Goal: Task Accomplishment & Management: Use online tool/utility

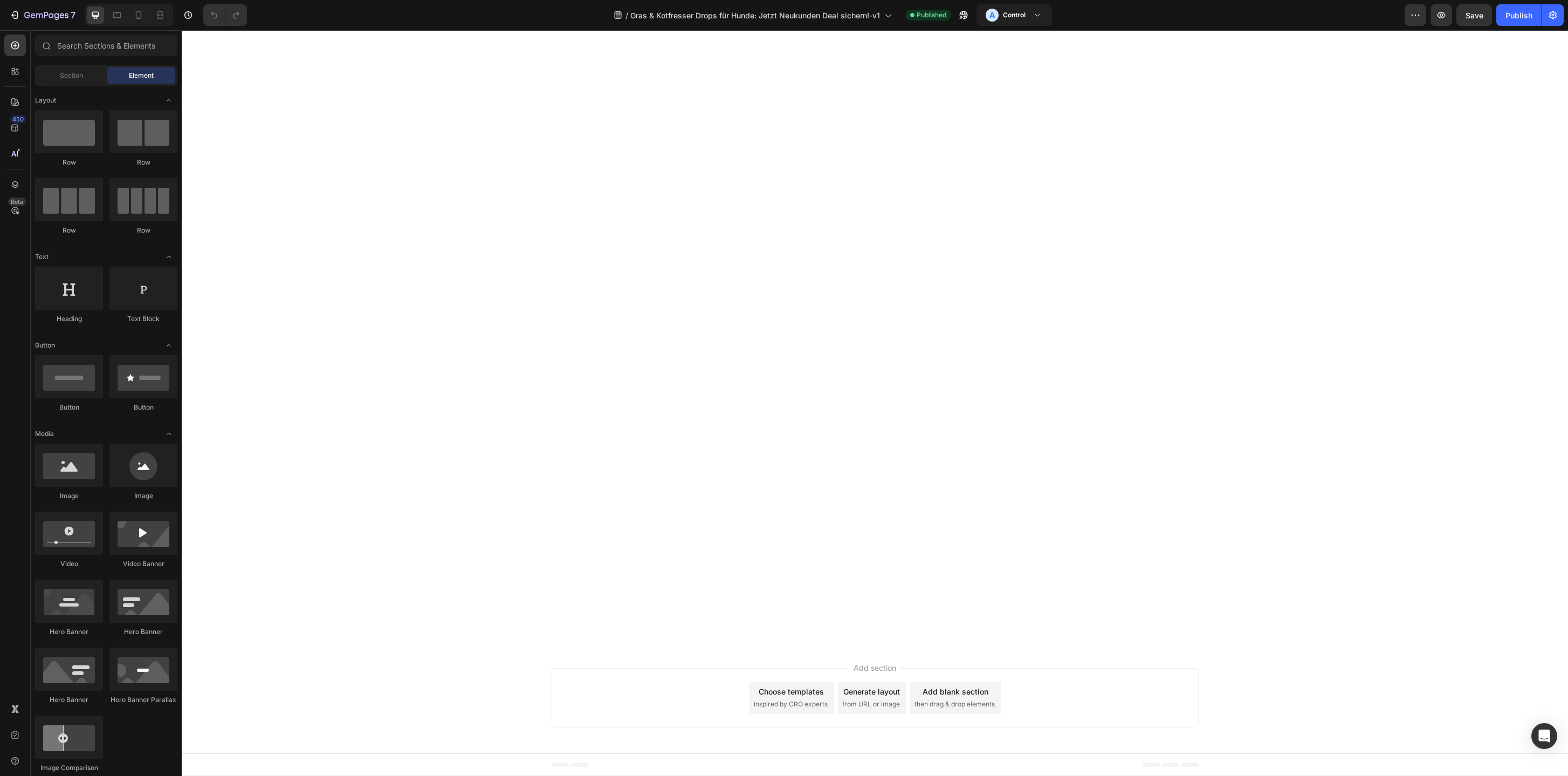
scroll to position [3138, 0]
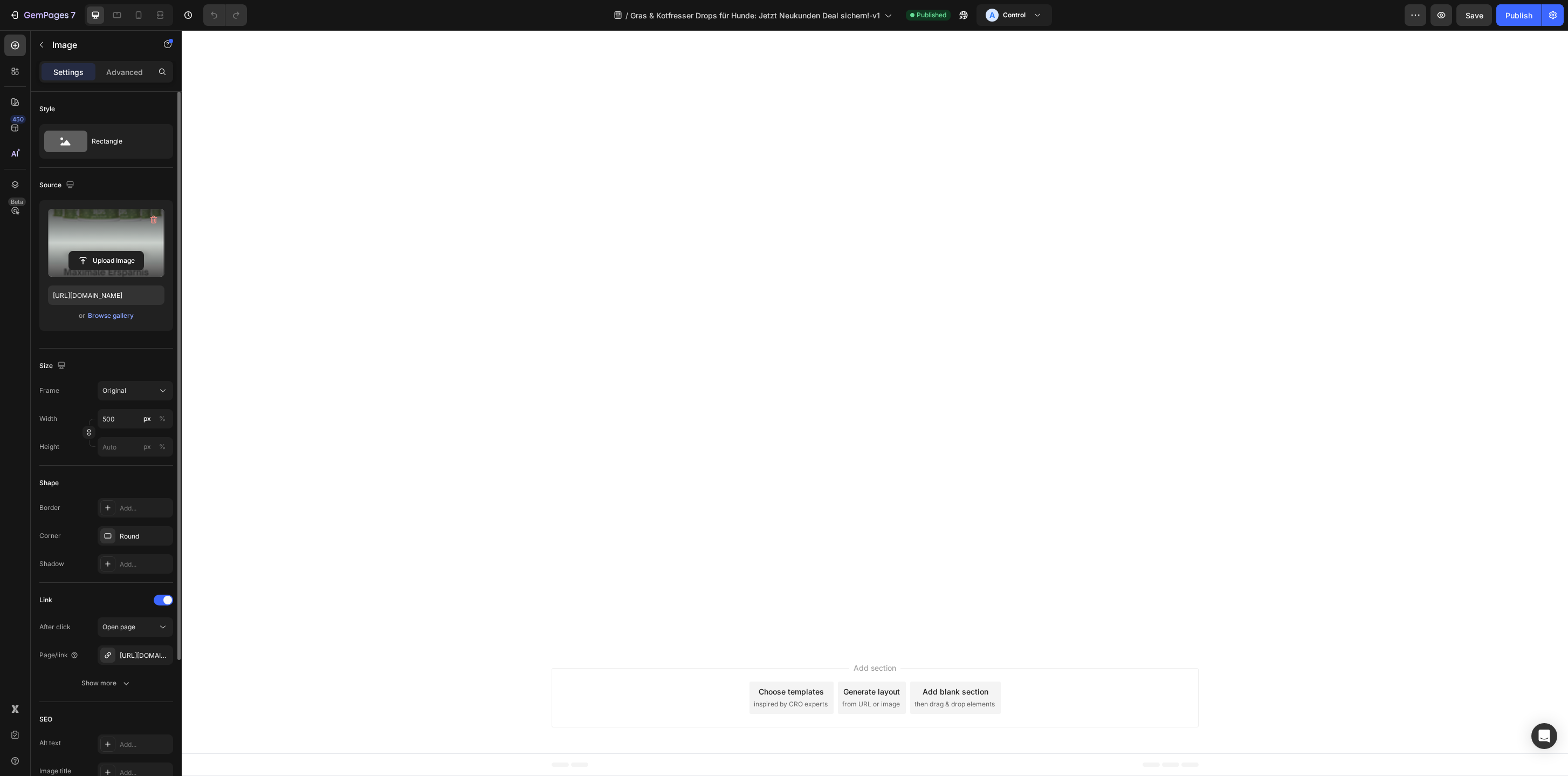
click at [111, 240] on label at bounding box center [106, 242] width 116 height 68
click at [111, 251] on input "file" at bounding box center [106, 260] width 75 height 18
type input "https://cdn.shopify.com/s/files/1/0587/2746/5119/files/gempages_534104955091420…"
click at [87, 260] on input "file" at bounding box center [106, 260] width 75 height 18
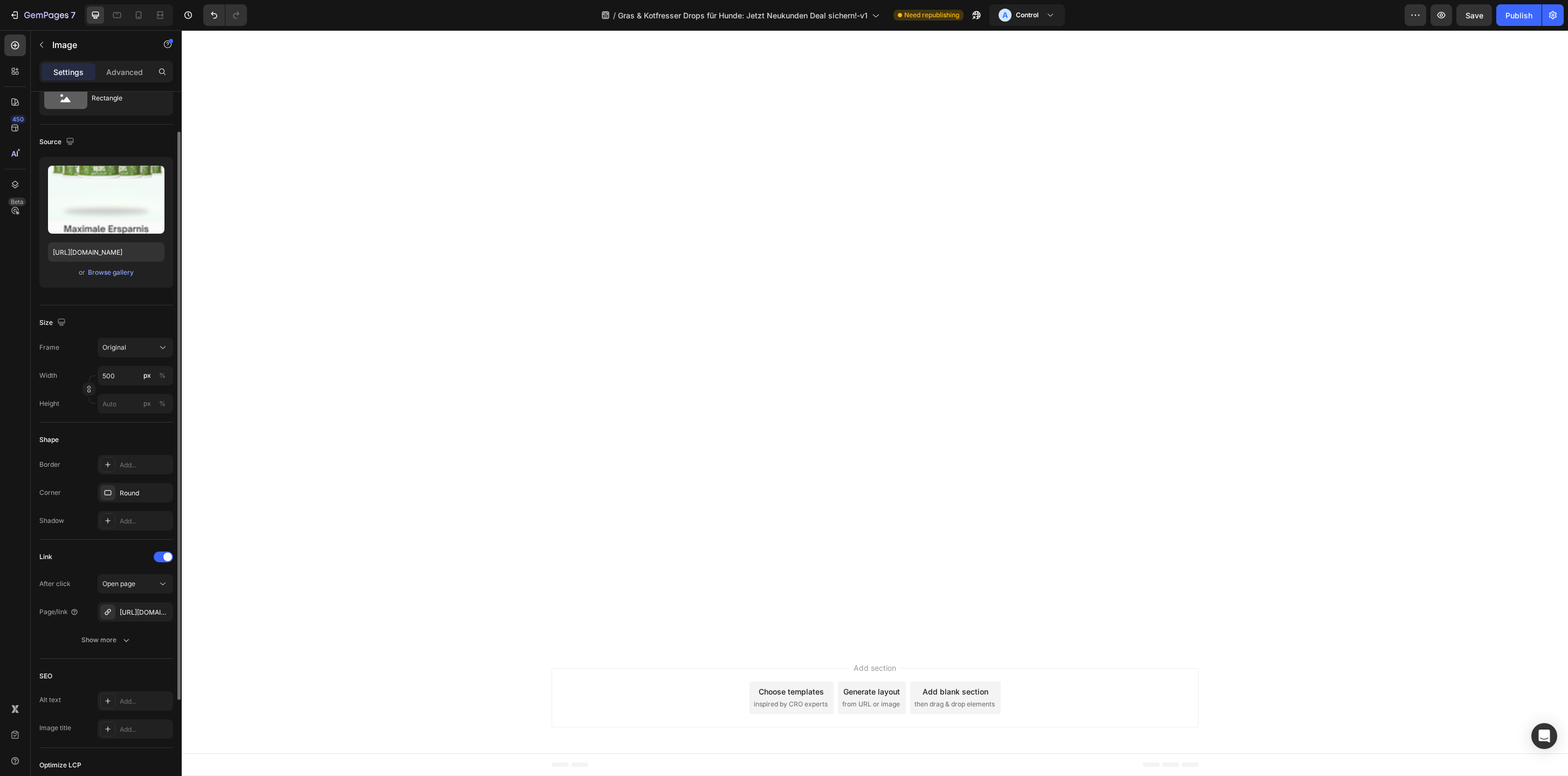
scroll to position [47, 0]
click at [132, 460] on div "Add..." at bounding box center [145, 460] width 51 height 9
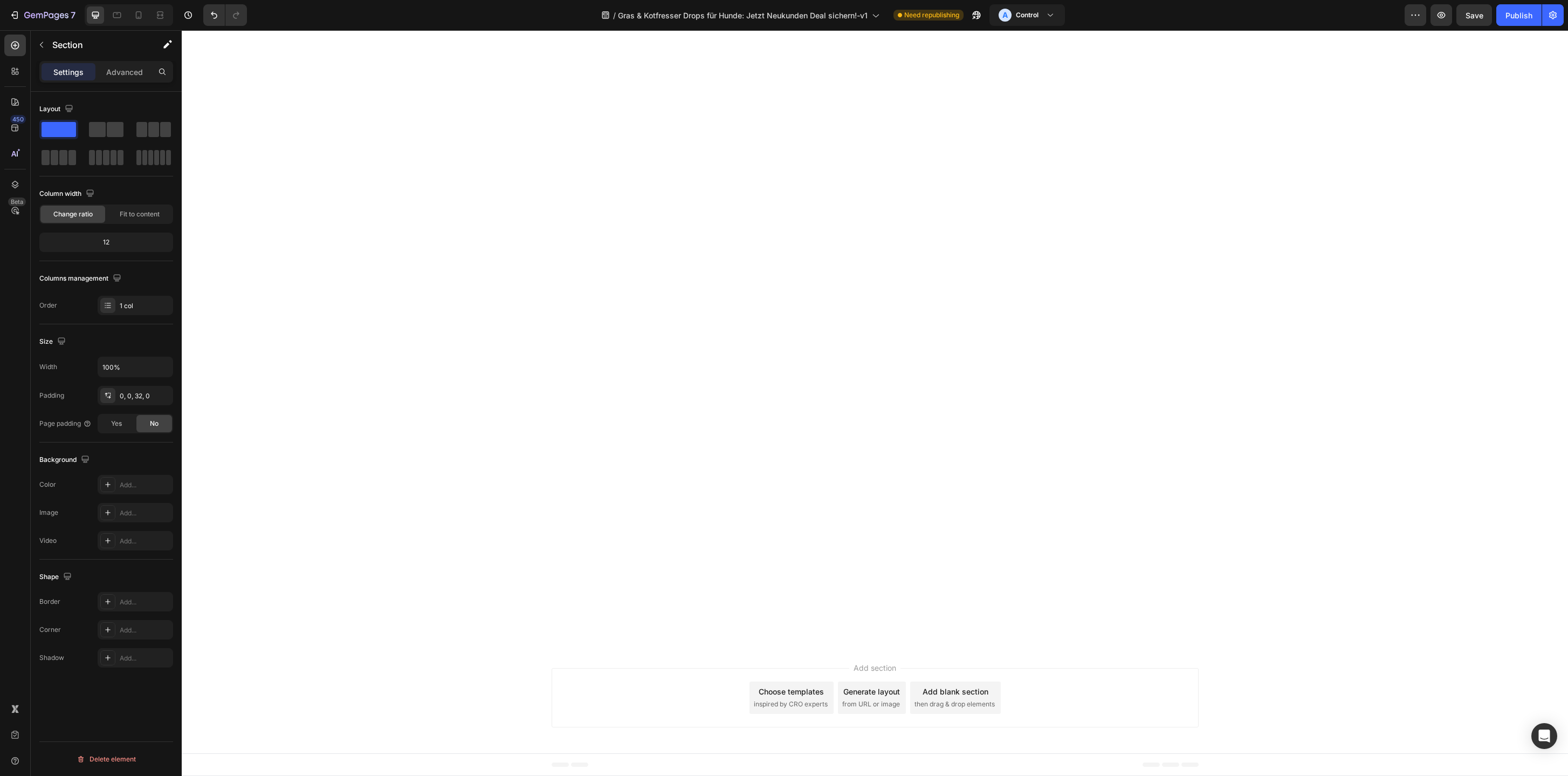
scroll to position [0, 0]
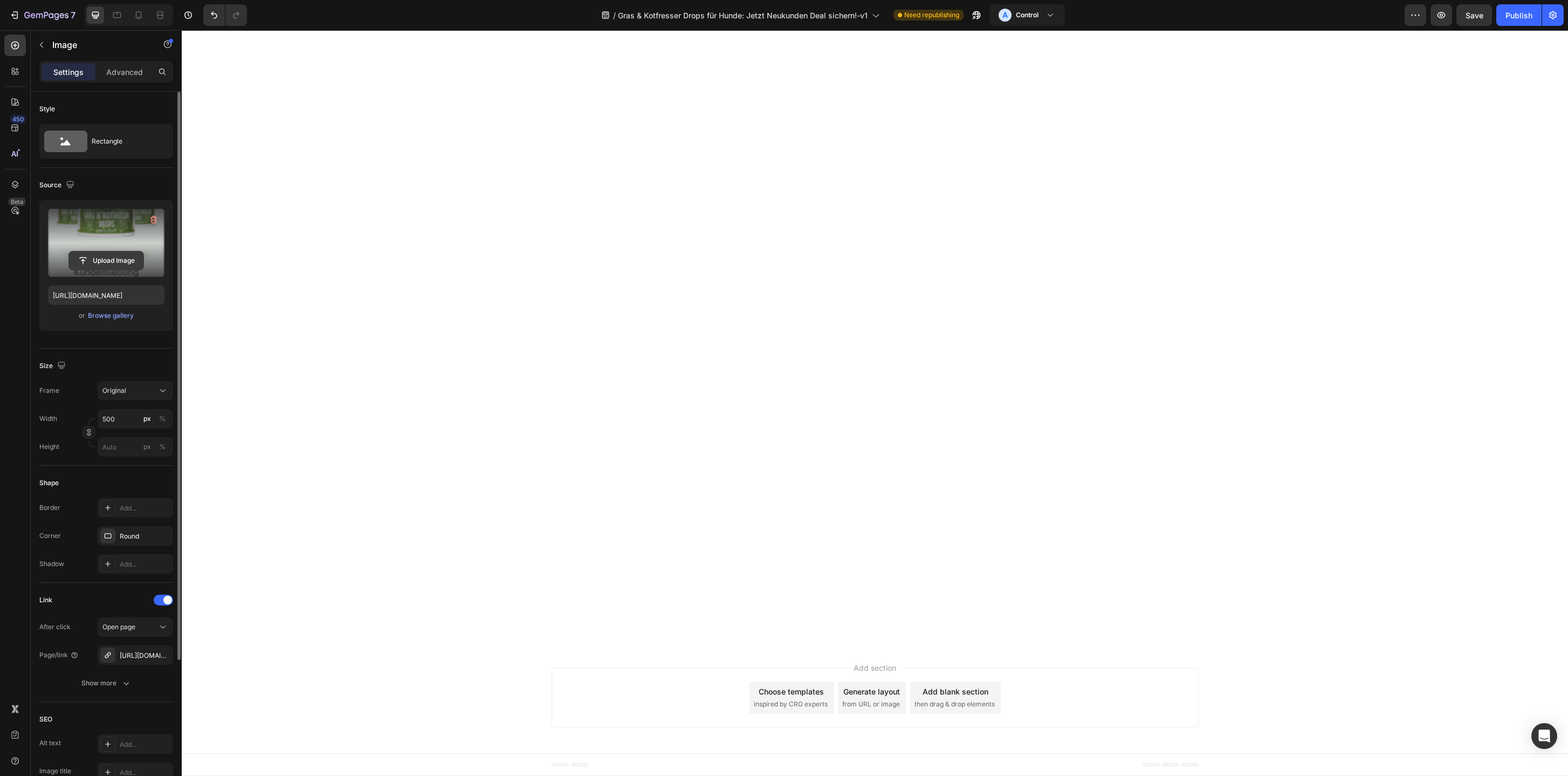
click at [116, 265] on input "file" at bounding box center [106, 260] width 75 height 18
click at [1480, 11] on span "Save" at bounding box center [1474, 15] width 18 height 9
click at [139, 17] on icon at bounding box center [139, 15] width 6 height 8
type input "https://cdn.shopify.com/s/files/1/0587/2746/5119/files/gempages_534104955091420…"
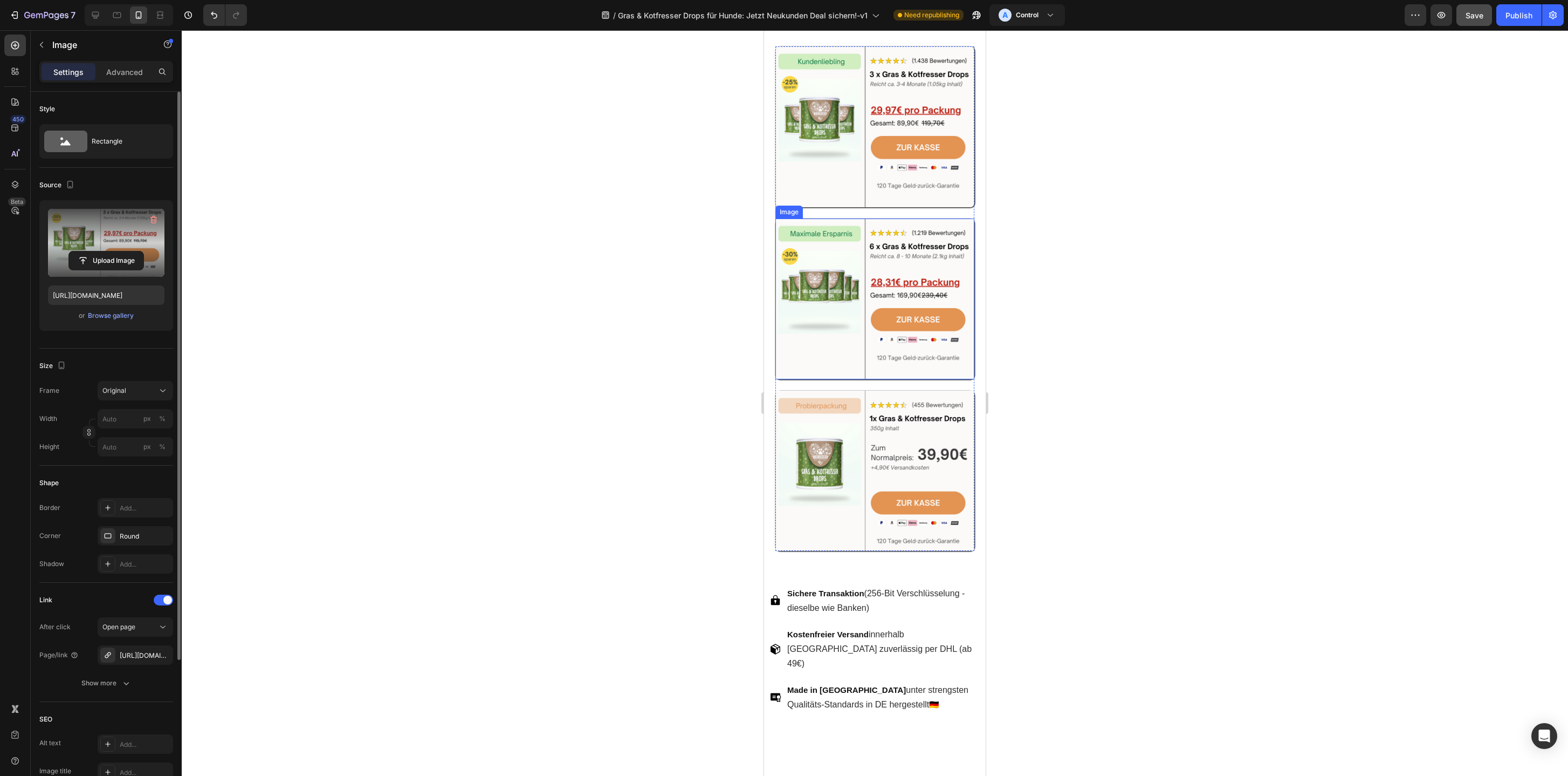
scroll to position [3541, 0]
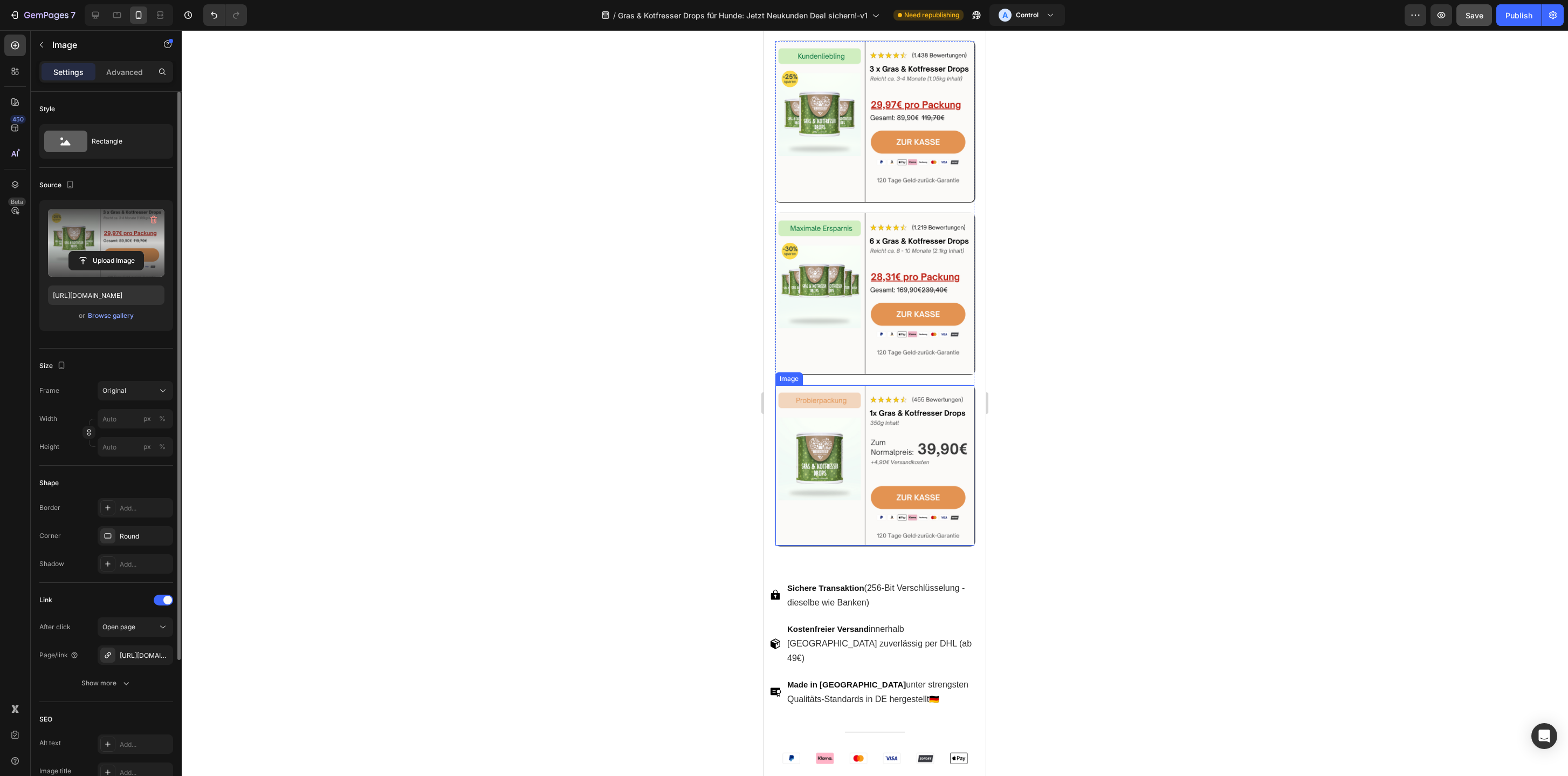
click at [871, 498] on img at bounding box center [875, 466] width 199 height 161
click at [108, 232] on label at bounding box center [106, 242] width 116 height 68
click at [108, 251] on input "file" at bounding box center [106, 260] width 75 height 18
click at [108, 228] on label at bounding box center [106, 242] width 116 height 68
click at [108, 251] on input "file" at bounding box center [106, 260] width 75 height 18
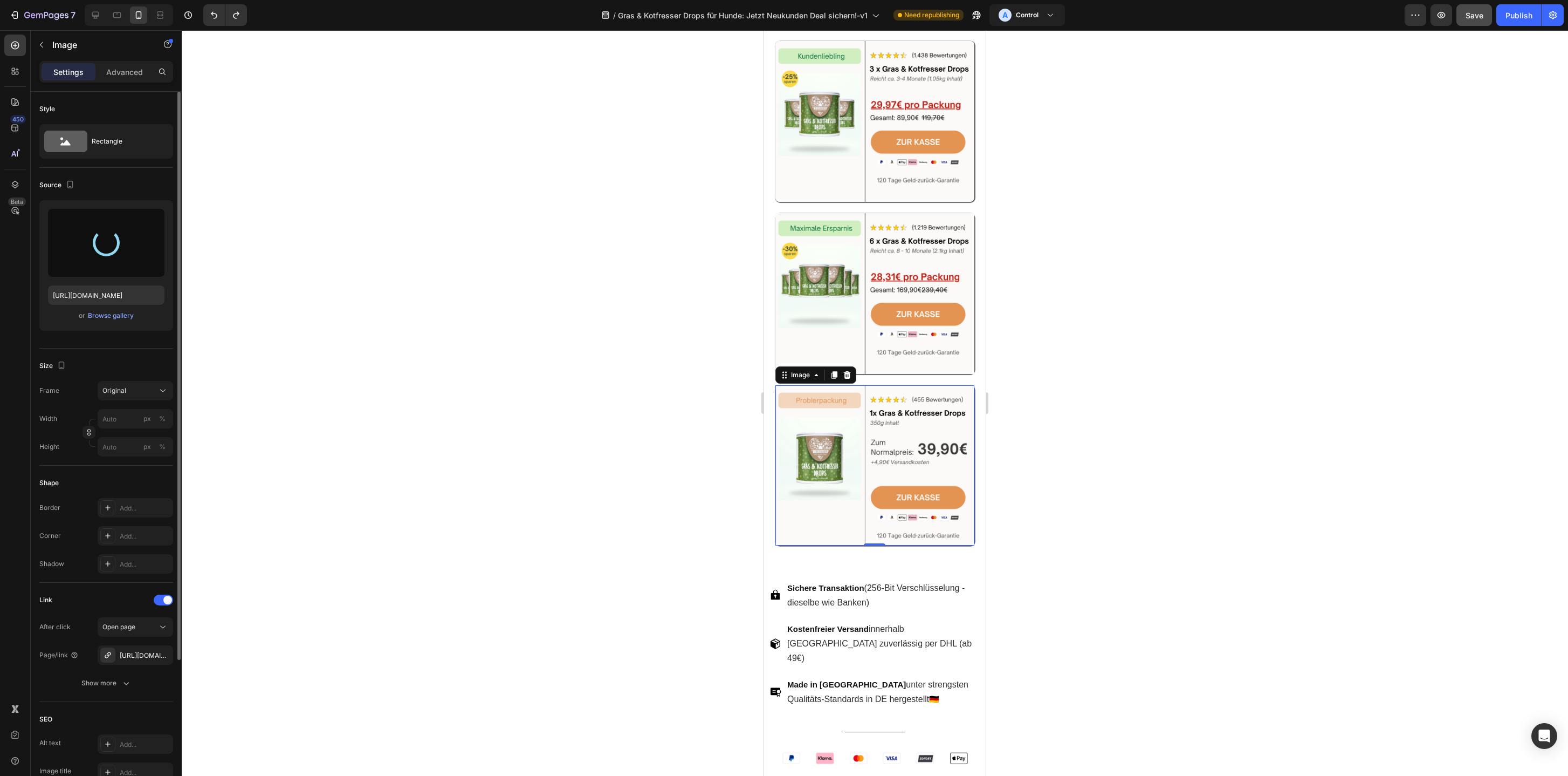
type input "https://cdn.shopify.com/s/files/1/0587/2746/5119/files/gempages_534104955091420…"
click at [1084, 278] on div at bounding box center [874, 403] width 1386 height 746
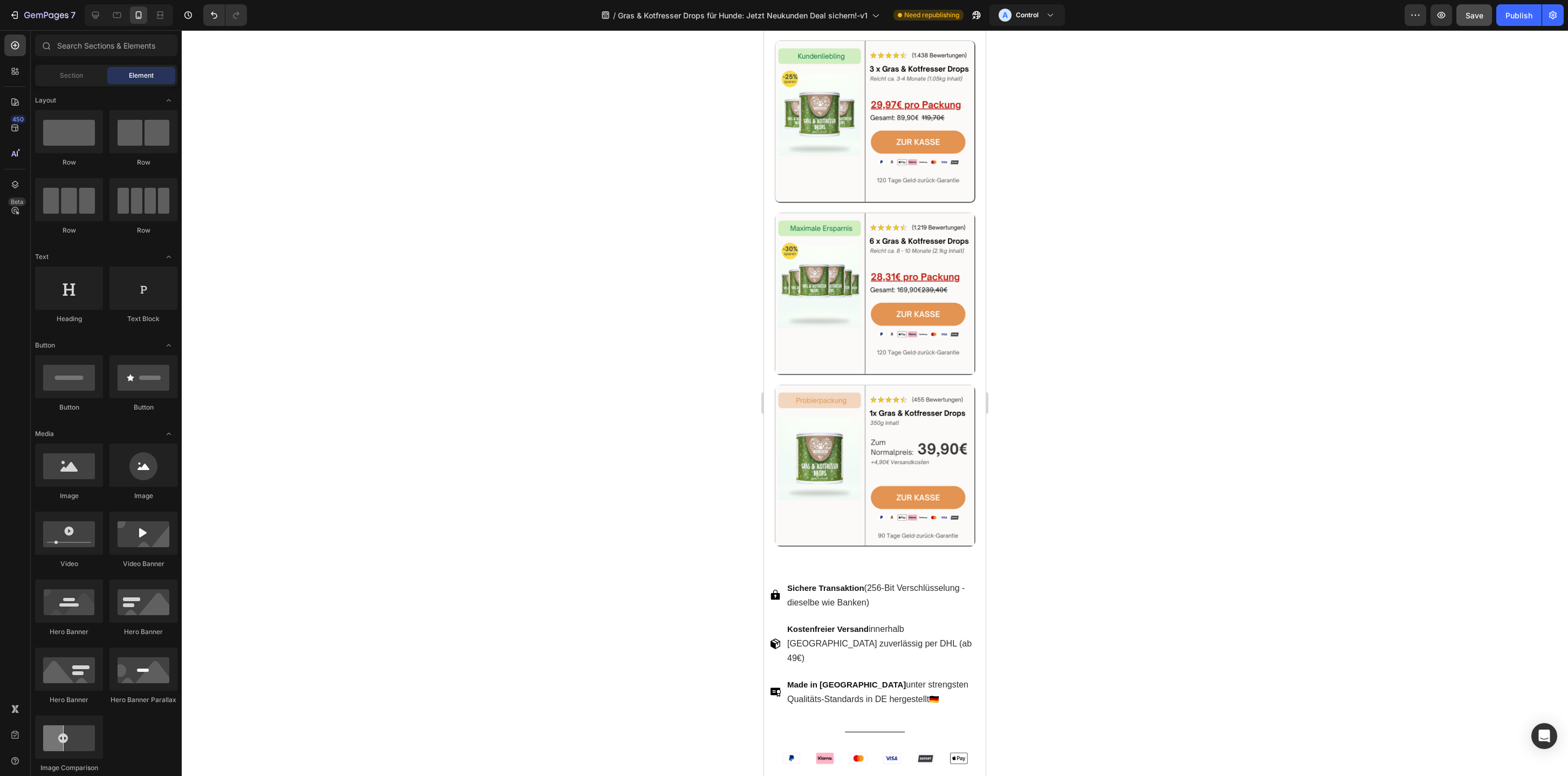
click at [656, 276] on div at bounding box center [874, 403] width 1386 height 746
click at [850, 291] on img at bounding box center [875, 294] width 199 height 161
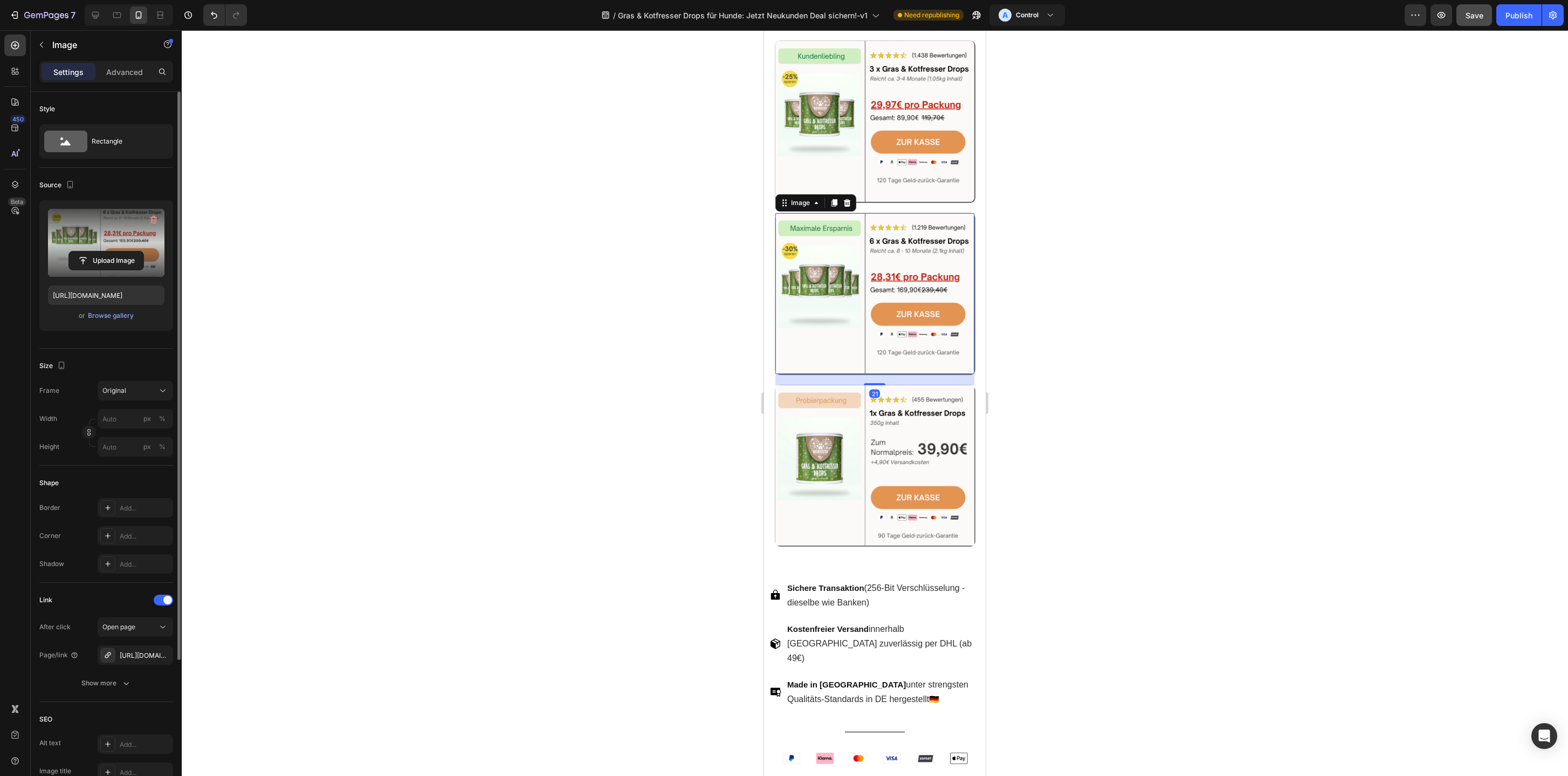
click at [108, 239] on label at bounding box center [106, 242] width 116 height 68
click at [108, 251] on input "file" at bounding box center [106, 260] width 75 height 18
click at [79, 249] on label at bounding box center [106, 242] width 116 height 68
click at [79, 251] on input "file" at bounding box center [106, 260] width 75 height 18
click at [111, 318] on div "Browse gallery" at bounding box center [111, 315] width 46 height 9
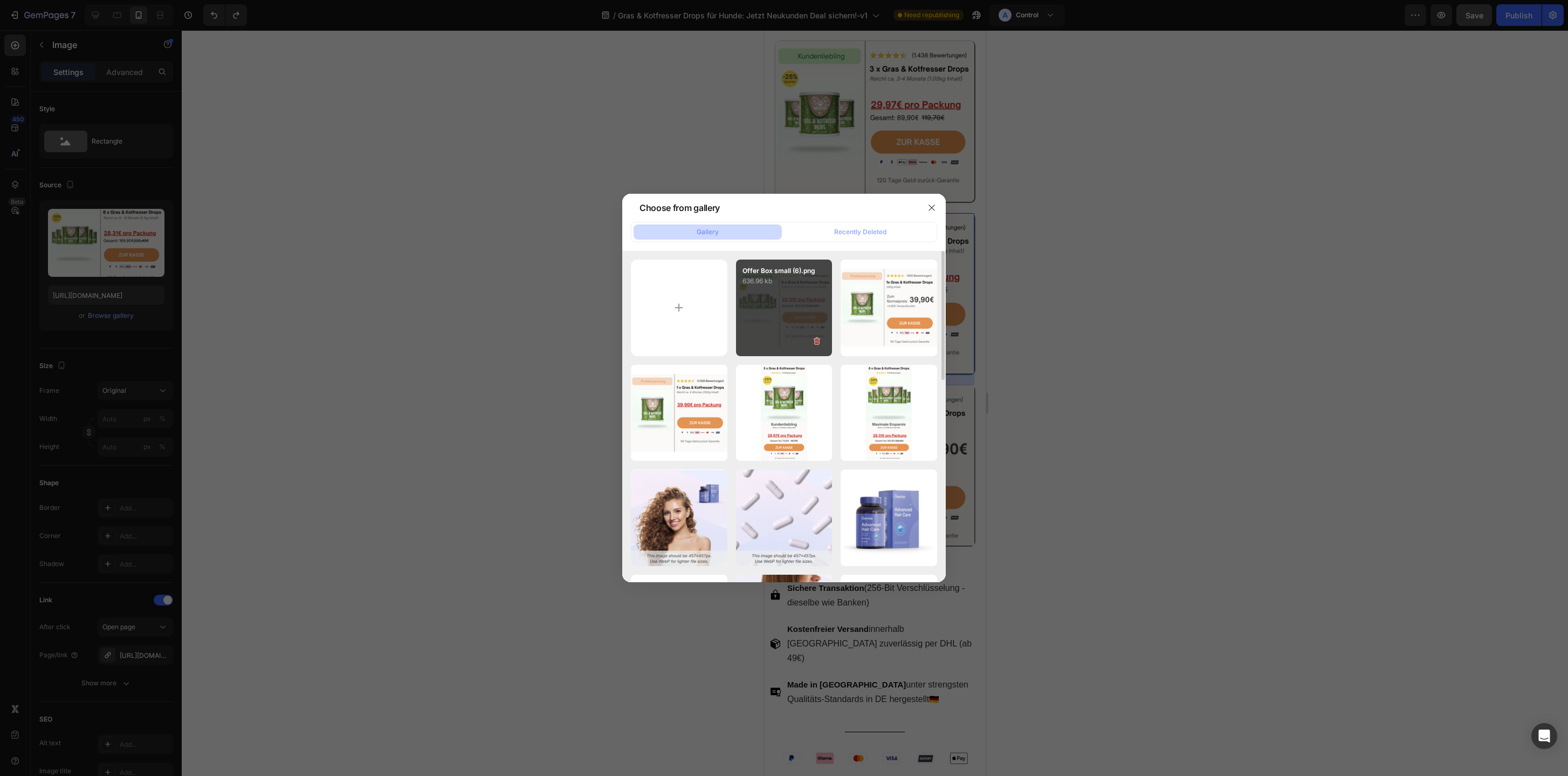
click at [770, 292] on div "Offer Box small (6).png 636.96 kb" at bounding box center [784, 308] width 97 height 97
type input "https://cdn.shopify.com/s/files/1/0587/2746/5119/files/gempages_534104955091420…"
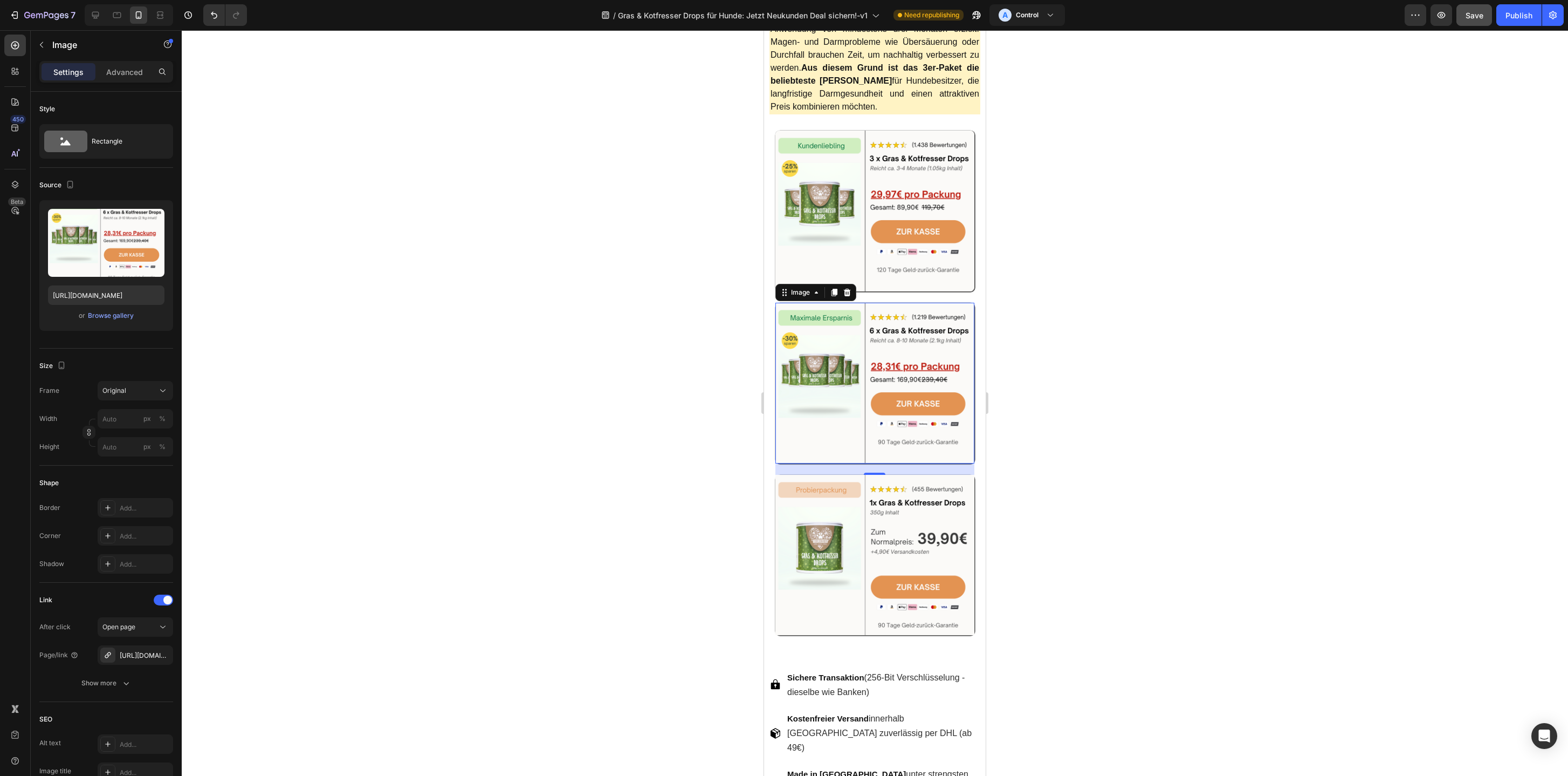
scroll to position [3441, 0]
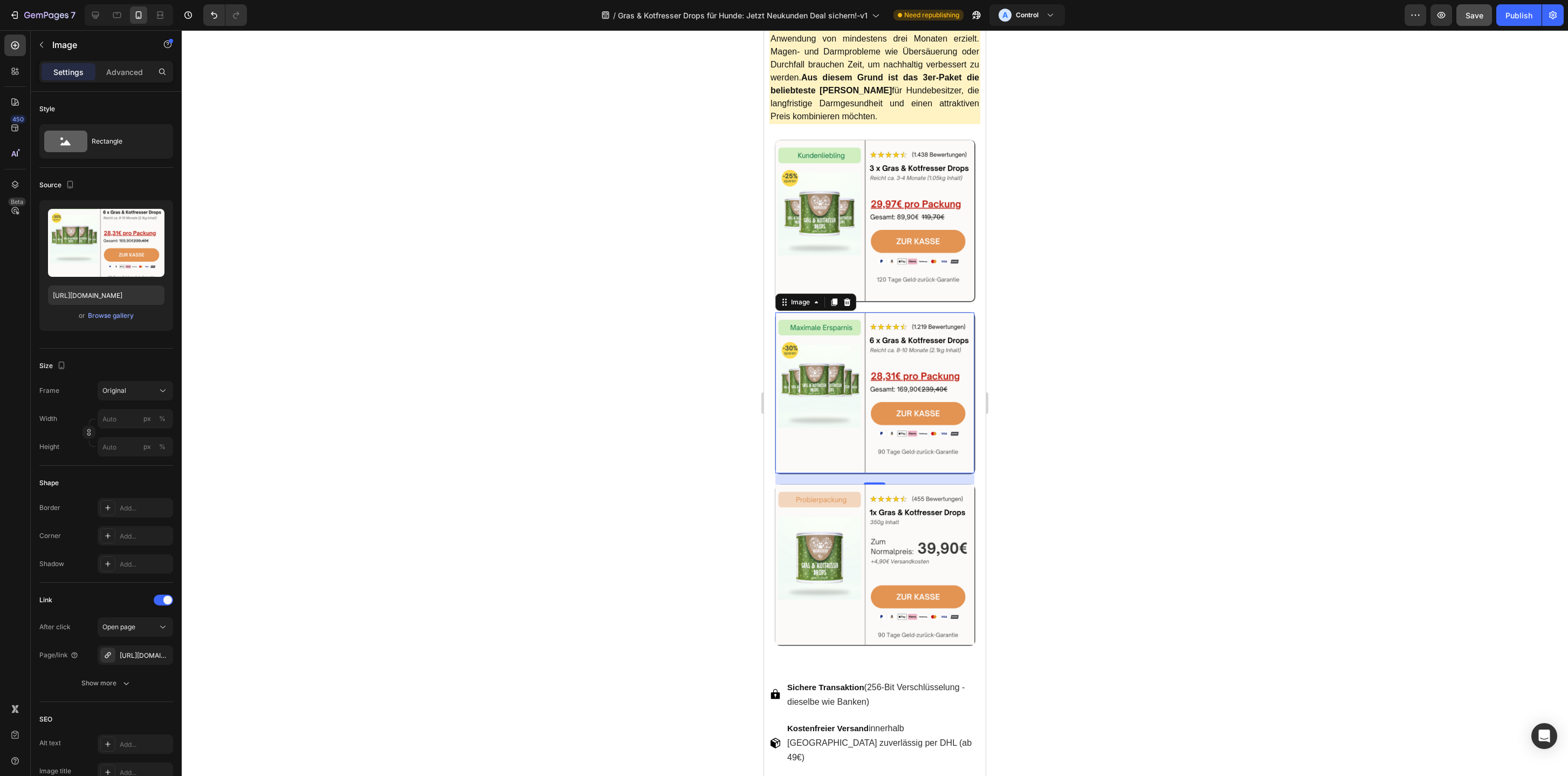
click at [615, 456] on div at bounding box center [874, 403] width 1386 height 746
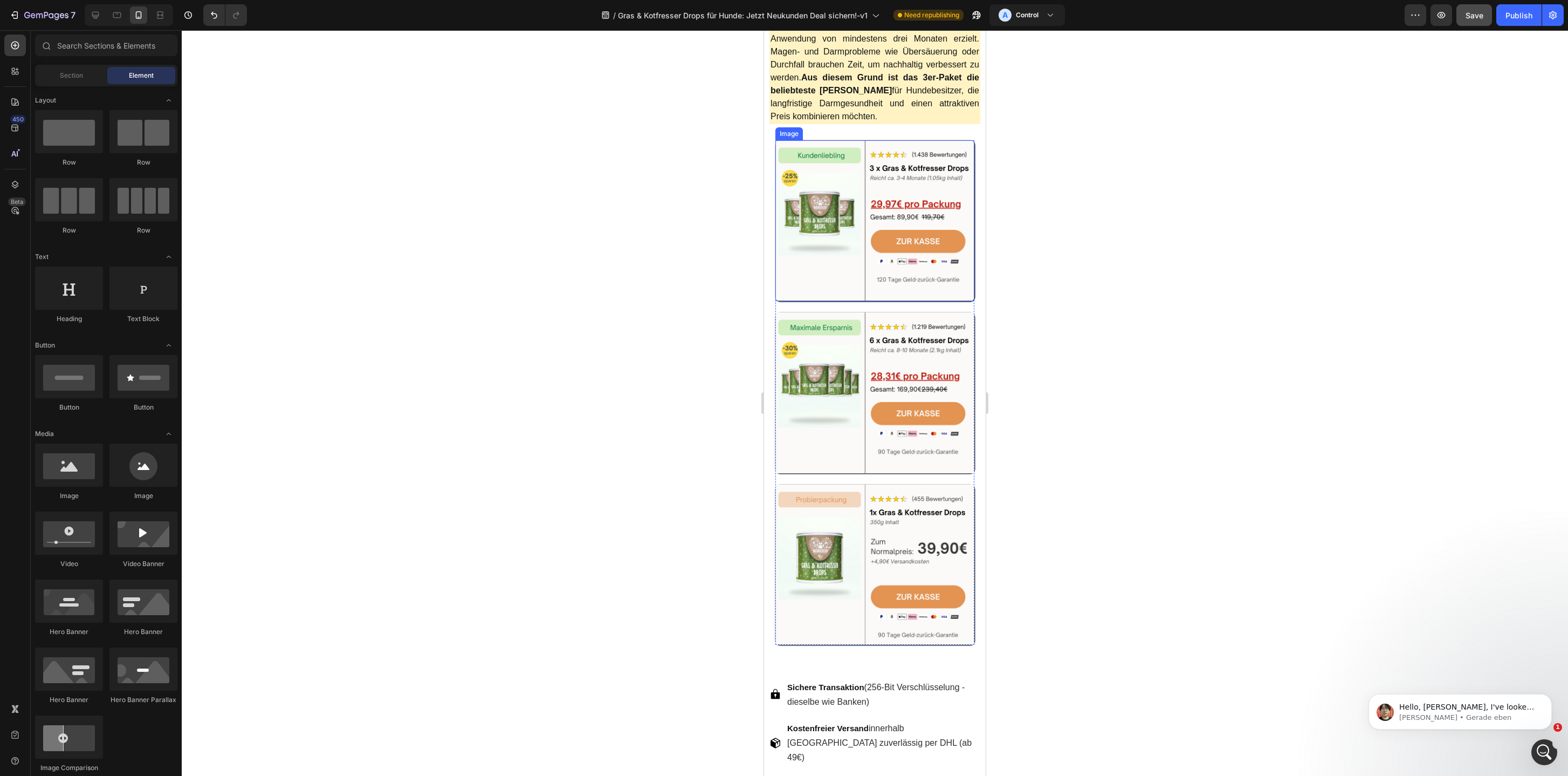
scroll to position [0, 0]
click at [830, 223] on img at bounding box center [875, 221] width 199 height 161
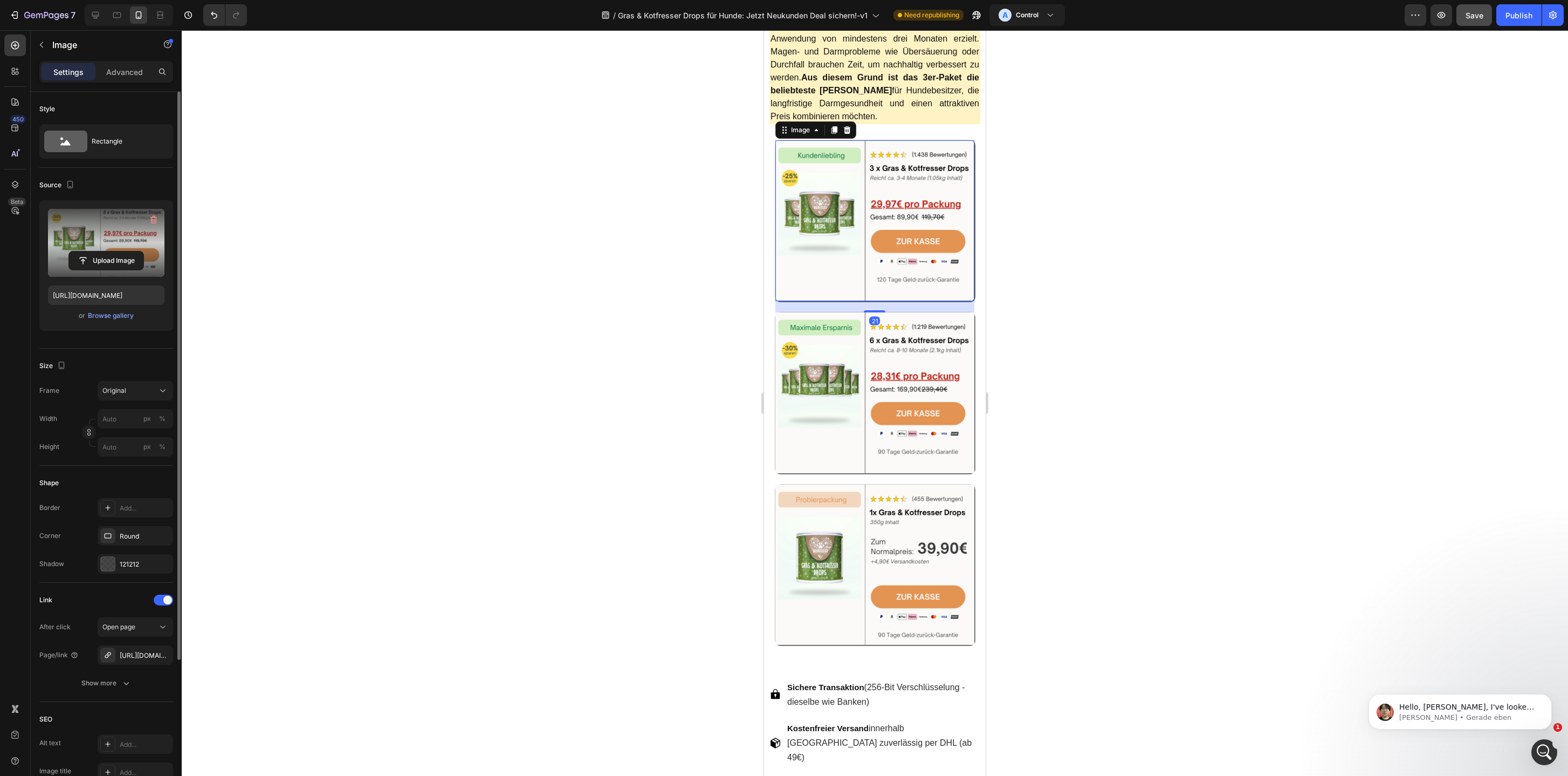
click at [84, 238] on label at bounding box center [106, 242] width 116 height 68
click at [84, 251] on input "file" at bounding box center [106, 260] width 75 height 18
type input "https://cdn.shopify.com/s/files/1/0587/2746/5119/files/gempages_534104955091420…"
click at [1461, 722] on p "Ethan • Gerade eben" at bounding box center [1469, 717] width 139 height 9
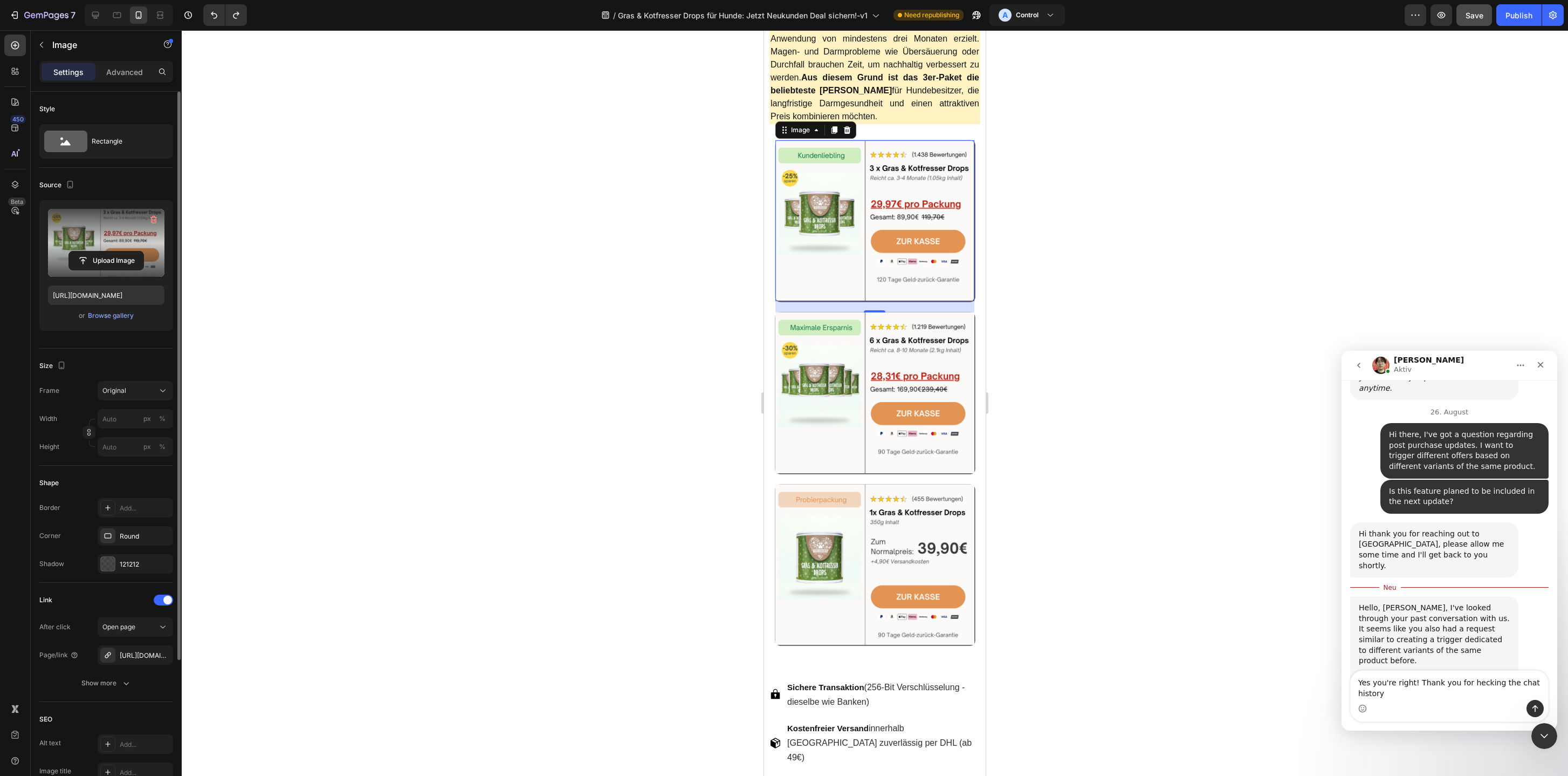
scroll to position [2357, 0]
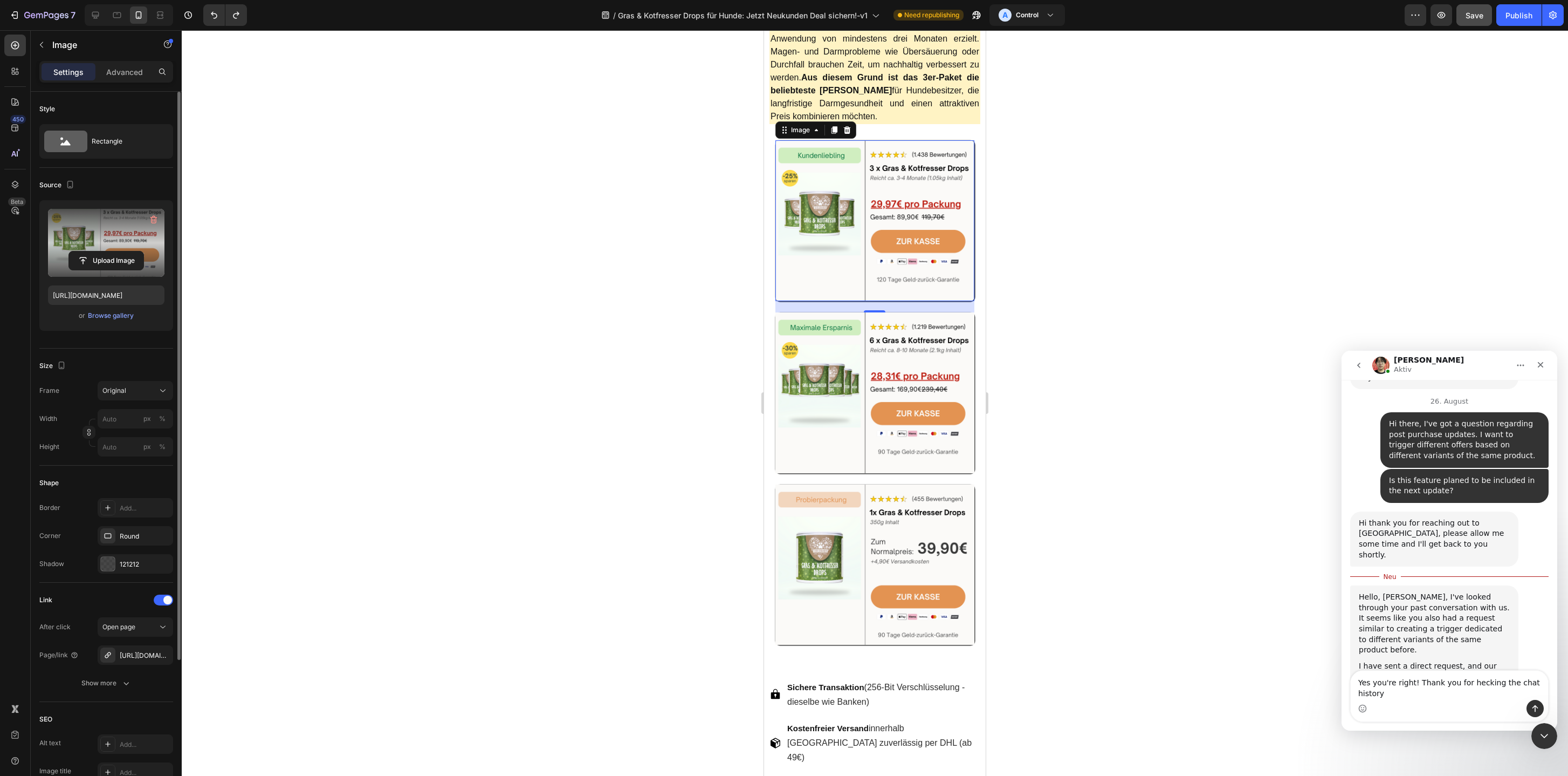
click at [1467, 686] on textarea "Yes you're right! Thank you for hecking the chat history" at bounding box center [1450, 685] width 197 height 29
type textarea "Yes you're right! Thank you for checking the chat history"
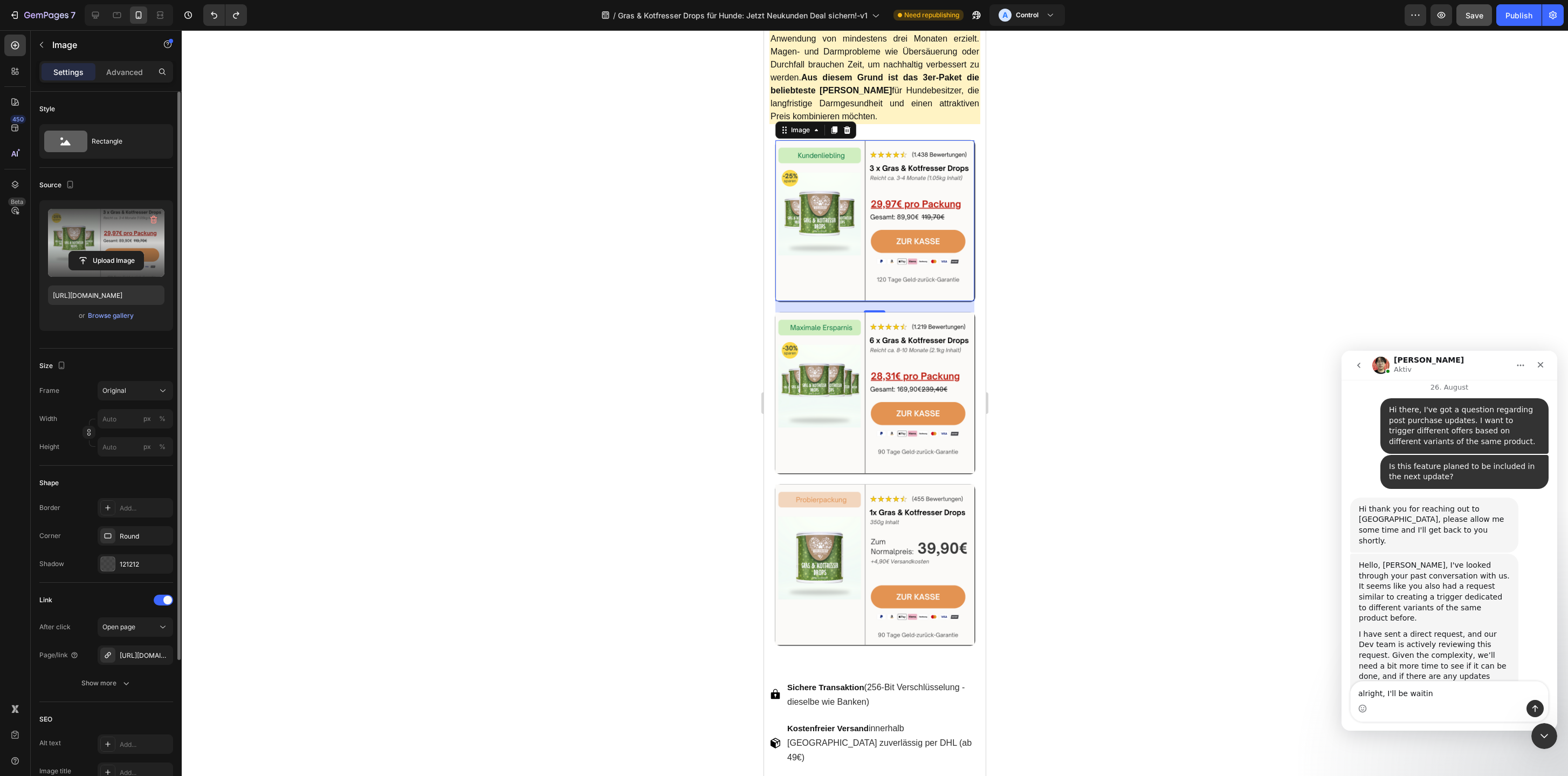
type textarea "alright, I'll be waiting"
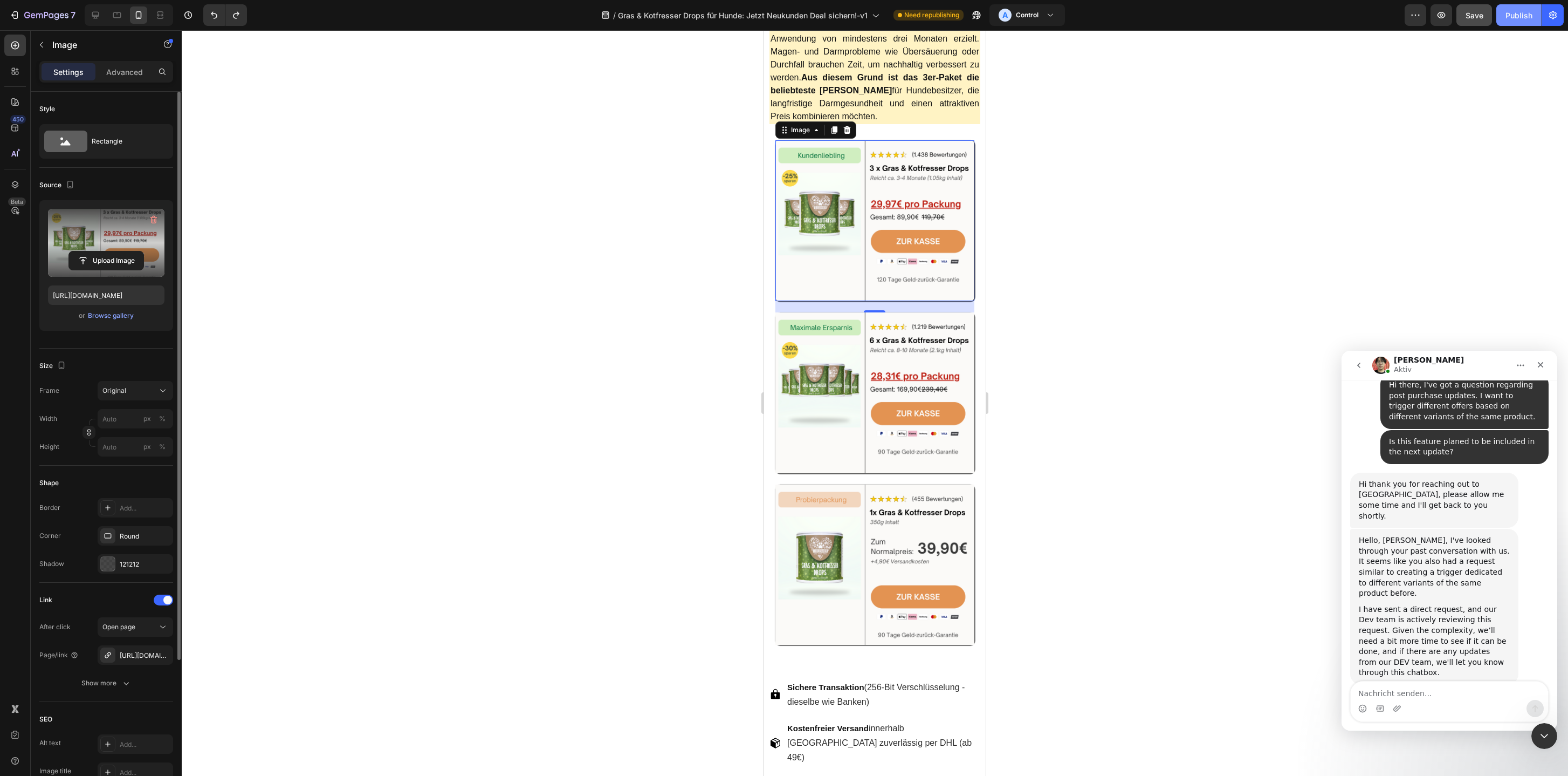
click at [1513, 9] on div "Publish" at bounding box center [1519, 15] width 27 height 11
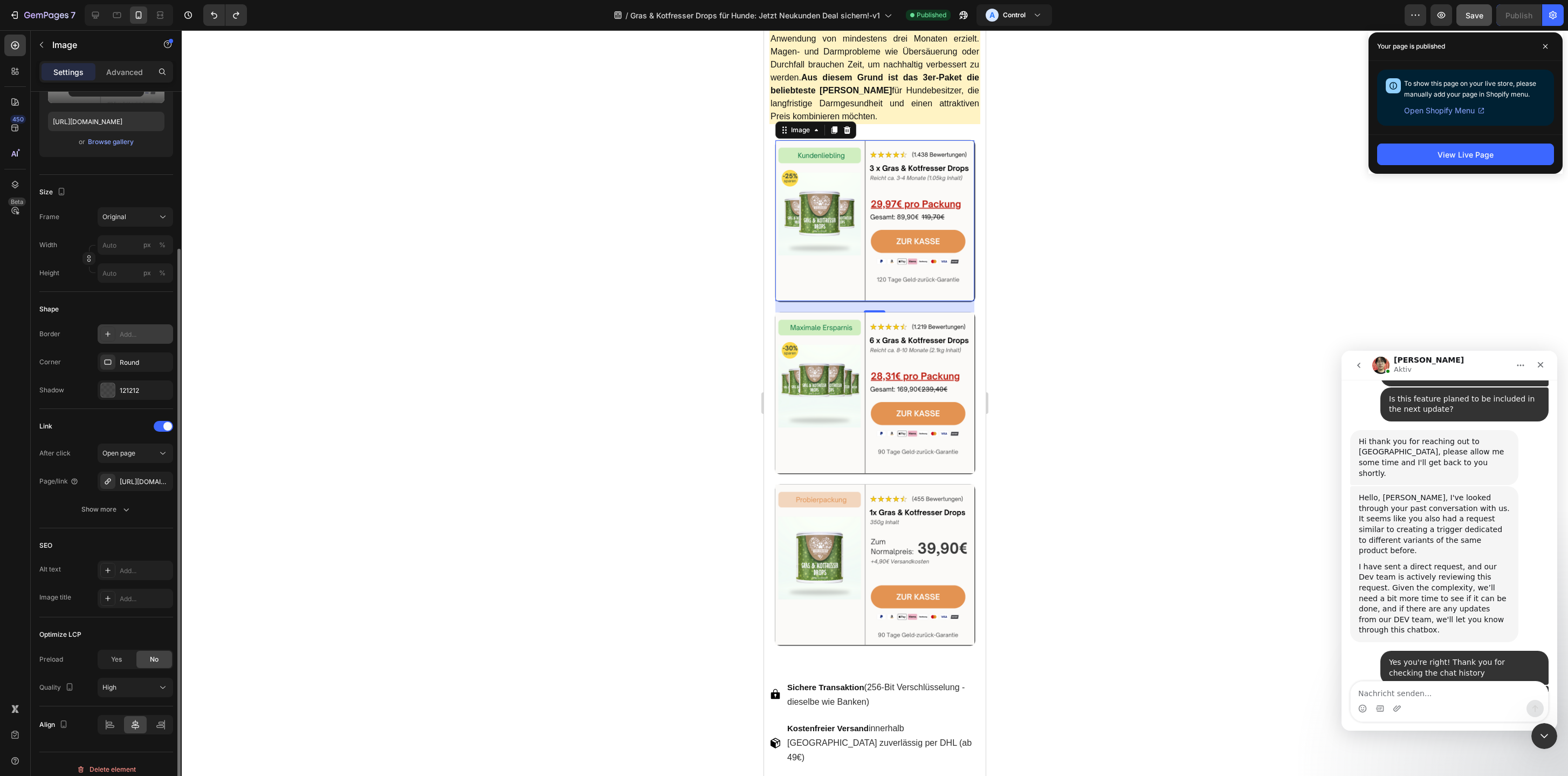
scroll to position [184, 0]
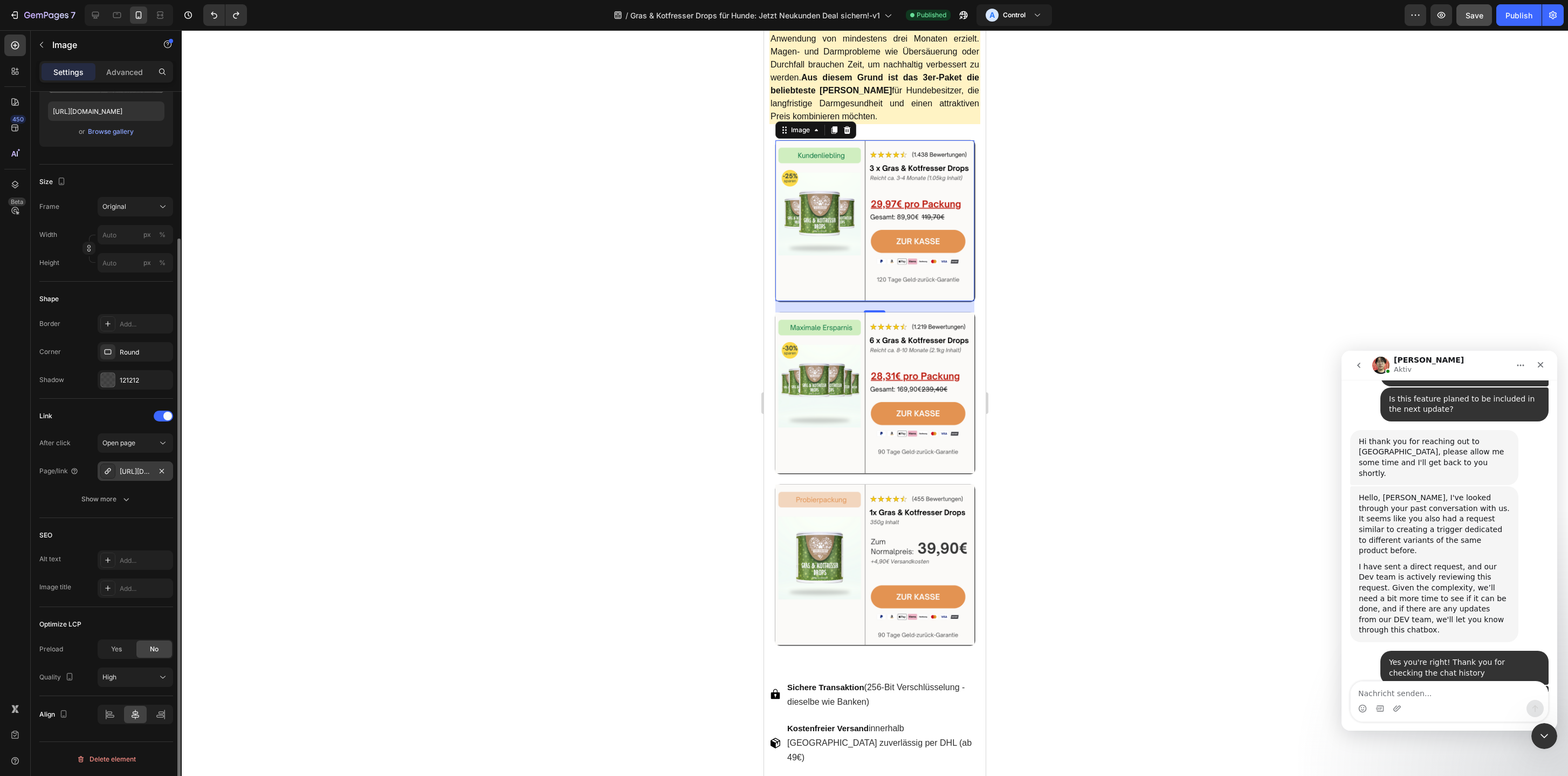
click at [109, 471] on icon at bounding box center [107, 470] width 6 height 6
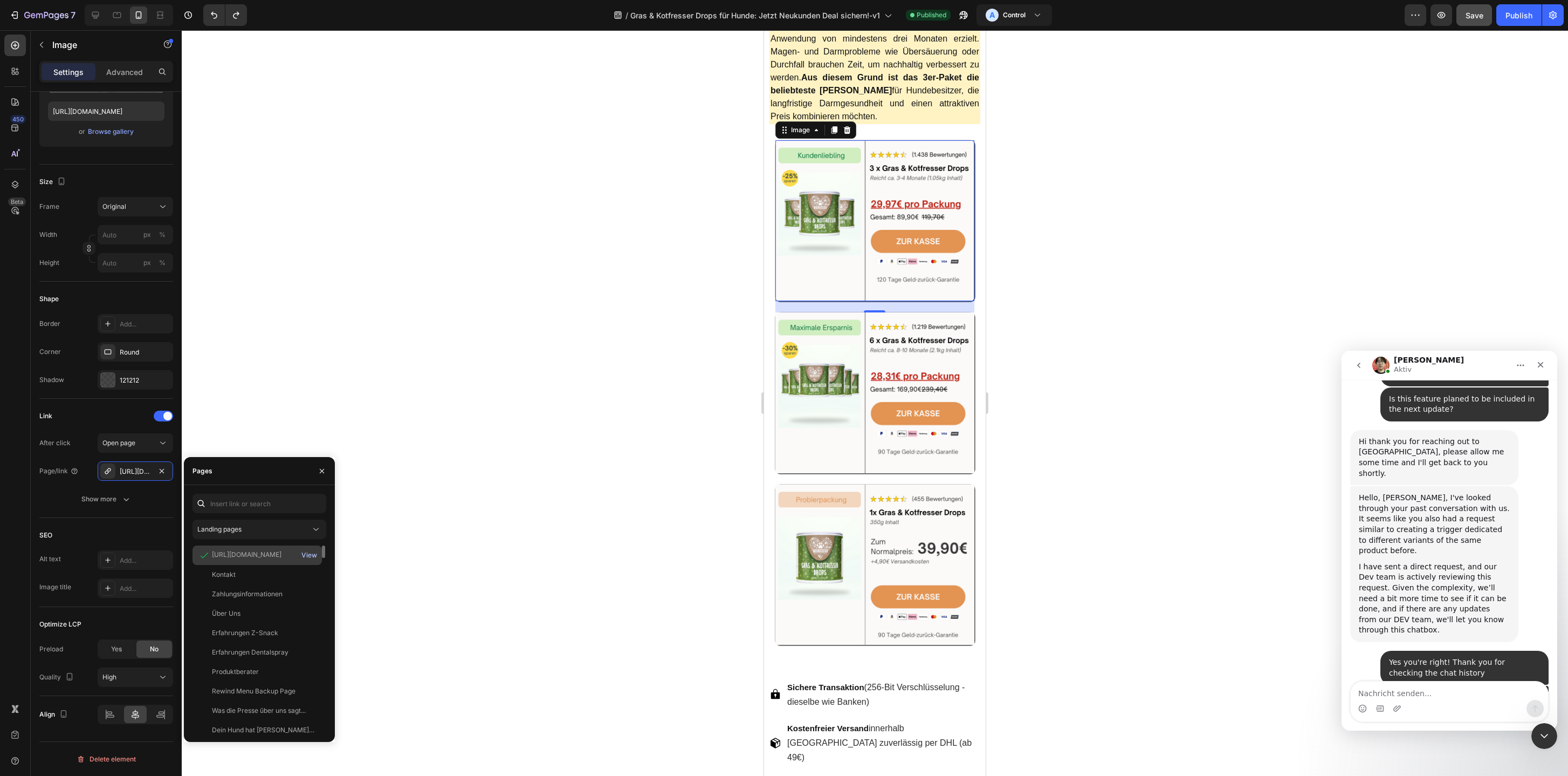
click at [306, 554] on div "View" at bounding box center [309, 554] width 16 height 9
click at [801, 429] on img at bounding box center [875, 392] width 199 height 161
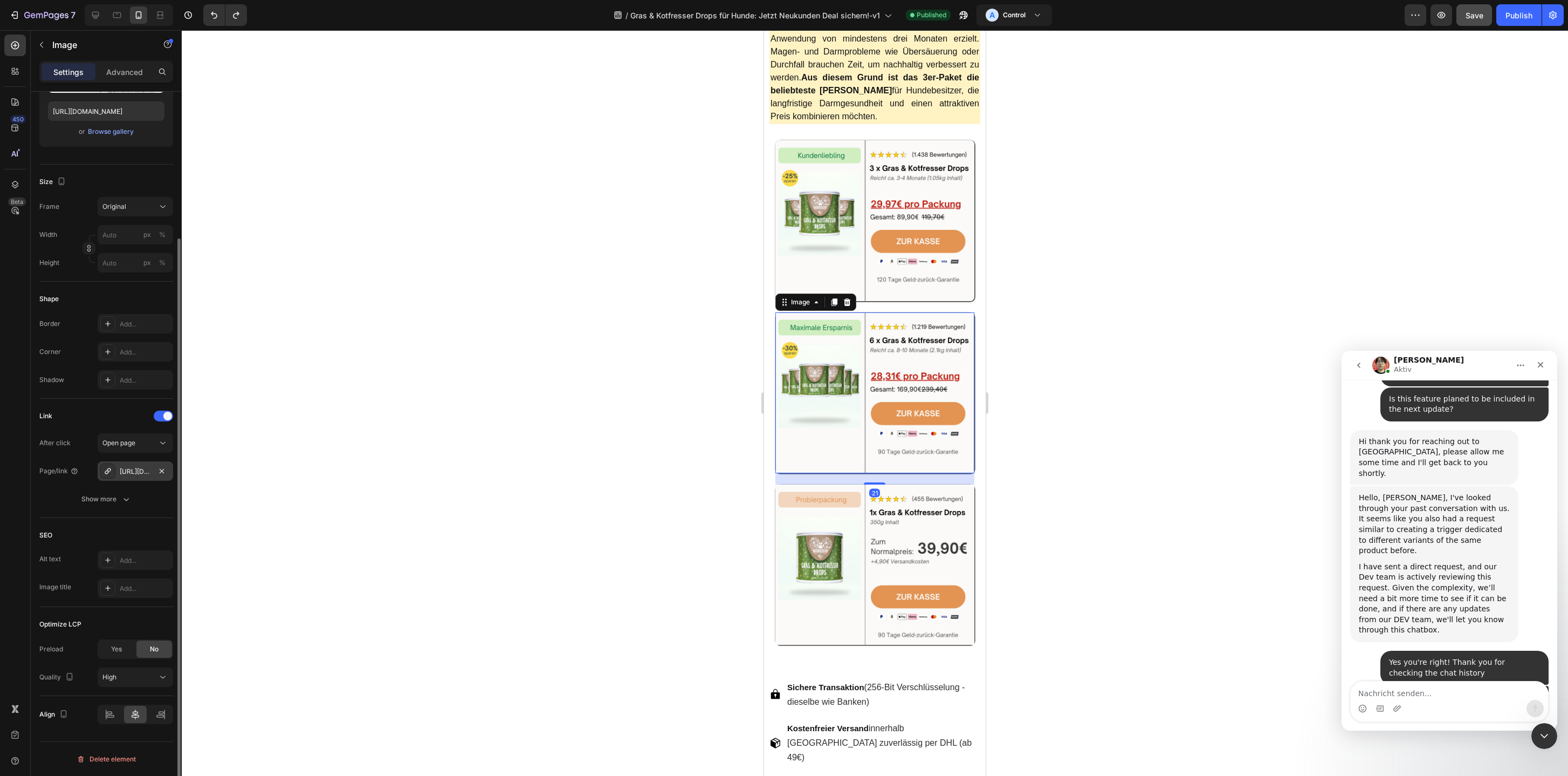
click at [104, 475] on icon at bounding box center [108, 471] width 9 height 9
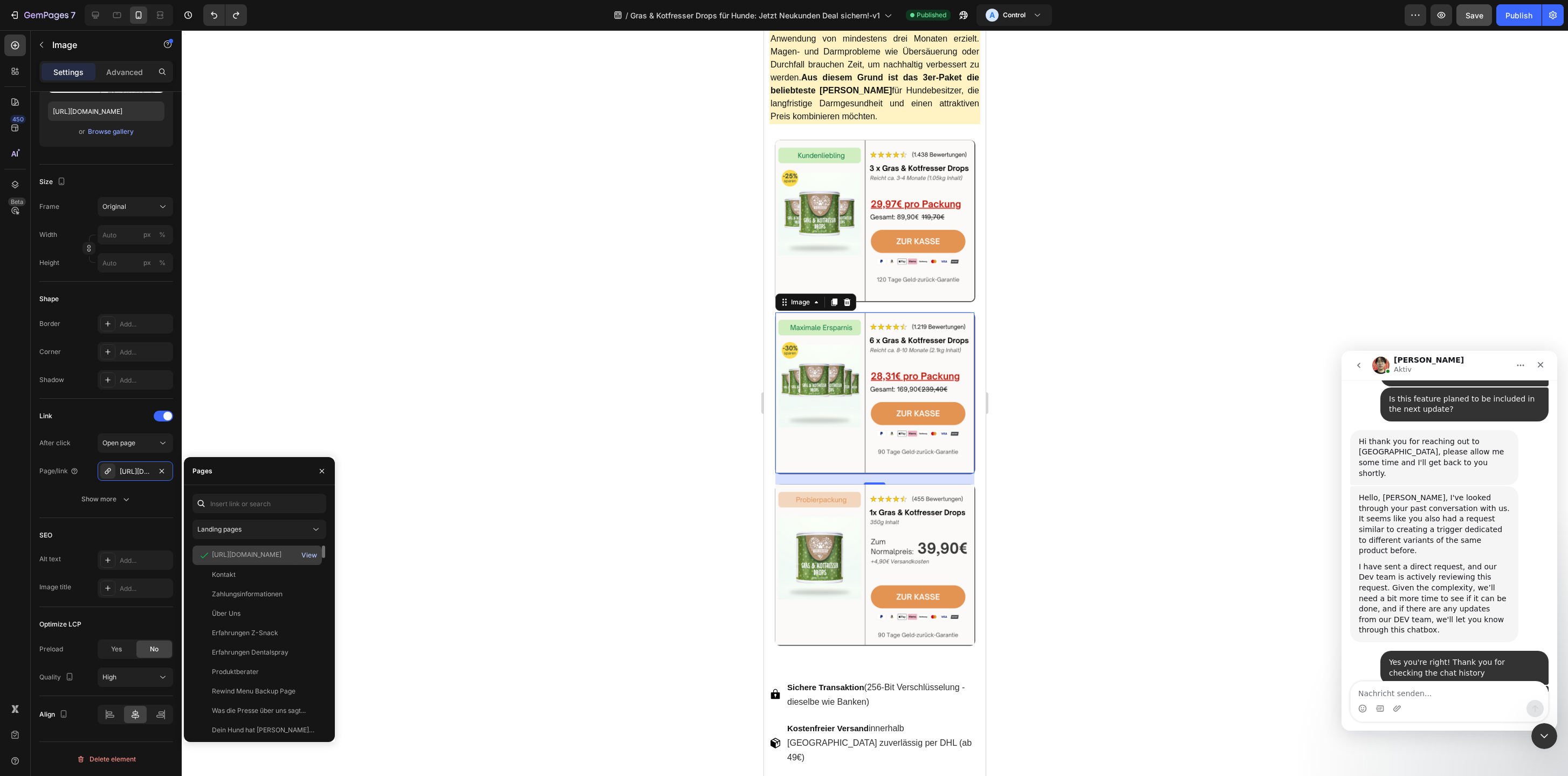
click at [311, 553] on div "View" at bounding box center [309, 554] width 16 height 9
click at [843, 577] on img at bounding box center [875, 565] width 199 height 161
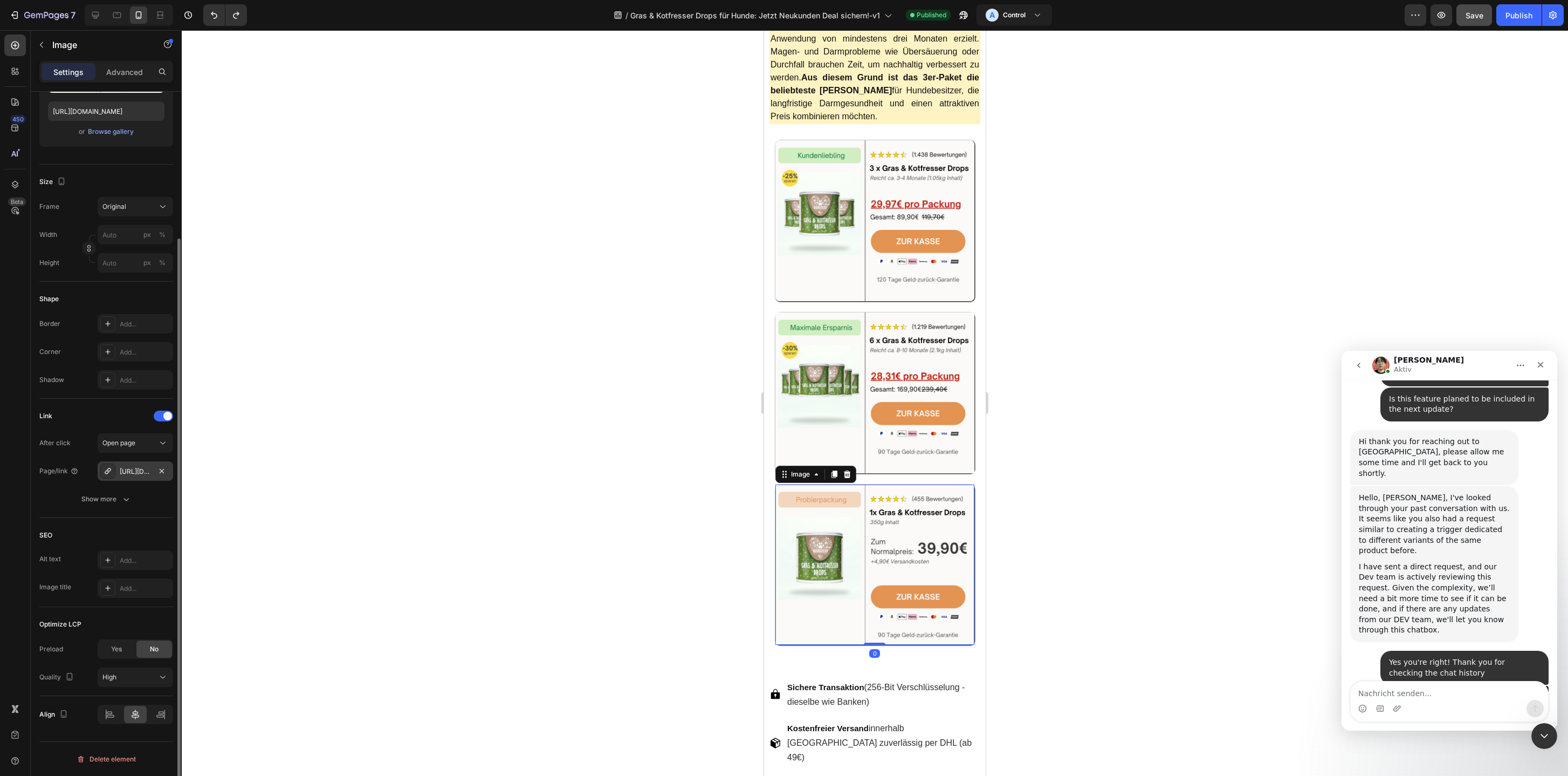
click at [104, 470] on icon at bounding box center [108, 471] width 9 height 9
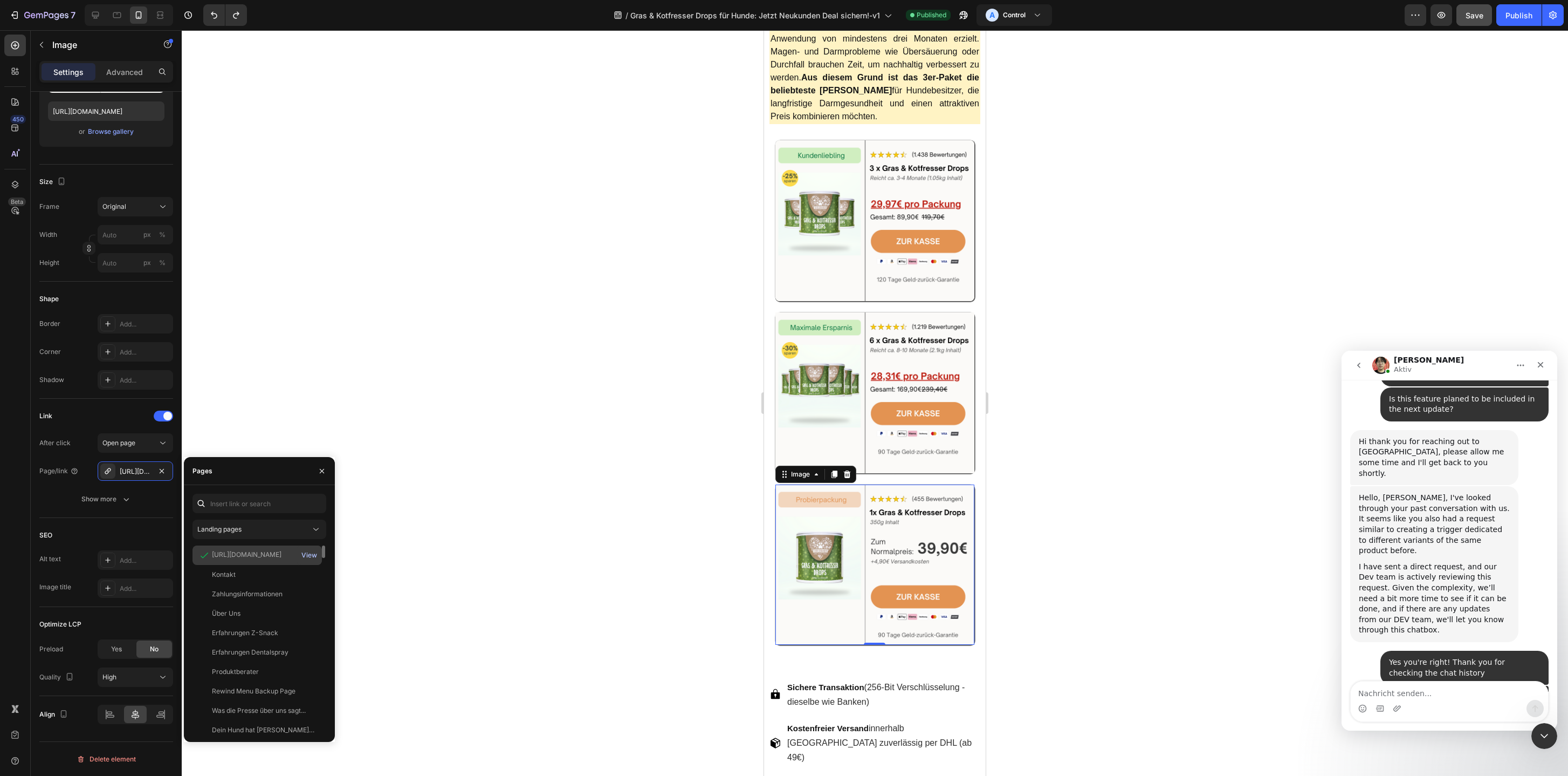
click at [308, 555] on div "View" at bounding box center [309, 554] width 16 height 9
click at [1517, 13] on div "Publish" at bounding box center [1519, 15] width 27 height 11
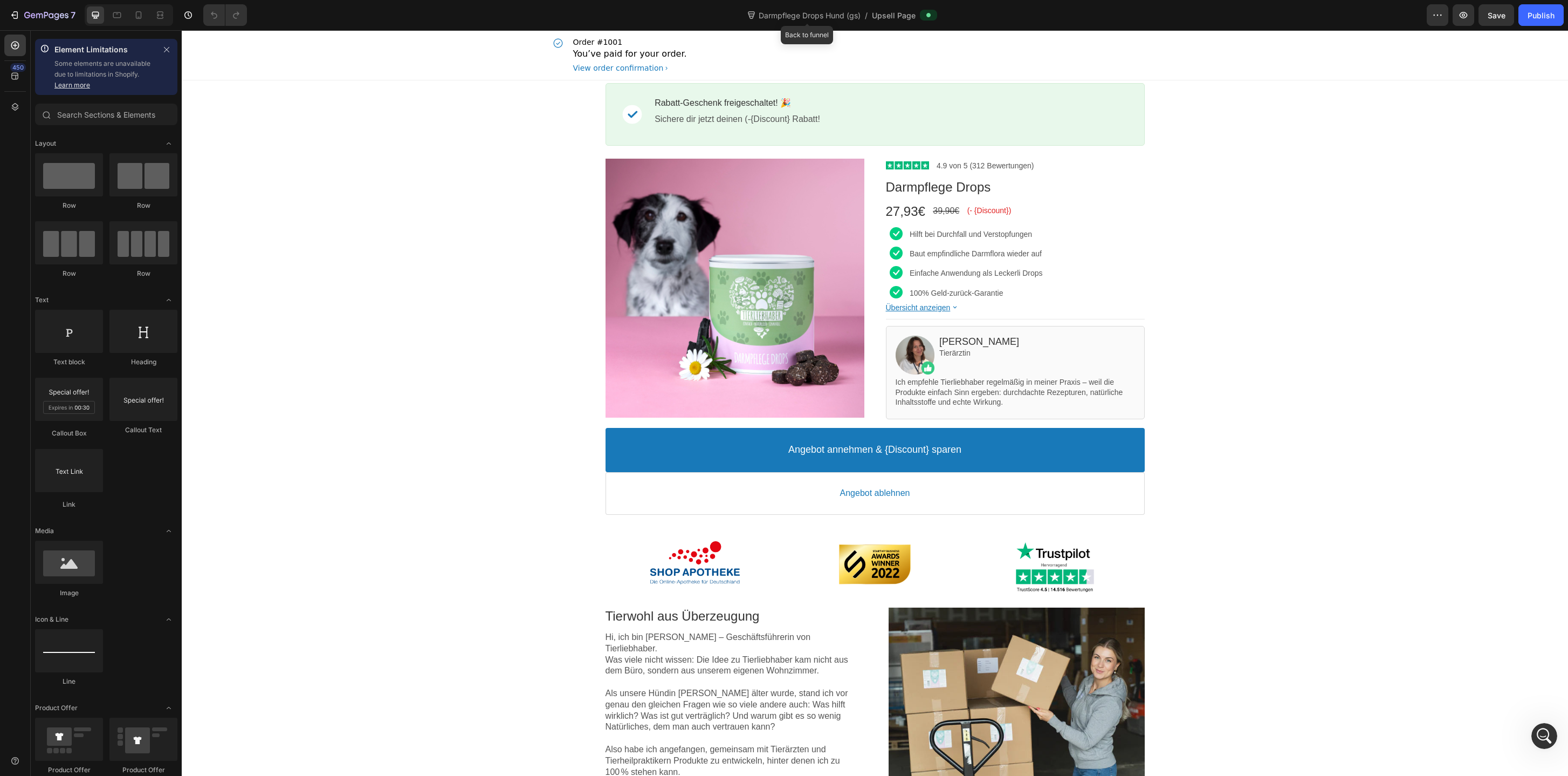
click at [771, 6] on div "Darmpflege Drops Hund (gs) /" at bounding box center [807, 15] width 122 height 17
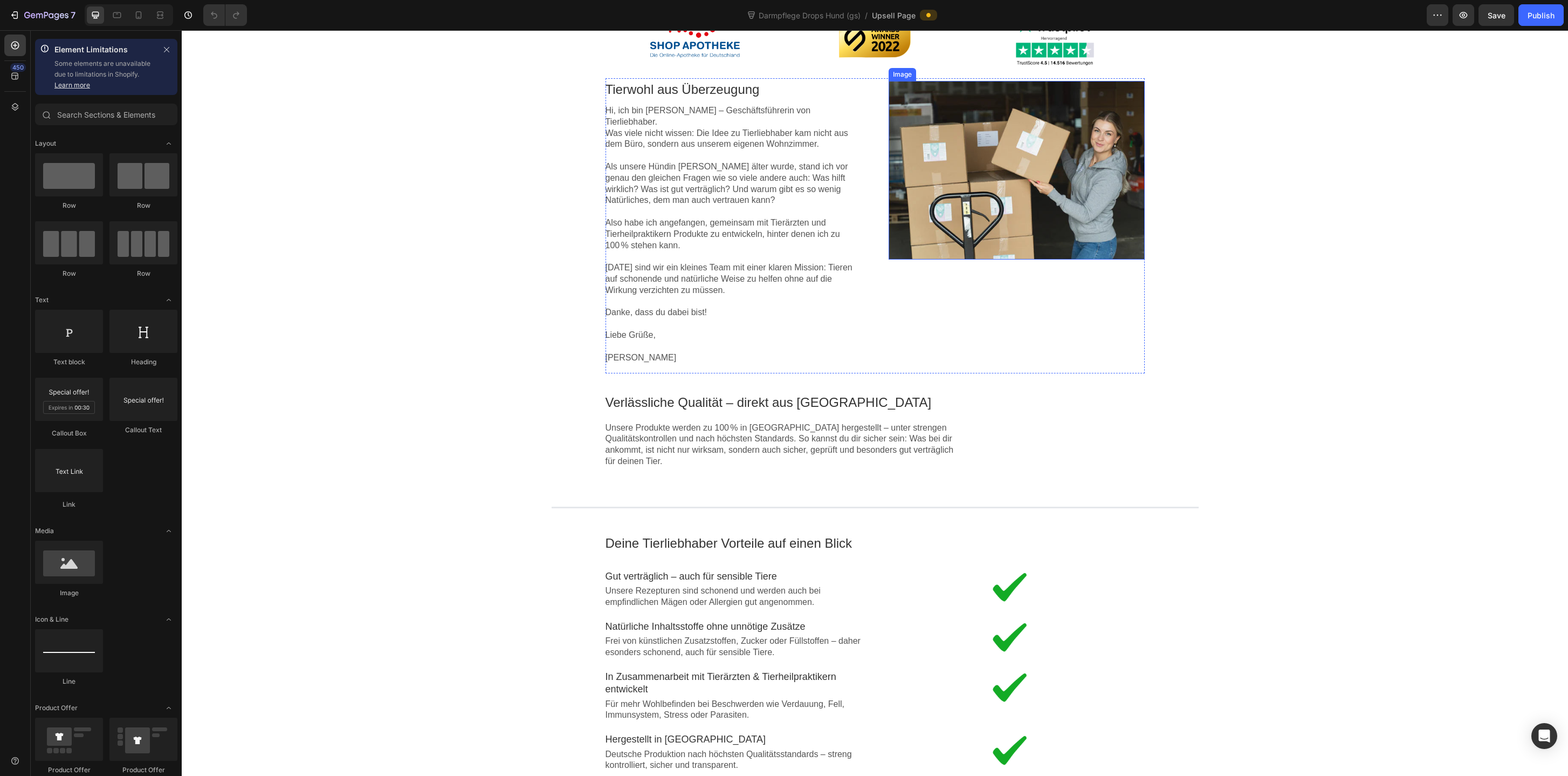
scroll to position [351, 0]
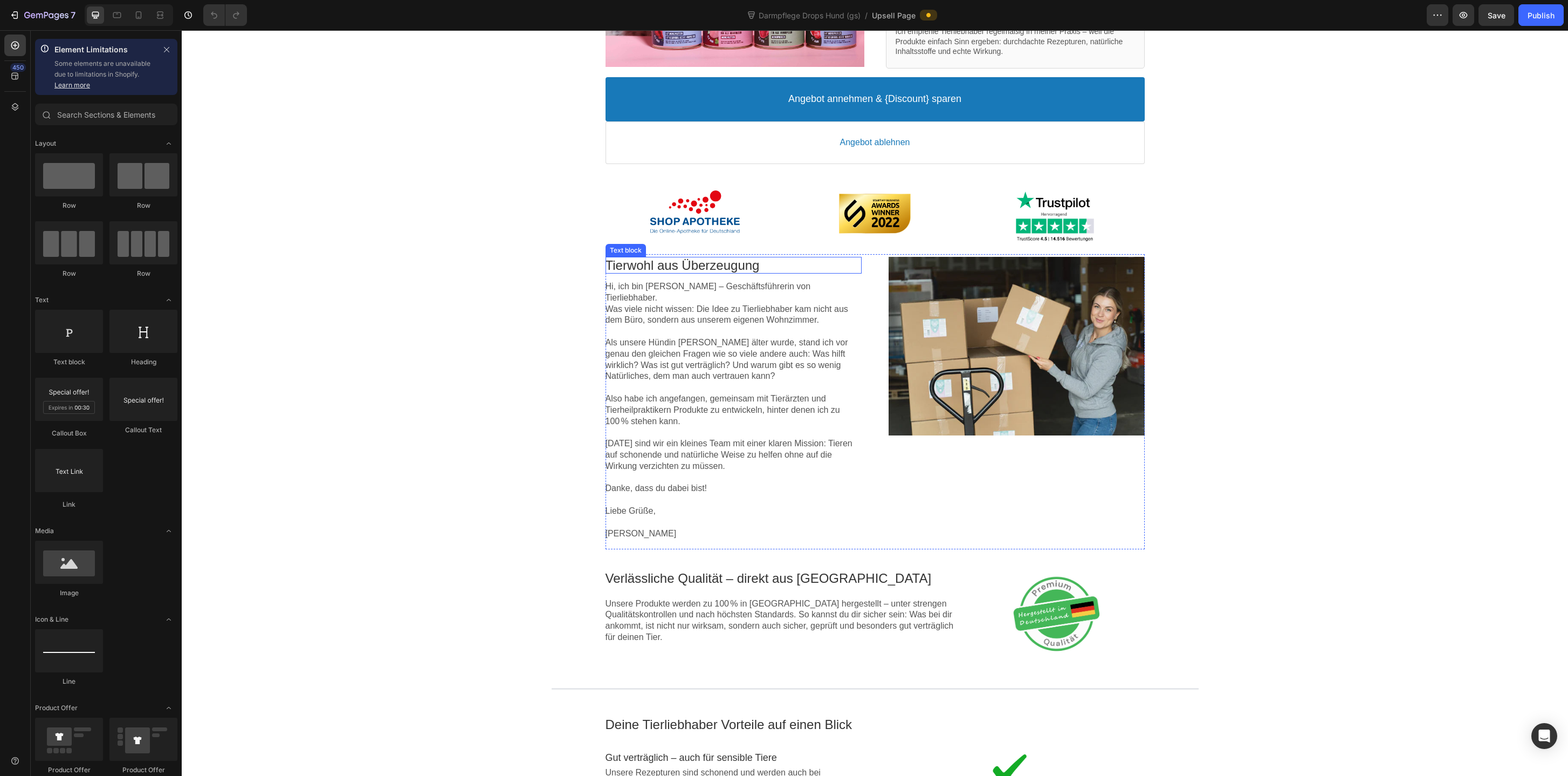
click at [711, 262] on p "Tierwohl aus Überzeugung" at bounding box center [733, 265] width 256 height 16
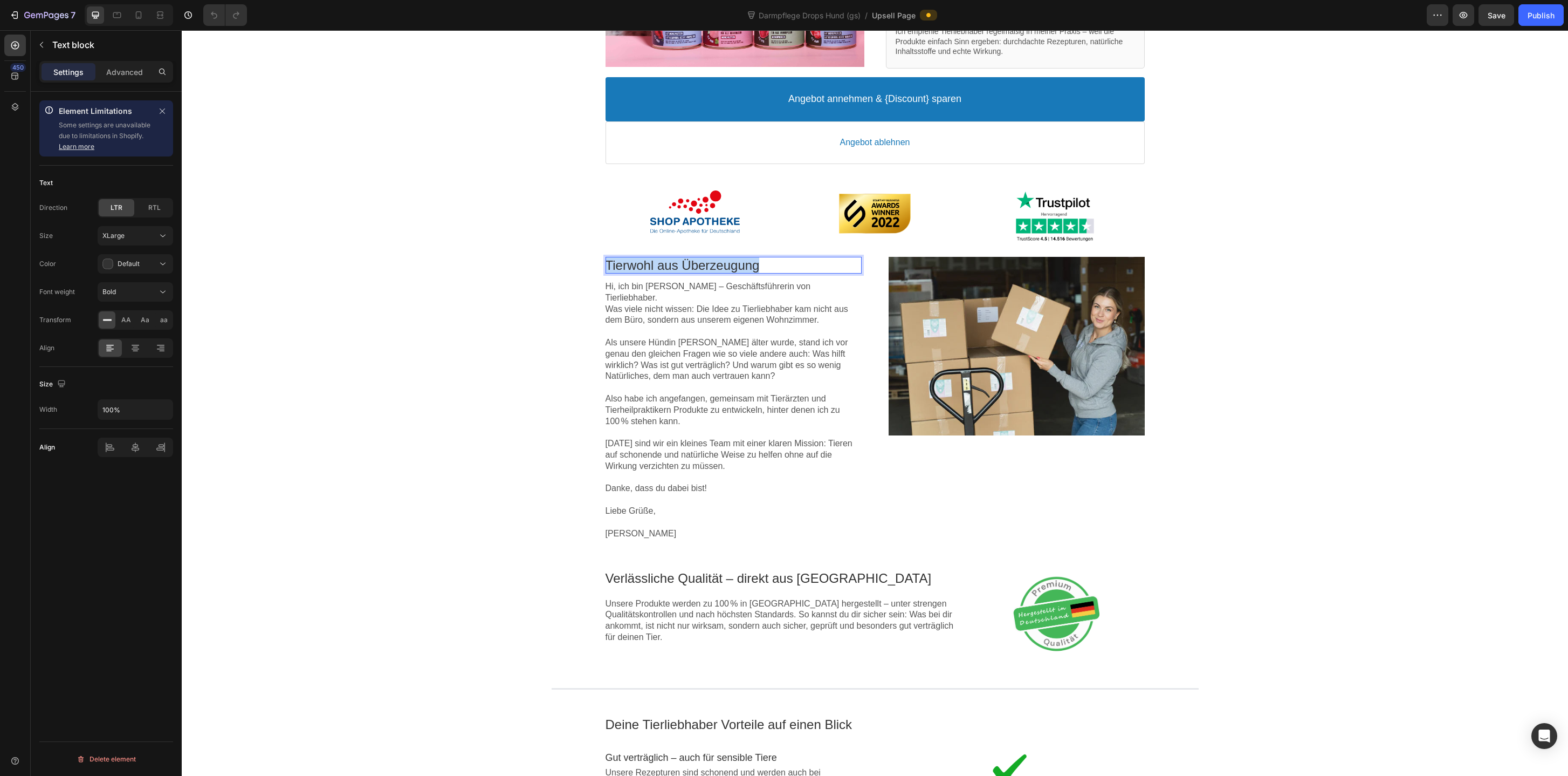
click at [711, 262] on p "Tierwohl aus Überzeugung" at bounding box center [733, 265] width 256 height 16
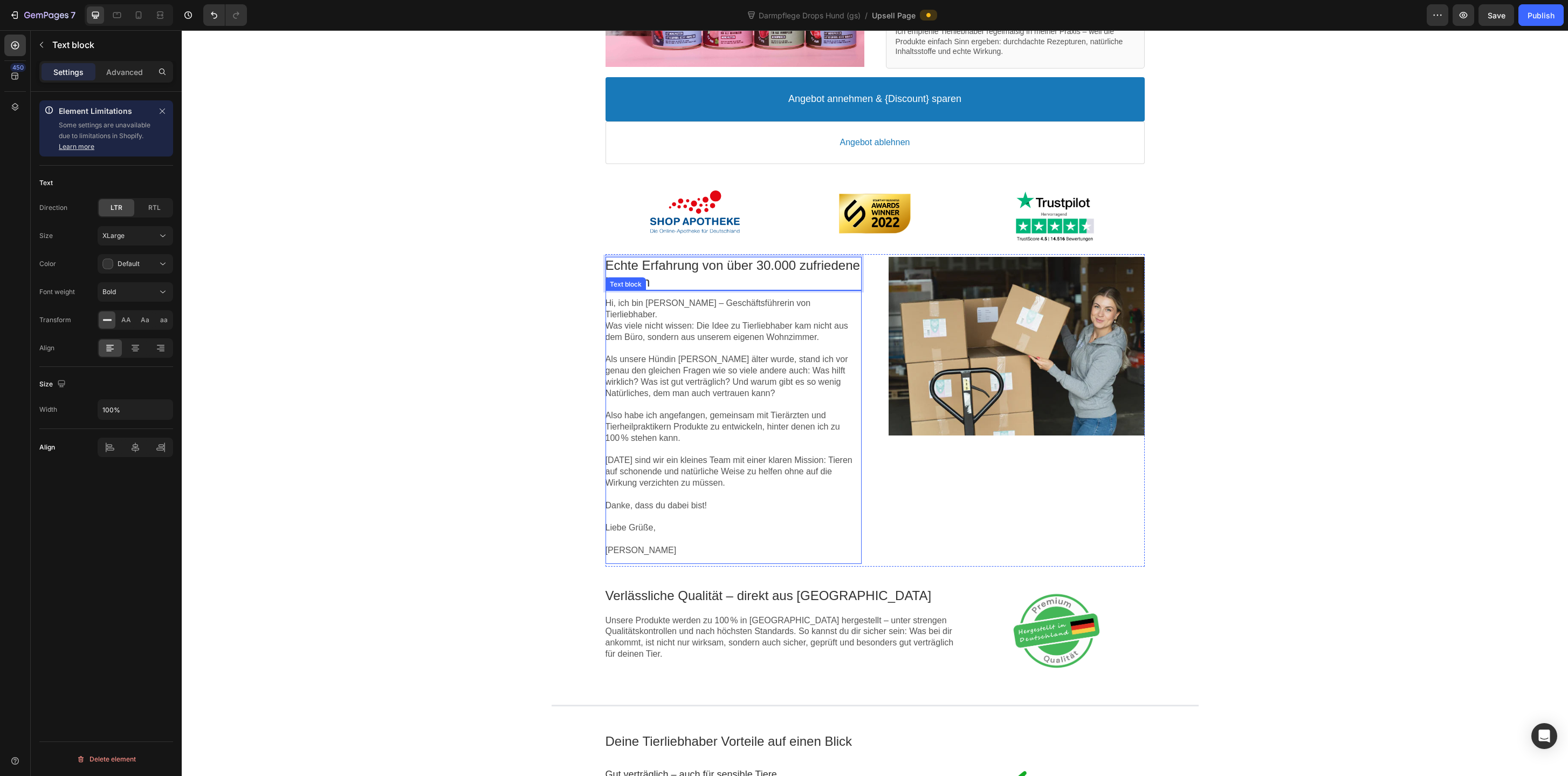
click at [706, 461] on p "Heute sind wir ein kleines Team mit einer klaren Mission: Tieren auf schonende …" at bounding box center [733, 471] width 256 height 34
click at [575, 397] on div "Image Rabatt-Geschenk freigeschaltet! 🎉 Callout Text Sichere dir jetzt deinen (…" at bounding box center [874, 482] width 1386 height 1505
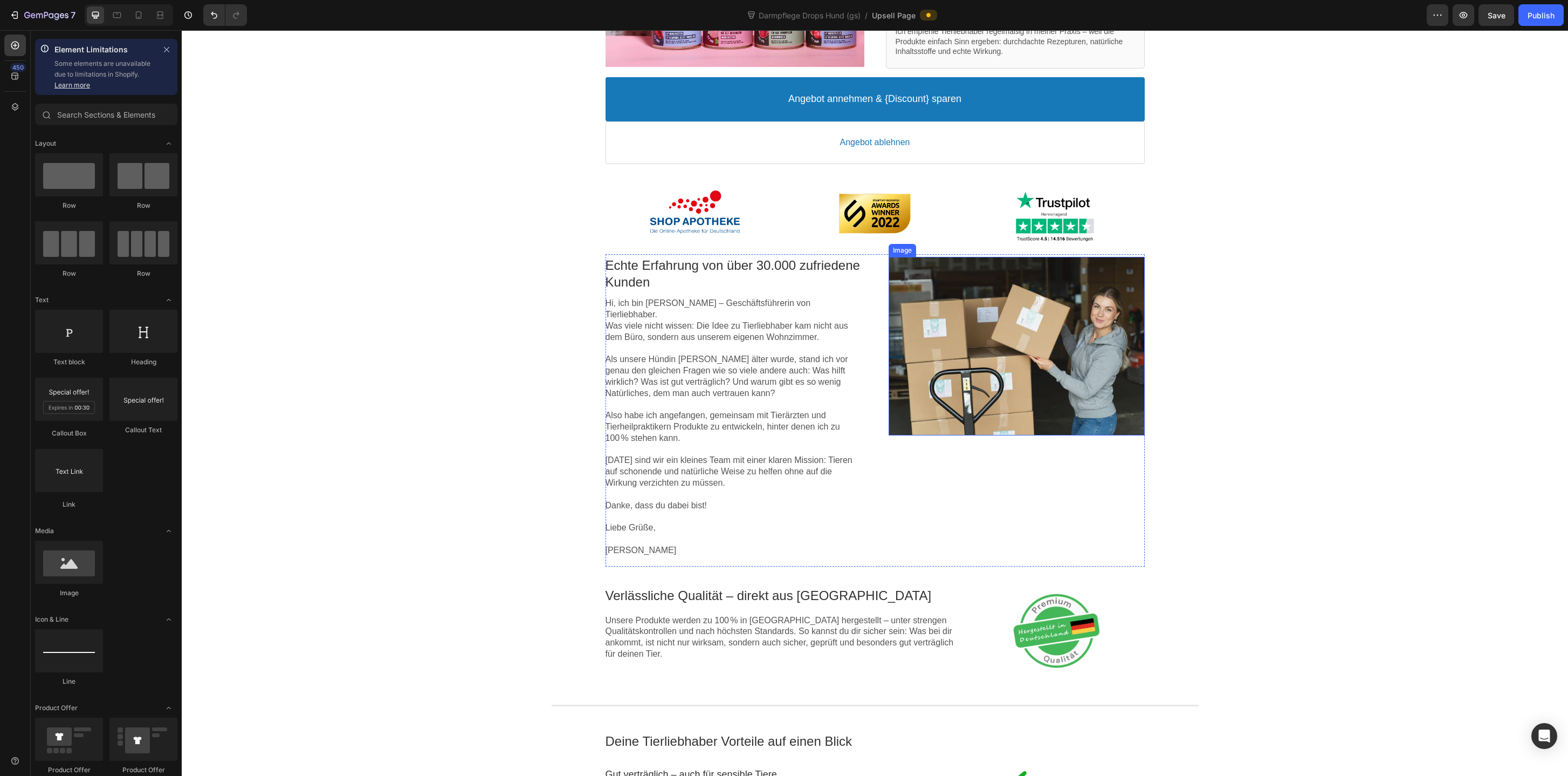
click at [931, 319] on div at bounding box center [1017, 346] width 256 height 178
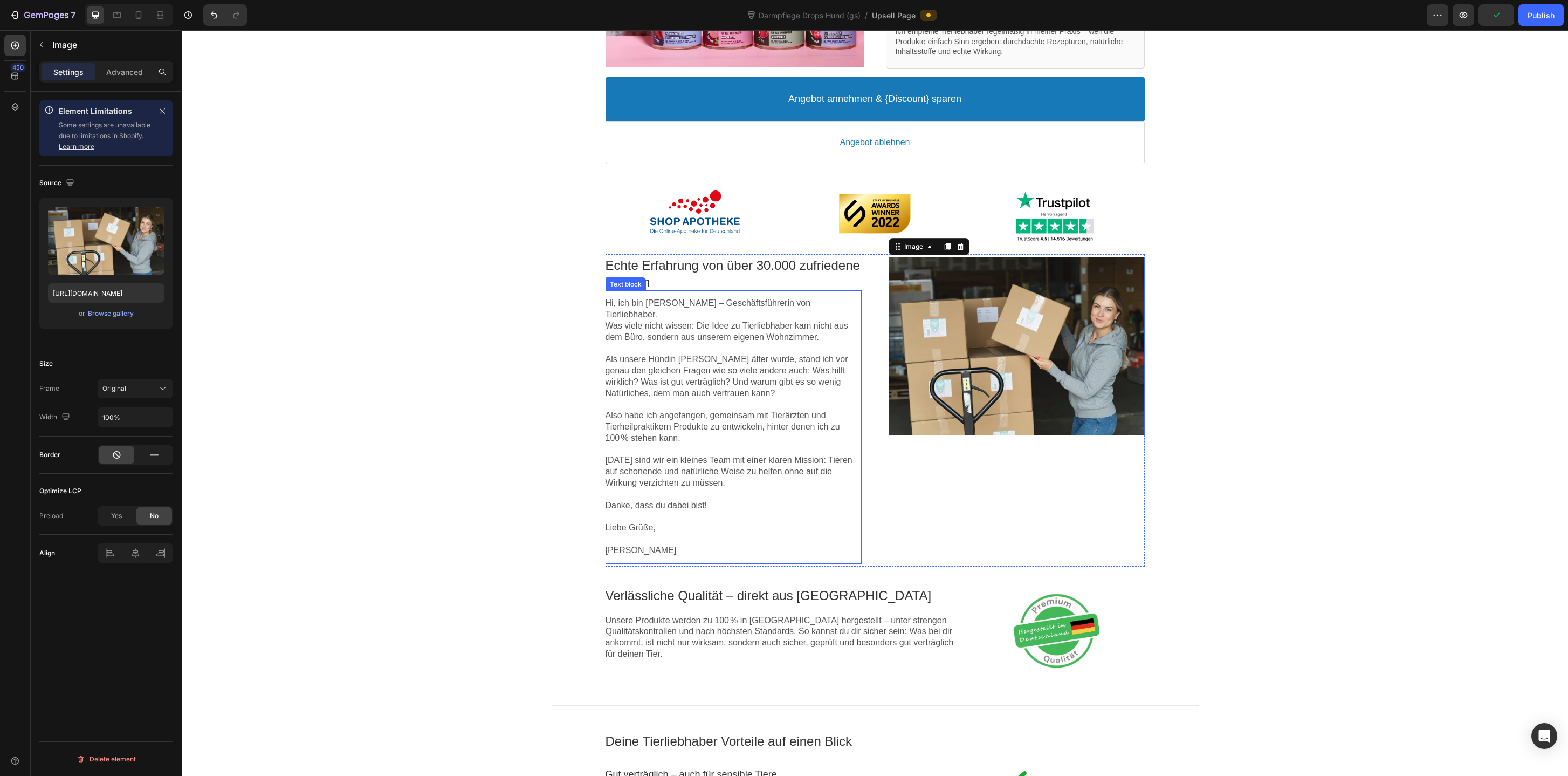
click at [812, 369] on p "Als unsere Hündin Nele älter wurde, stand ich vor genau den gleichen Fragen wie…" at bounding box center [733, 376] width 256 height 45
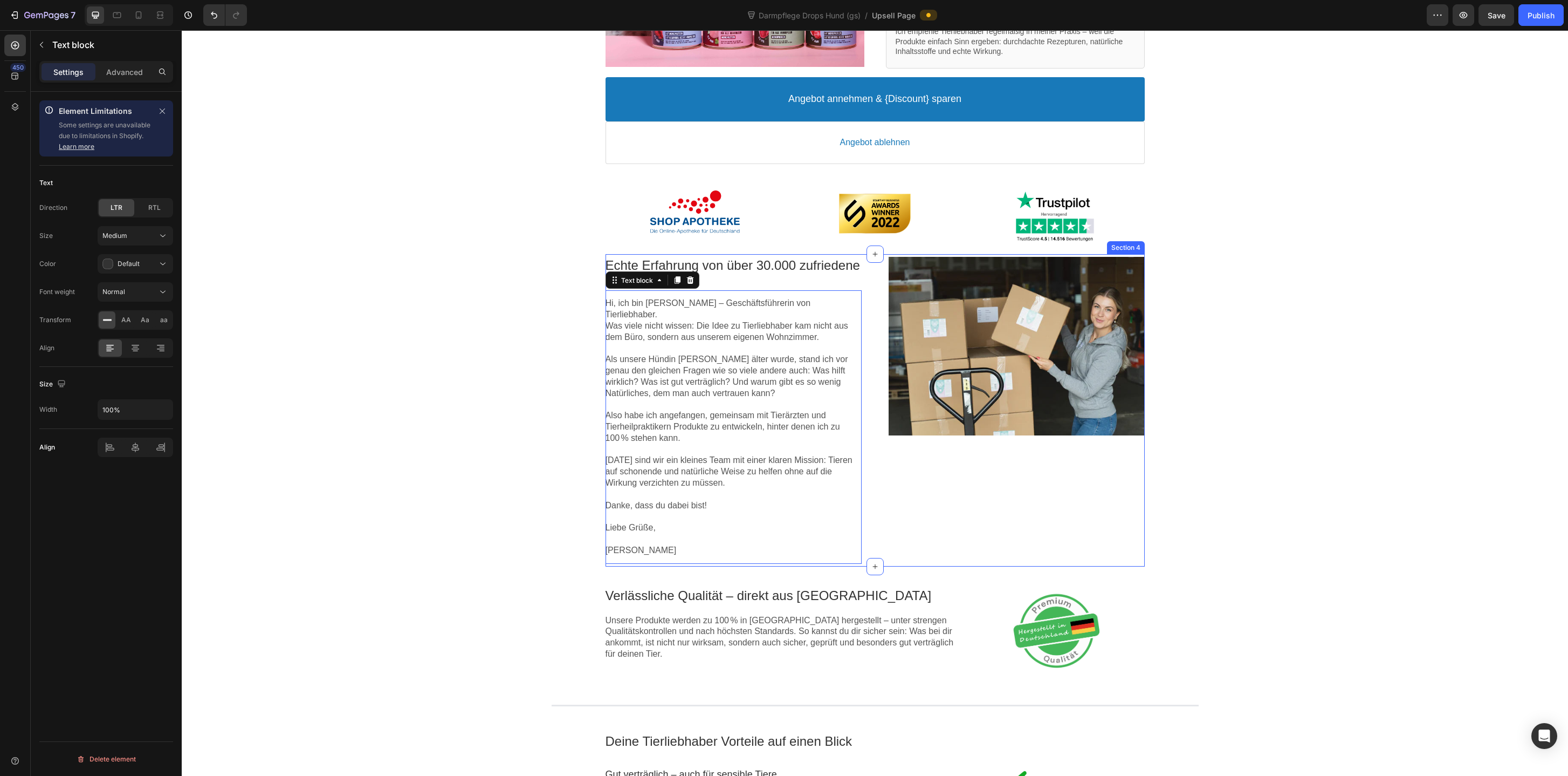
click at [876, 275] on div "Echte Erfahrung von über 30.000 zufriedene Kunden Text block Hi, ich bin Kathar…" at bounding box center [875, 410] width 539 height 312
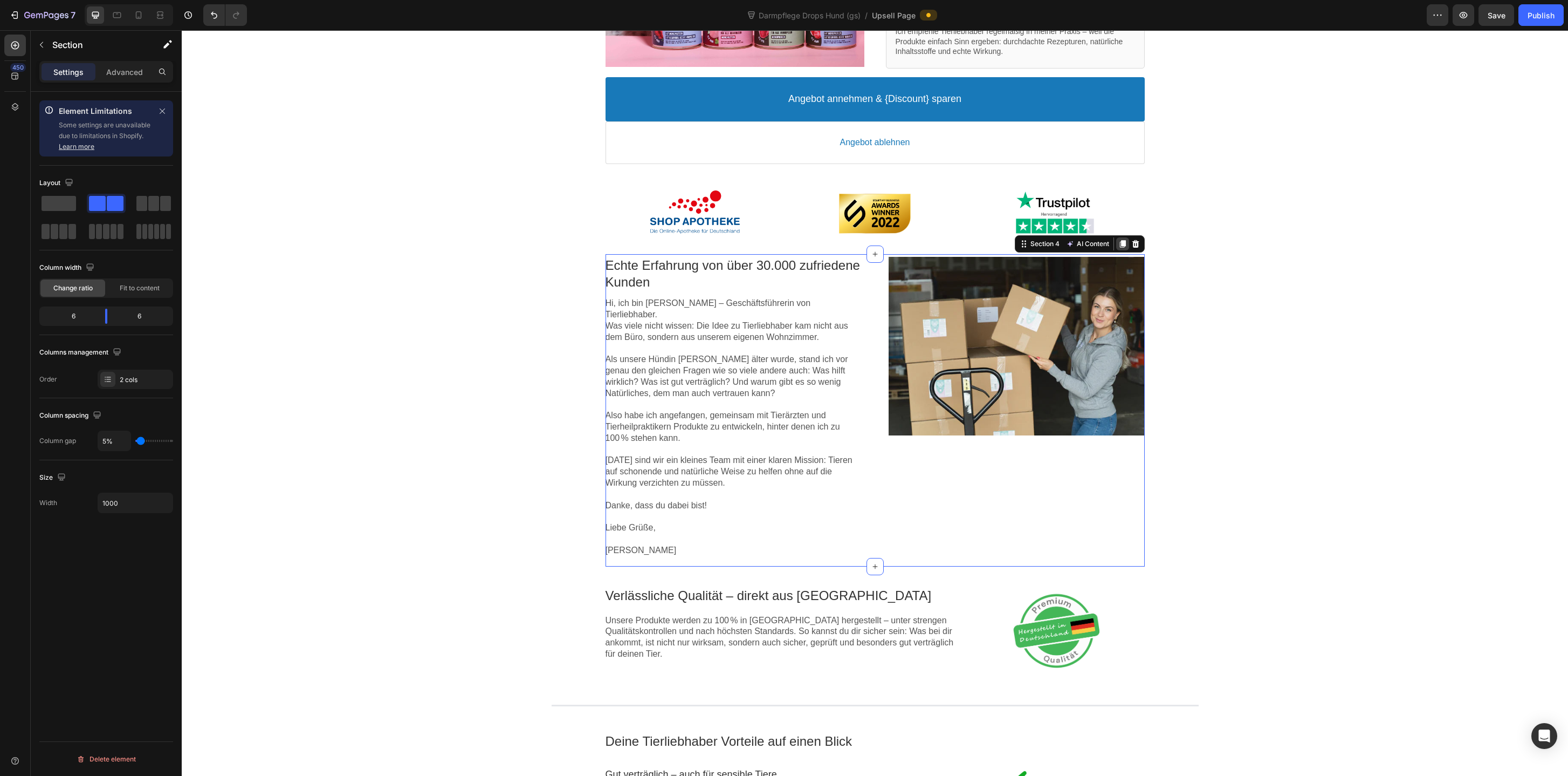
click at [1123, 246] on icon at bounding box center [1123, 244] width 9 height 9
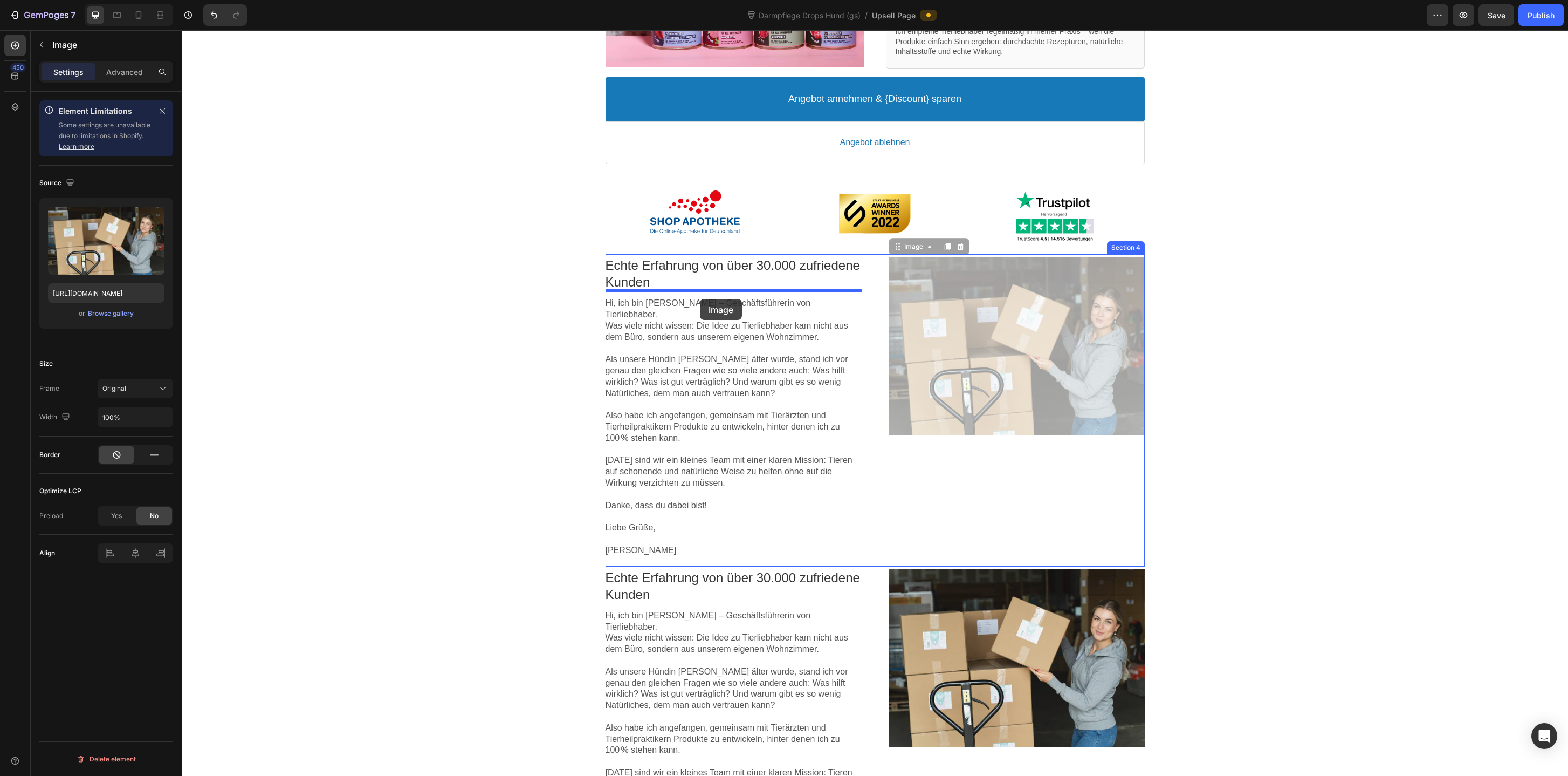
drag, startPoint x: 991, startPoint y: 320, endPoint x: 700, endPoint y: 299, distance: 291.8
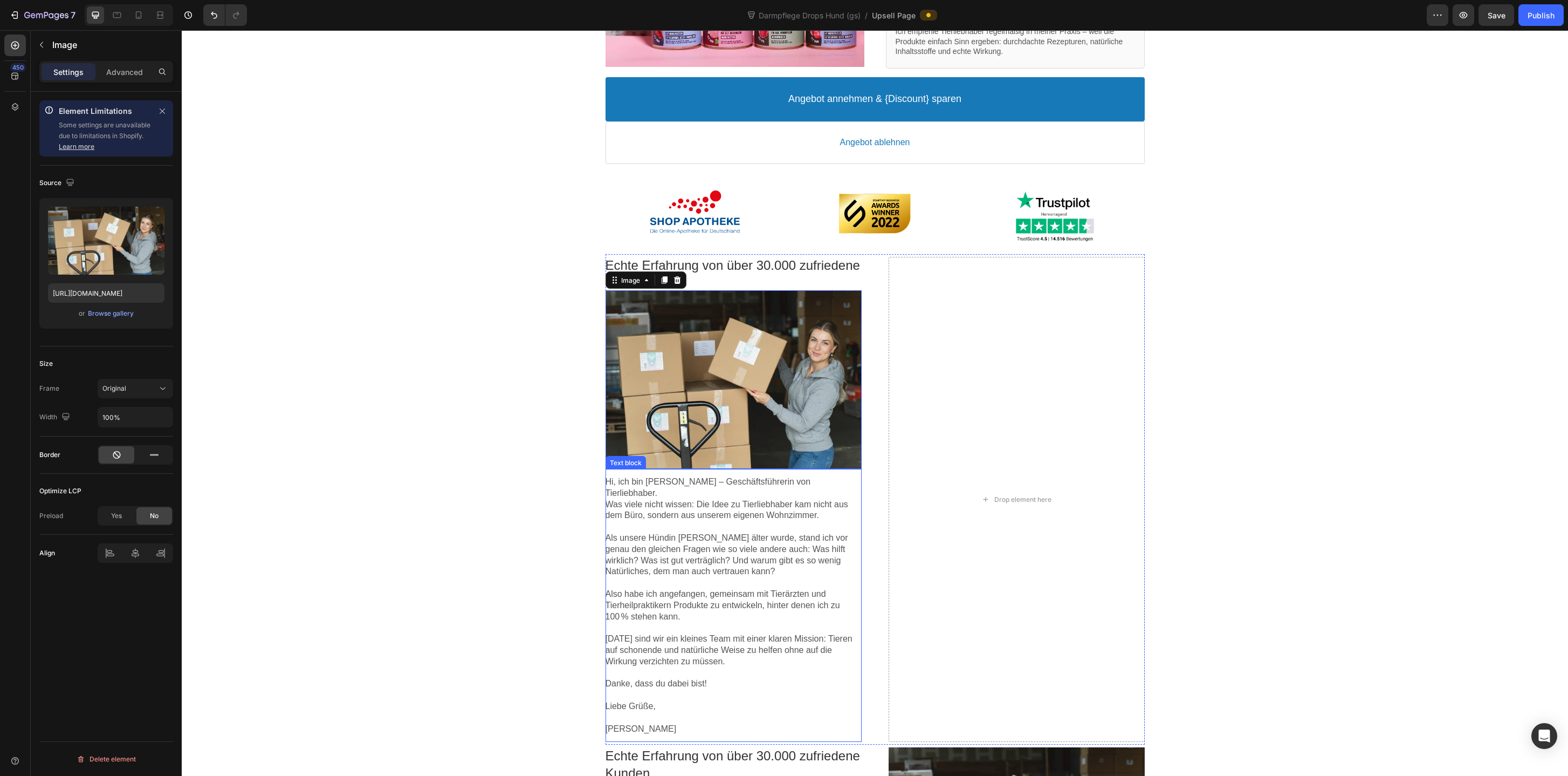
click at [752, 521] on p at bounding box center [733, 527] width 256 height 11
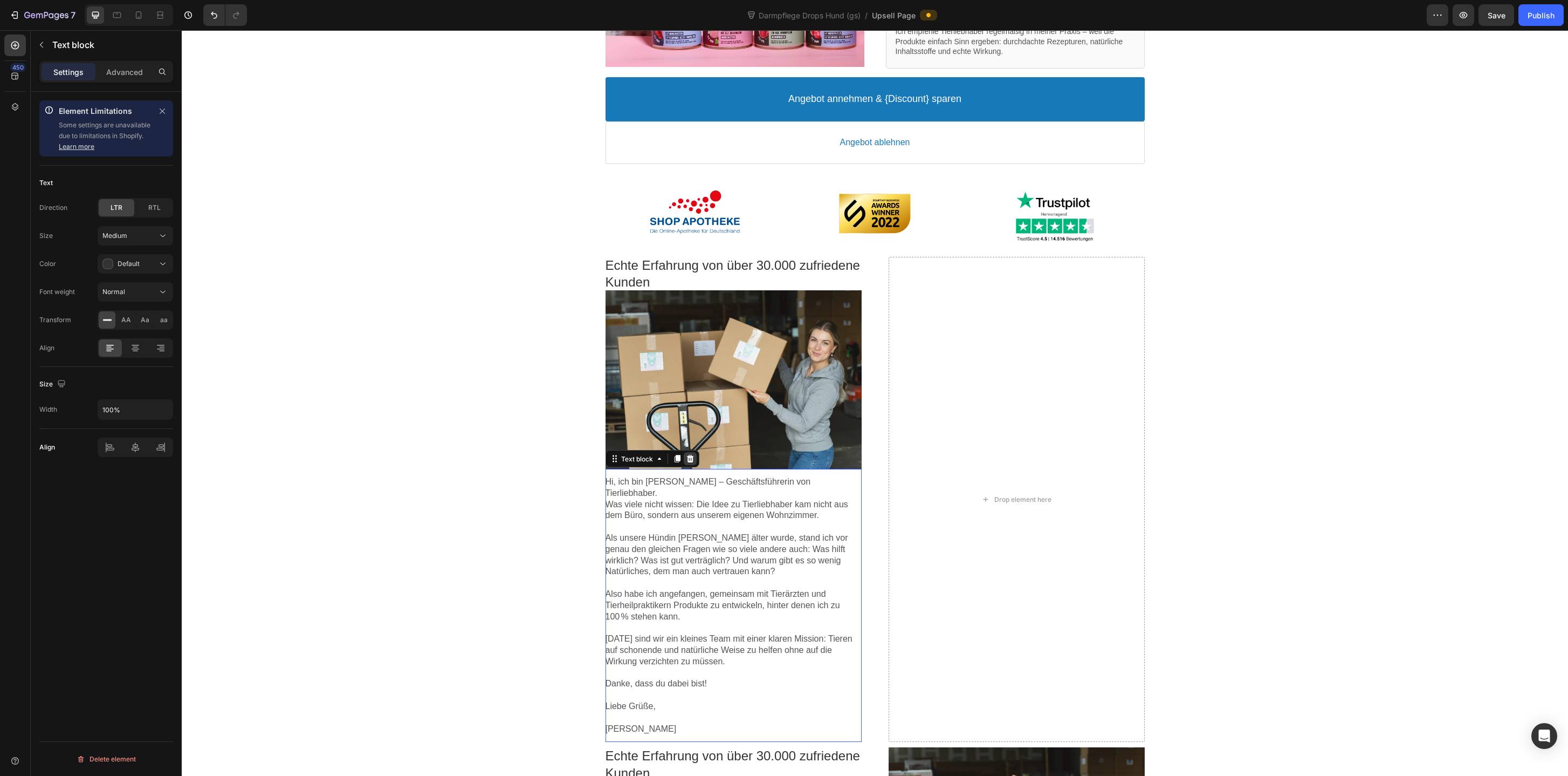
click at [692, 454] on icon at bounding box center [690, 459] width 9 height 9
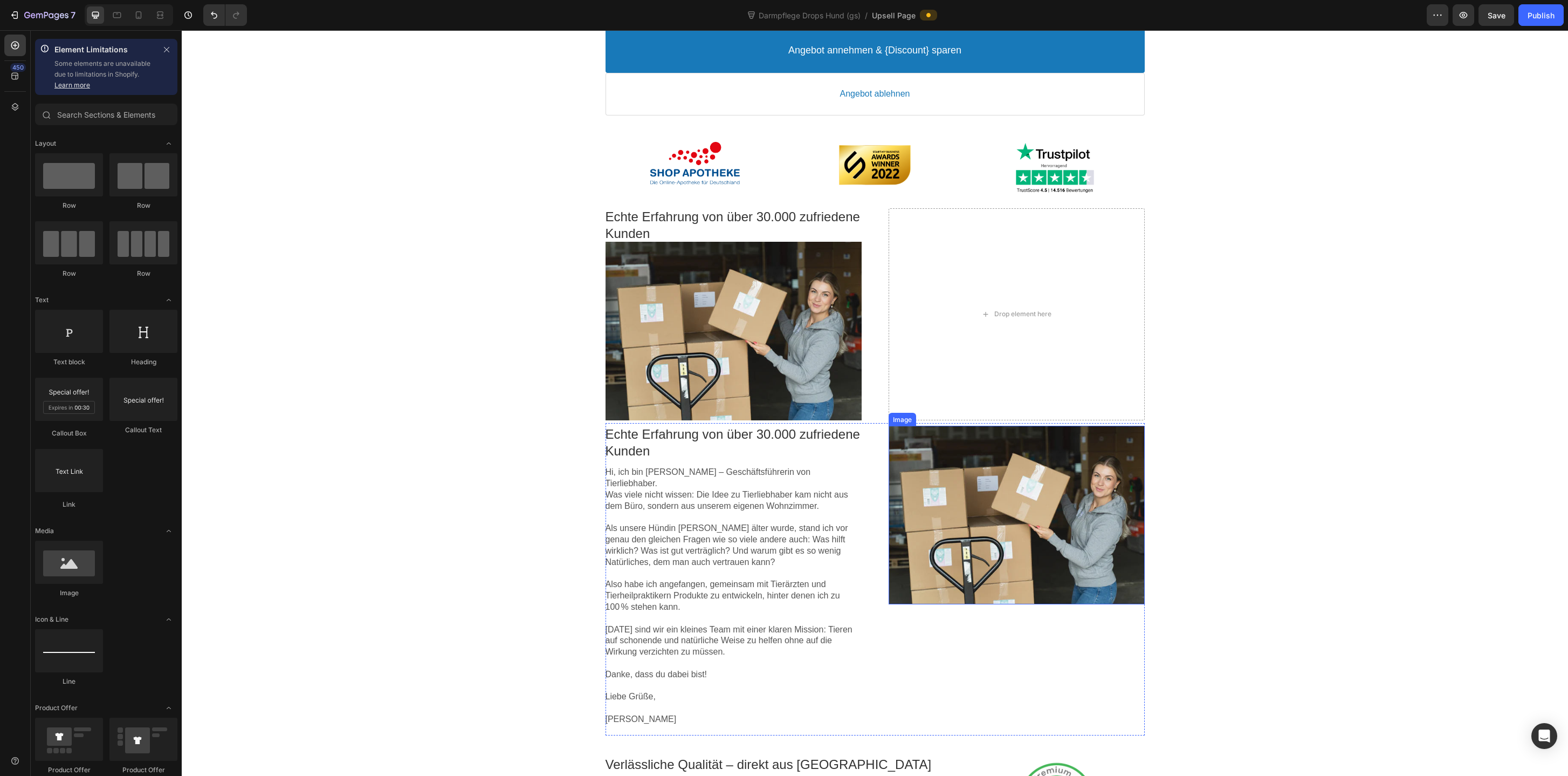
scroll to position [391, 0]
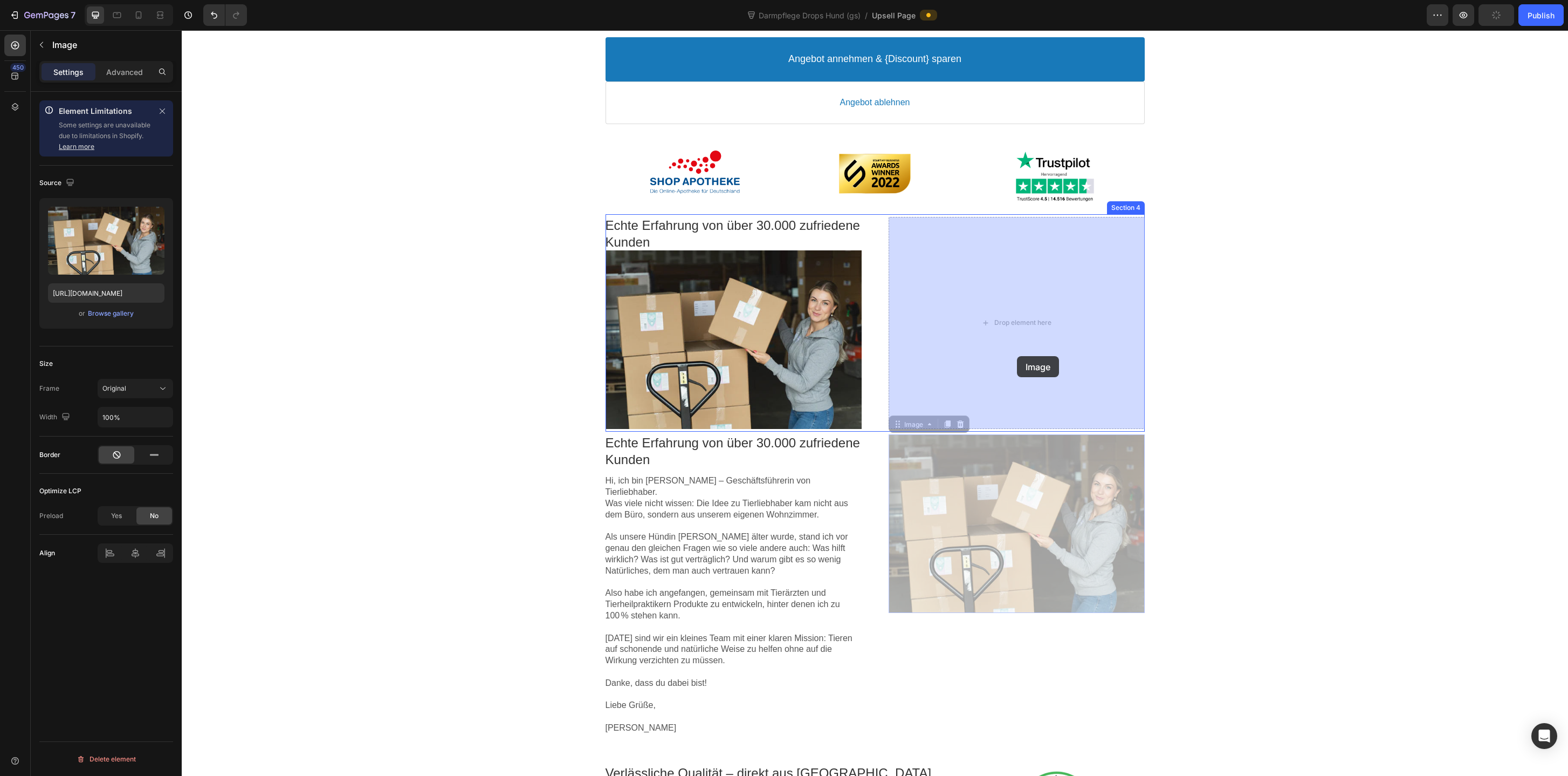
drag, startPoint x: 1017, startPoint y: 506, endPoint x: 1017, endPoint y: 358, distance: 148.0
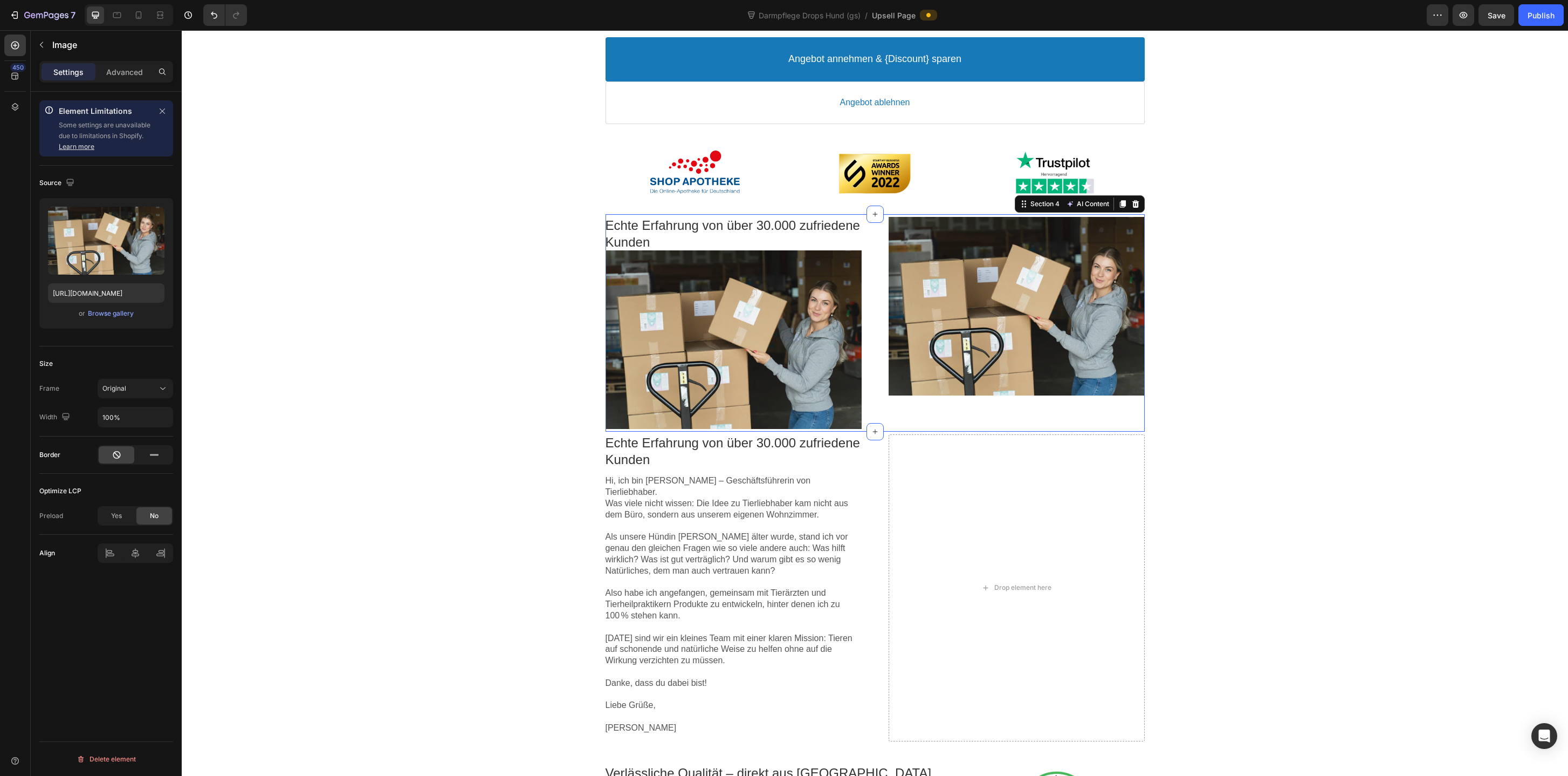
click at [880, 415] on div "Echte Erfahrung von über 30.000 zufriedene Kunden Text block Image Image Sectio…" at bounding box center [875, 322] width 539 height 217
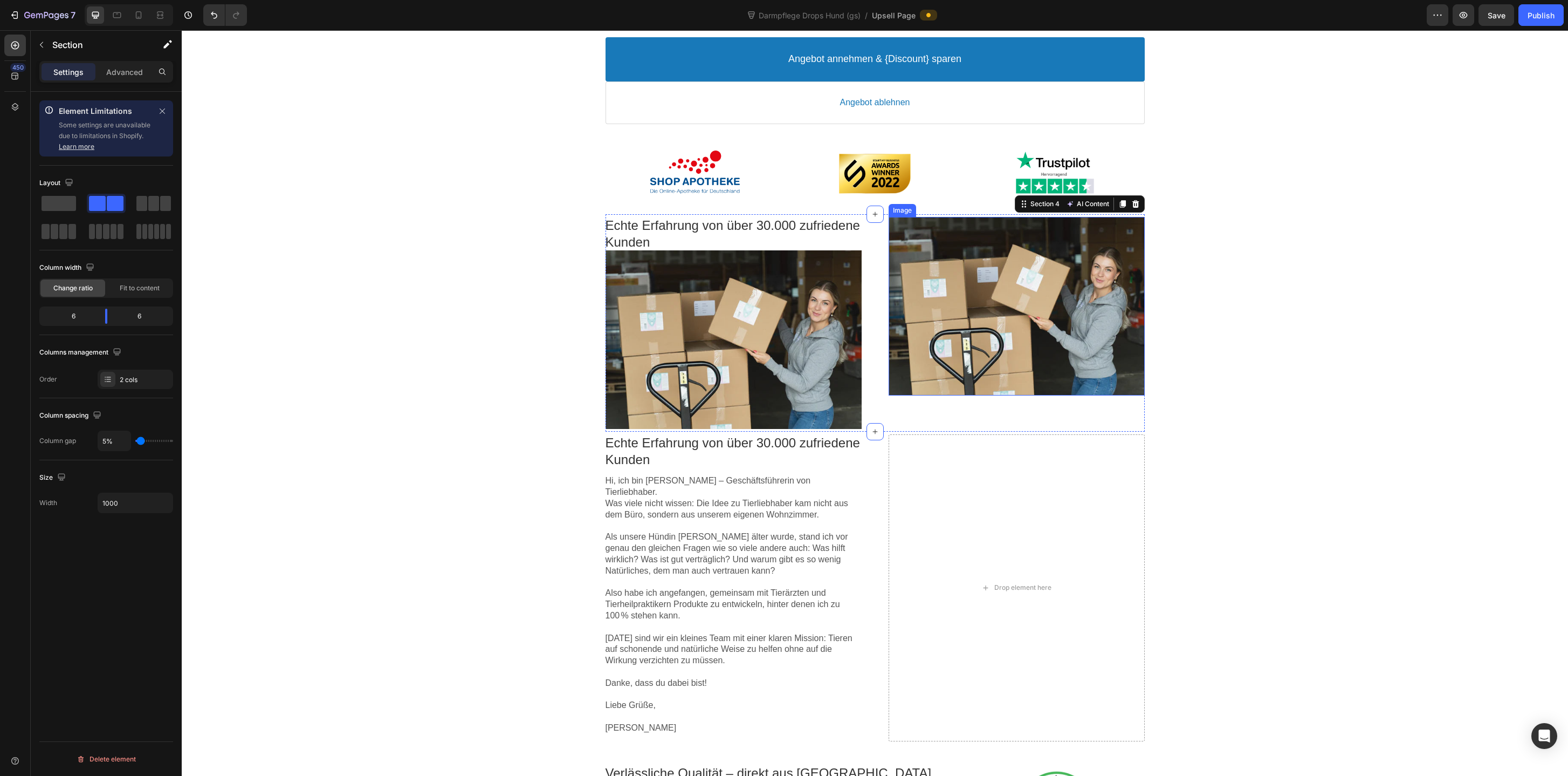
scroll to position [444, 0]
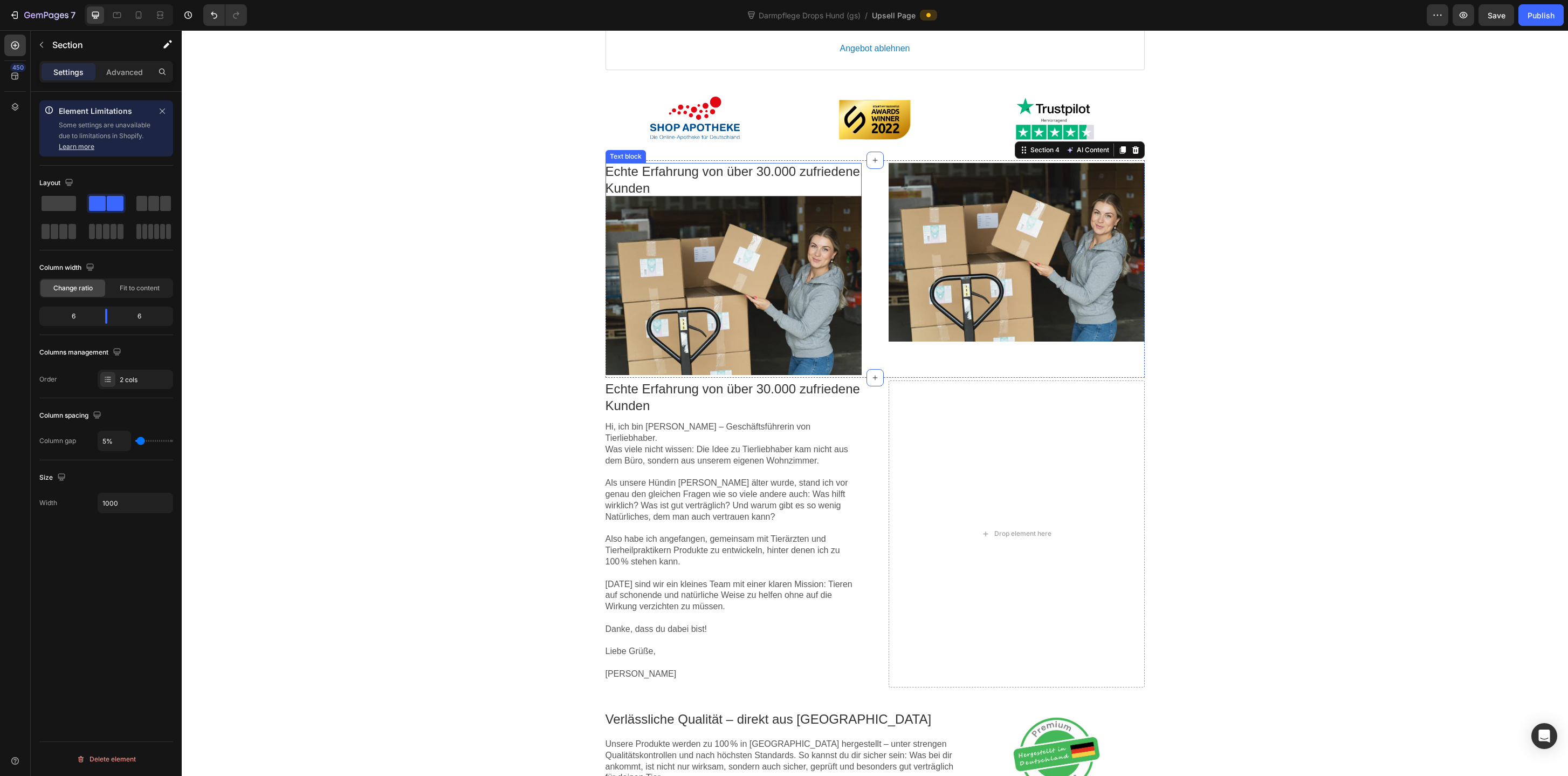
click at [783, 177] on p "Echte Erfahrung von über 30.000 zufriedene Kunden" at bounding box center [733, 179] width 256 height 34
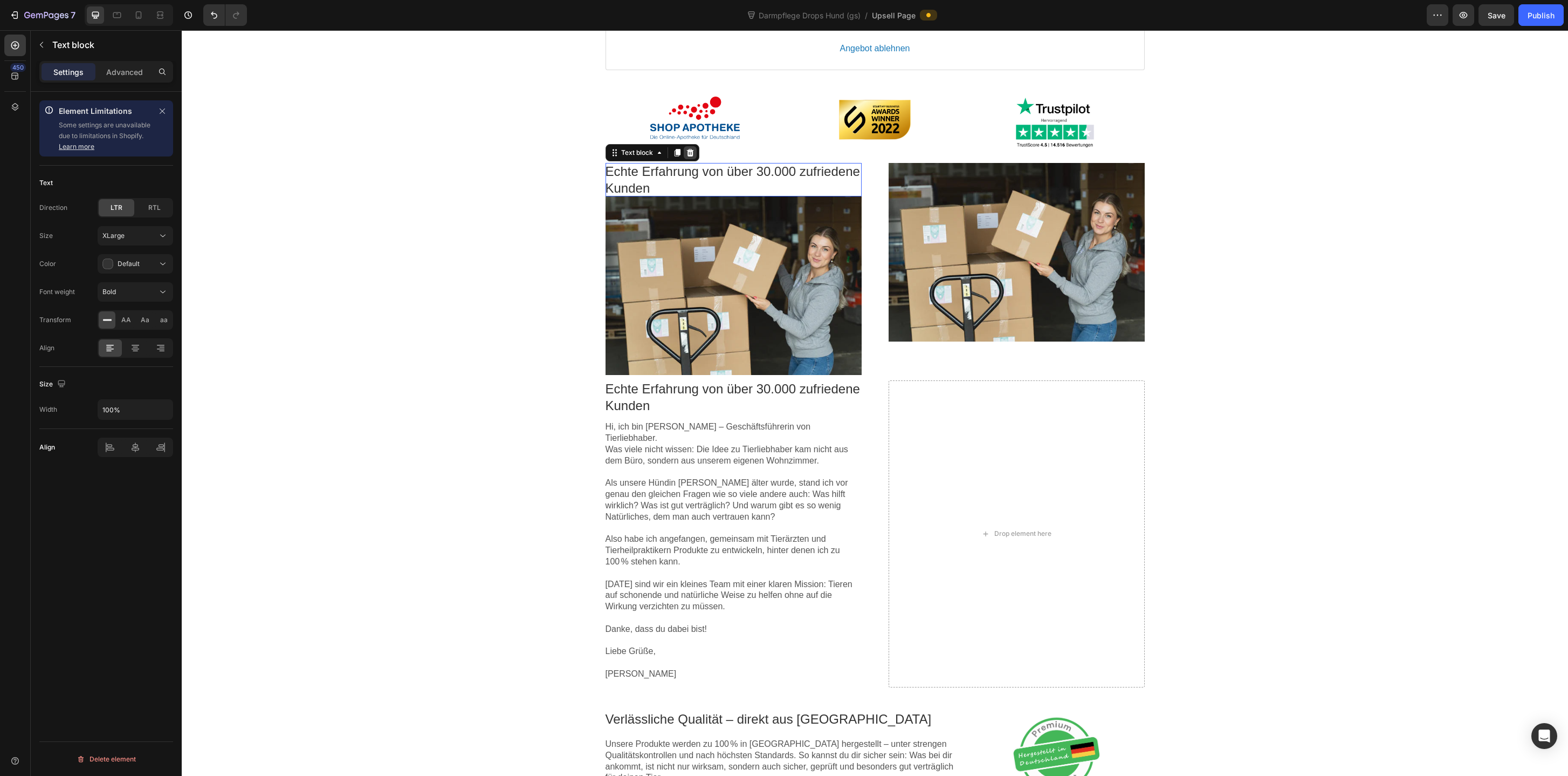
click at [695, 155] on div at bounding box center [690, 153] width 13 height 13
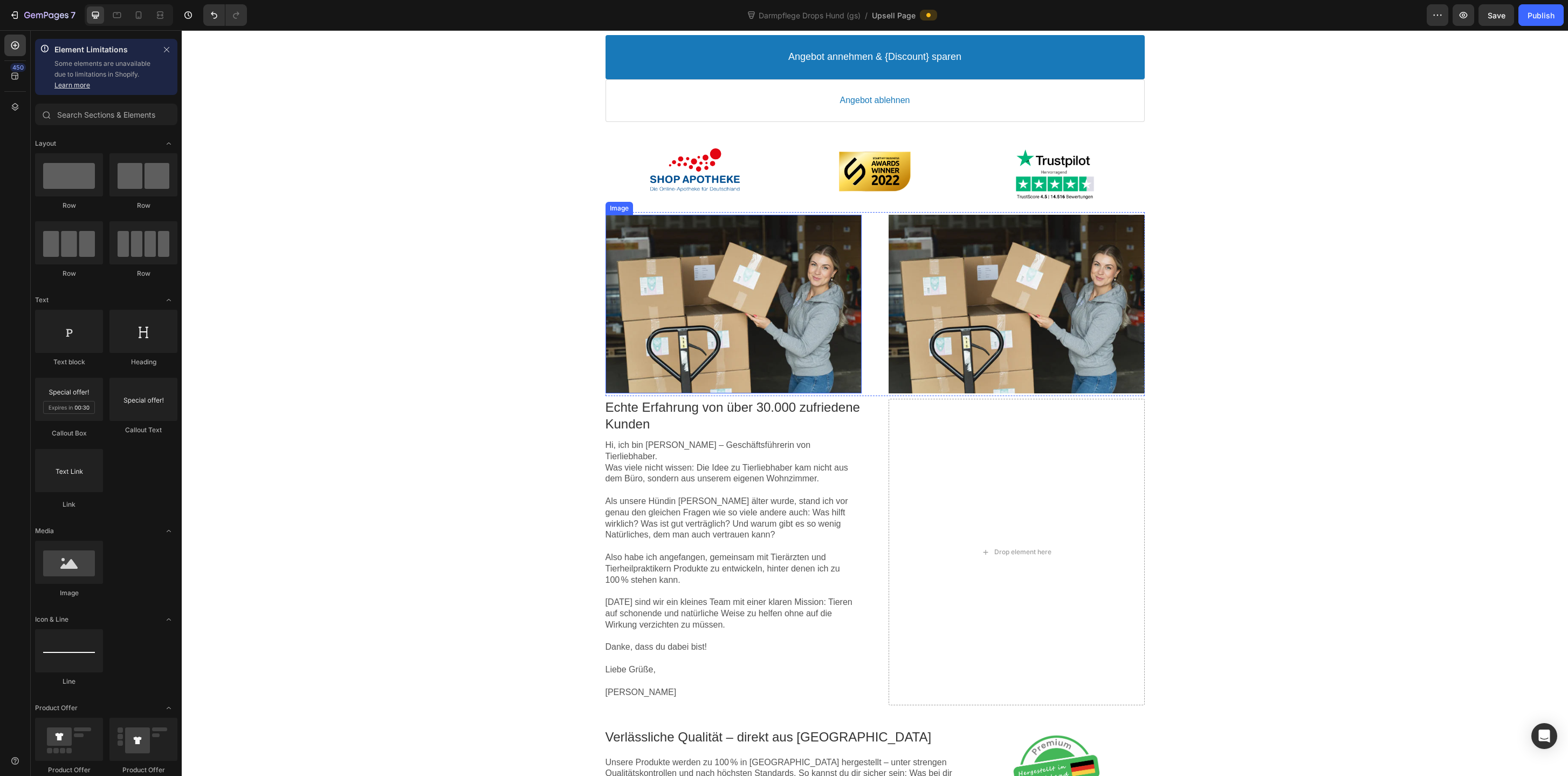
scroll to position [386, 0]
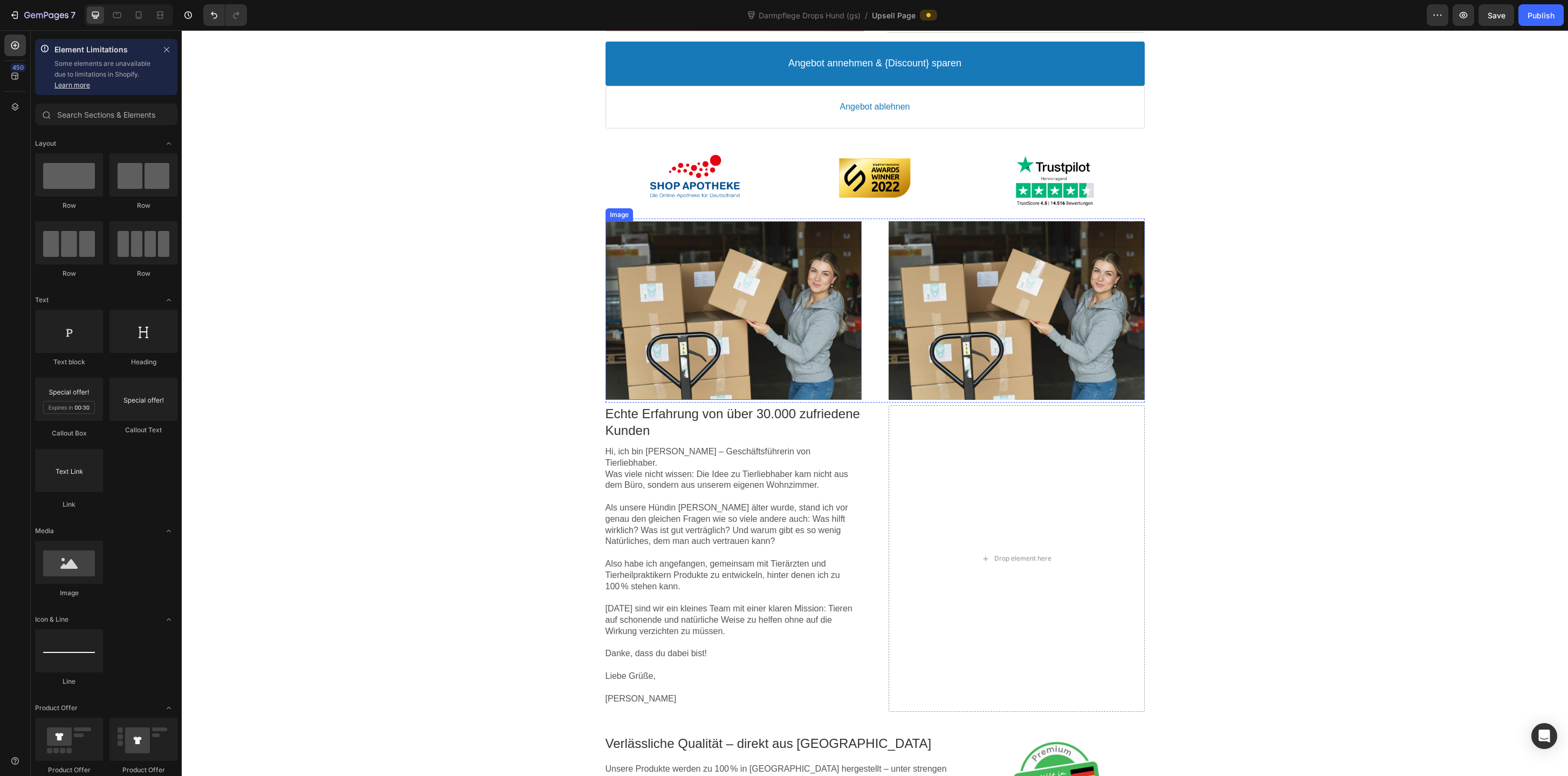
click at [766, 295] on div at bounding box center [733, 310] width 256 height 178
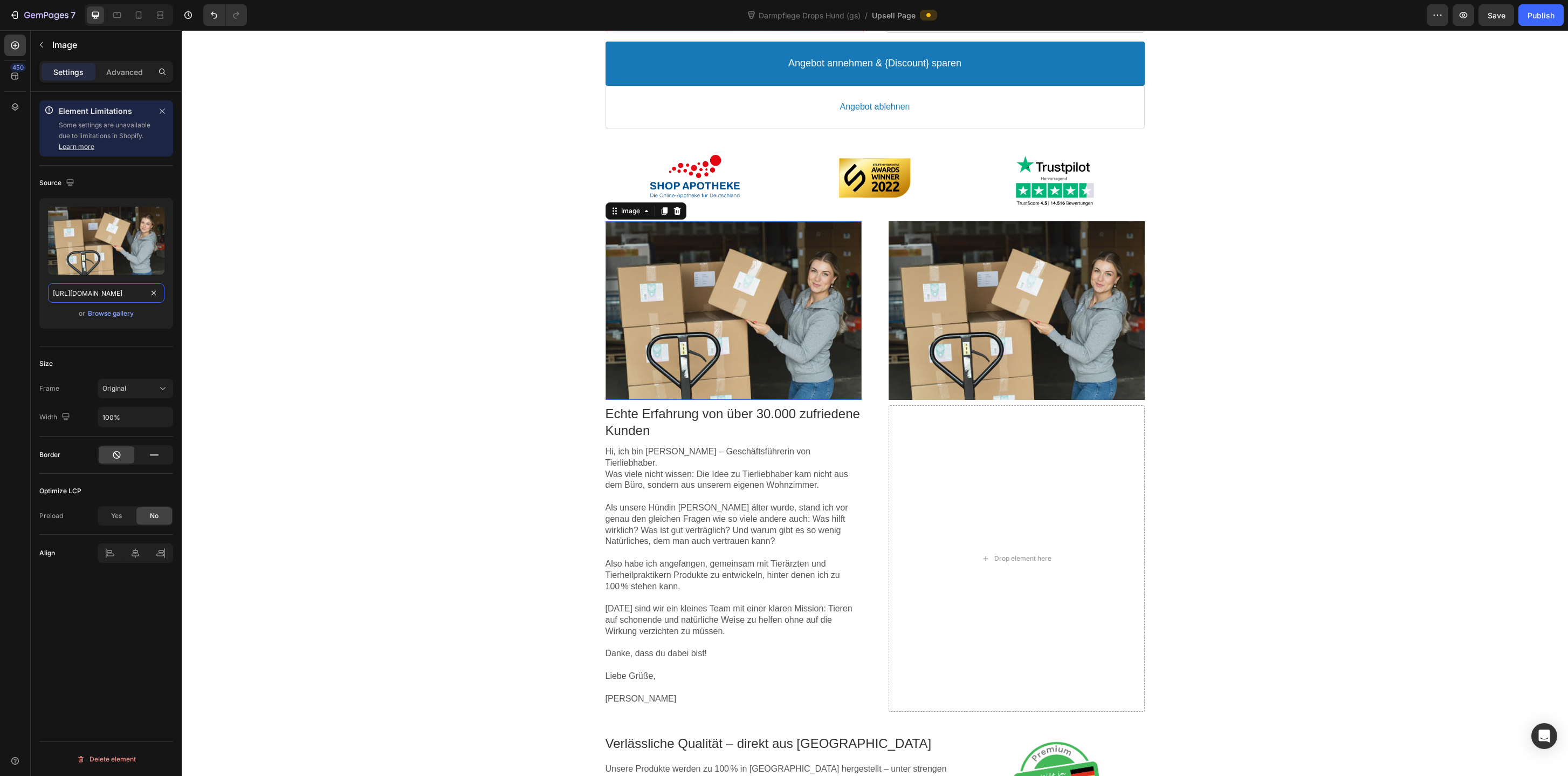
click at [121, 292] on input "https://cdn.shopify.com/s/files/1/0587/2746/5119/files/gempages_534104955091420…" at bounding box center [106, 292] width 116 height 20
paste input "a685fafc-d133-4434-8c28-9668ca8a5934.png"
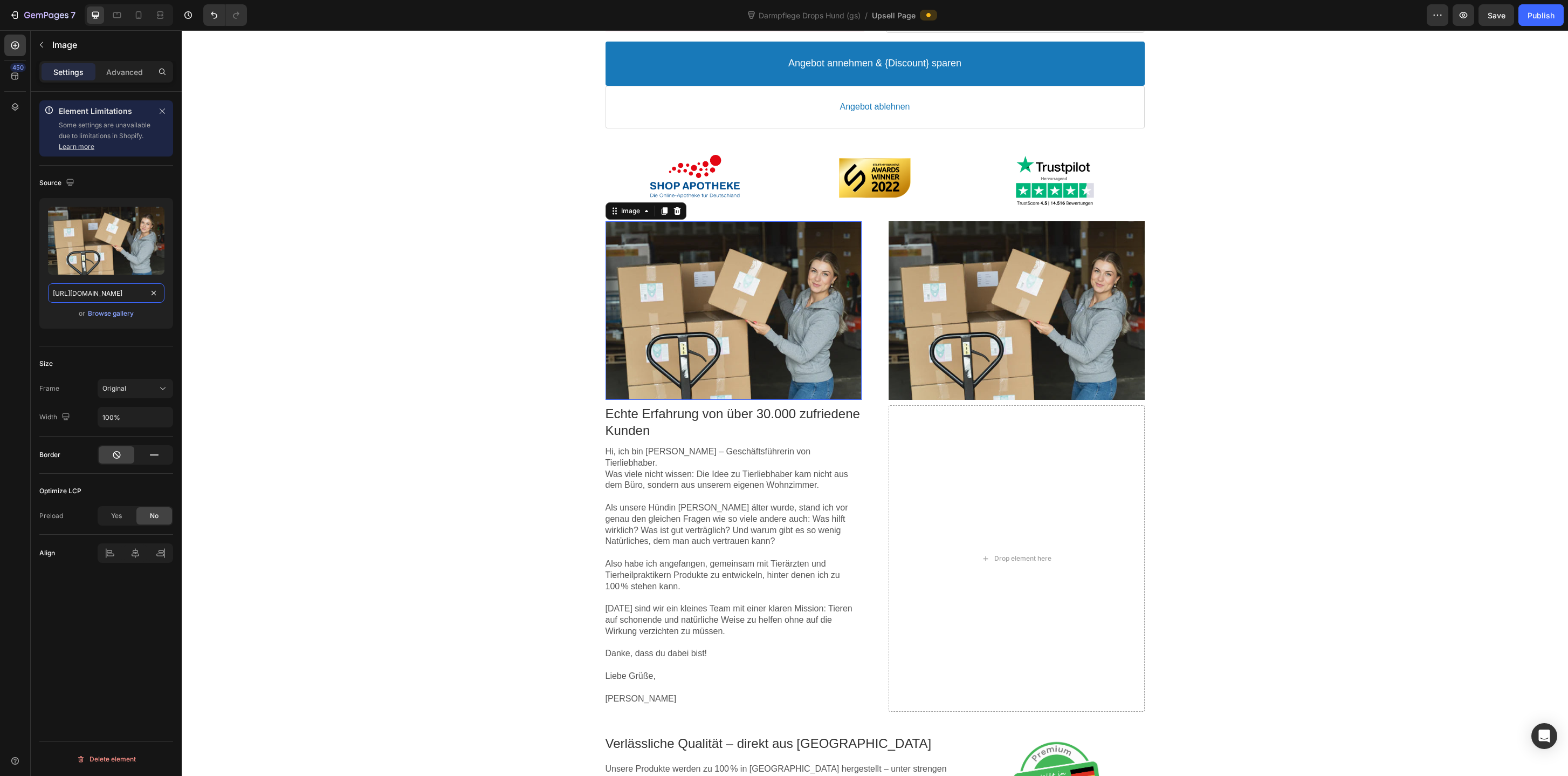
type input "https://cdn.shopify.com/s/files/1/0587/2746/5119/files/gempages_534104955091420…"
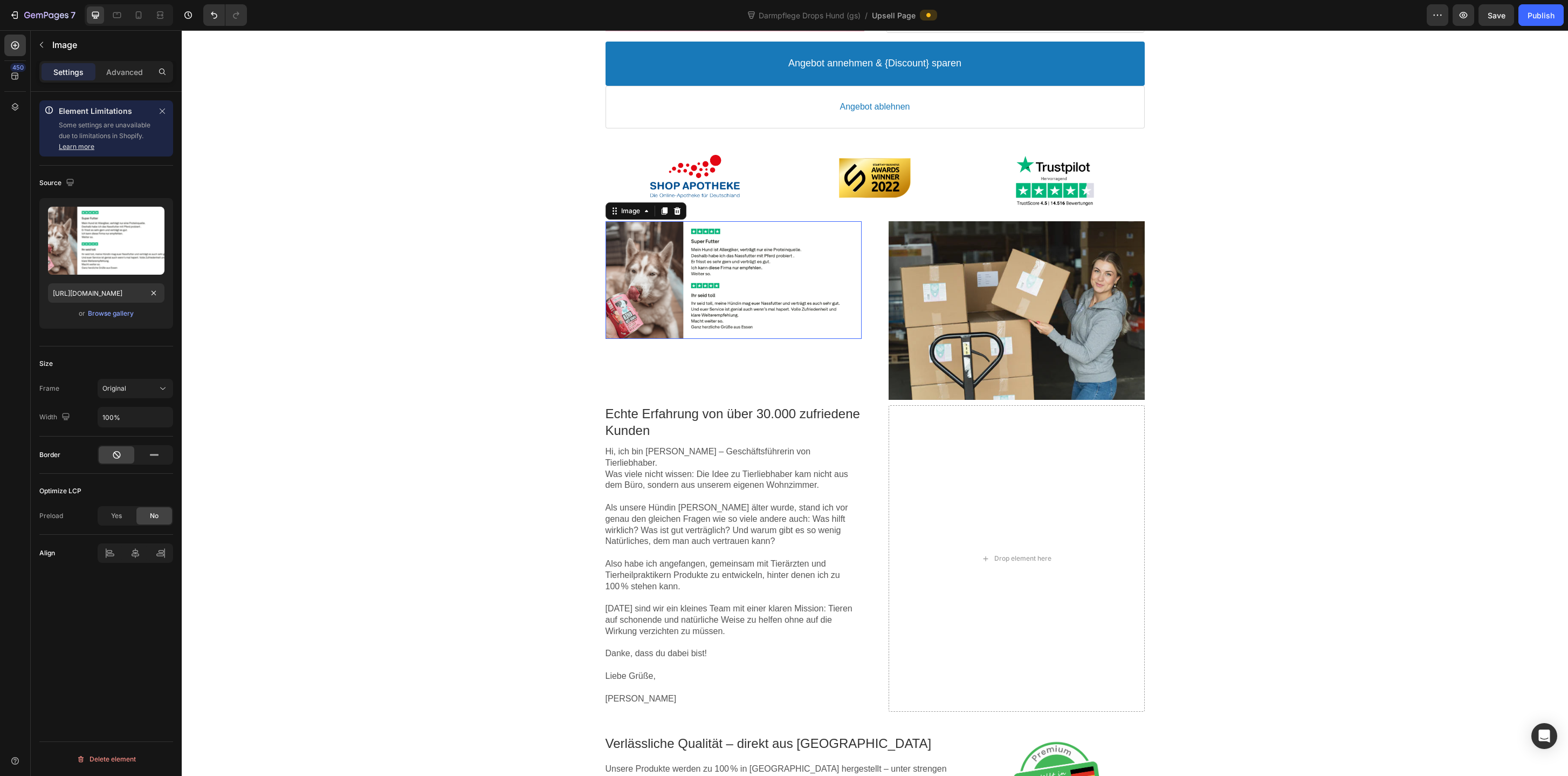
click at [521, 352] on div "Image Rabatt-Geschenk freigeschaltet! 🎉 Callout Text Sichere dir jetzt deinen (…" at bounding box center [874, 539] width 1386 height 1689
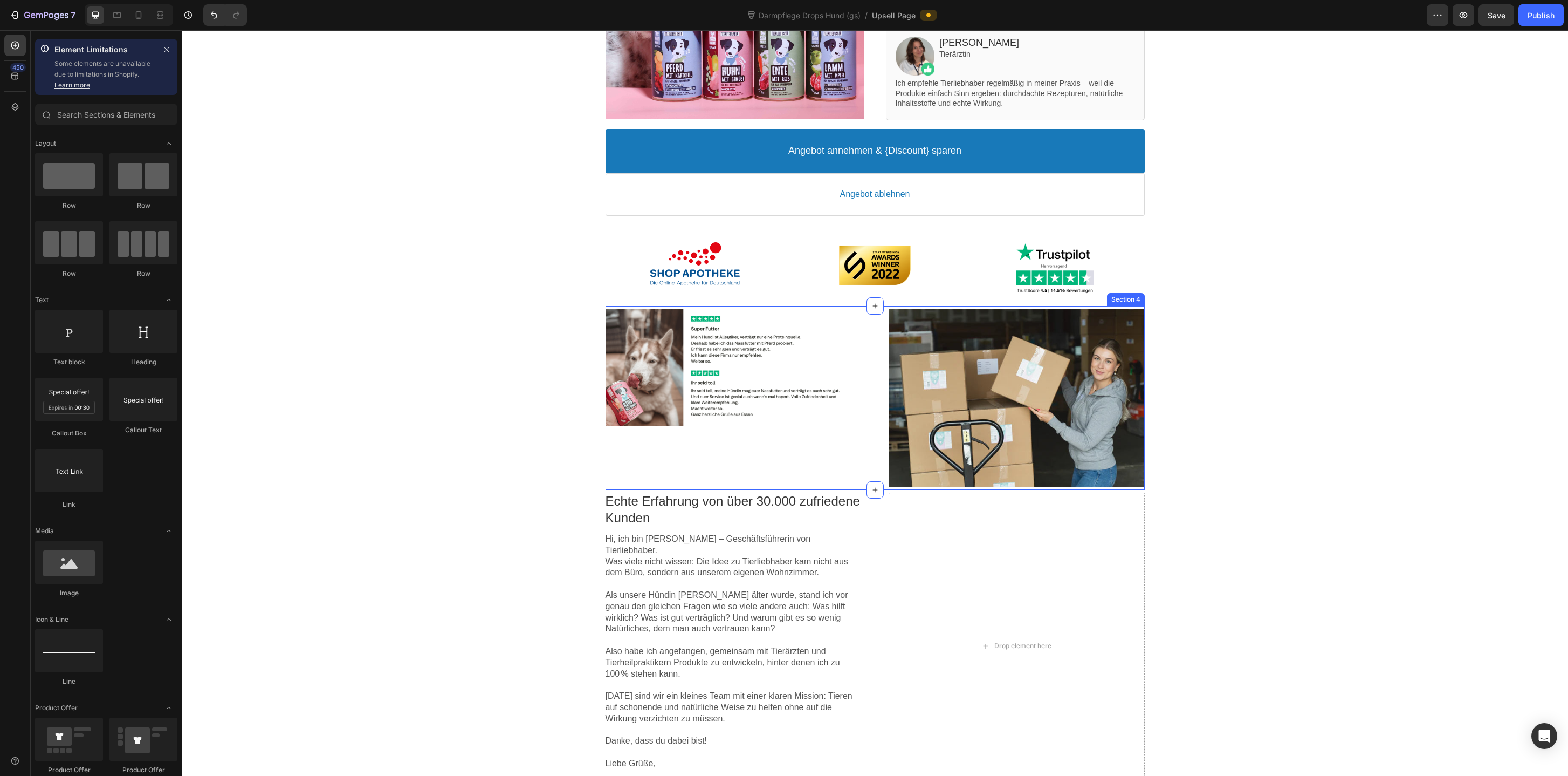
scroll to position [294, 0]
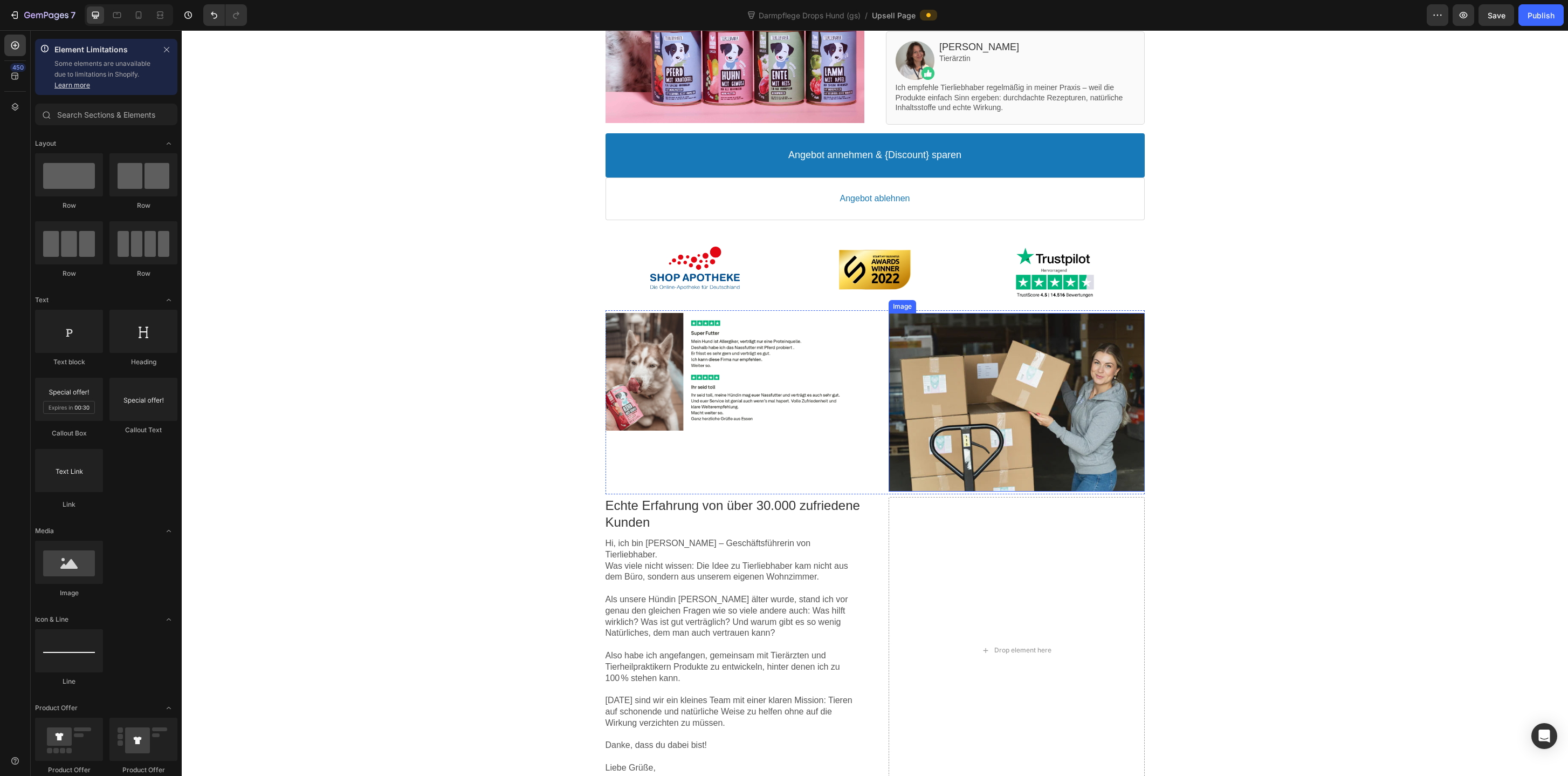
click at [1020, 397] on div at bounding box center [1017, 402] width 256 height 178
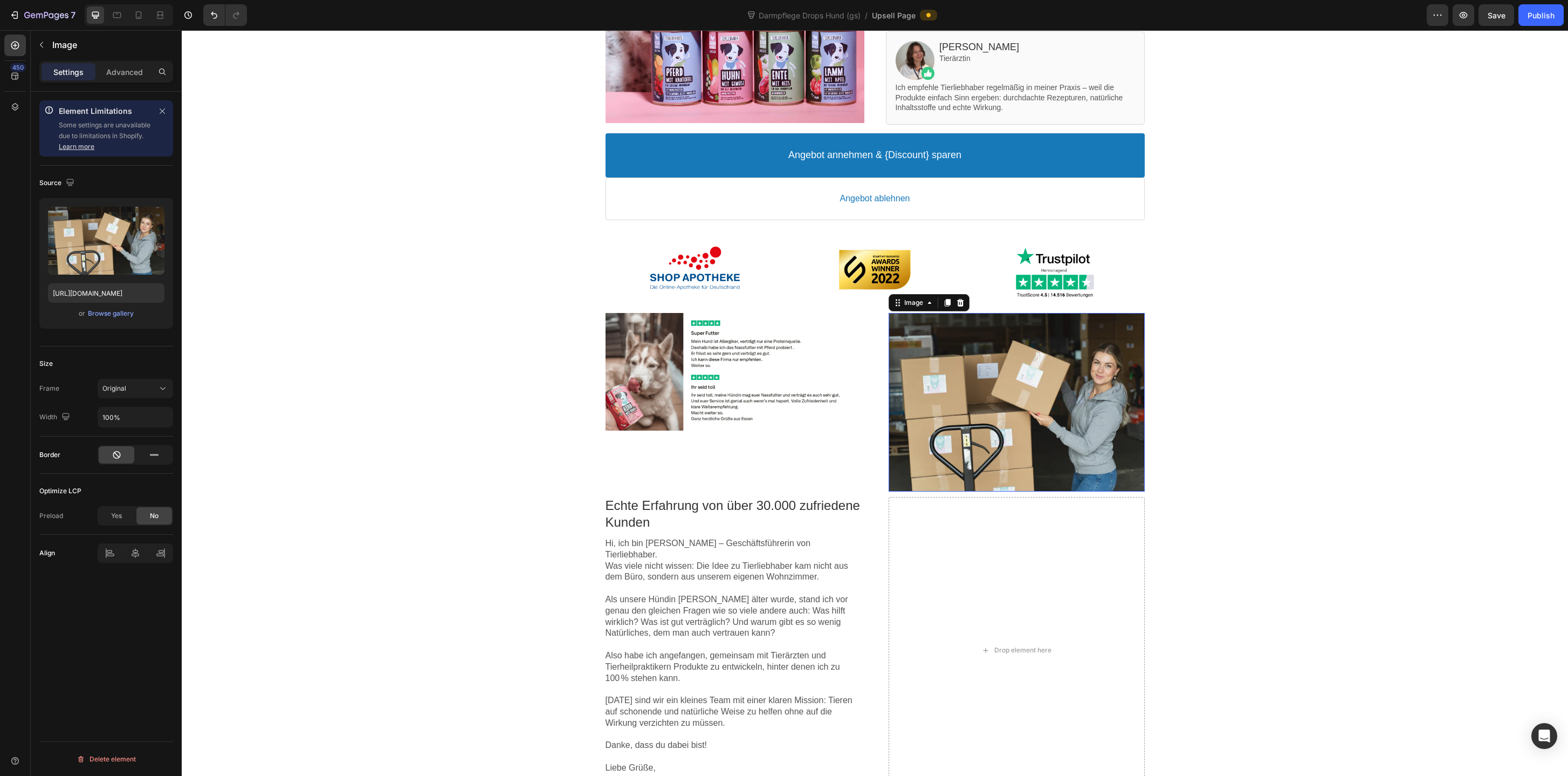
click at [931, 411] on div at bounding box center [1017, 402] width 256 height 178
click at [121, 290] on input "https://cdn.shopify.com/s/files/1/0587/2746/5119/files/gempages_534104955091420…" at bounding box center [106, 292] width 116 height 20
paste input "bc6b725f-8e60-493e-8c1b-4ac9d4a7da86.png"
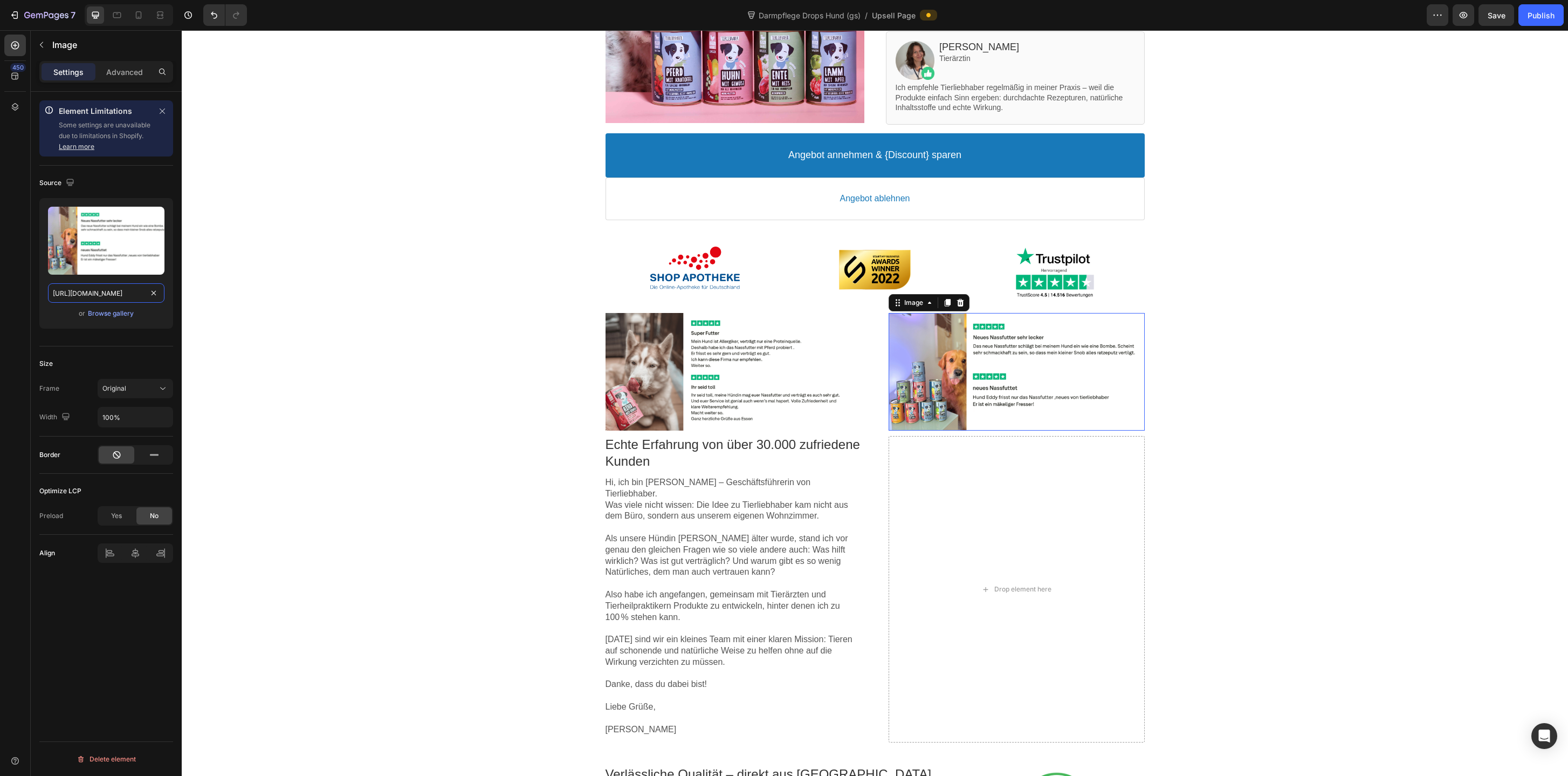
type input "https://cdn.shopify.com/s/files/1/0587/2746/5119/files/gempages_534104955091420…"
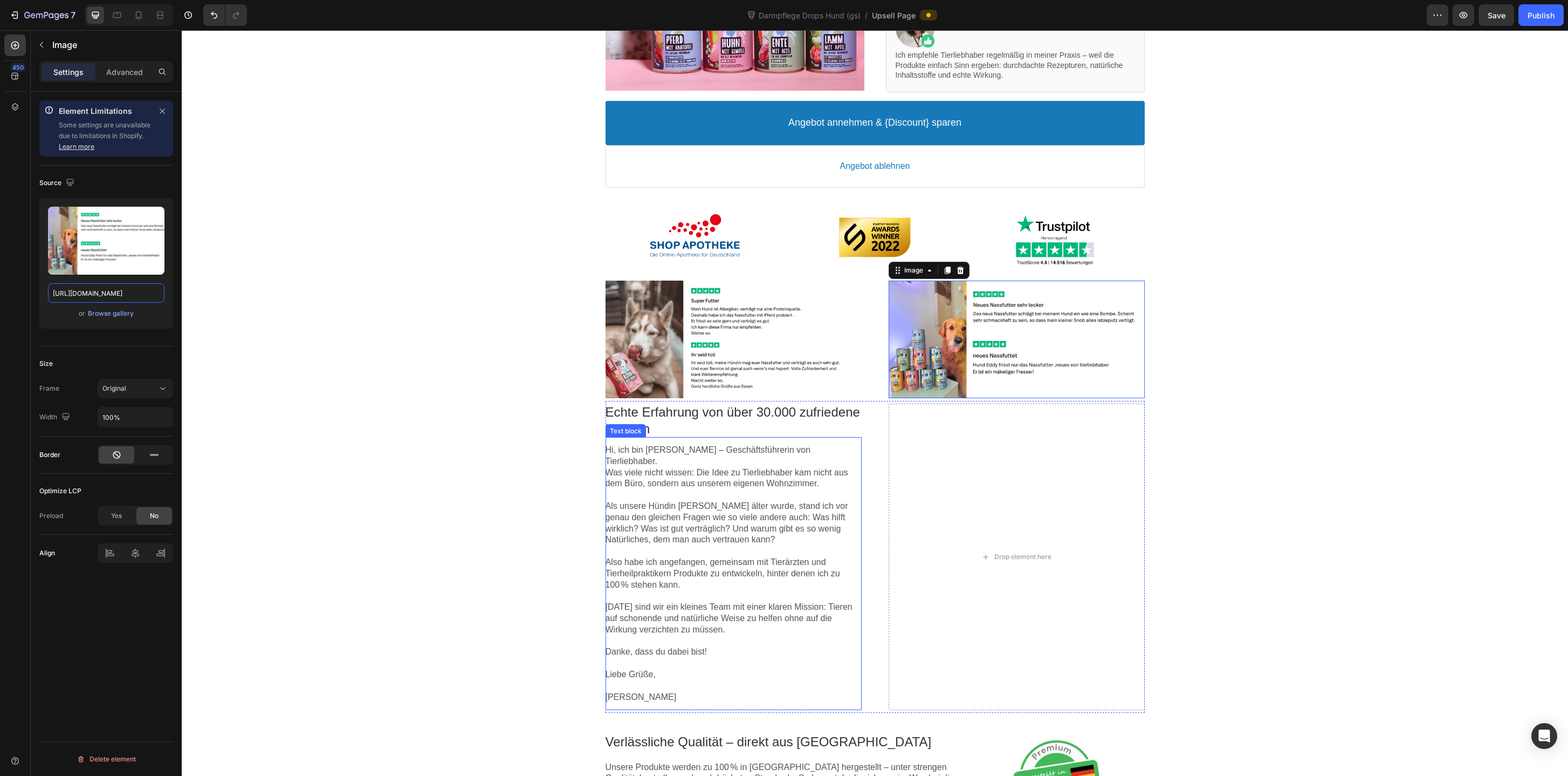
scroll to position [323, 0]
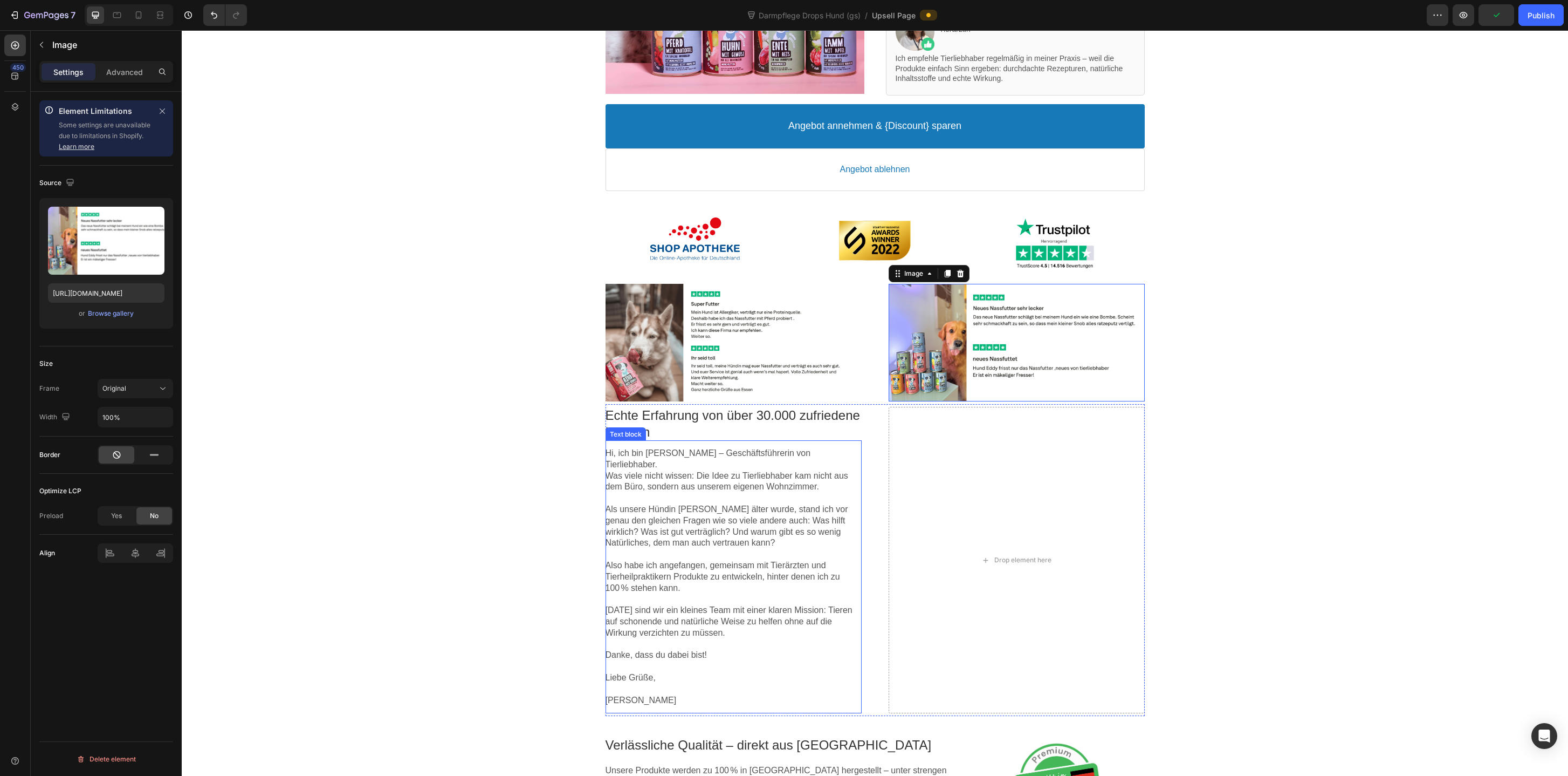
click at [808, 475] on p "Hi, ich bin Katharina – Geschäftsführerin von Tierliebhaber. Was viele nicht wi…" at bounding box center [733, 470] width 256 height 45
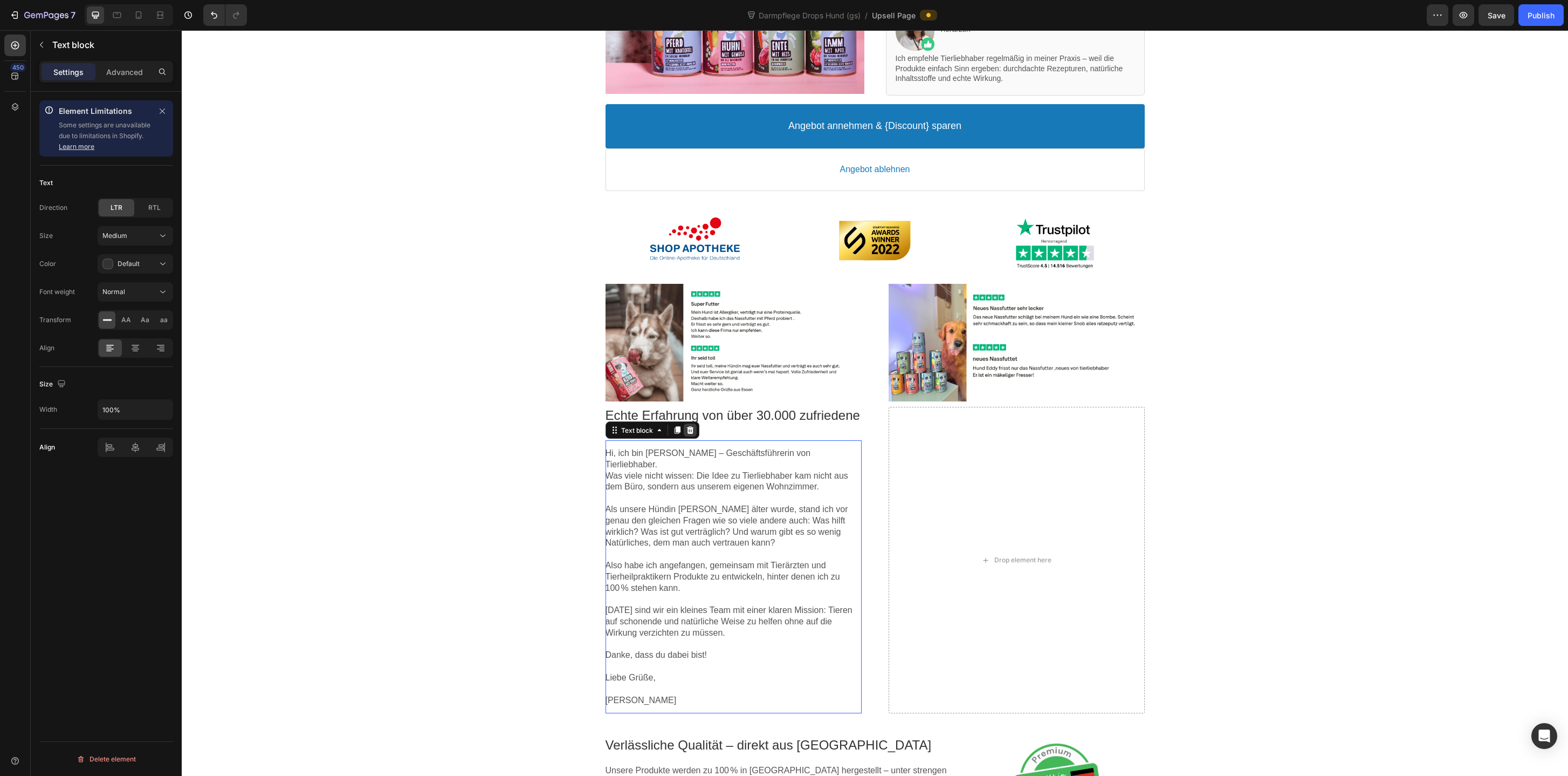
click at [688, 427] on icon at bounding box center [690, 430] width 7 height 8
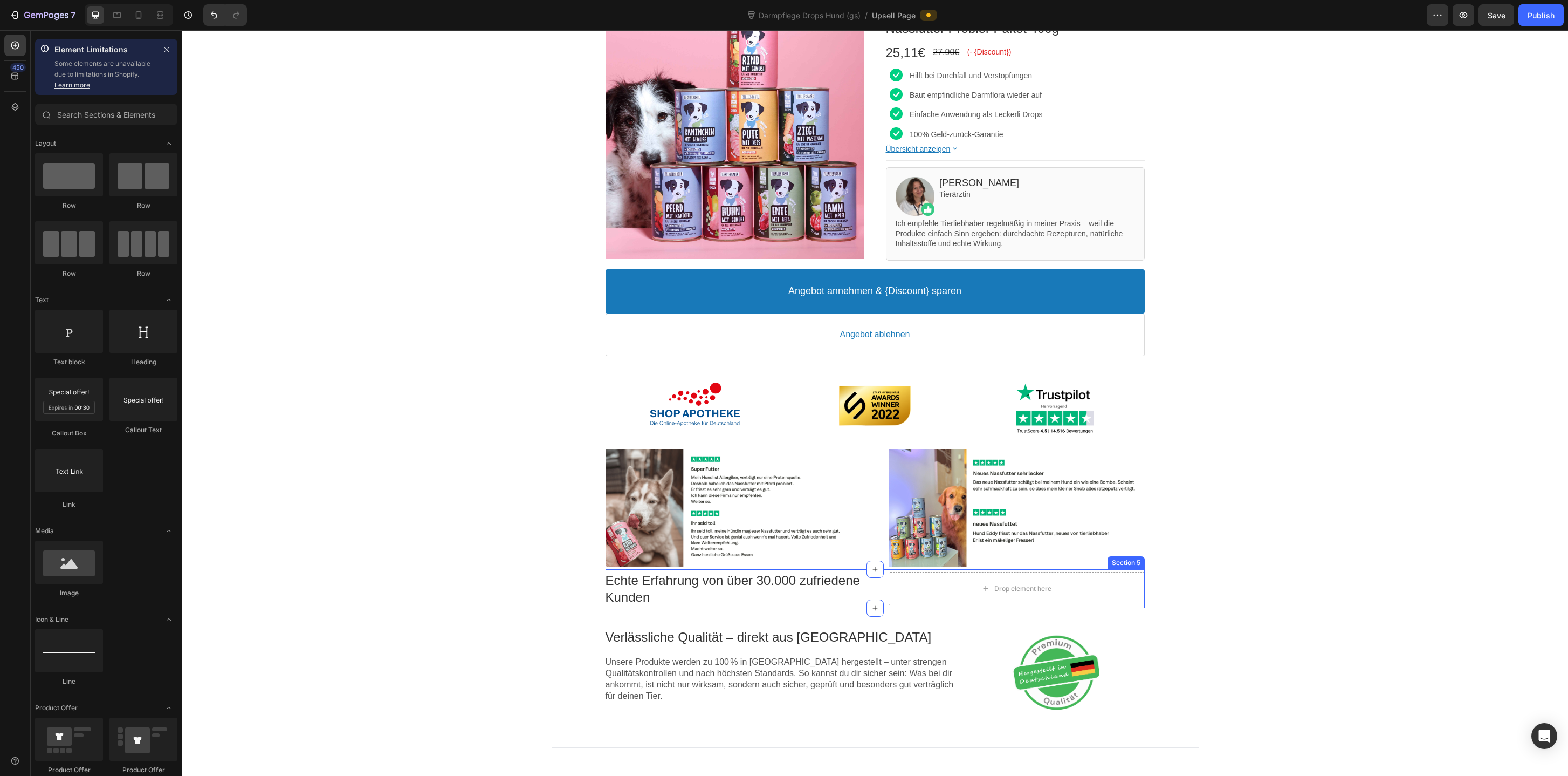
scroll to position [150, 0]
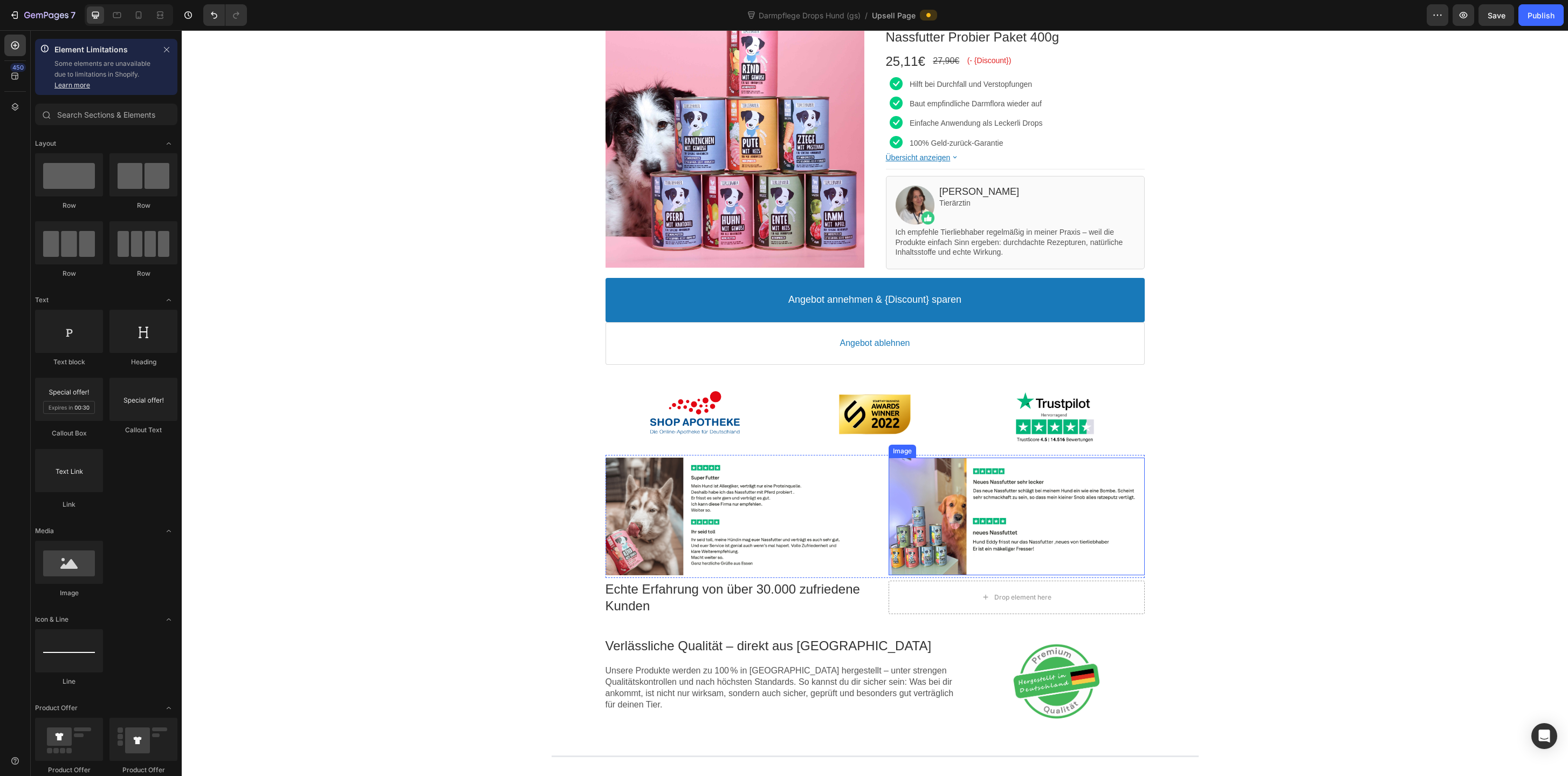
click at [914, 493] on div at bounding box center [1017, 516] width 256 height 118
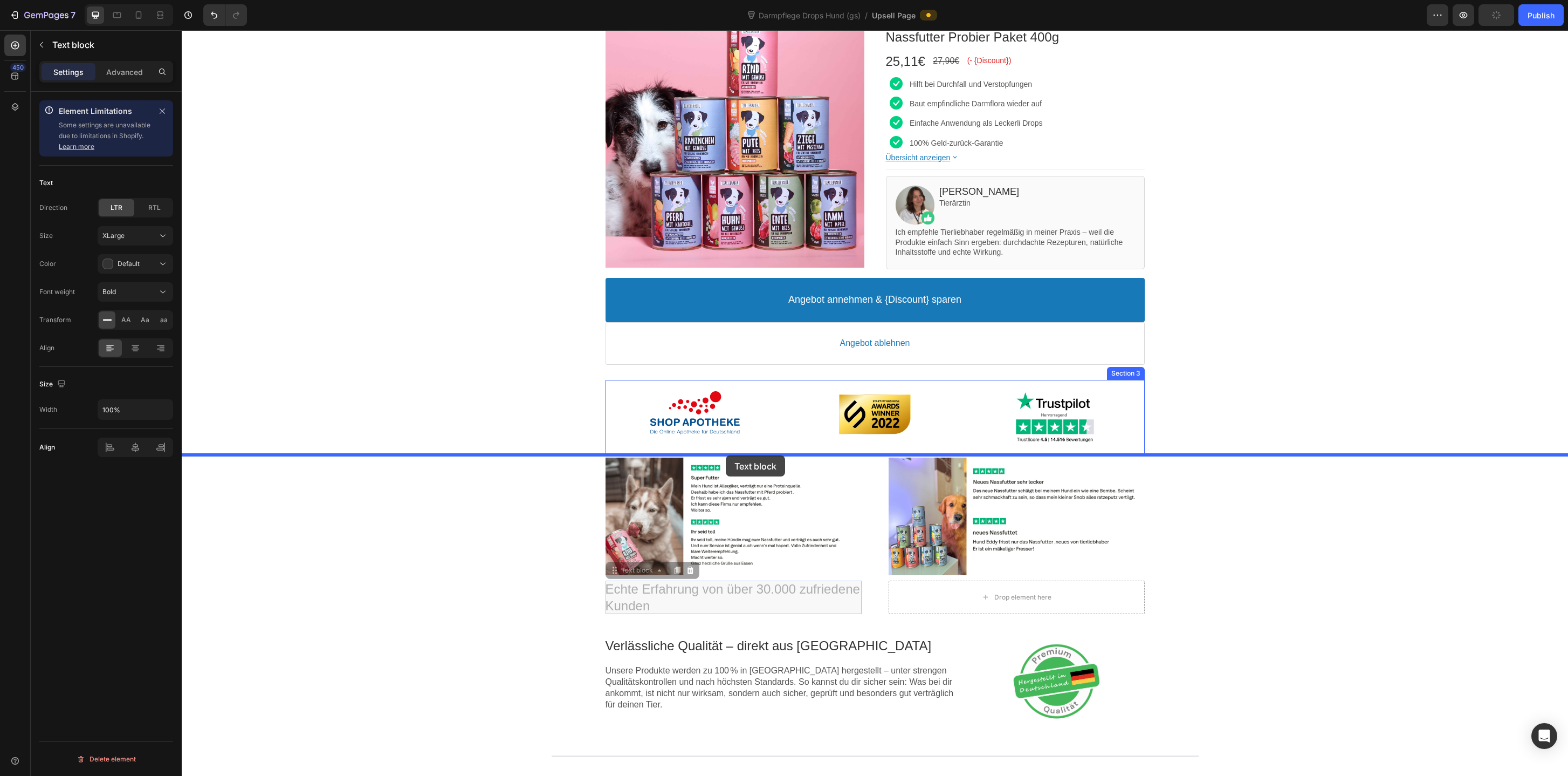
drag, startPoint x: 728, startPoint y: 590, endPoint x: 726, endPoint y: 455, distance: 135.0
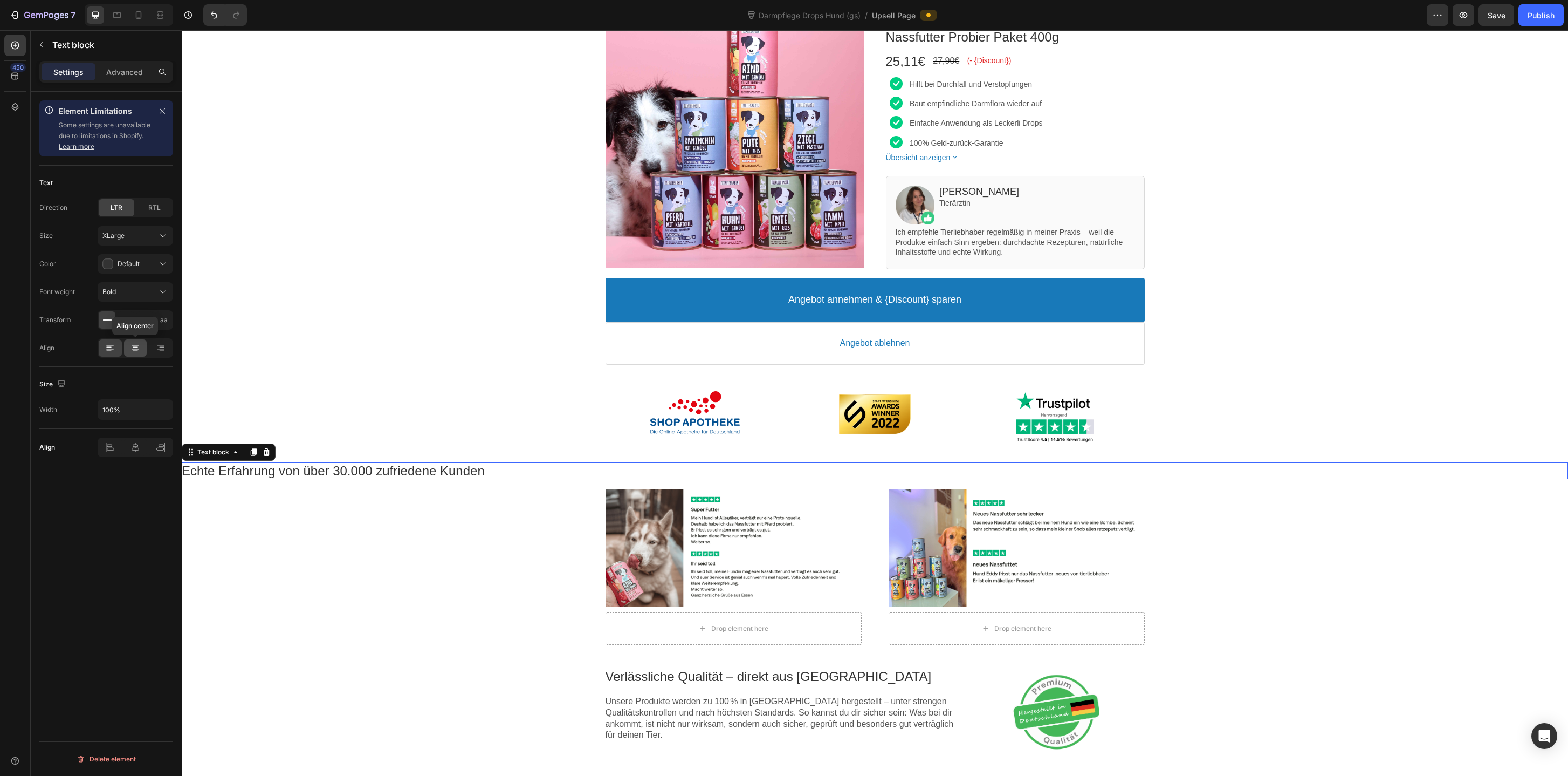
click at [130, 354] on div at bounding box center [135, 347] width 23 height 17
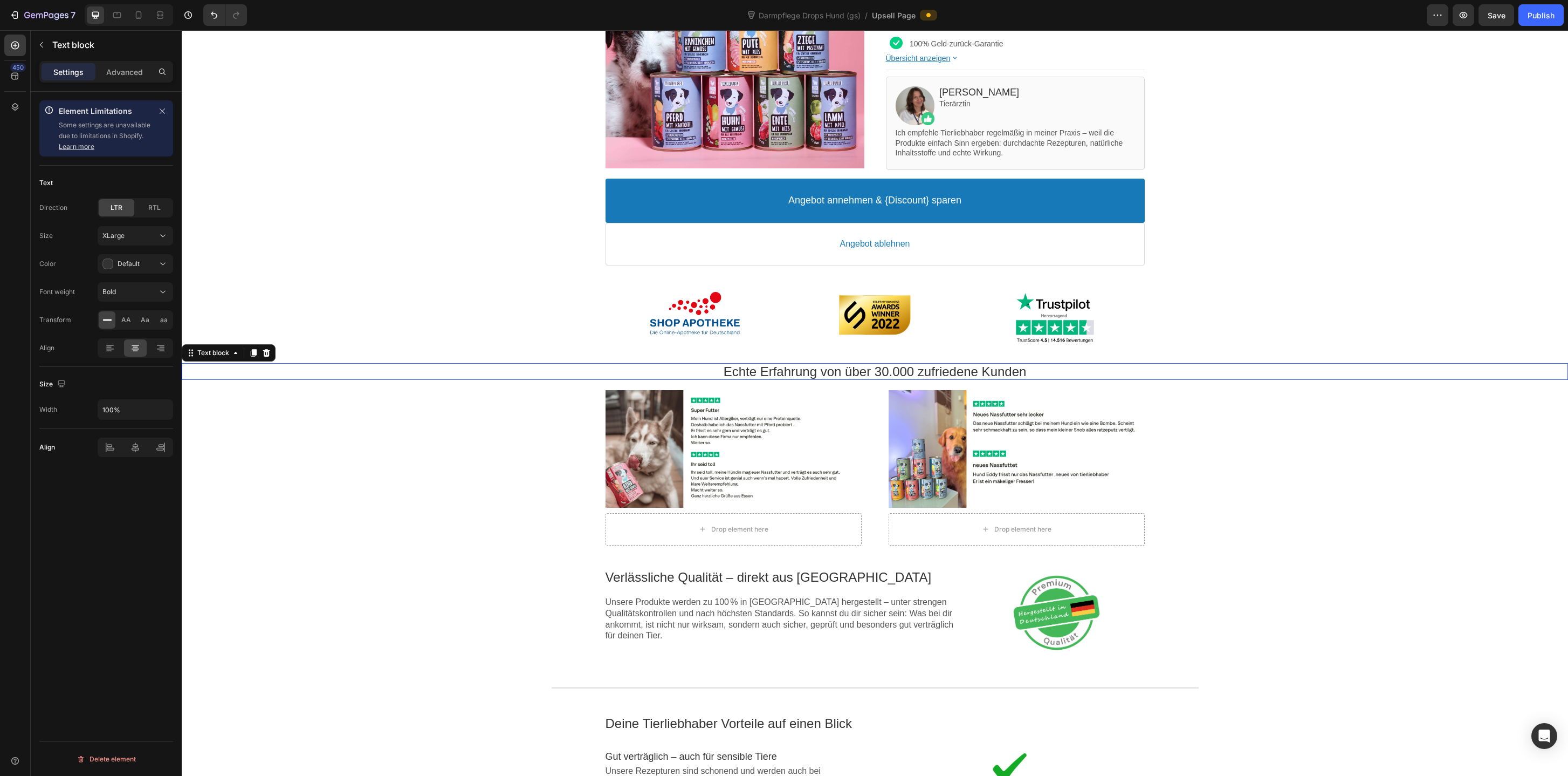
scroll to position [265, 0]
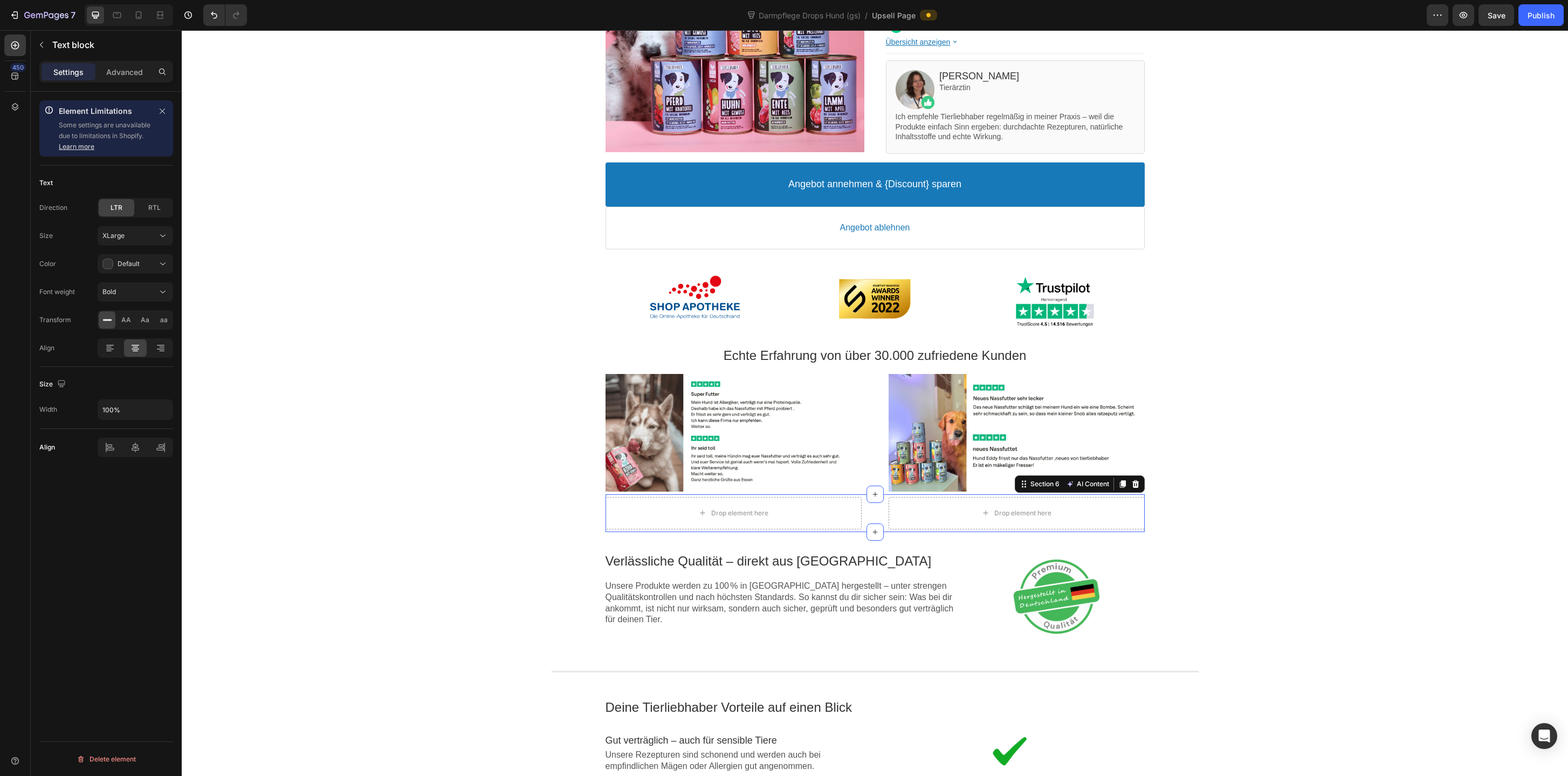
click at [881, 520] on div "Drop element here Drop element here Section 6 AI Content Write with GemAI You'v…" at bounding box center [875, 513] width 539 height 38
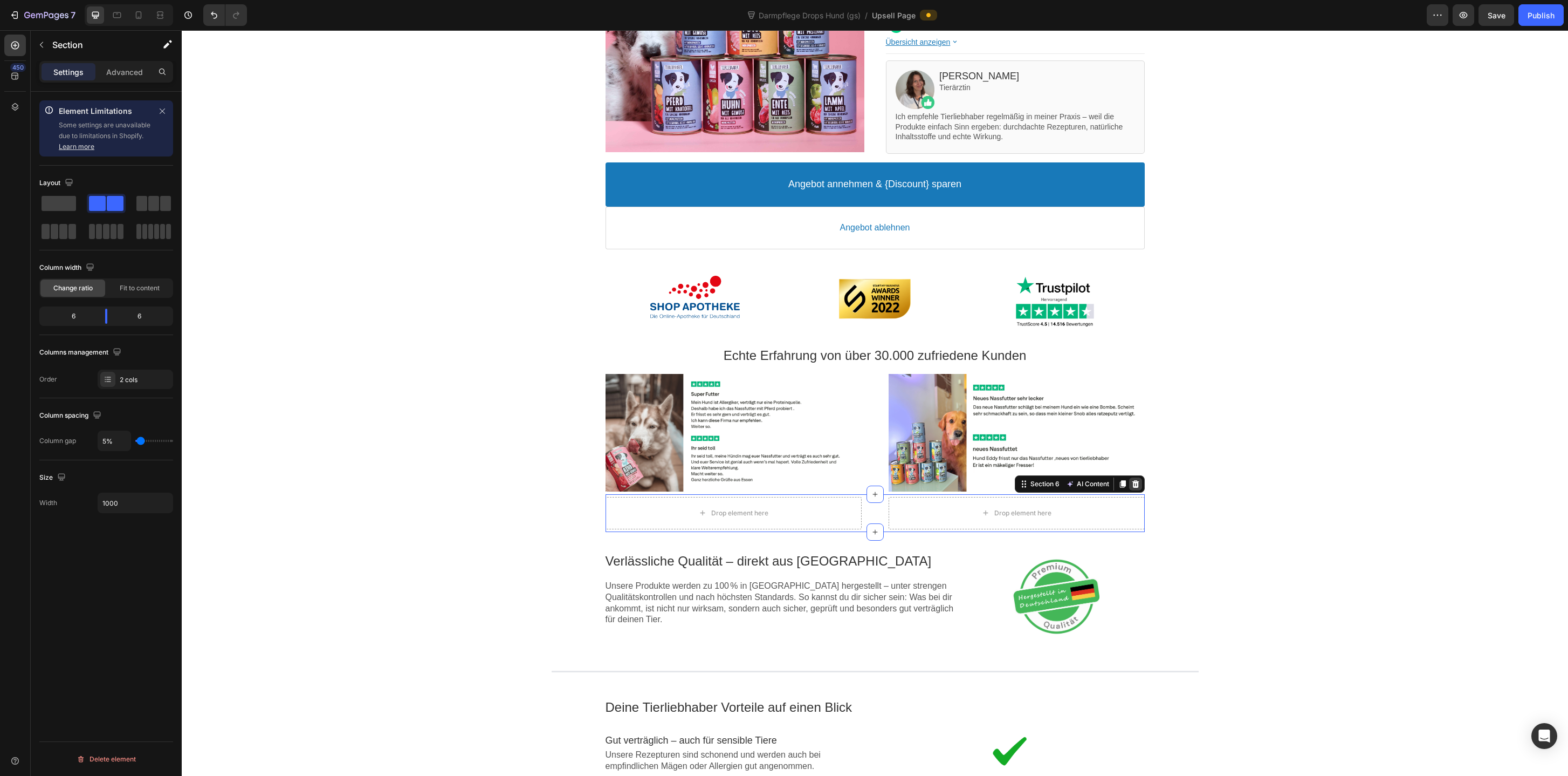
click at [1140, 484] on div at bounding box center [1136, 484] width 13 height 13
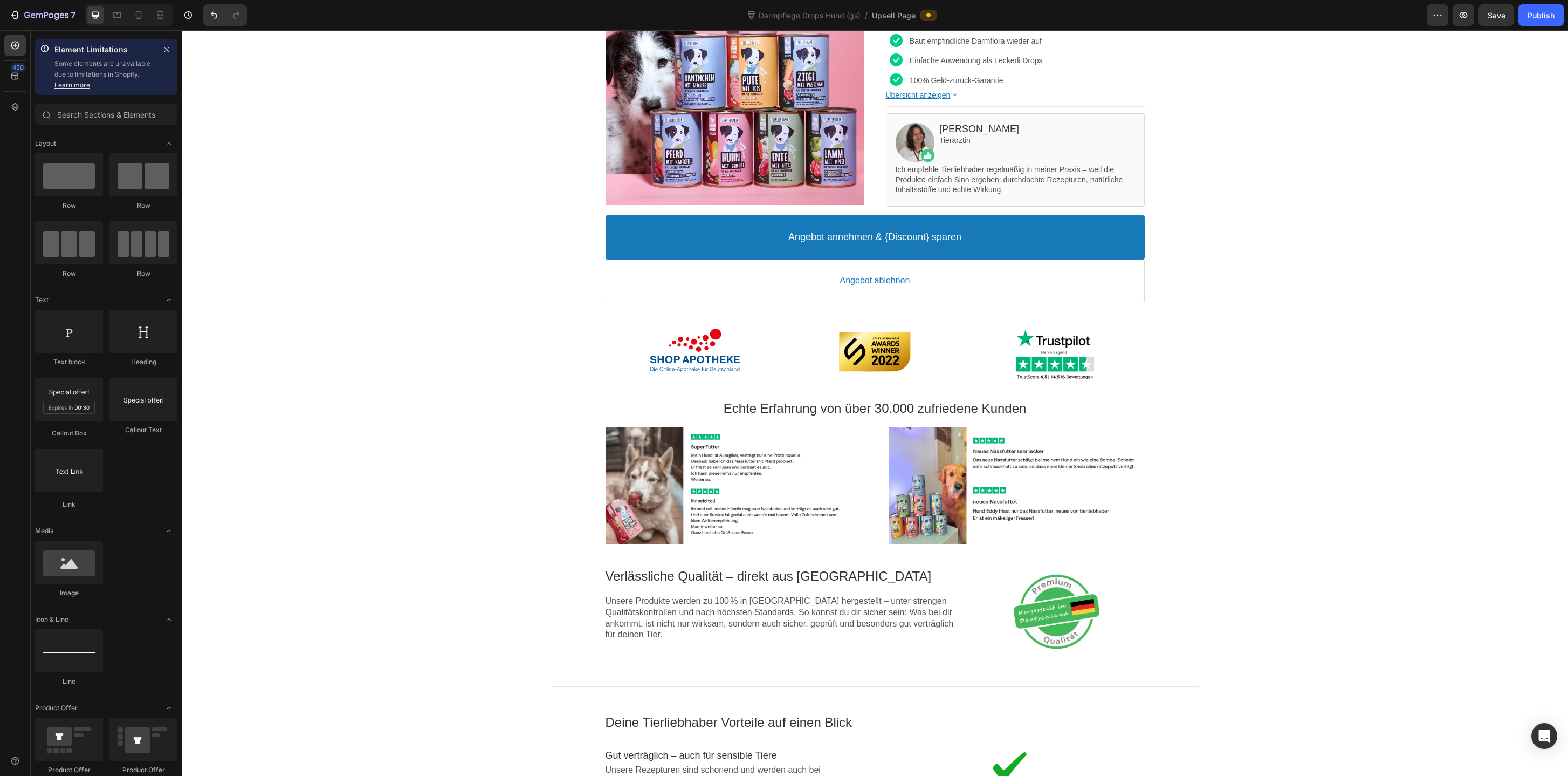
scroll to position [211, 0]
click at [1016, 403] on p "Echte Erfahrung von über 30.000 zufriedene Kunden" at bounding box center [874, 409] width 1386 height 16
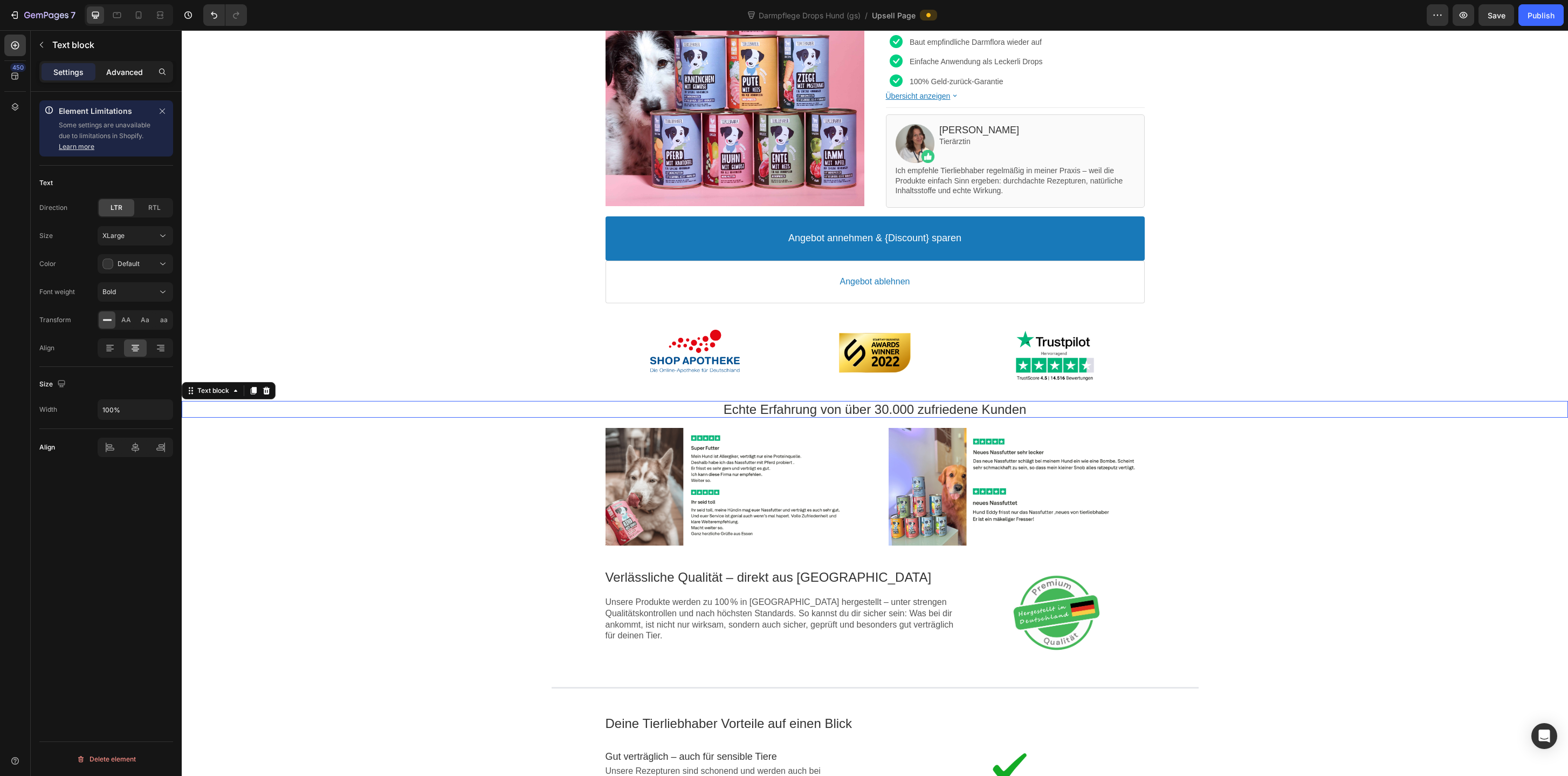
click at [138, 75] on p "Advanced" at bounding box center [125, 72] width 37 height 11
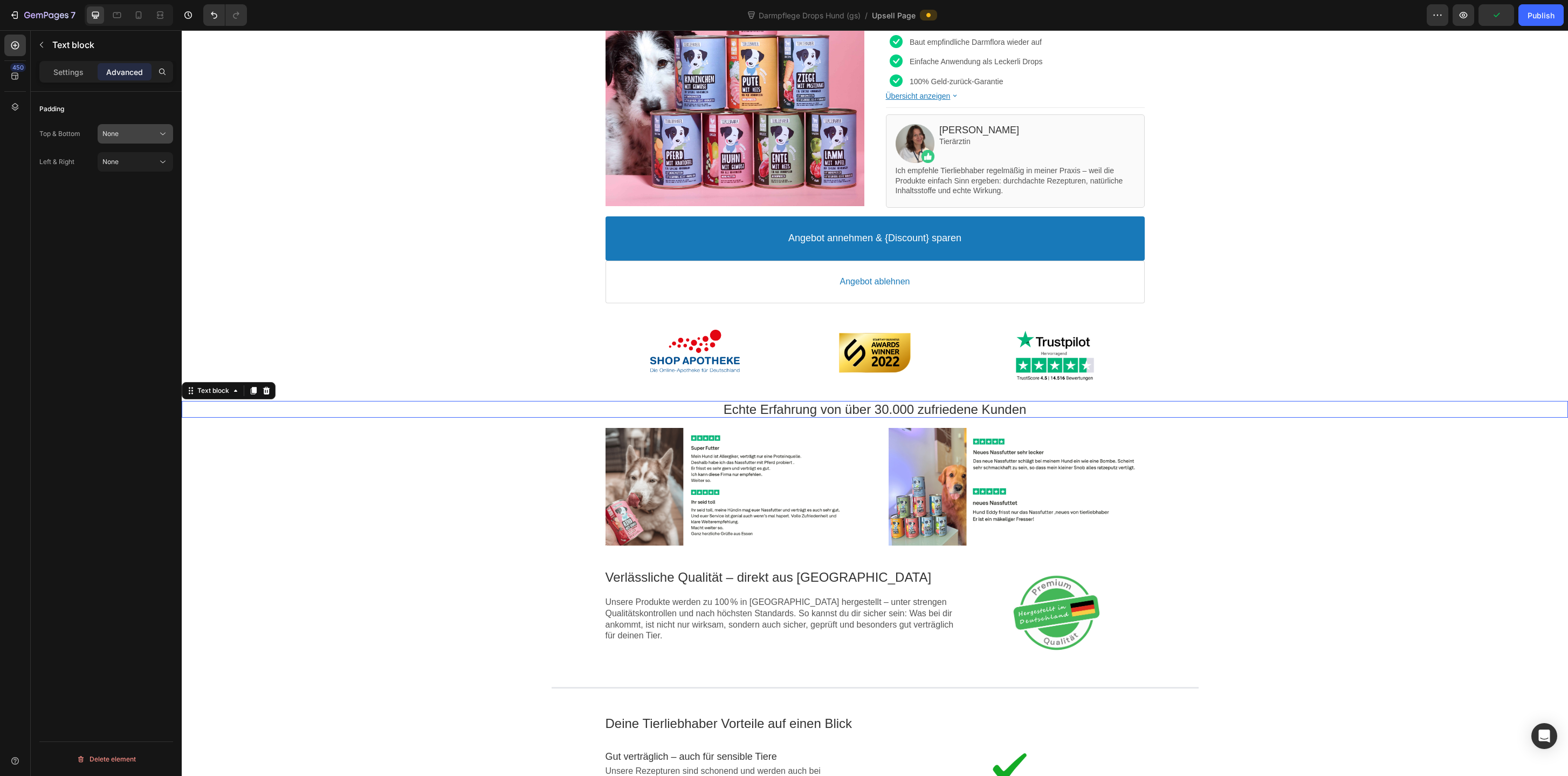
click at [146, 127] on button "None" at bounding box center [135, 134] width 75 height 20
click at [135, 239] on p "Loose 21px" at bounding box center [133, 242] width 61 height 9
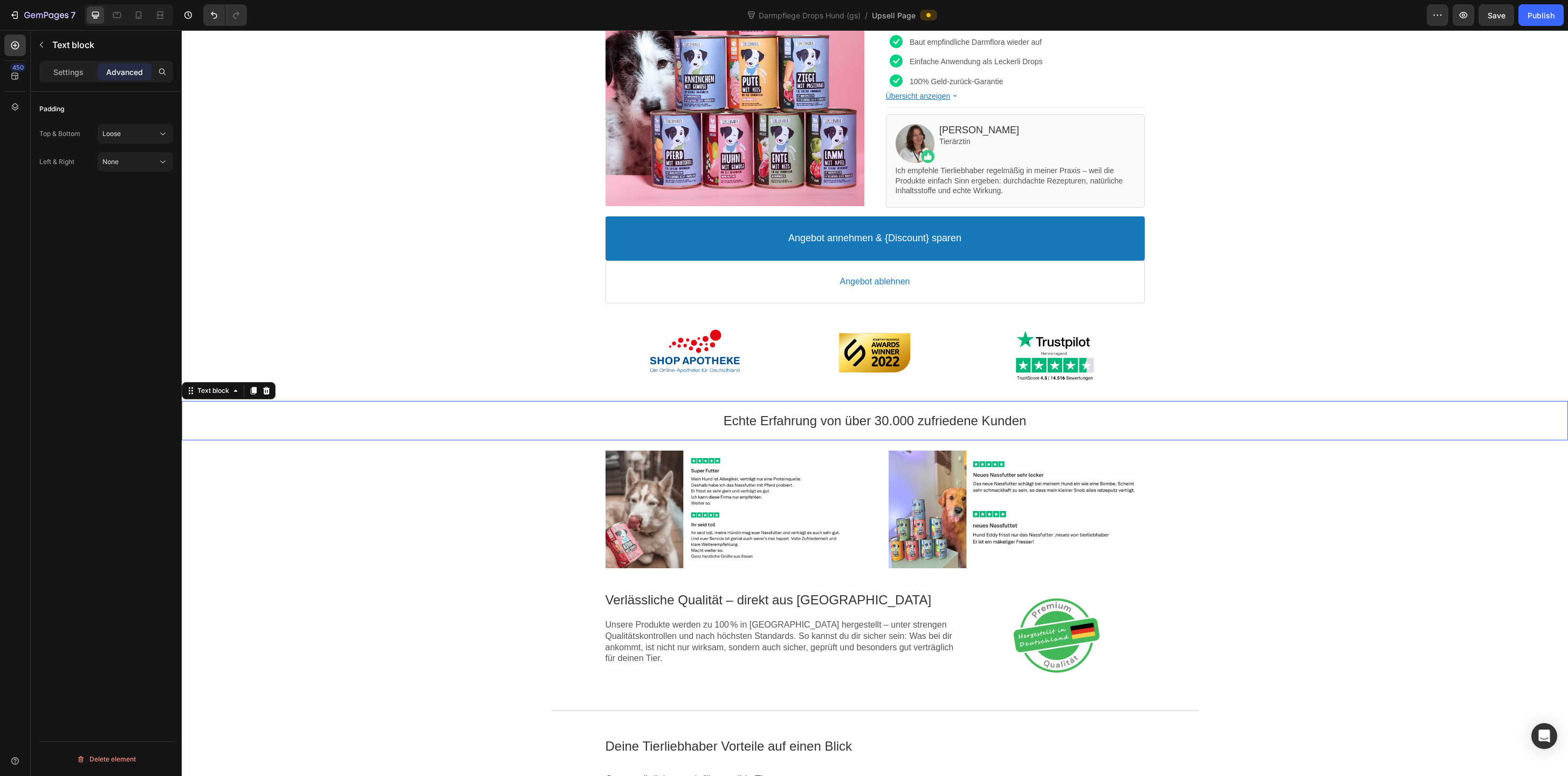
click at [513, 537] on div "Image Rabatt-Geschenk freigeschaltet! 🎉 Callout Text Sichere dir jetzt deinen (…" at bounding box center [874, 554] width 1386 height 1370
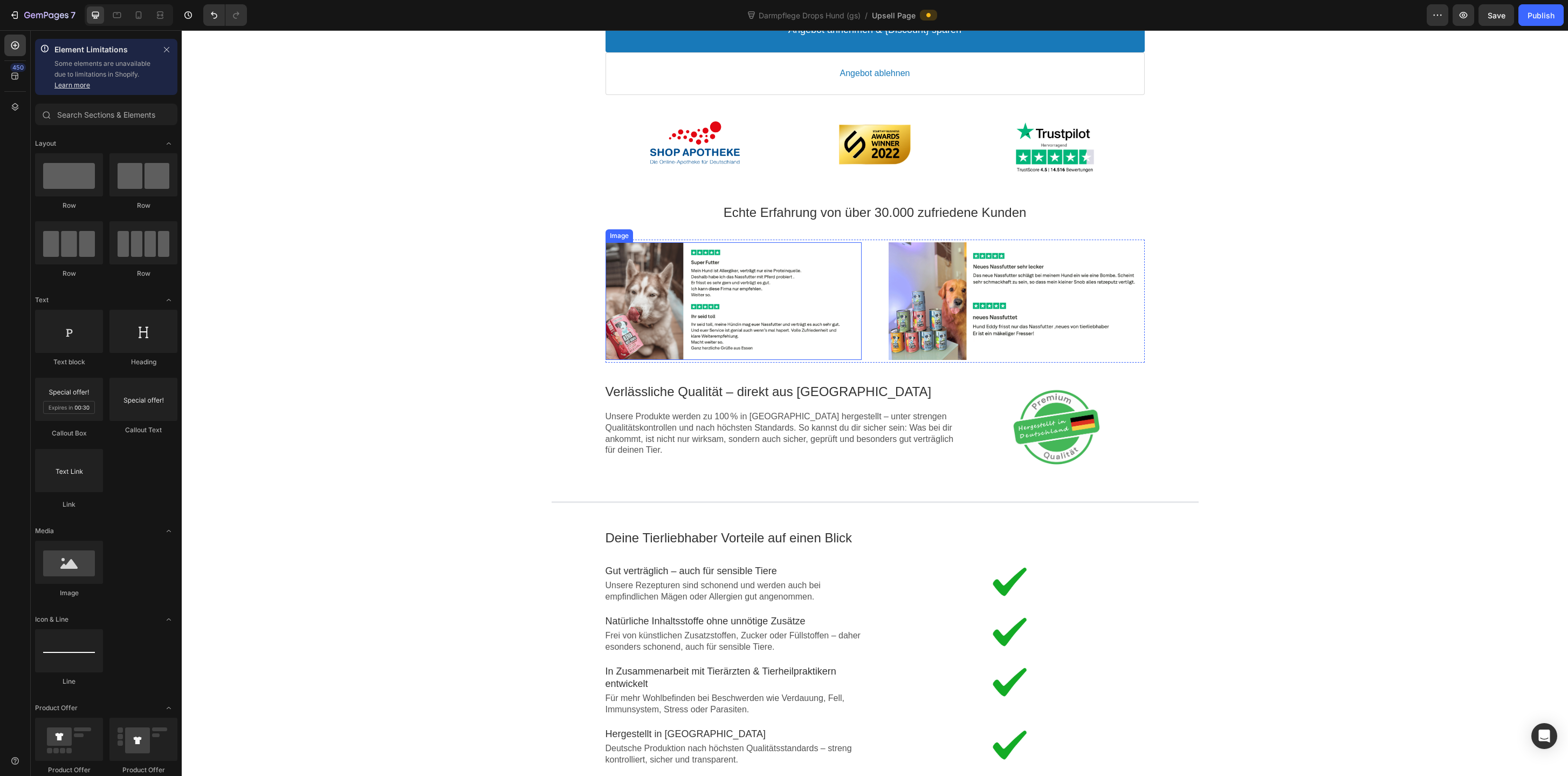
scroll to position [423, 0]
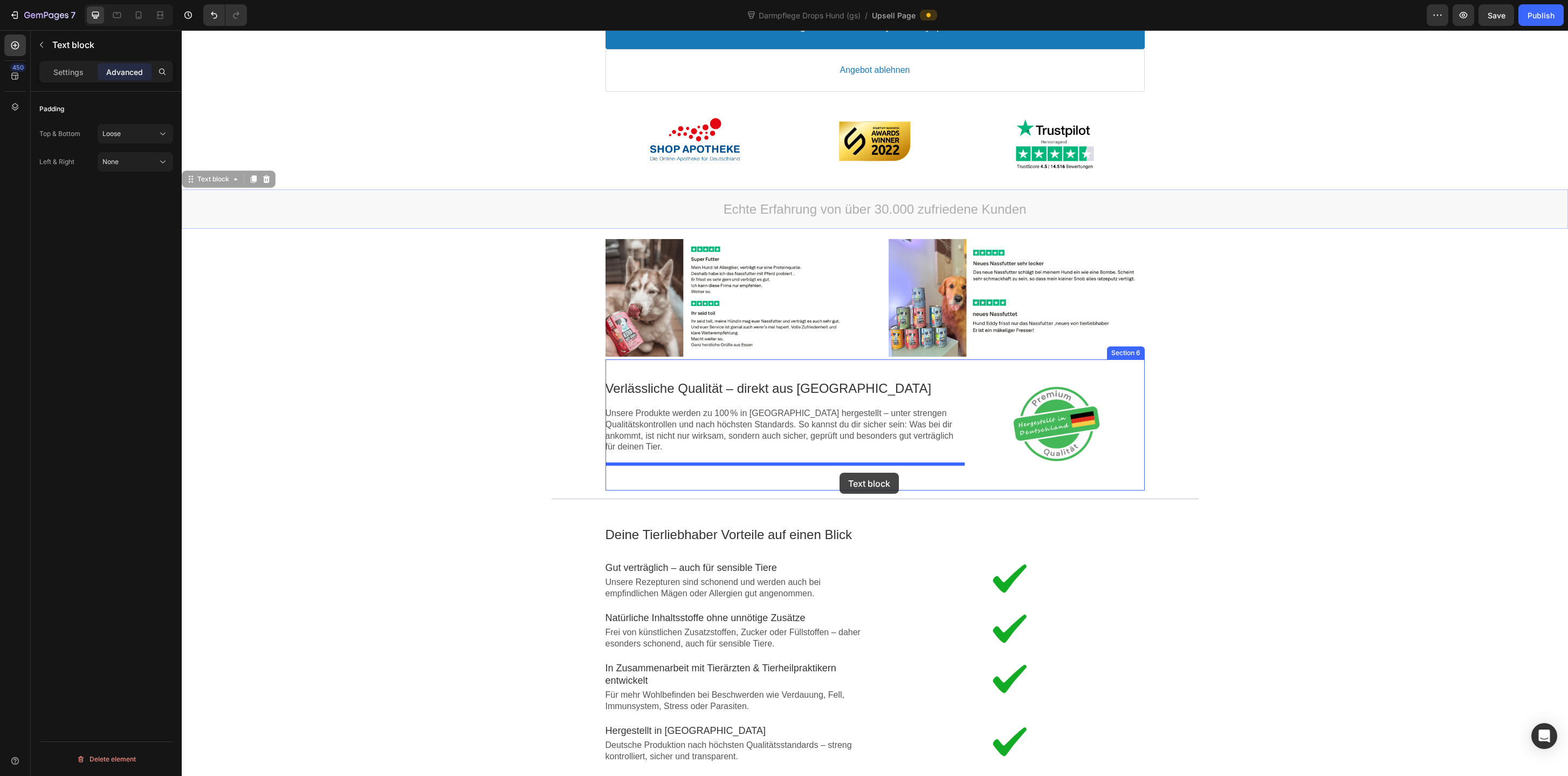
drag, startPoint x: 879, startPoint y: 216, endPoint x: 840, endPoint y: 473, distance: 259.9
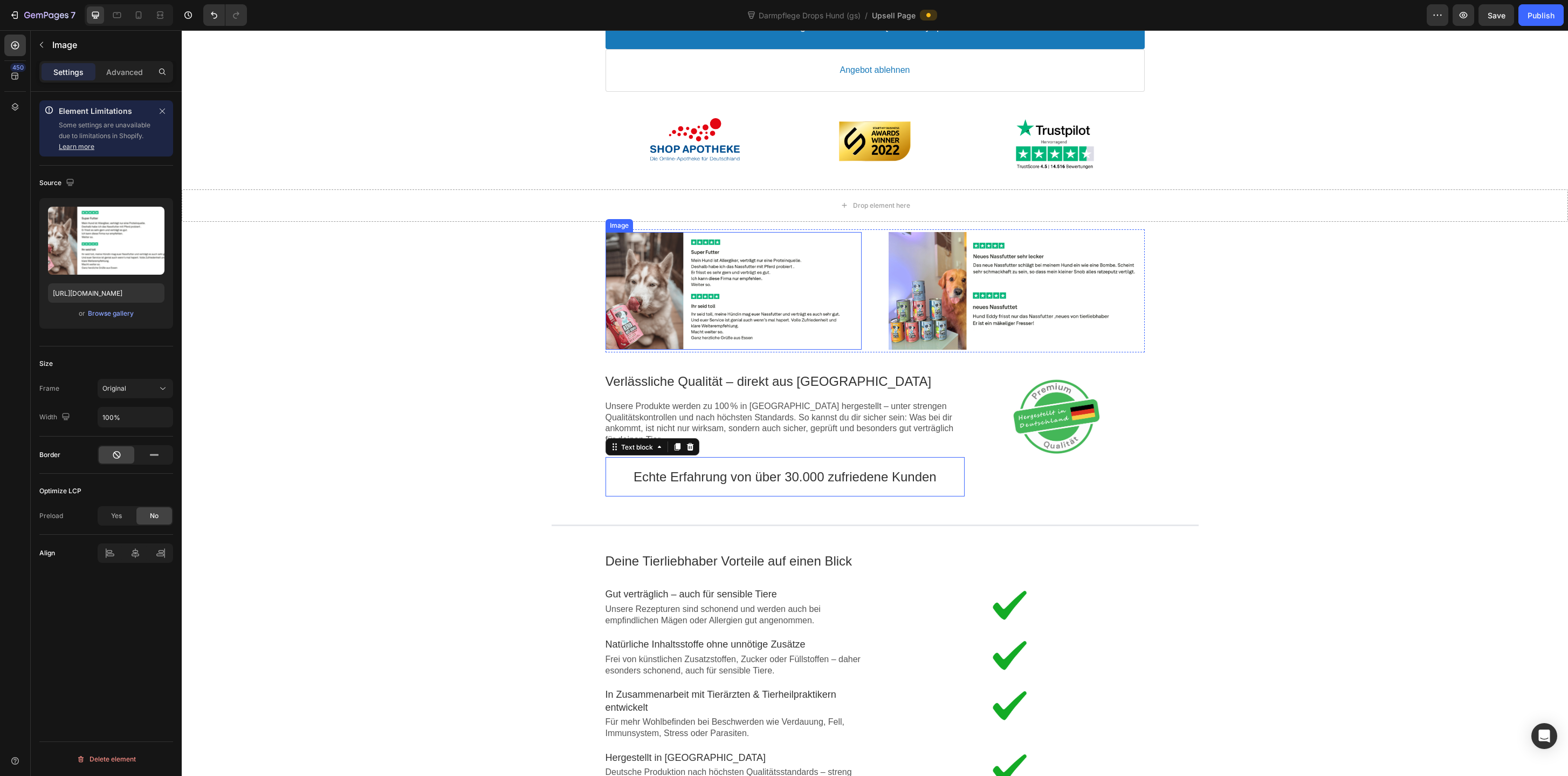
click at [851, 341] on div at bounding box center [733, 291] width 256 height 118
click at [870, 349] on div at bounding box center [875, 352] width 17 height 17
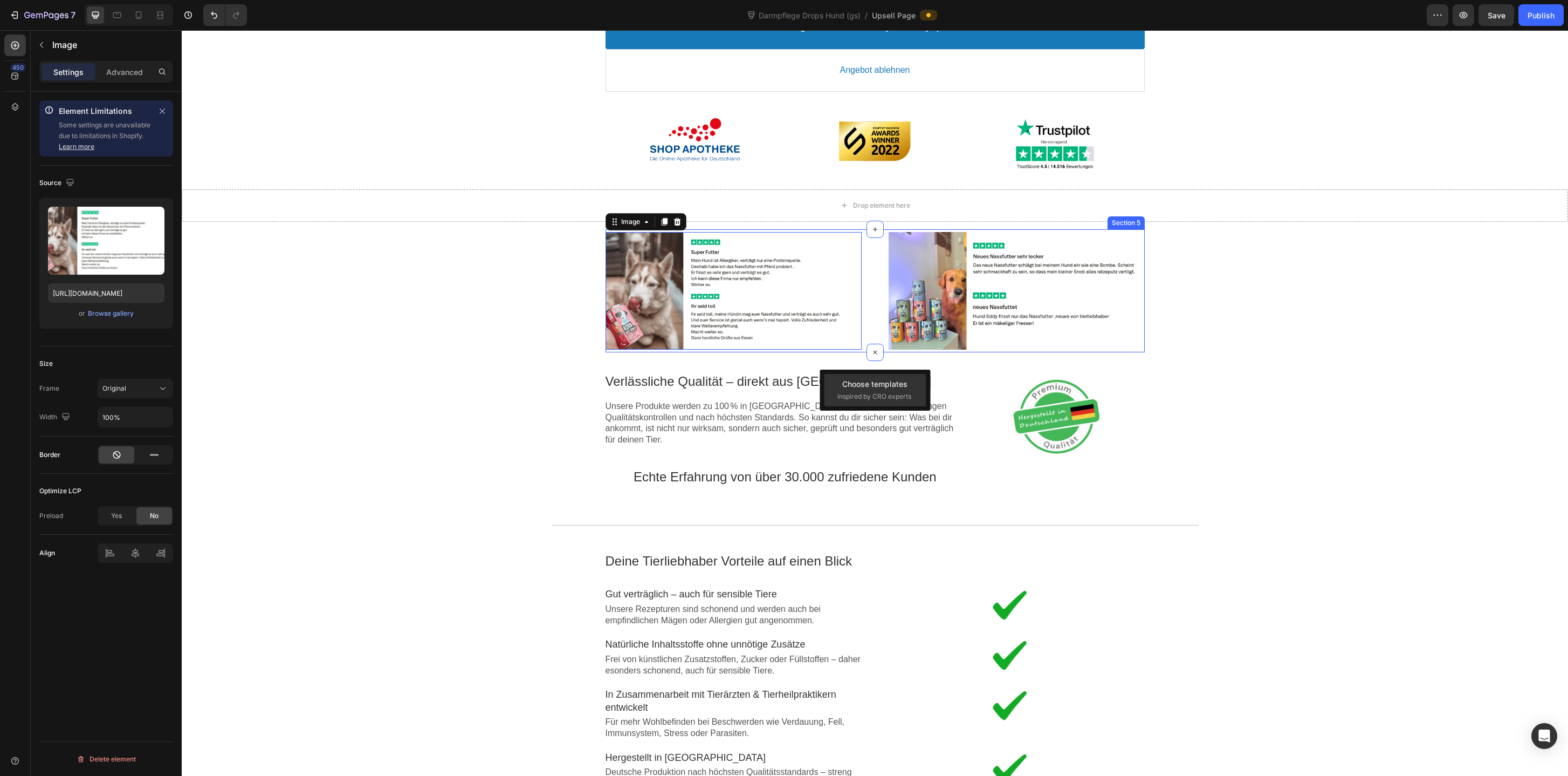
click at [873, 293] on div "Image Image Section 5" at bounding box center [875, 291] width 539 height 123
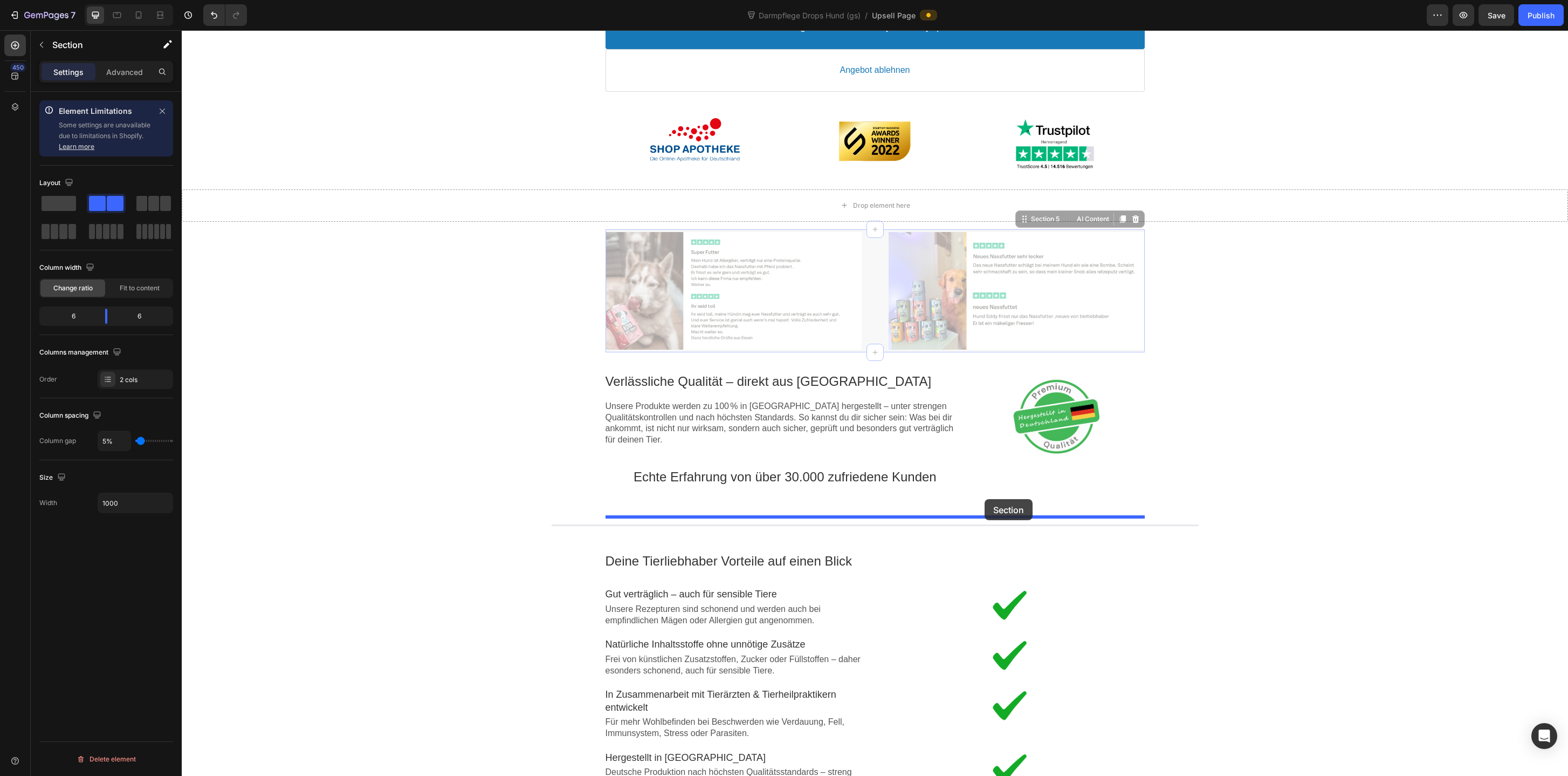
drag, startPoint x: 1026, startPoint y: 220, endPoint x: 984, endPoint y: 496, distance: 279.2
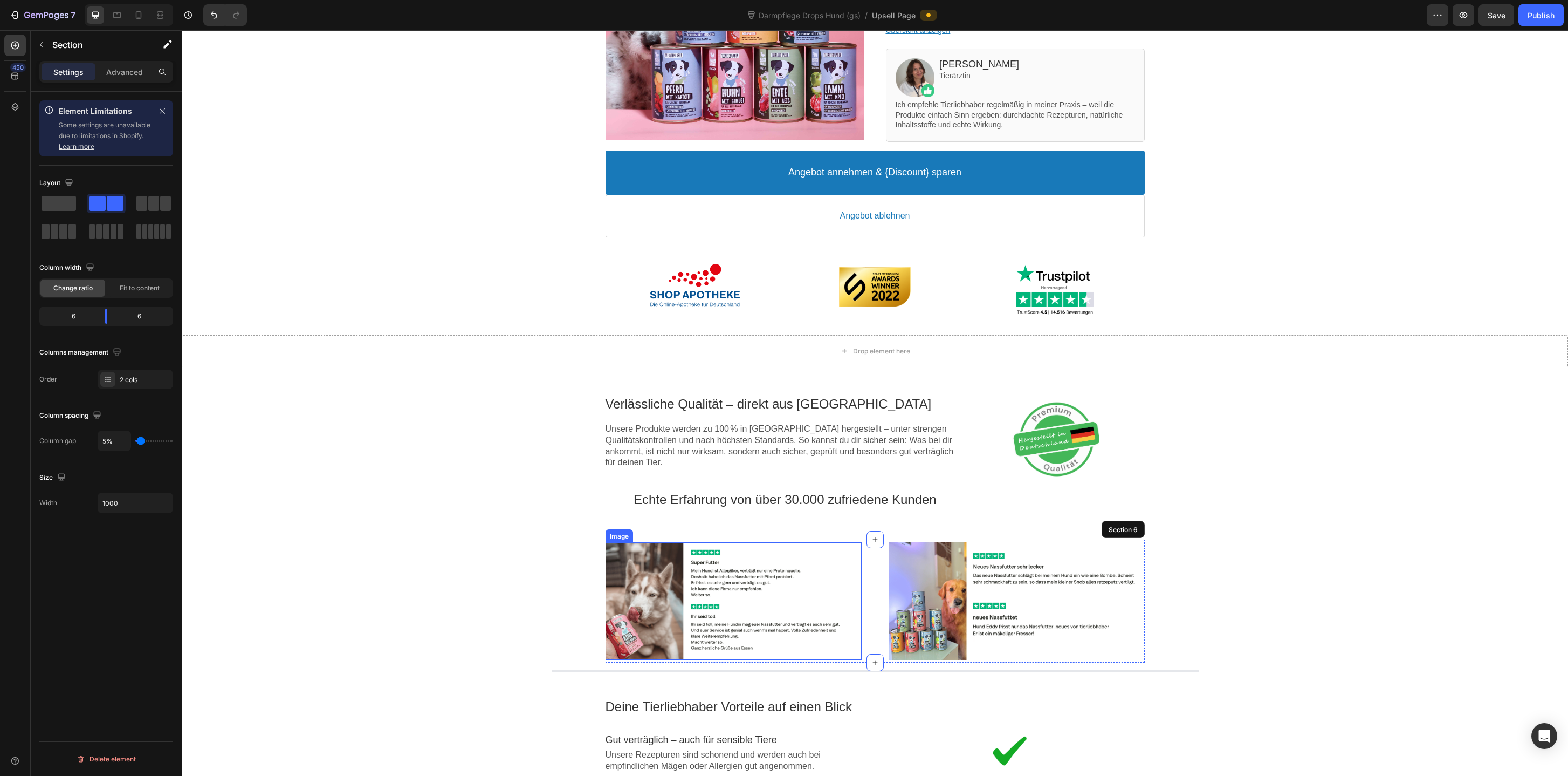
scroll to position [276, 0]
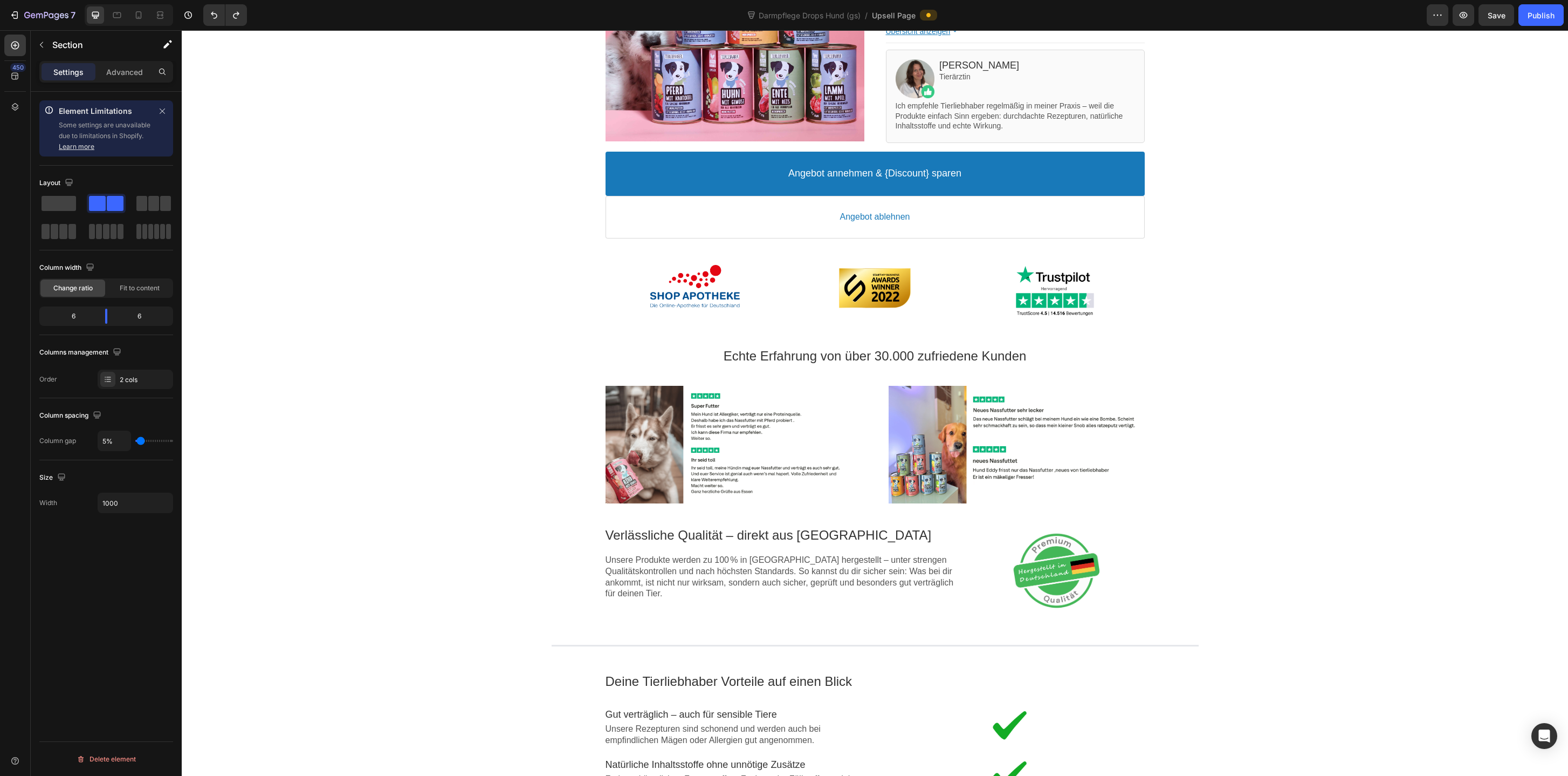
click at [563, 485] on div "Image Rabatt-Geschenk freigeschaltet! 🎉 Callout Text Sichere dir jetzt deinen (…" at bounding box center [874, 489] width 1386 height 1370
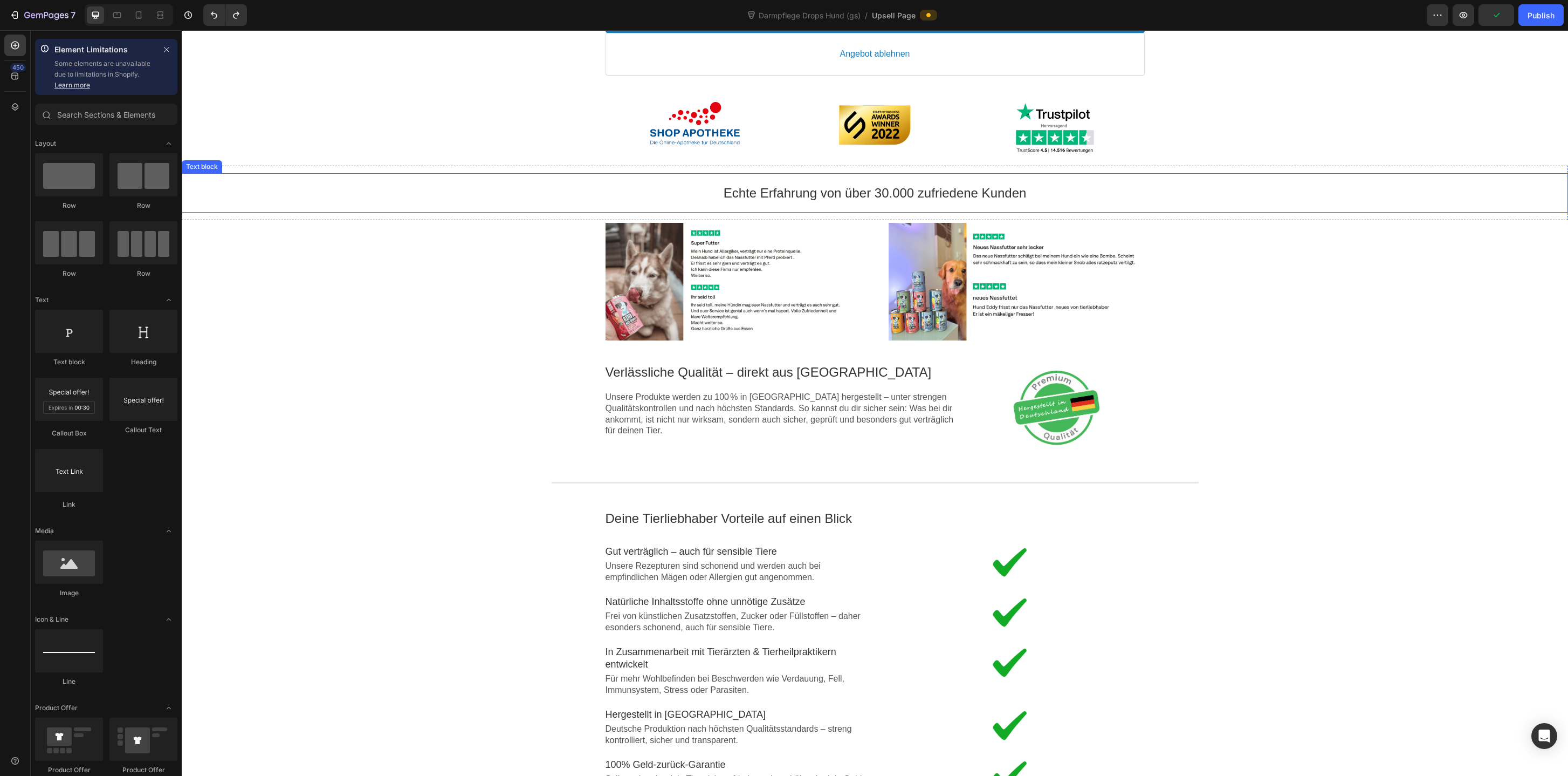
scroll to position [505, 0]
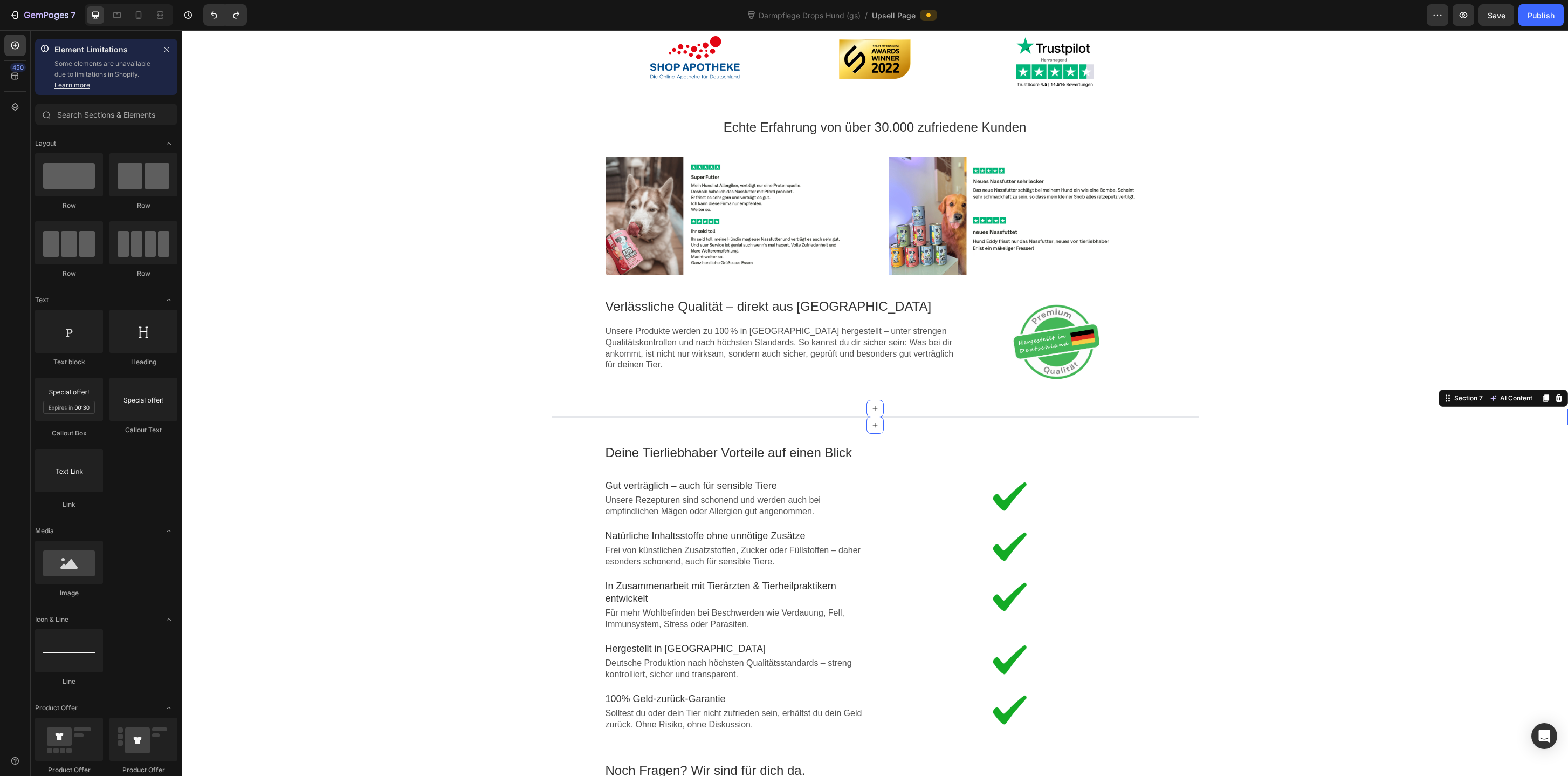
click at [852, 417] on div "Line Section 7 AI Content Write with GemAI You've reached / rewrites of your AI…" at bounding box center [874, 416] width 1386 height 16
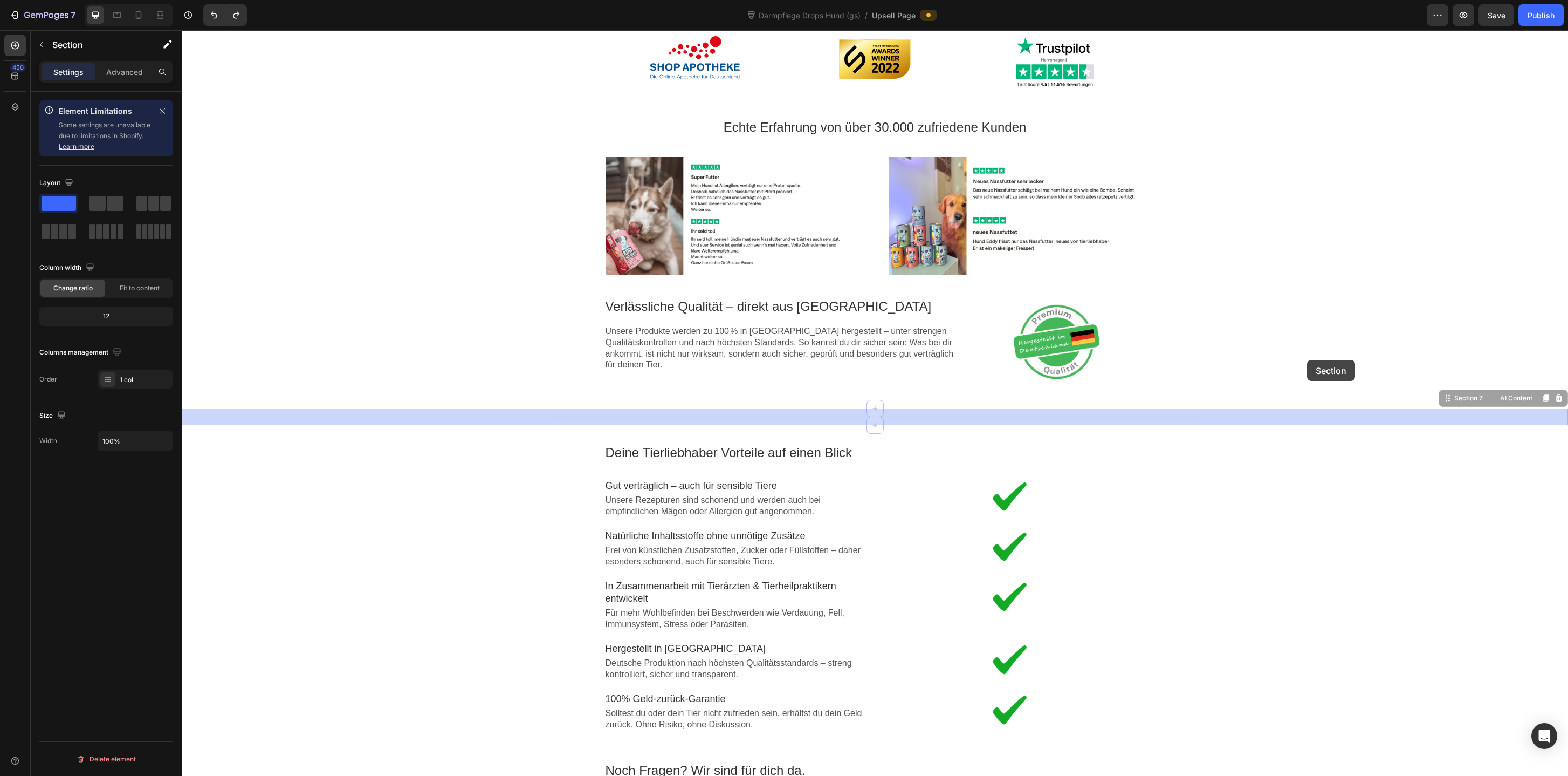
drag, startPoint x: 1457, startPoint y: 399, endPoint x: 1307, endPoint y: 358, distance: 155.5
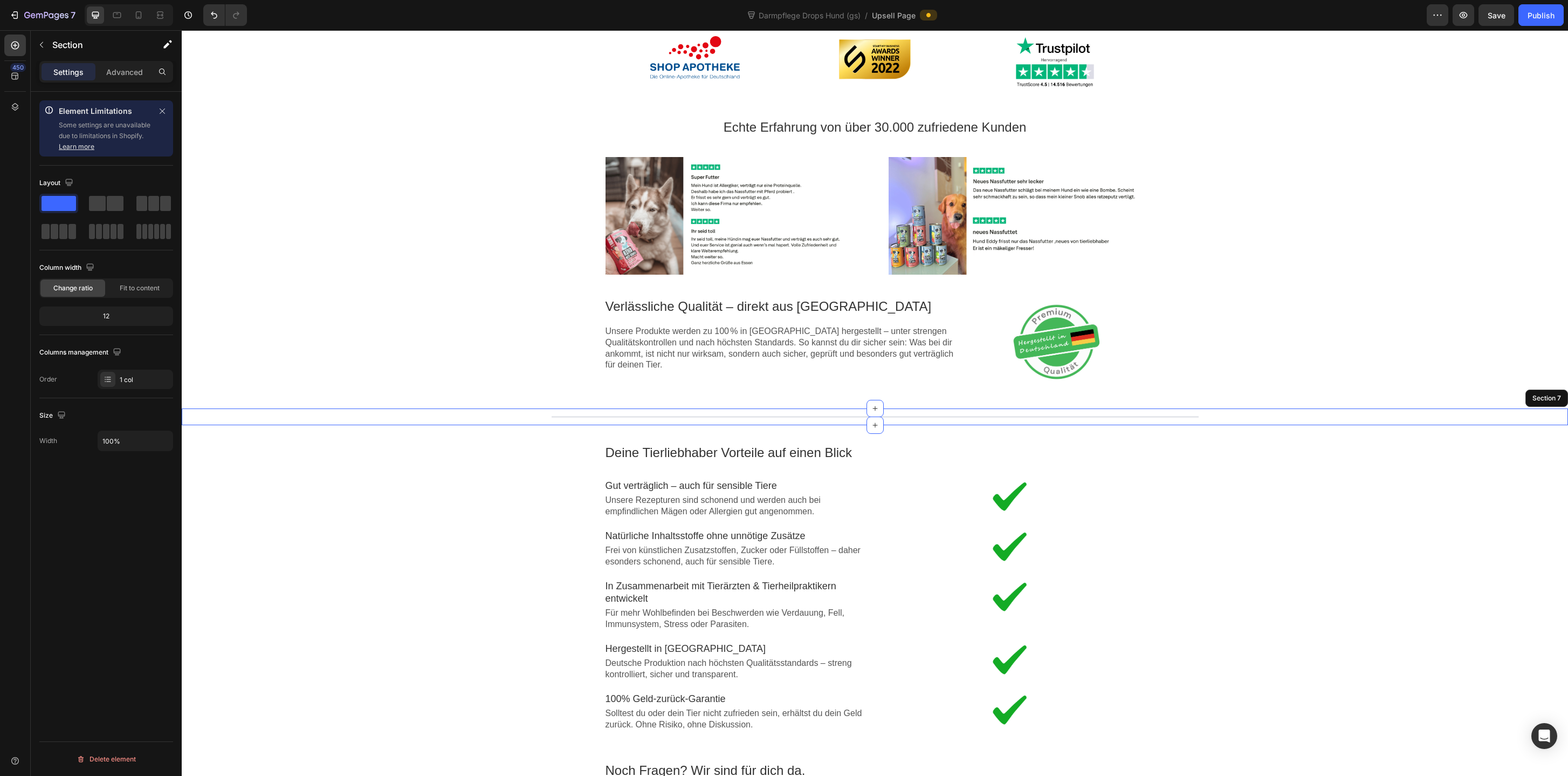
click at [511, 556] on div "Image Rabatt-Geschenk freigeschaltet! 🎉 Callout Text Sichere dir jetzt deinen (…" at bounding box center [874, 260] width 1386 height 1370
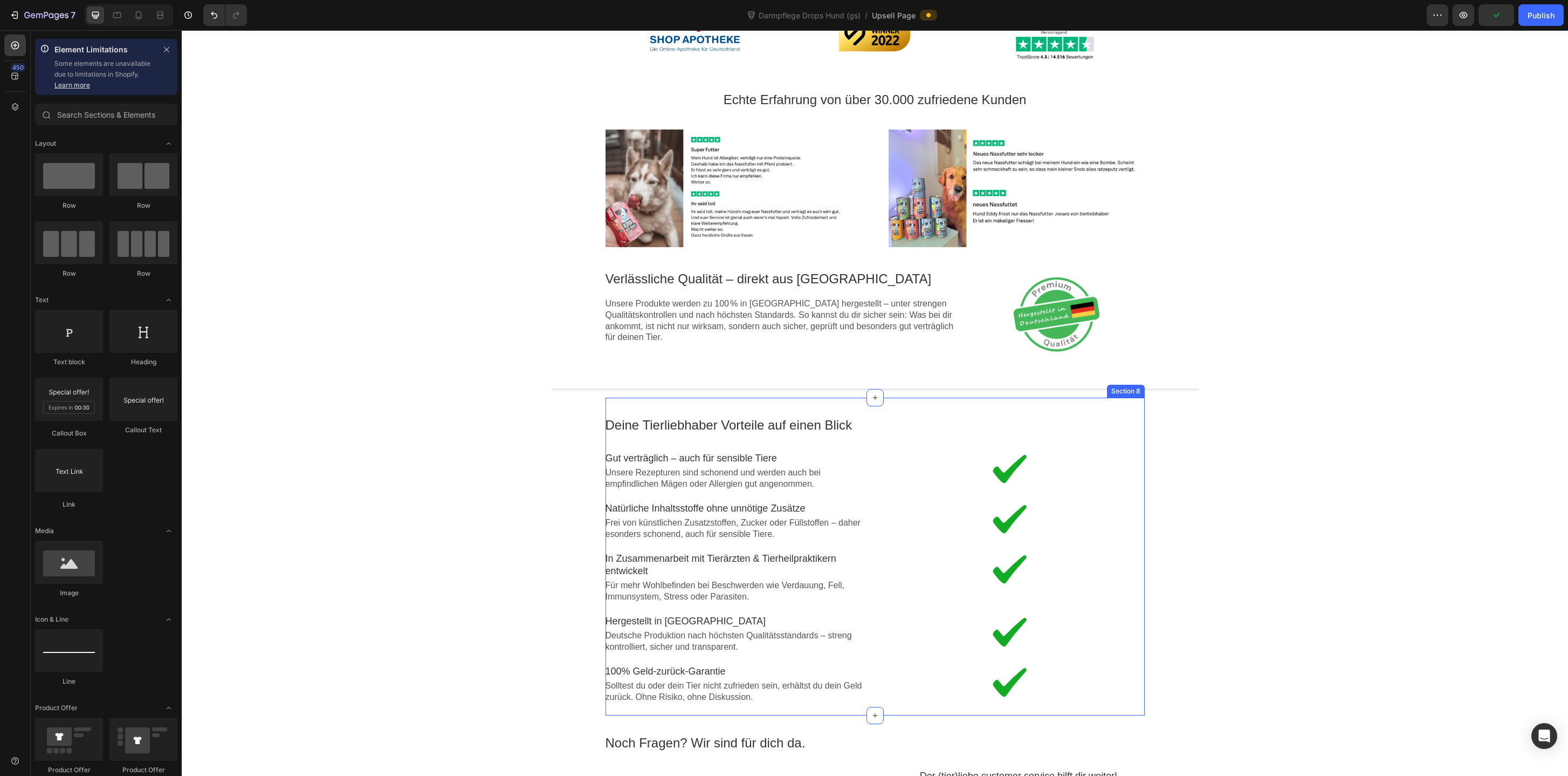
scroll to position [537, 0]
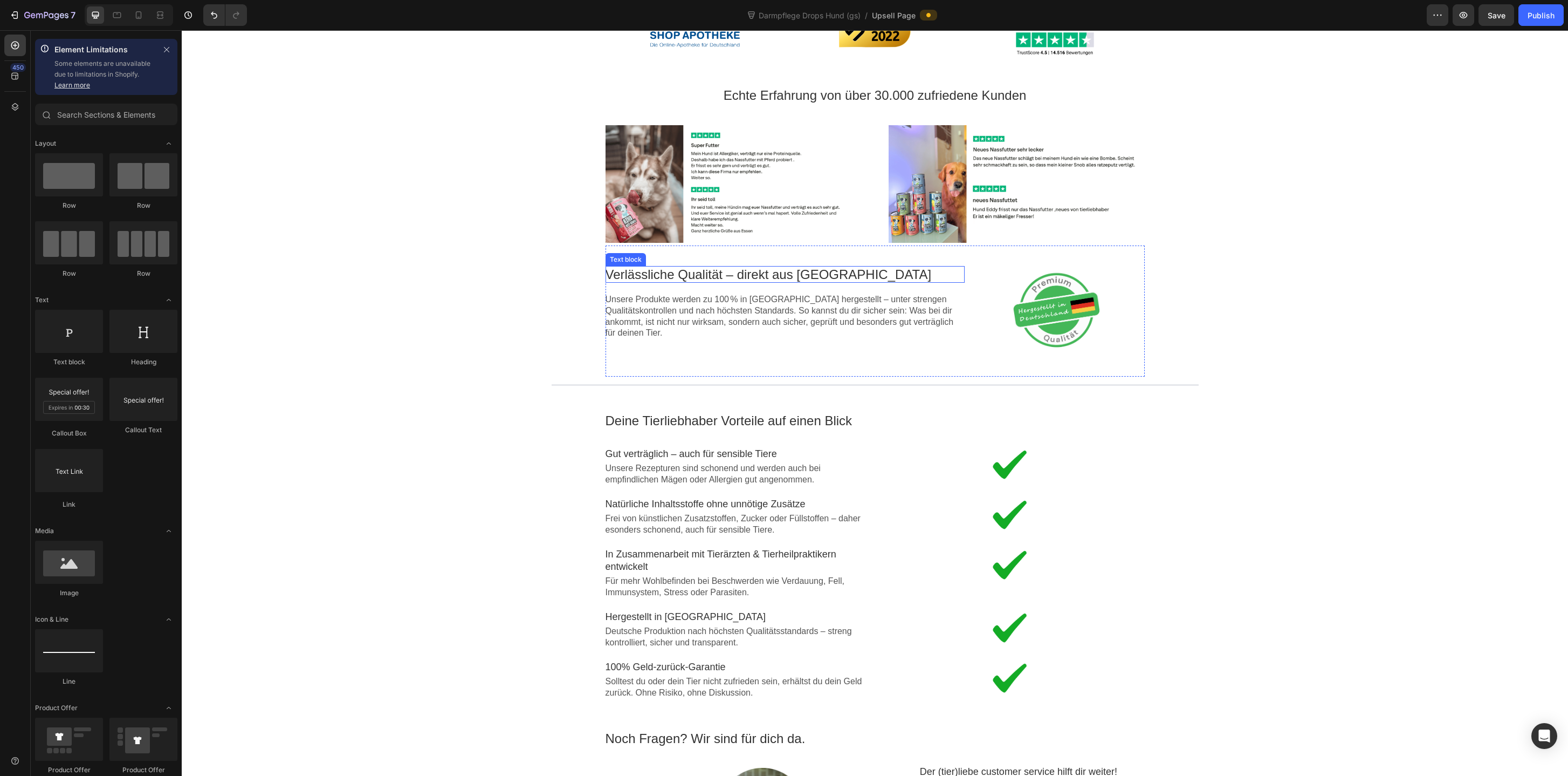
click at [830, 273] on p "Verlässliche Qualität – direkt aus Deutschland" at bounding box center [785, 274] width 359 height 16
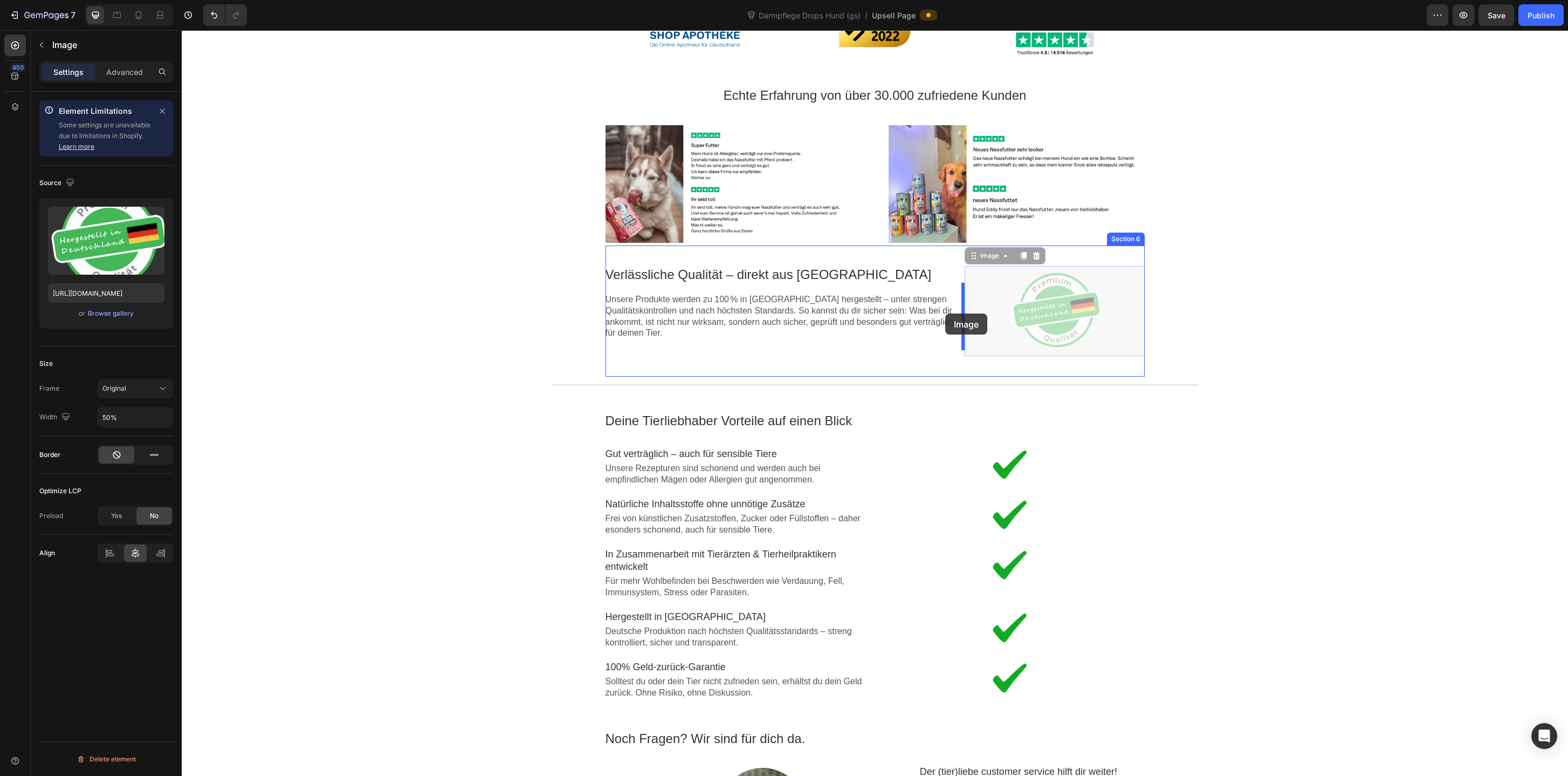
drag, startPoint x: 1040, startPoint y: 315, endPoint x: 945, endPoint y: 313, distance: 95.0
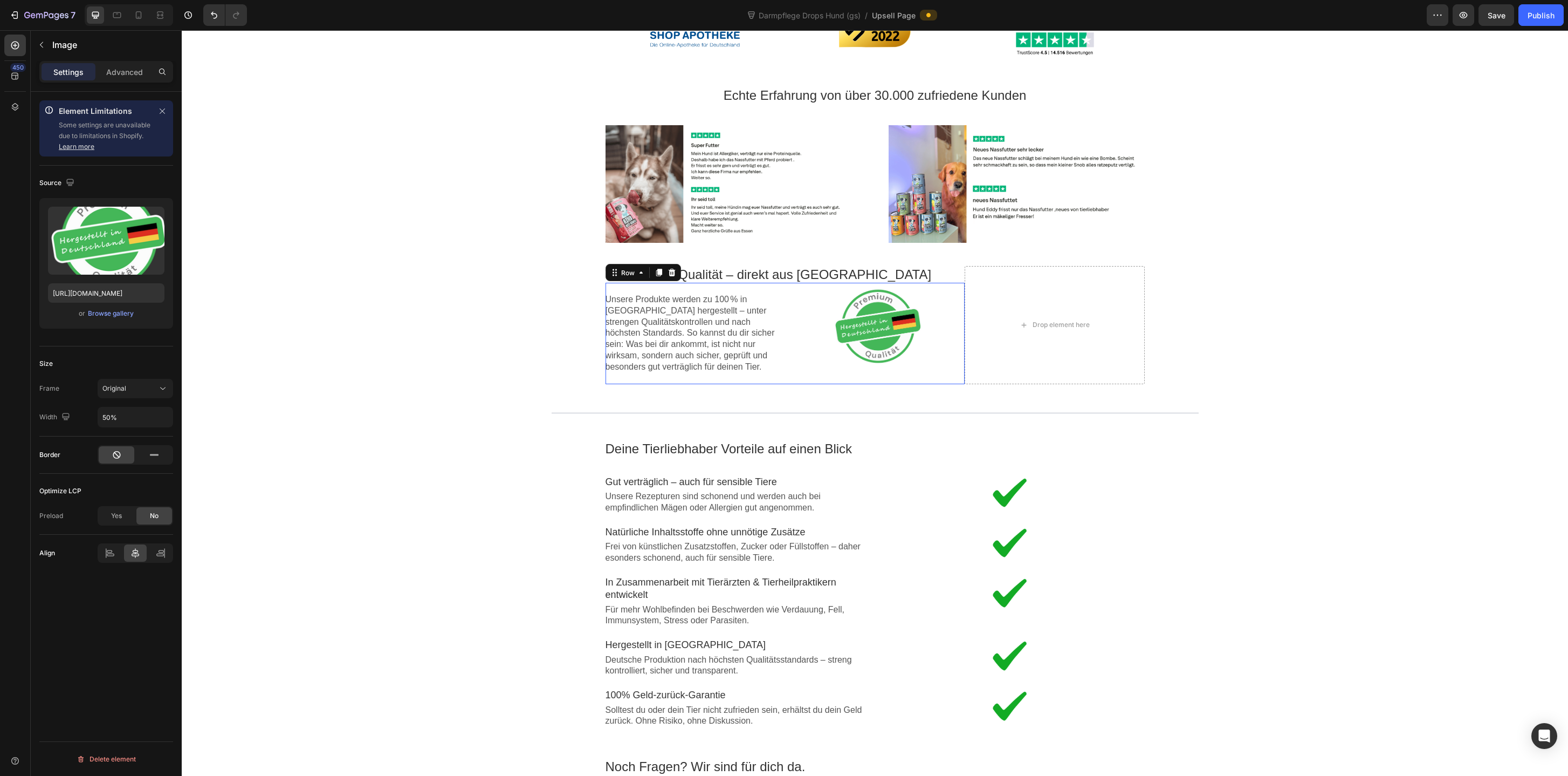
click at [889, 380] on div "Image" at bounding box center [875, 334] width 178 height 101
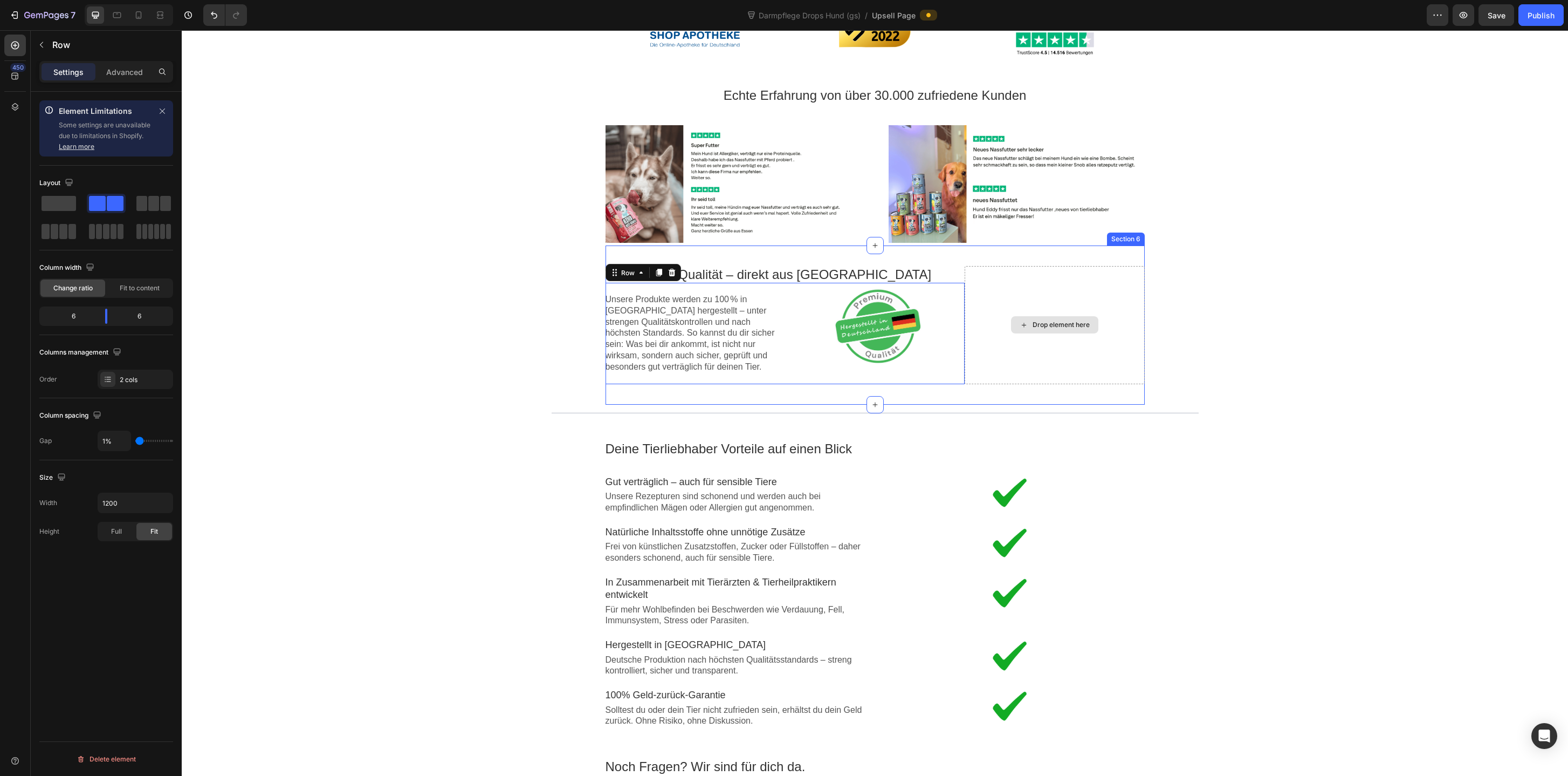
click at [1005, 355] on div "Drop element here" at bounding box center [1055, 325] width 180 height 118
click at [953, 376] on div "Image" at bounding box center [875, 334] width 178 height 101
click at [47, 202] on span at bounding box center [59, 203] width 35 height 15
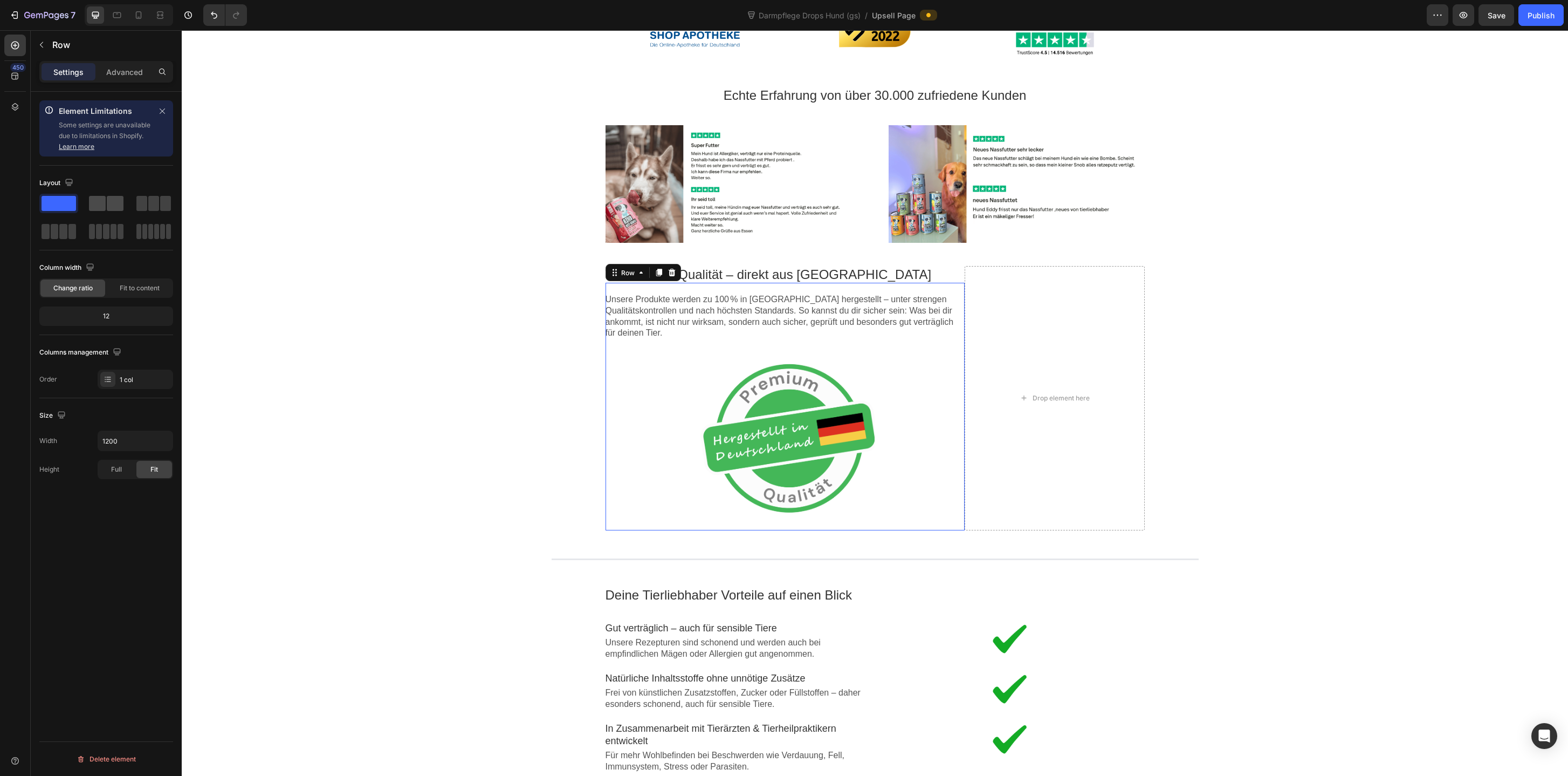
click at [106, 199] on div at bounding box center [106, 203] width 35 height 15
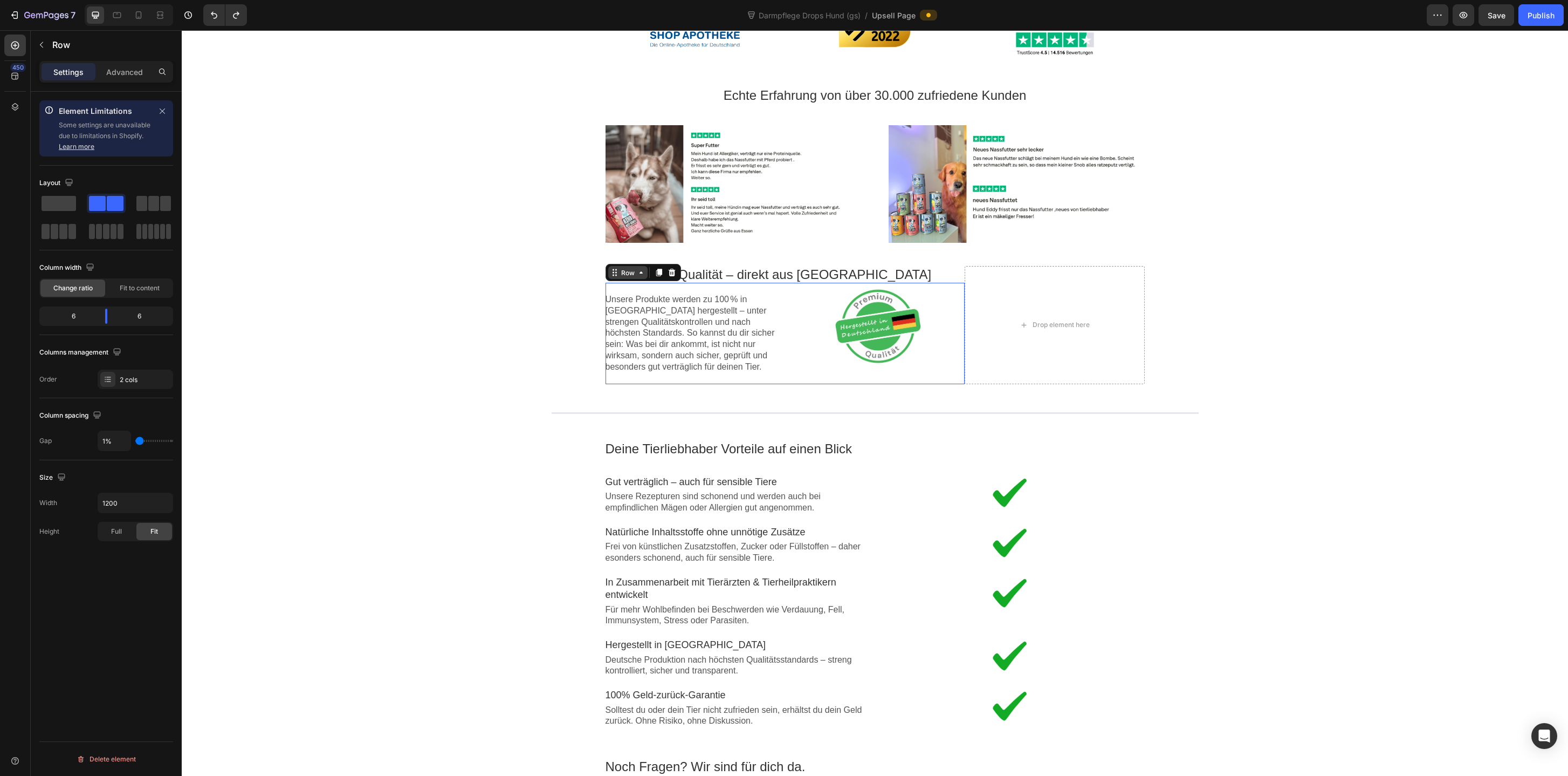
click at [626, 277] on div "Row" at bounding box center [628, 272] width 39 height 13
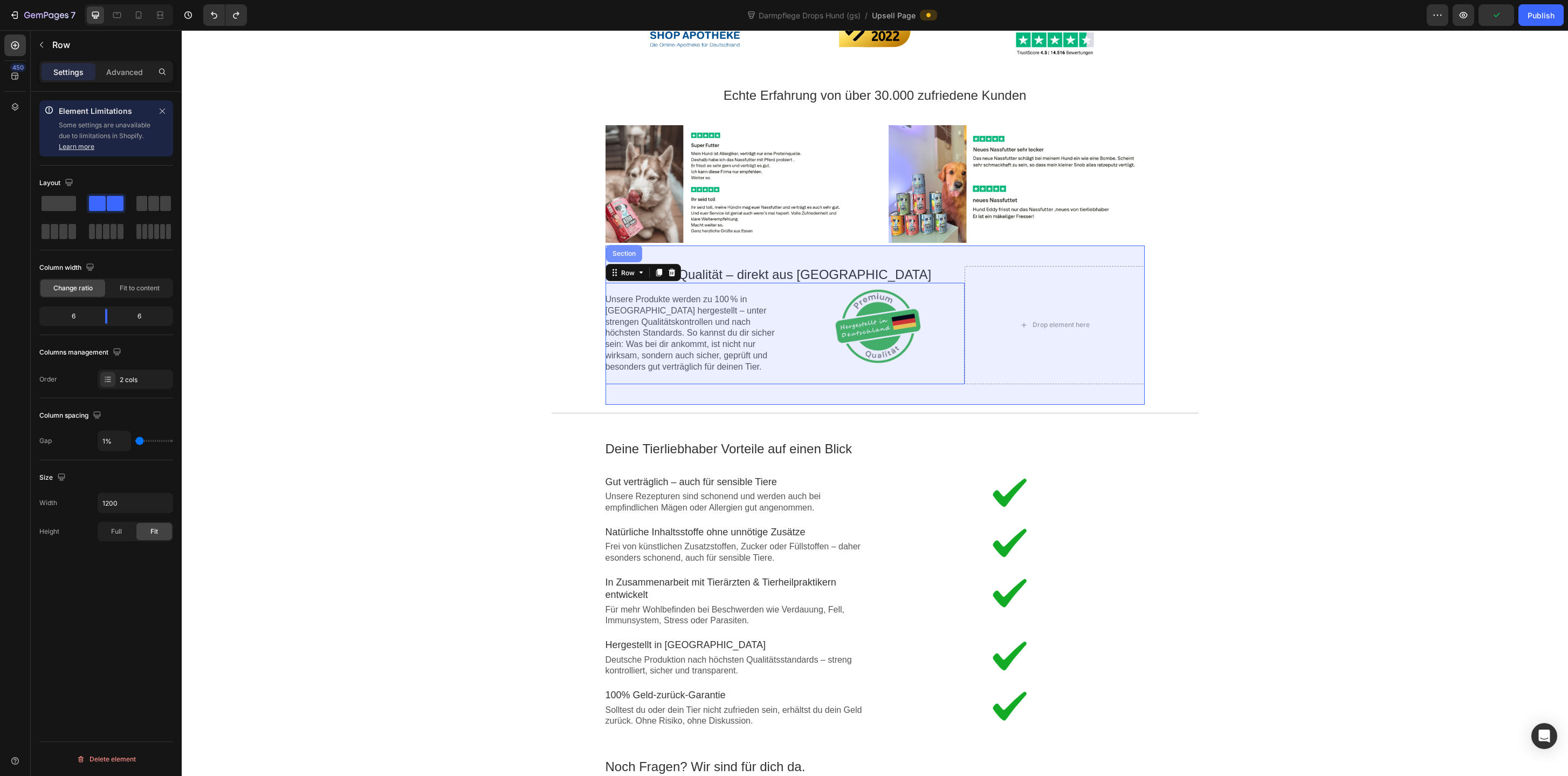
click at [627, 258] on div "Section" at bounding box center [624, 253] width 36 height 17
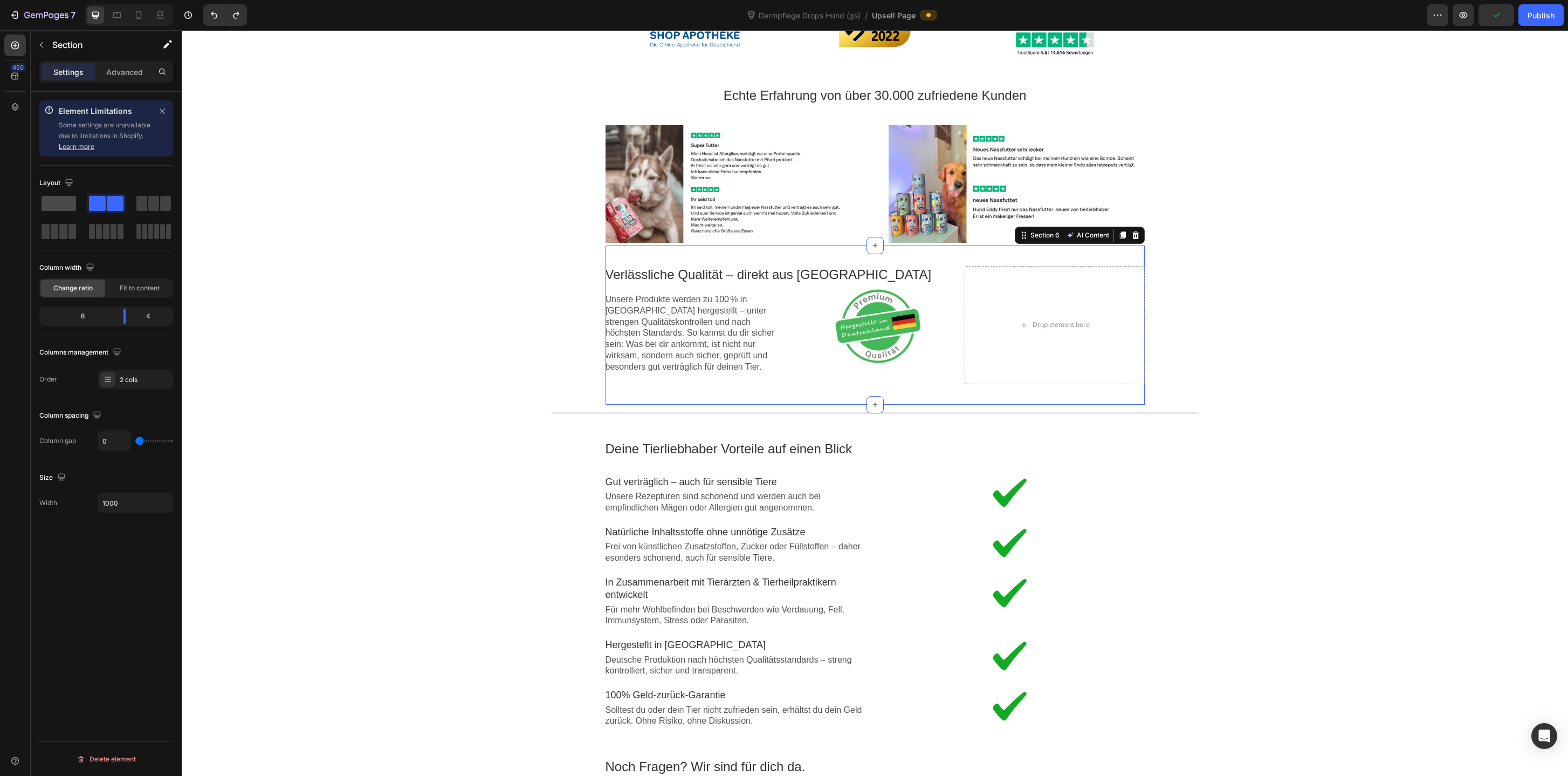
click at [59, 203] on span at bounding box center [59, 203] width 35 height 15
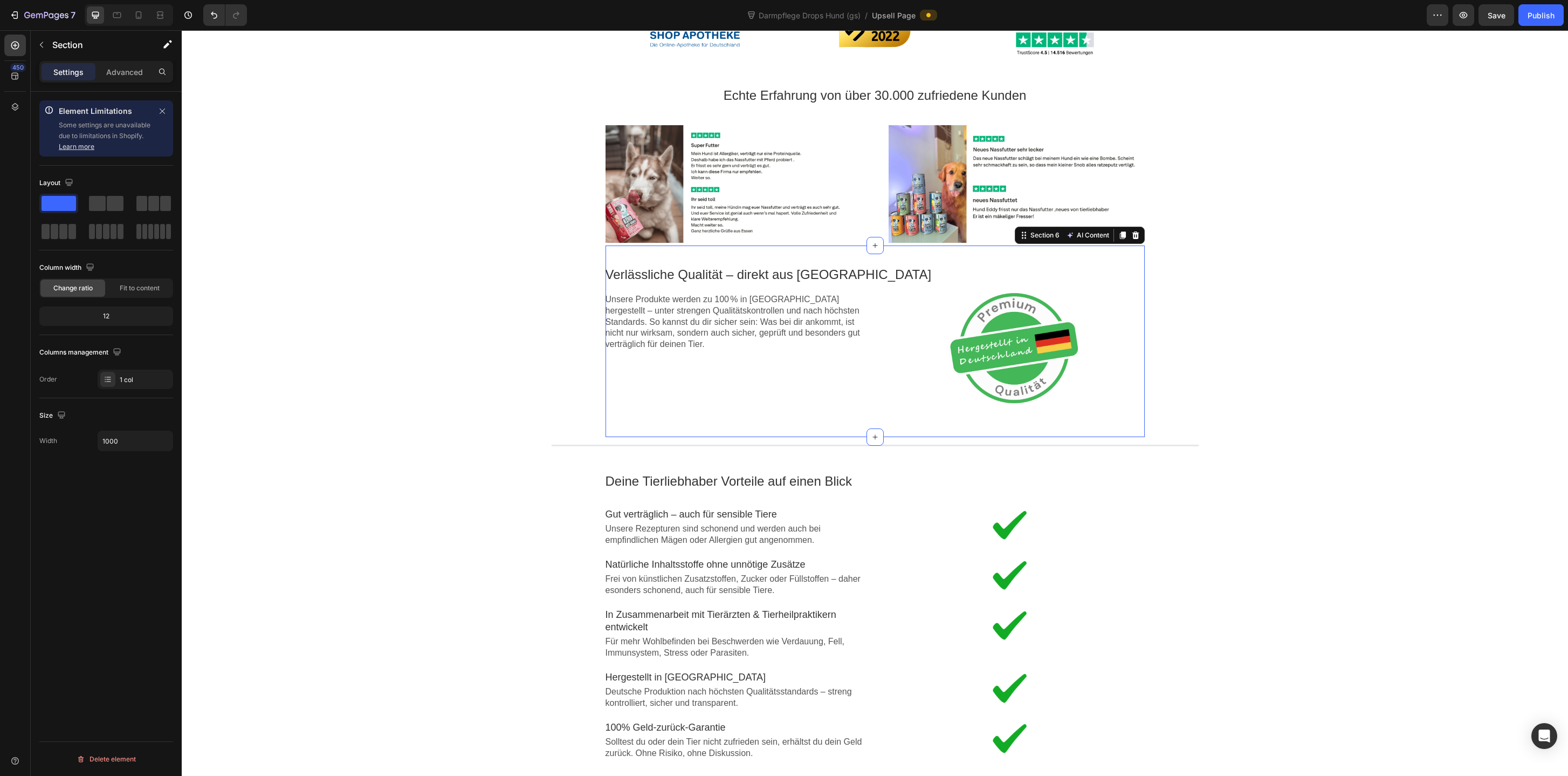
click at [505, 362] on div "Image Rabatt-Geschenk freigeschaltet! 🎉 Callout Text Sichere dir jetzt deinen (…" at bounding box center [874, 258] width 1386 height 1430
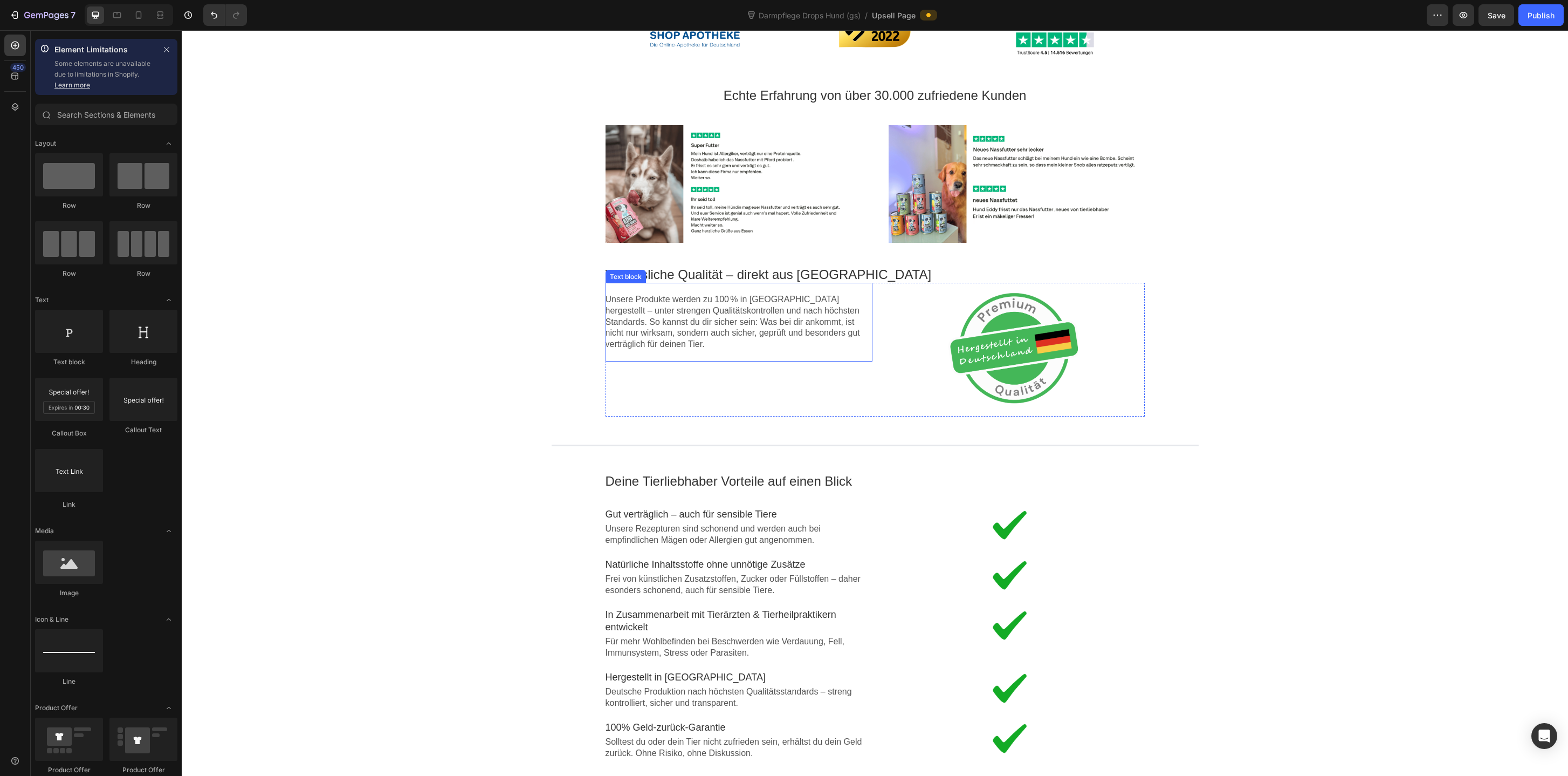
click at [864, 335] on p "Unsere Produkte werden zu 100 % in Deutschland hergestellt – unter strengen Qua…" at bounding box center [739, 322] width 267 height 56
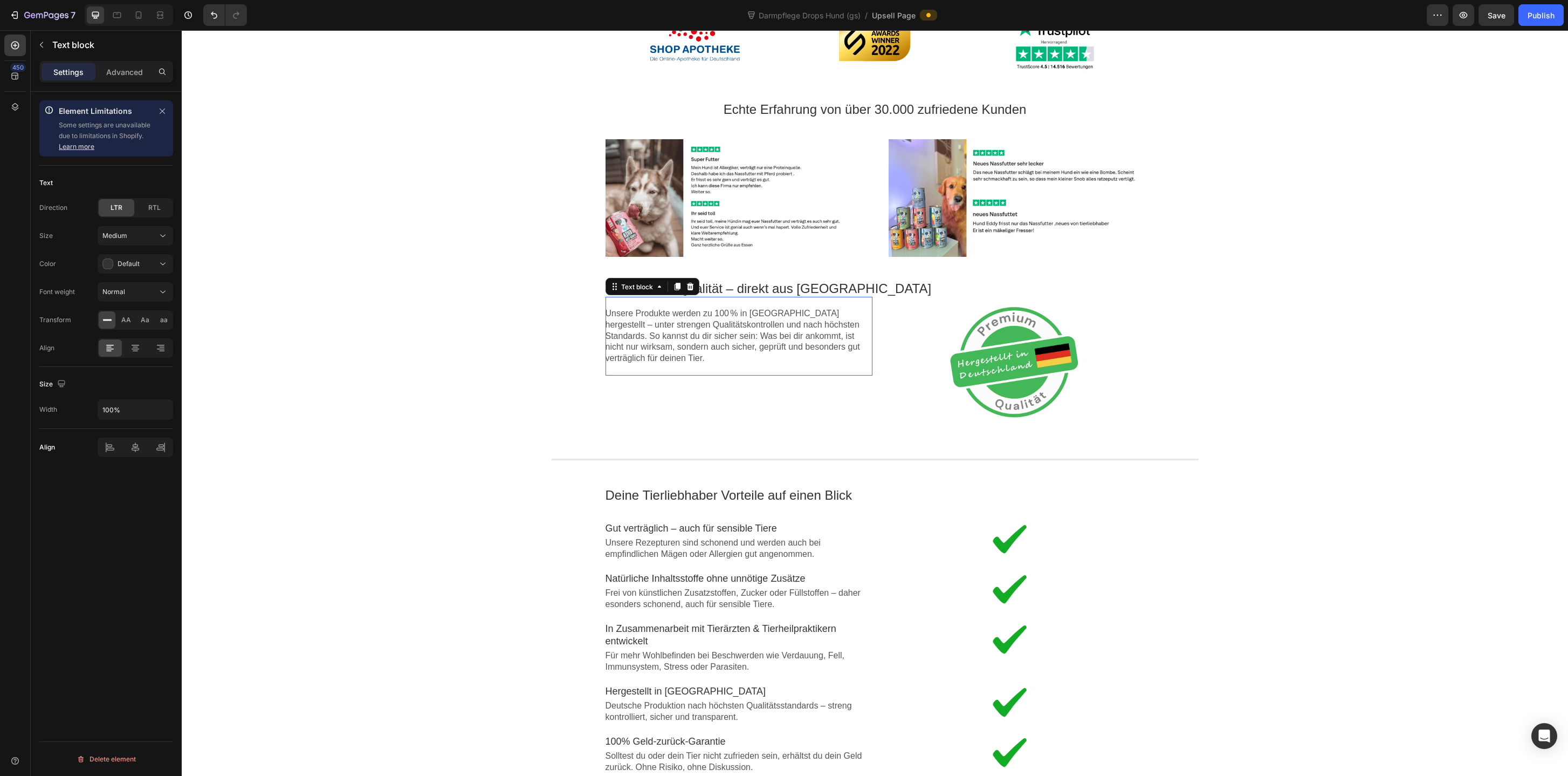
scroll to position [524, 0]
click at [875, 285] on p "Verlässliche Qualität – direkt aus Deutschland" at bounding box center [875, 287] width 539 height 16
click at [136, 344] on icon at bounding box center [135, 347] width 11 height 11
click at [429, 343] on div "Image Rabatt-Geschenk freigeschaltet! 🎉 Callout Text Sichere dir jetzt deinen (…" at bounding box center [874, 271] width 1386 height 1430
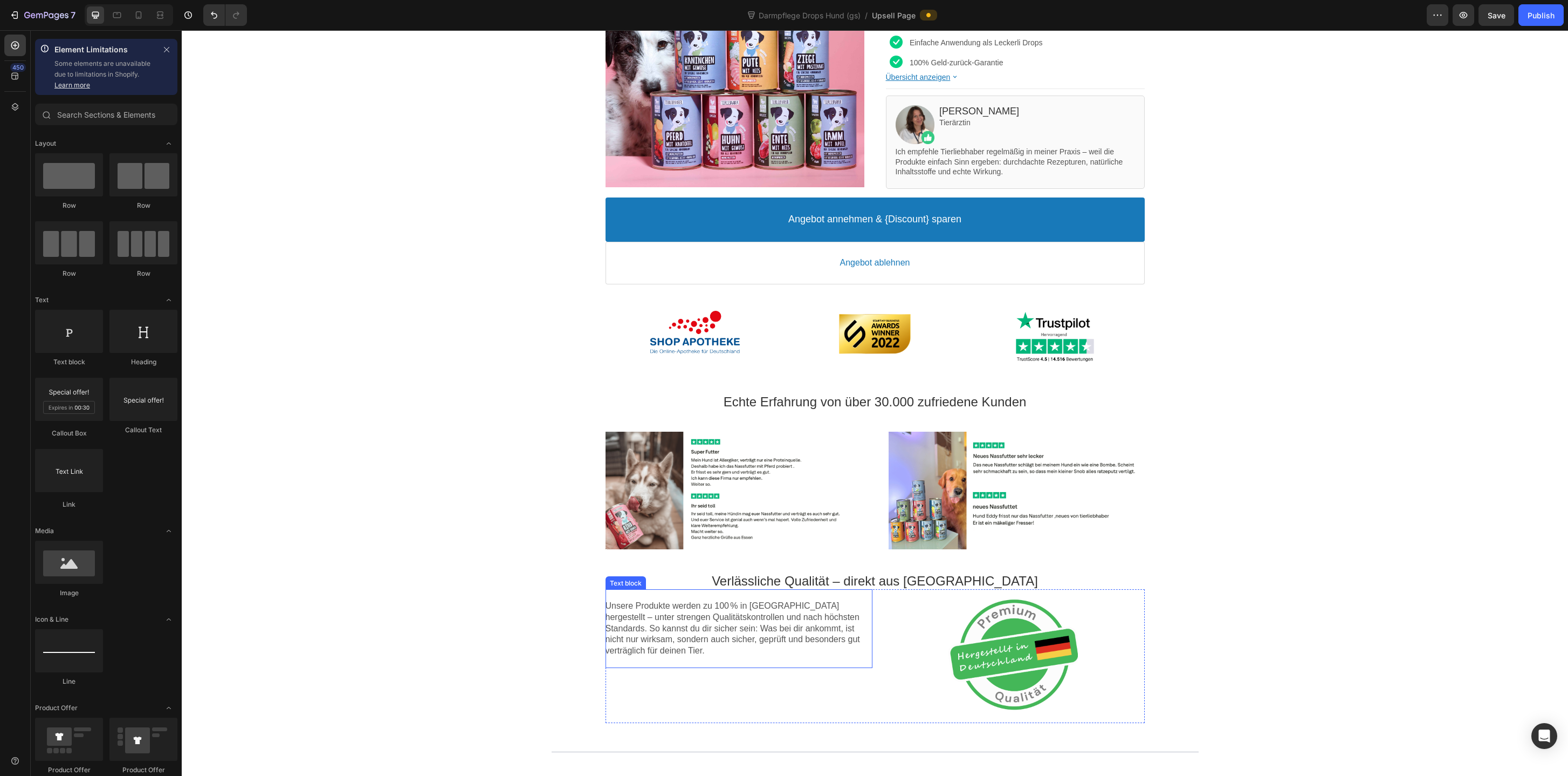
scroll to position [403, 0]
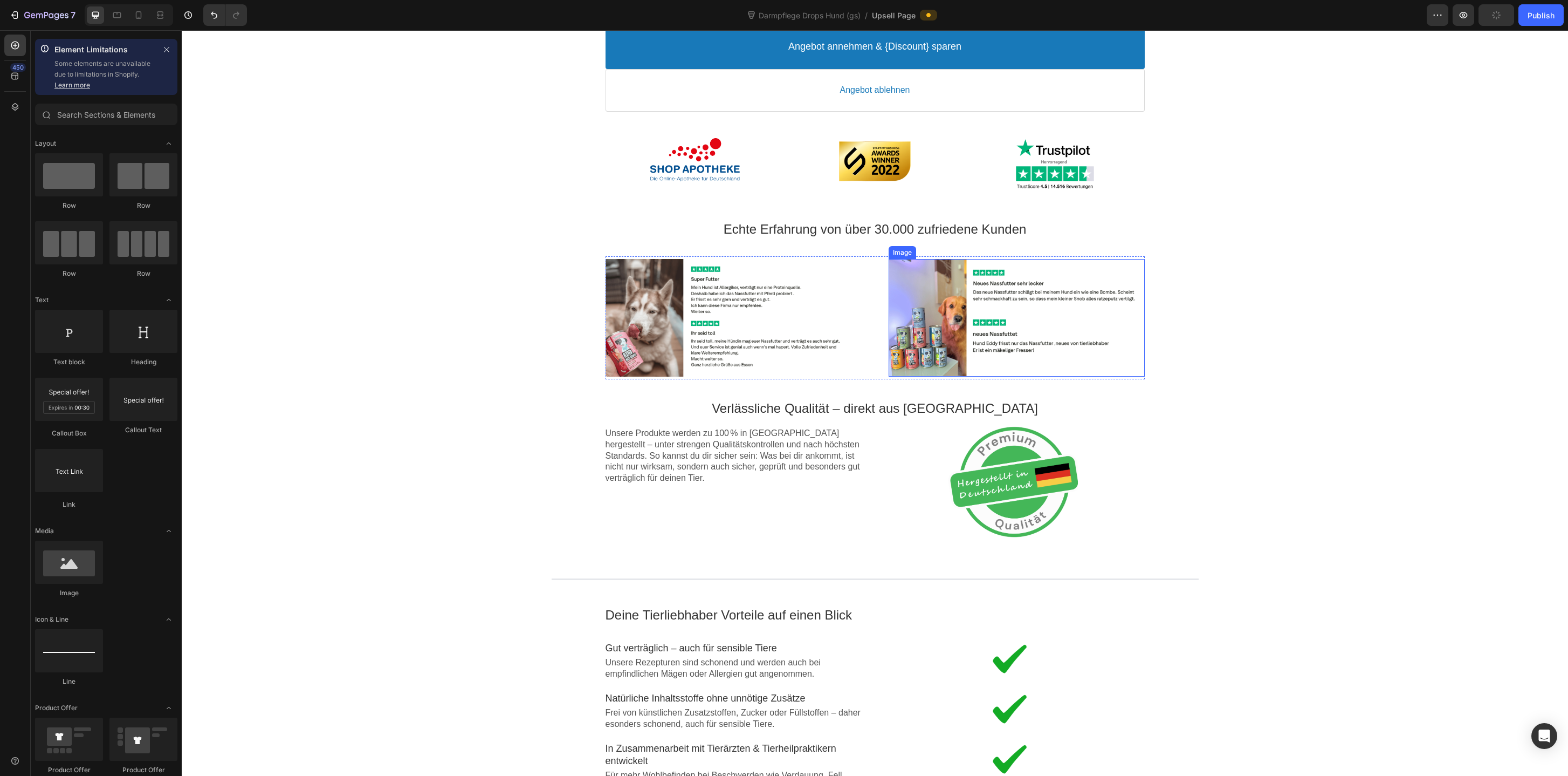
click at [1031, 372] on div at bounding box center [1017, 318] width 256 height 118
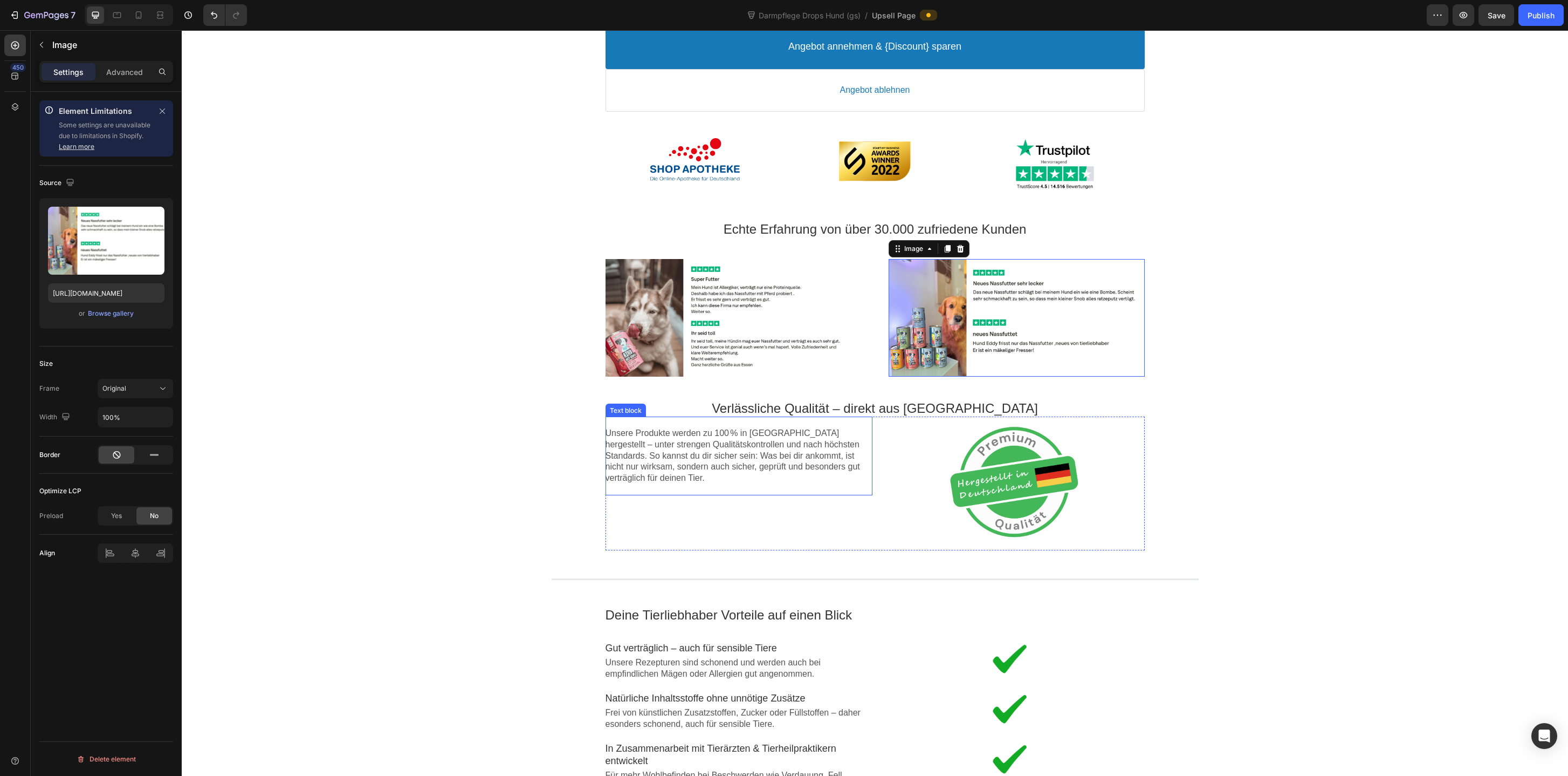
click at [807, 471] on p "Unsere Produkte werden zu 100 % in Deutschland hergestellt – unter strengen Qua…" at bounding box center [739, 456] width 267 height 56
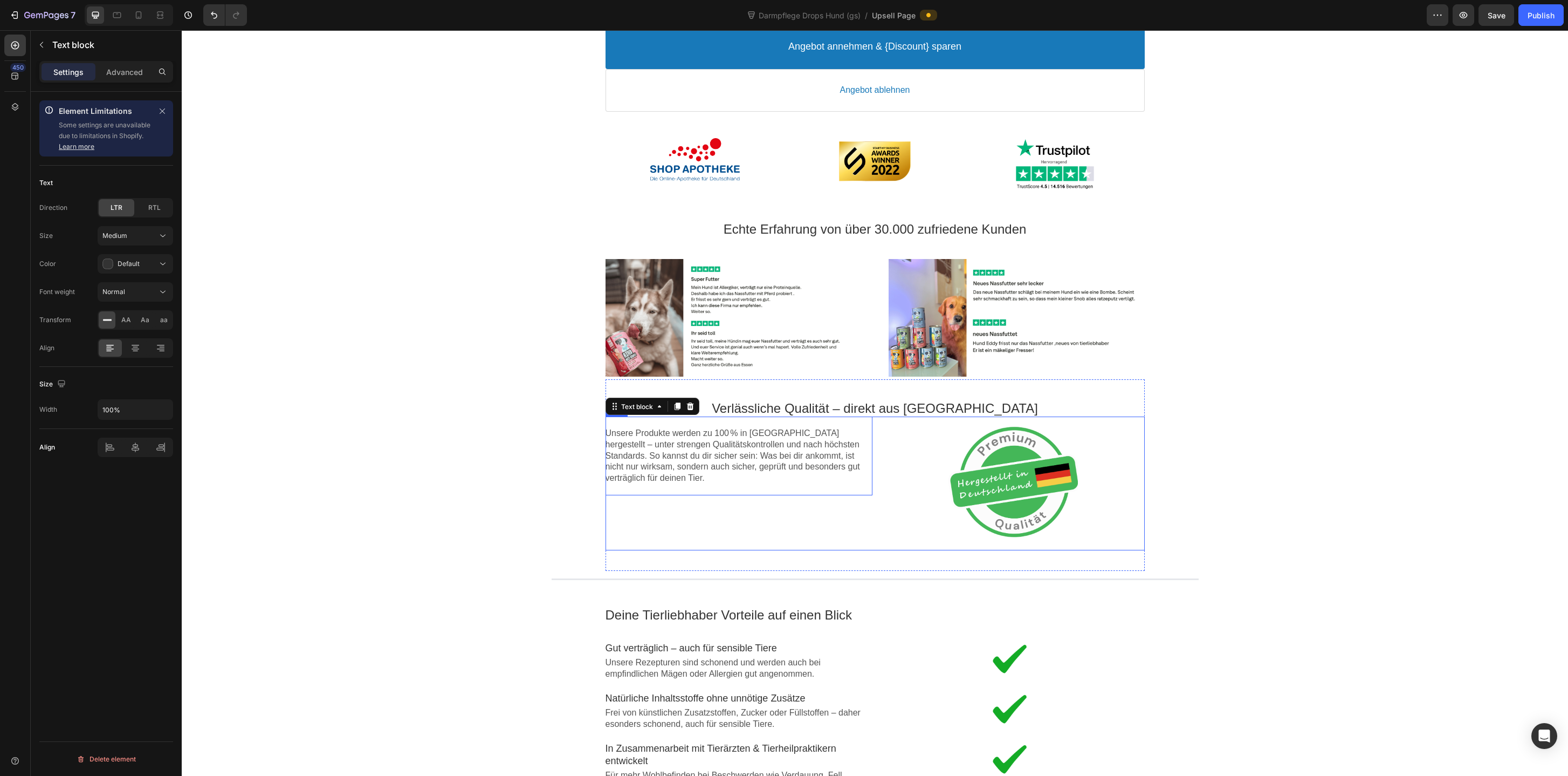
click at [819, 505] on div "Unsere Produkte werden zu 100 % in Deutschland hergestellt – unter strengen Qua…" at bounding box center [739, 483] width 267 height 134
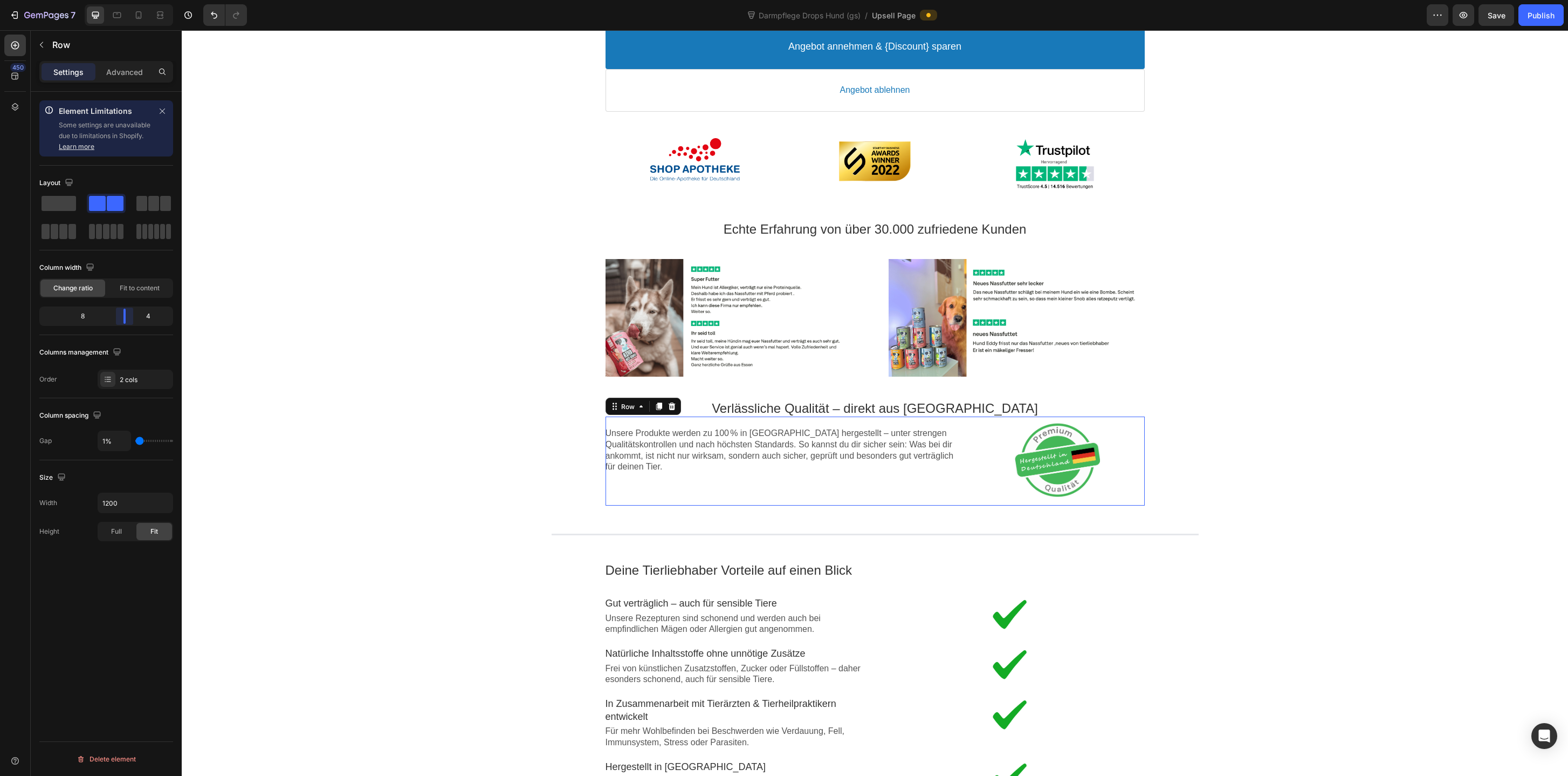
drag, startPoint x: 107, startPoint y: 316, endPoint x: 126, endPoint y: 316, distance: 19.0
click at [126, 0] on body "7 Version history Darmpflege Drops Hund (gs) / Upsell Page Preview Save Publish…" at bounding box center [784, 0] width 1568 height 0
click at [429, 544] on div "Image Rabatt-Geschenk freigeschaltet! 🎉 Callout Text Sichere dir jetzt deinen (…" at bounding box center [874, 370] width 1386 height 1386
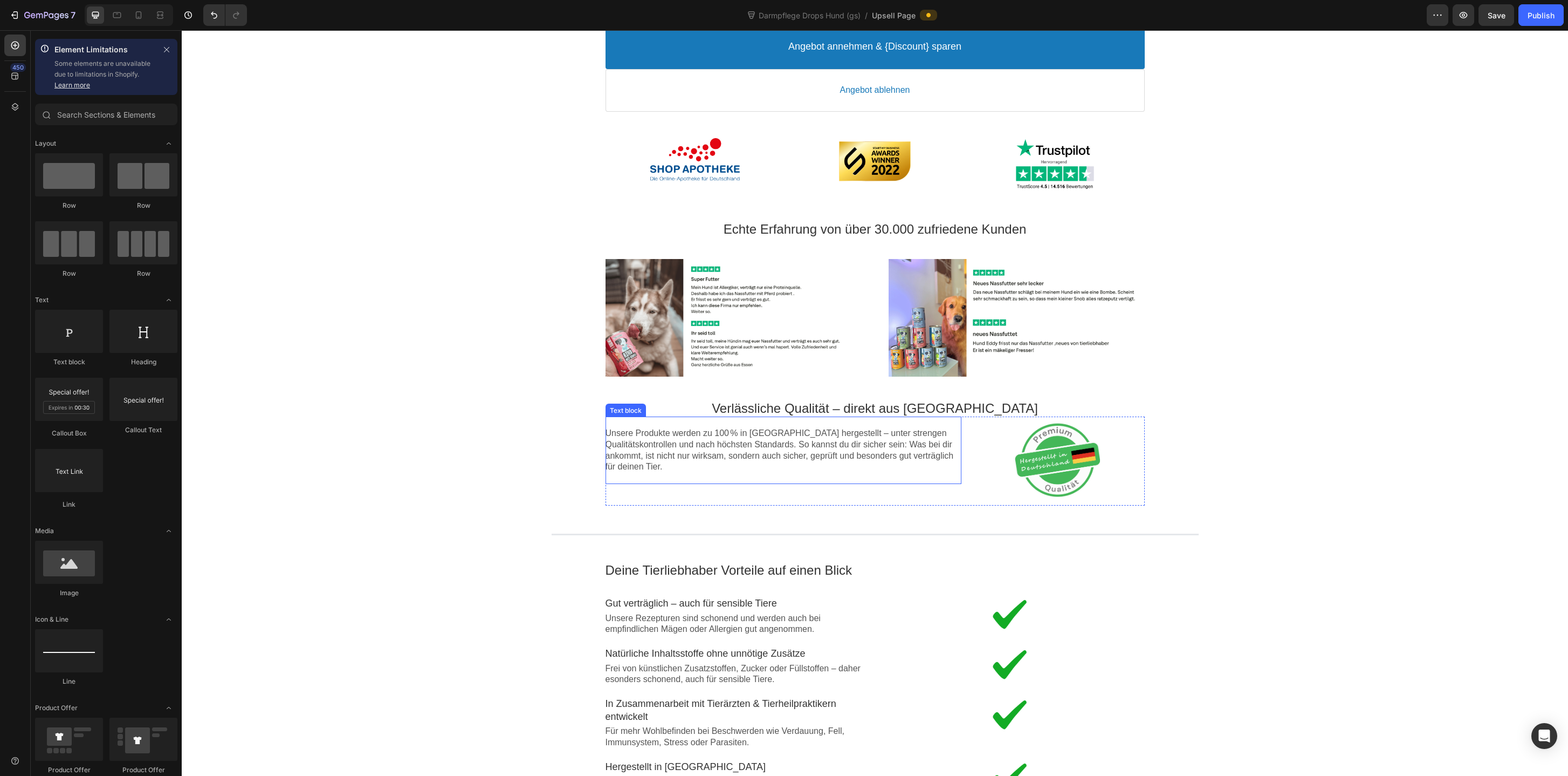
click at [796, 472] on p "Unsere Produkte werden zu 100 % in Deutschland hergestellt – unter strengen Qua…" at bounding box center [783, 450] width 356 height 45
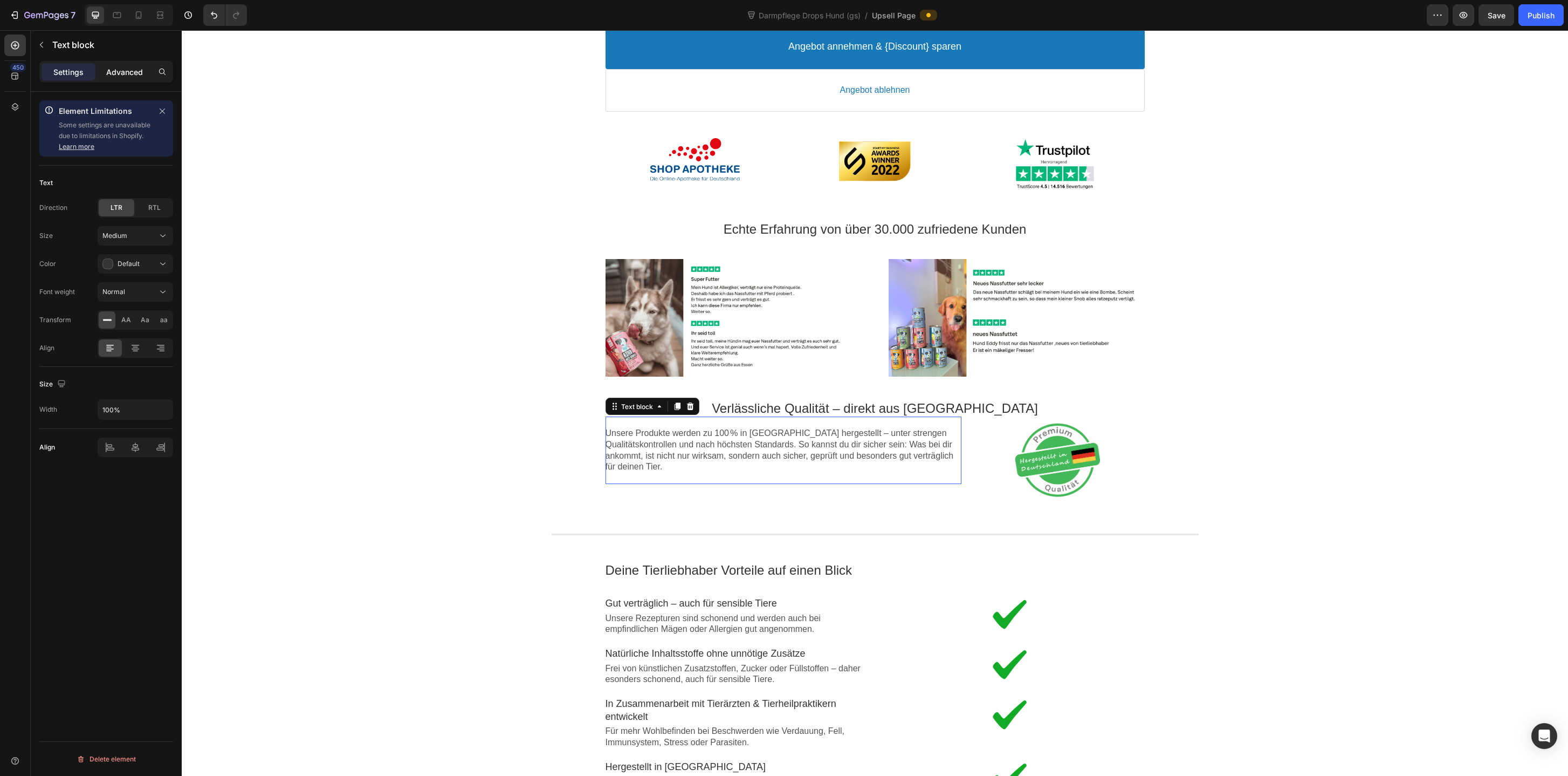
click at [127, 78] on div "Advanced" at bounding box center [124, 72] width 54 height 17
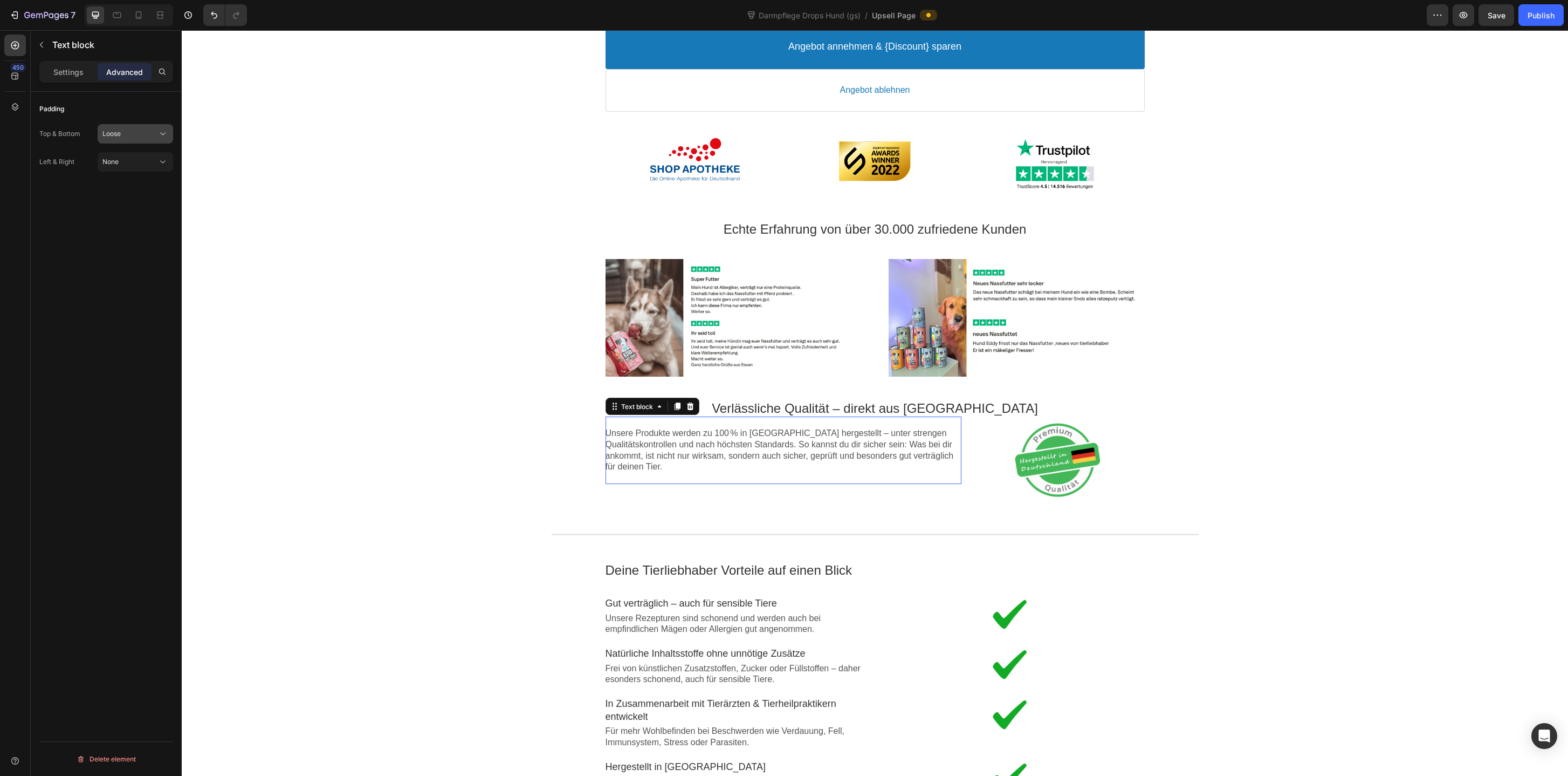
click at [121, 136] on span "Loose" at bounding box center [111, 134] width 18 height 8
click at [121, 258] on span "Extra Lose" at bounding box center [118, 262] width 32 height 9
click at [421, 420] on div "Image Rabatt-Geschenk freigeschaltet! 🎉 Callout Text Sichere dir jetzt deinen (…" at bounding box center [874, 370] width 1386 height 1386
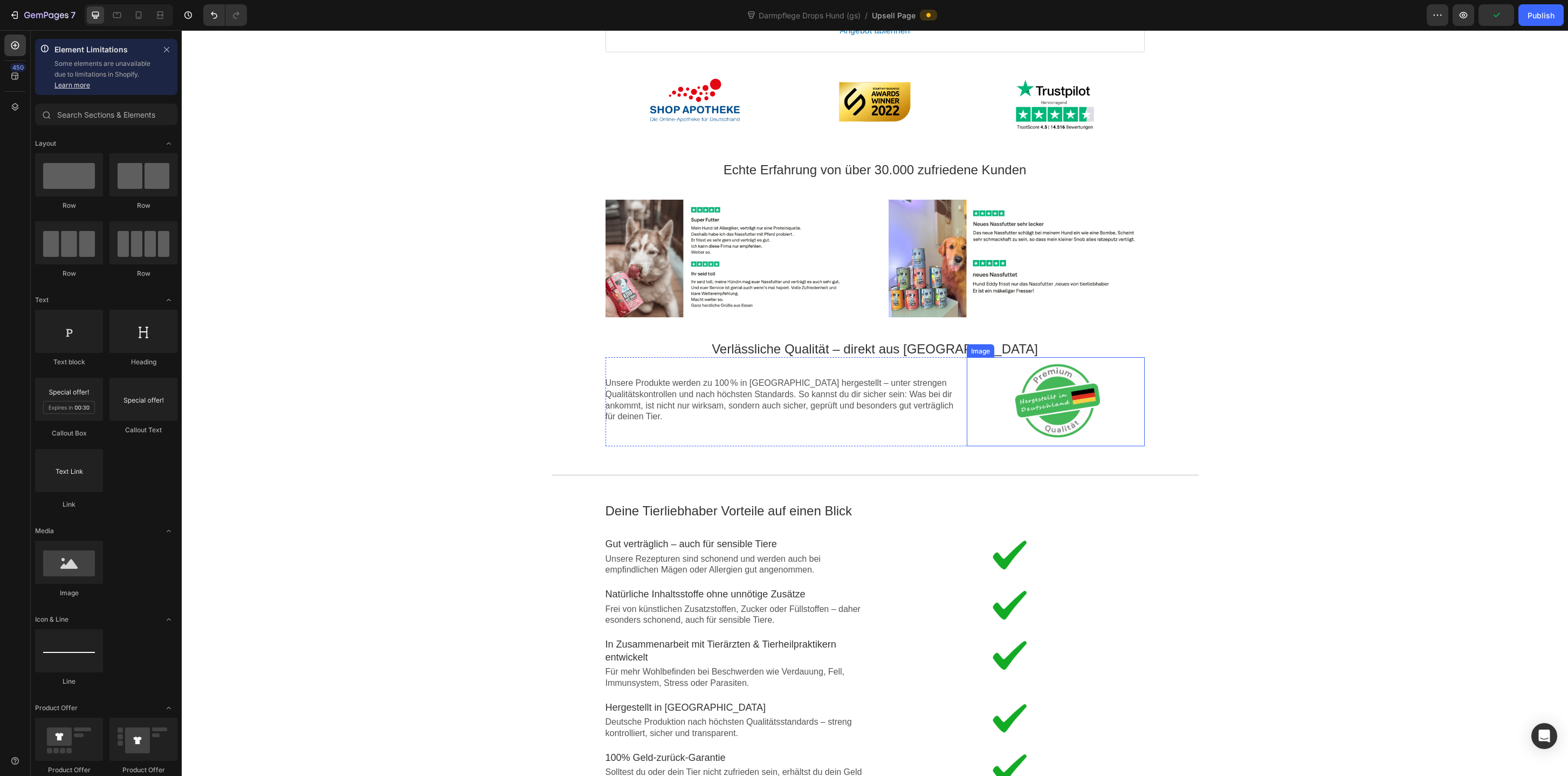
scroll to position [469, 0]
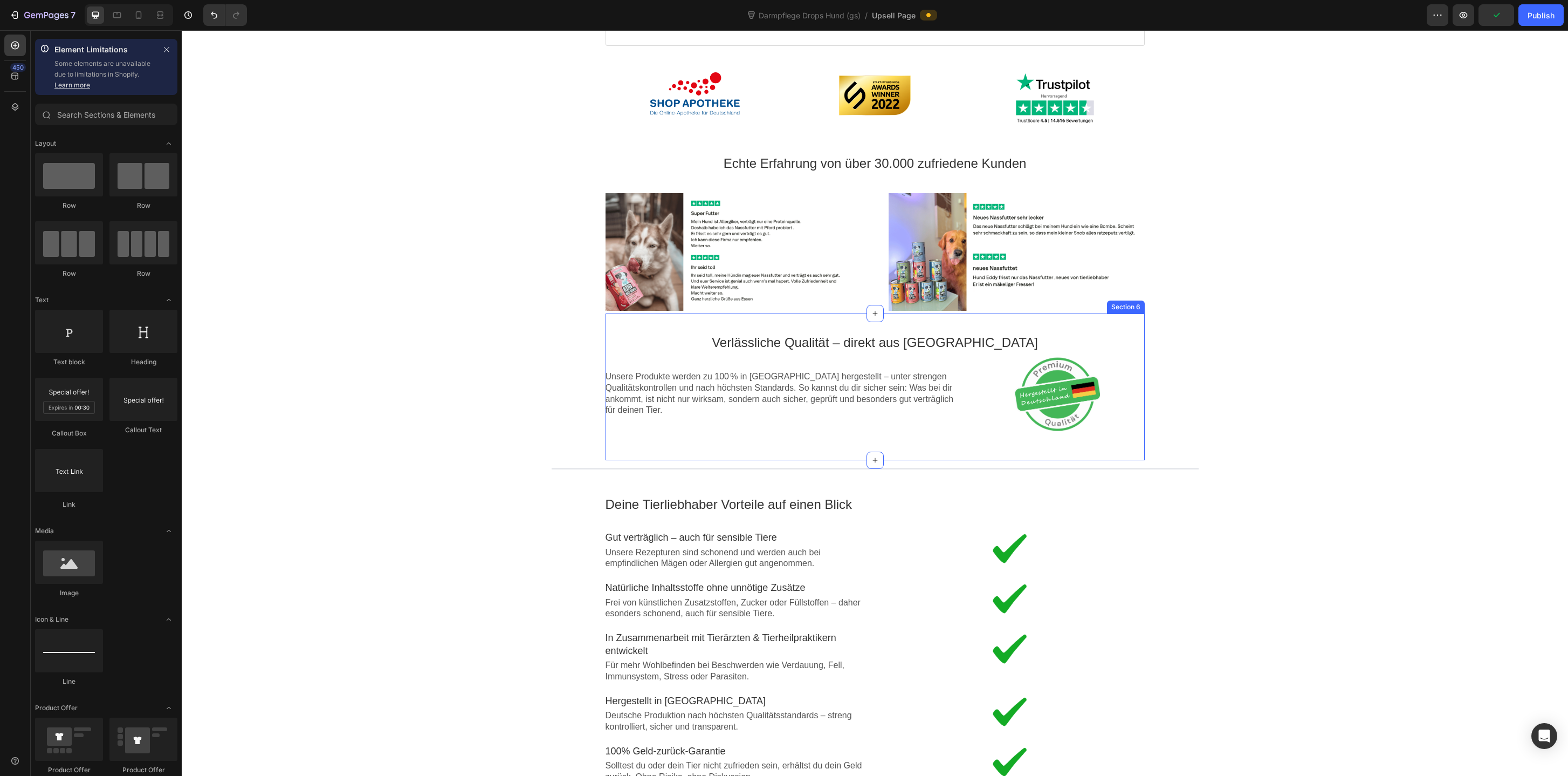
click at [1074, 332] on div "Verlässliche Qualität – direkt aus Deutschland Text block Unsere Produkte werde…" at bounding box center [875, 387] width 539 height 147
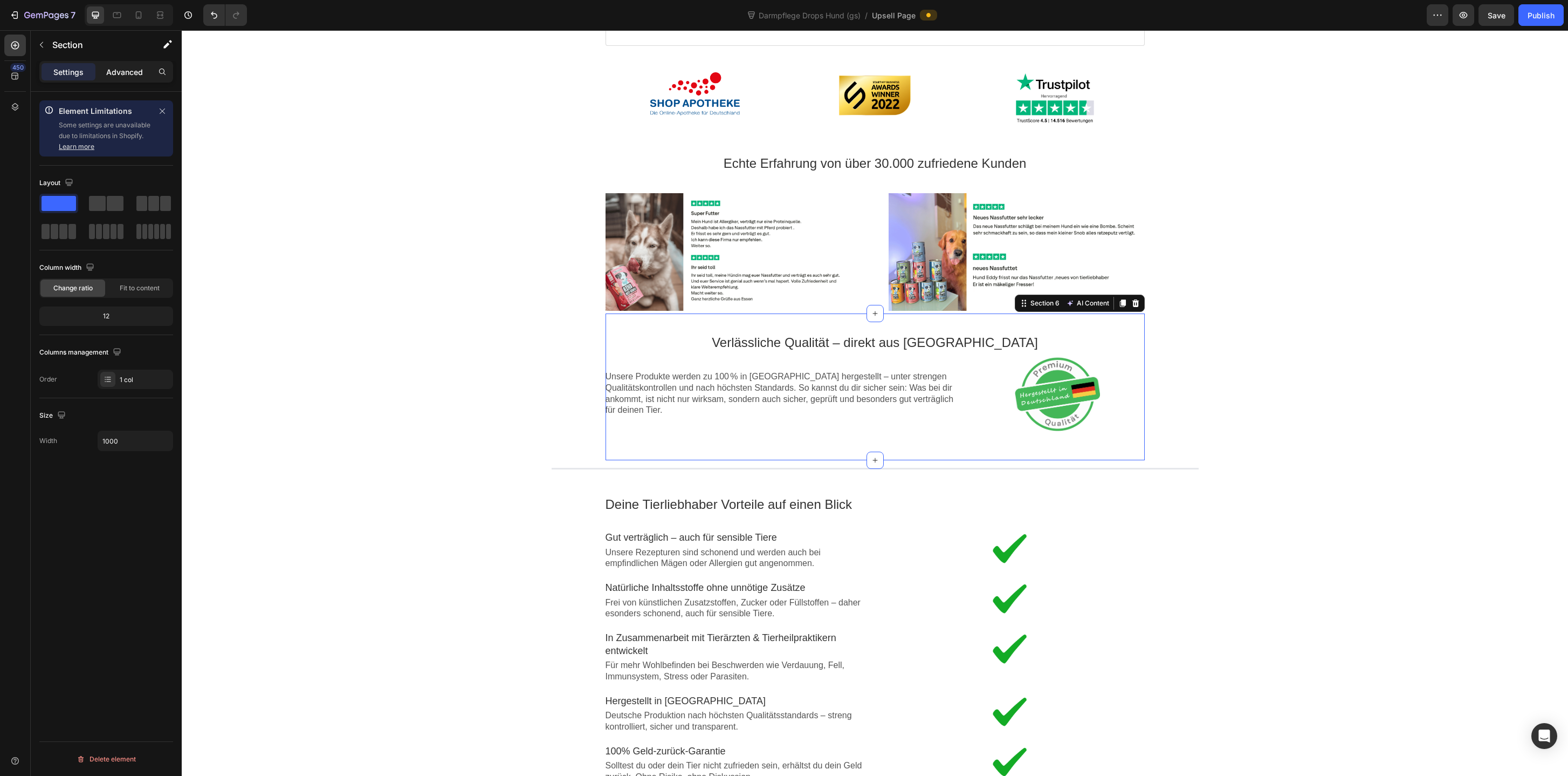
click at [128, 65] on div "Advanced" at bounding box center [124, 72] width 54 height 17
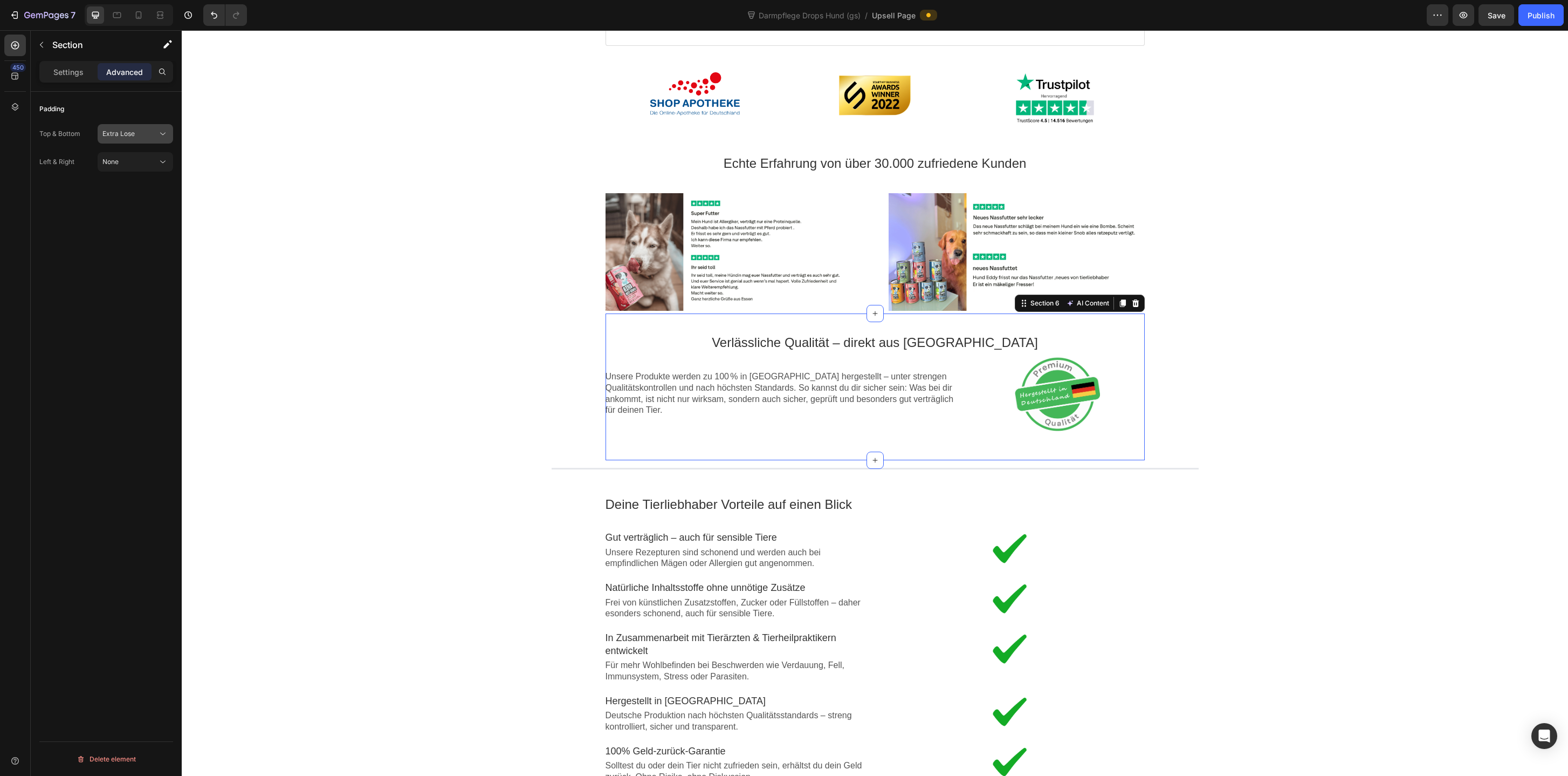
click at [131, 129] on span "Extra Lose" at bounding box center [118, 134] width 32 height 9
click at [1150, 261] on section "Image Image Section 5" at bounding box center [875, 252] width 557 height 123
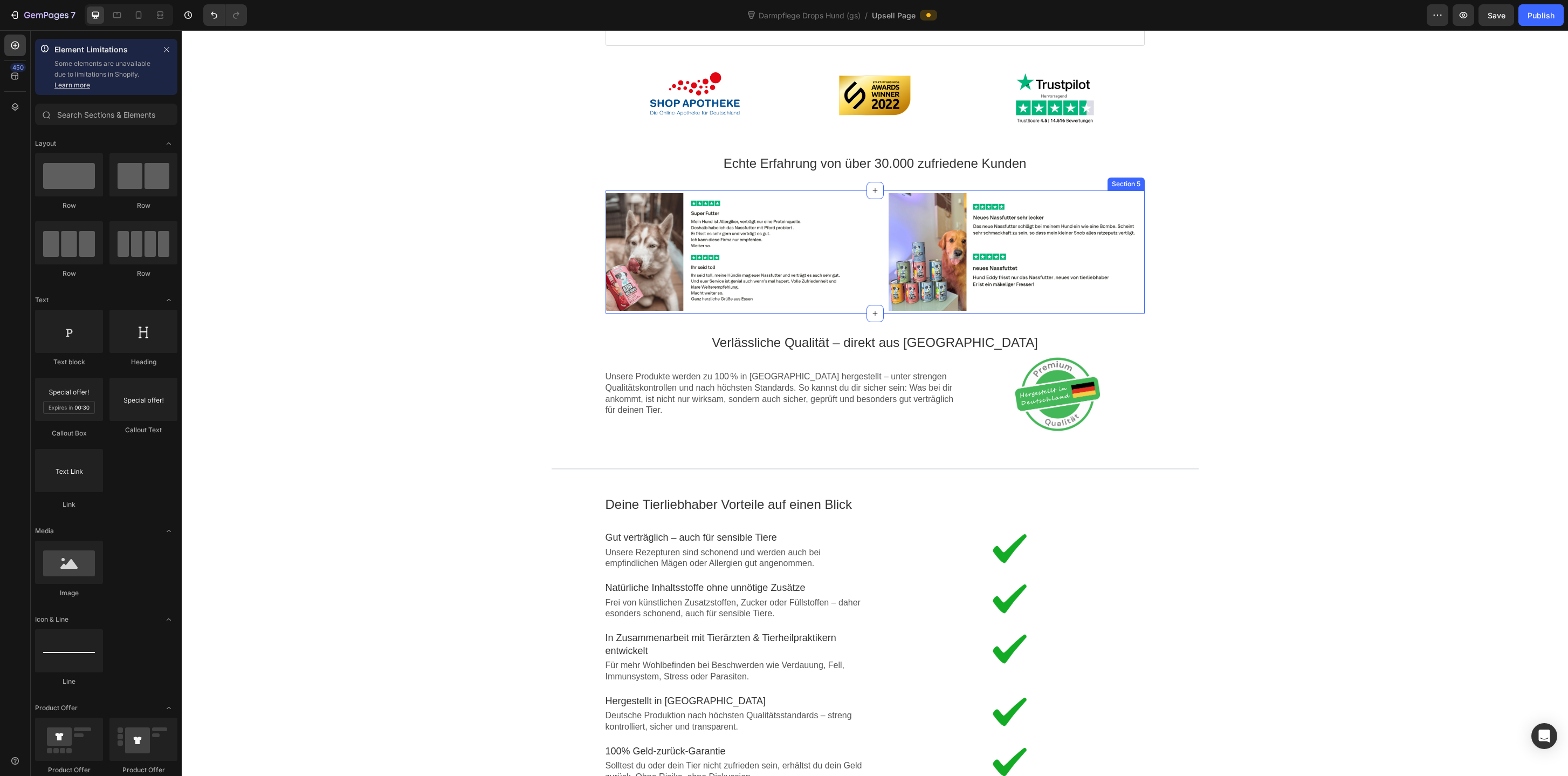
click at [1134, 311] on div "Image Image Section 5" at bounding box center [875, 252] width 539 height 123
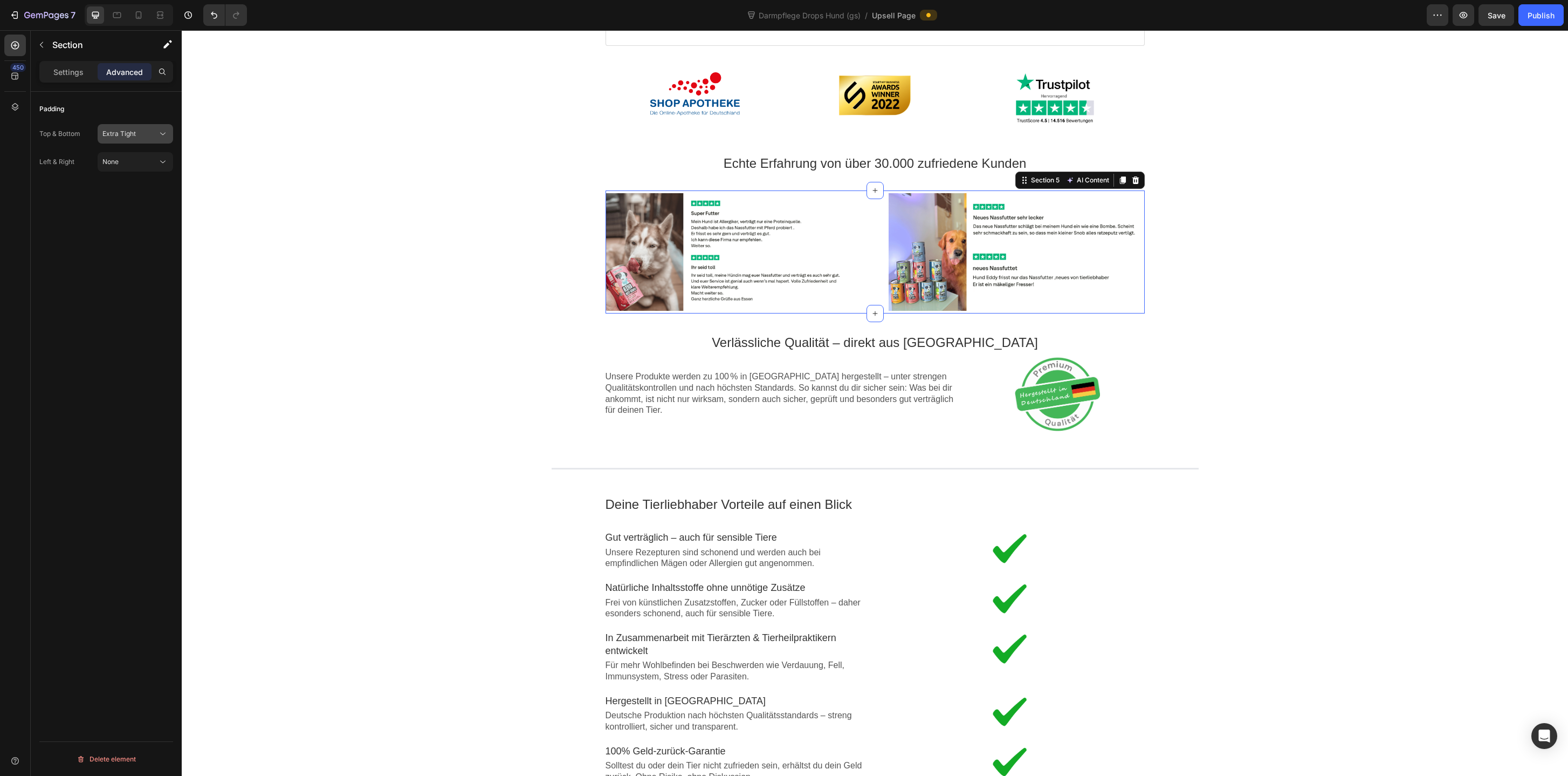
click at [133, 130] on span "Extra Tight" at bounding box center [119, 134] width 34 height 8
click at [131, 222] on p "Base 14px" at bounding box center [133, 222] width 61 height 9
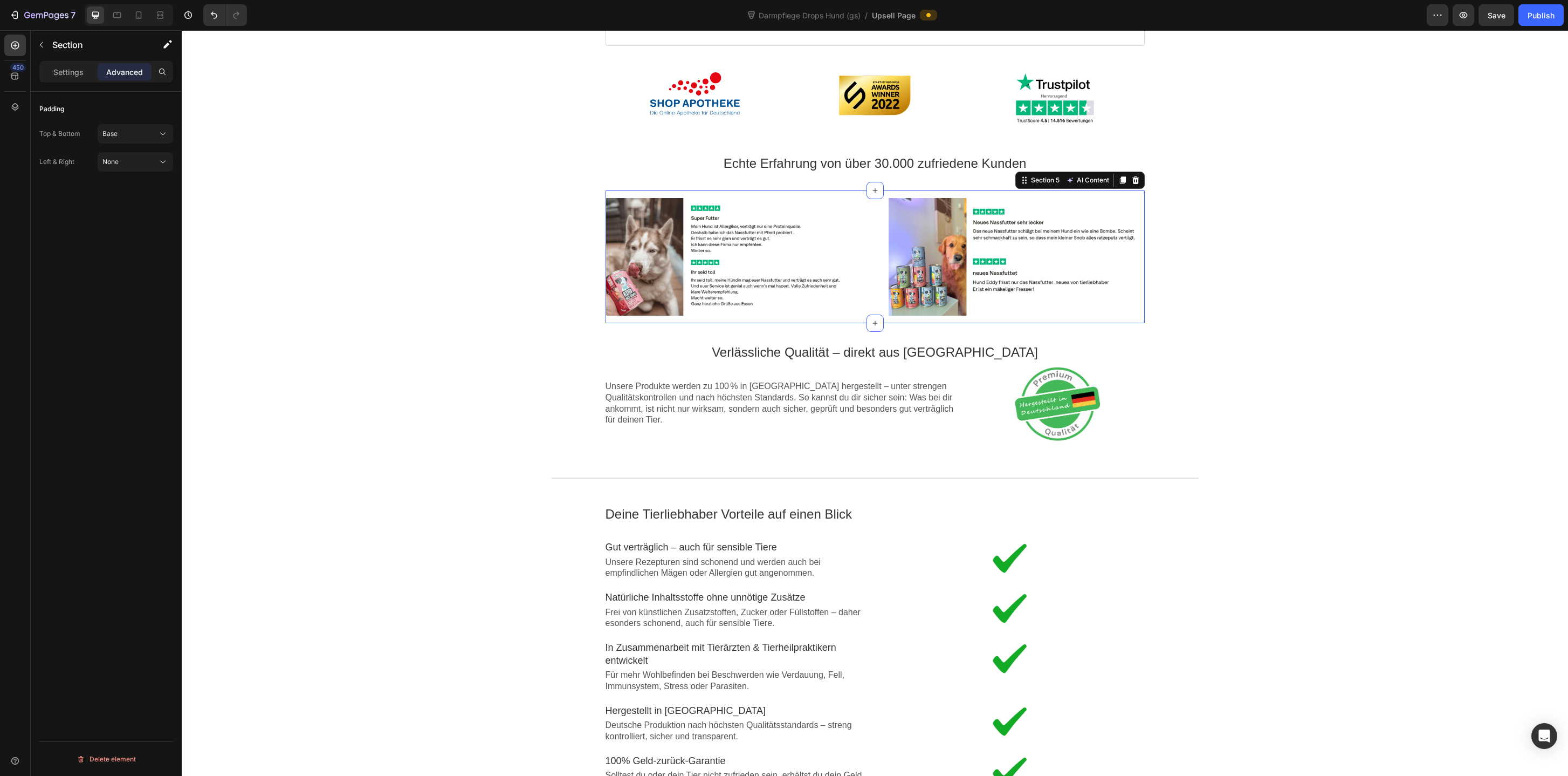
click at [416, 328] on div "Image Rabatt-Geschenk freigeschaltet! 🎉 Callout Text Sichere dir jetzt deinen (…" at bounding box center [874, 309] width 1386 height 1396
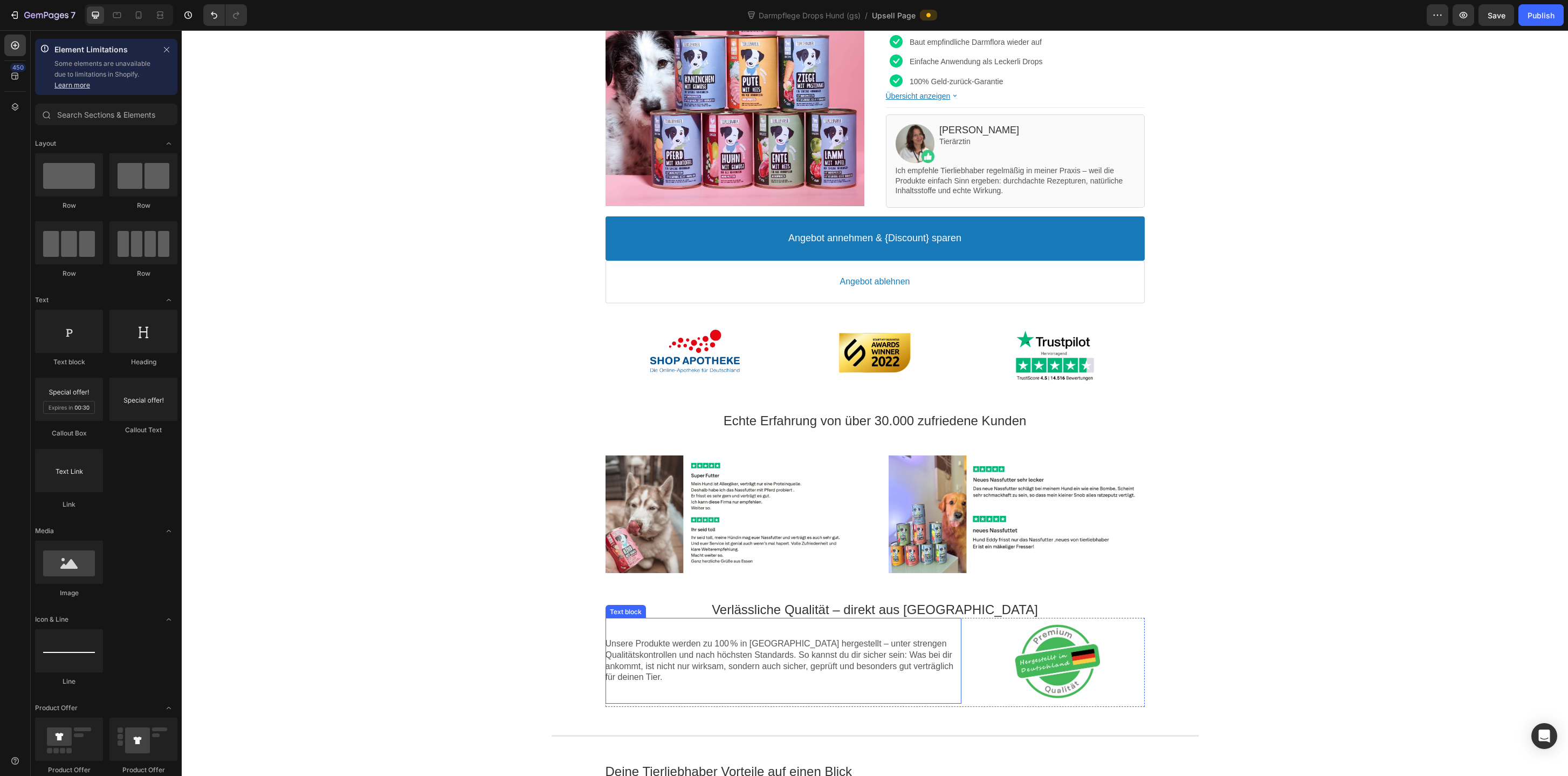
scroll to position [210, 0]
click at [984, 423] on p "Echte Erfahrung von über 30.000 zufriedene Kunden" at bounding box center [874, 422] width 1386 height 16
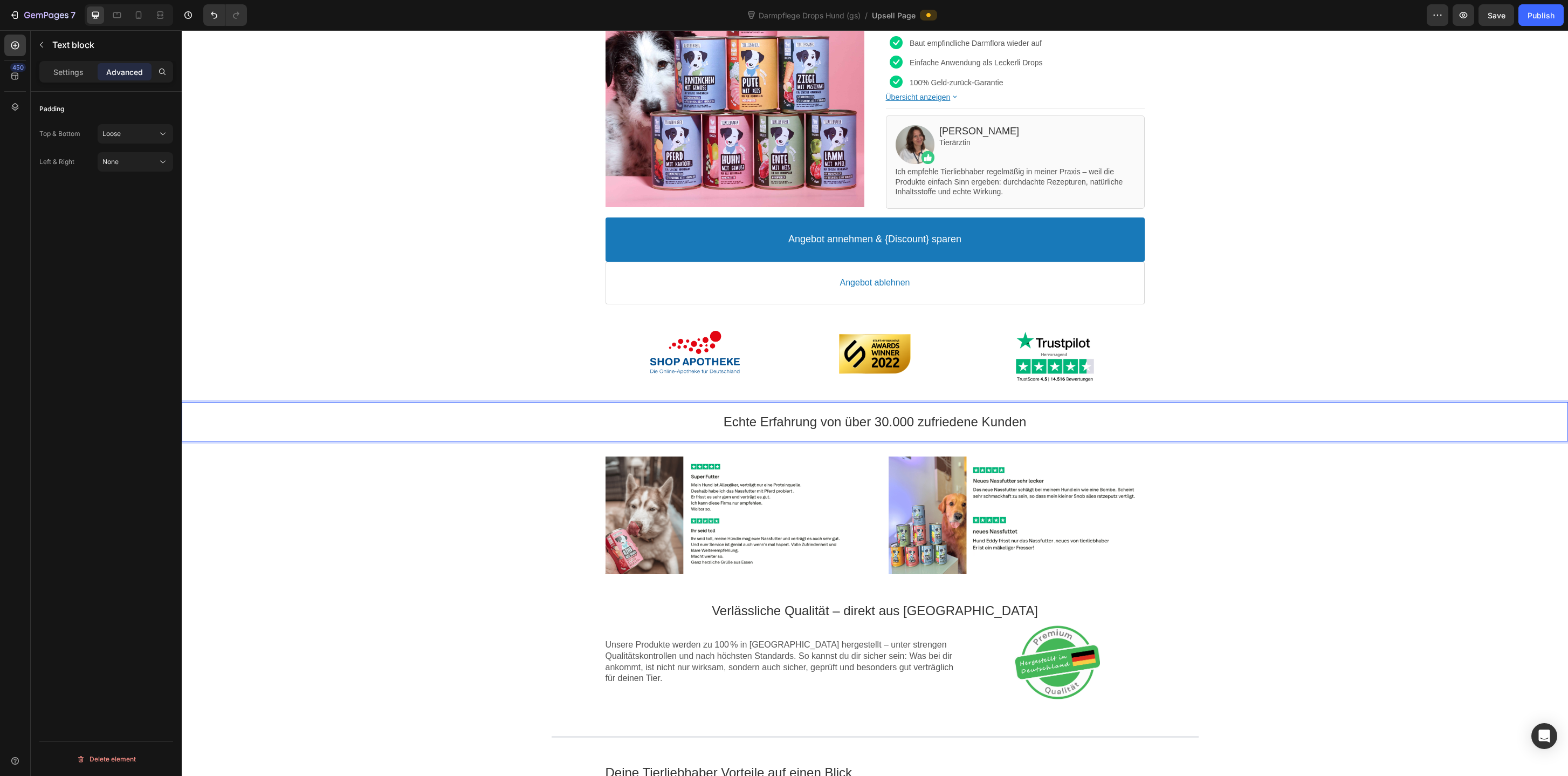
click at [881, 422] on p "Echte Erfahrung von über 30.000 zufriedene Kunden" at bounding box center [874, 422] width 1386 height 16
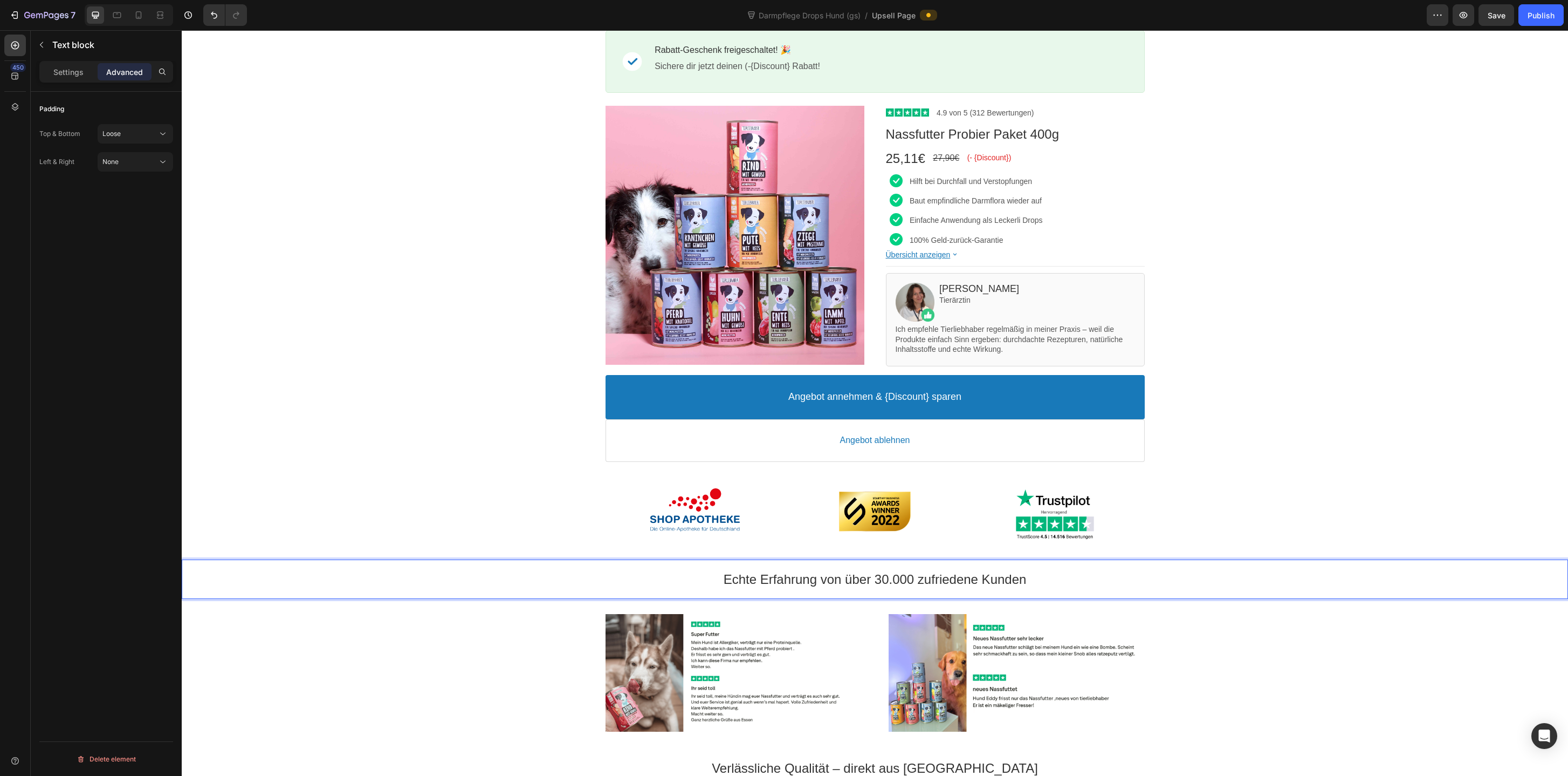
scroll to position [0, 0]
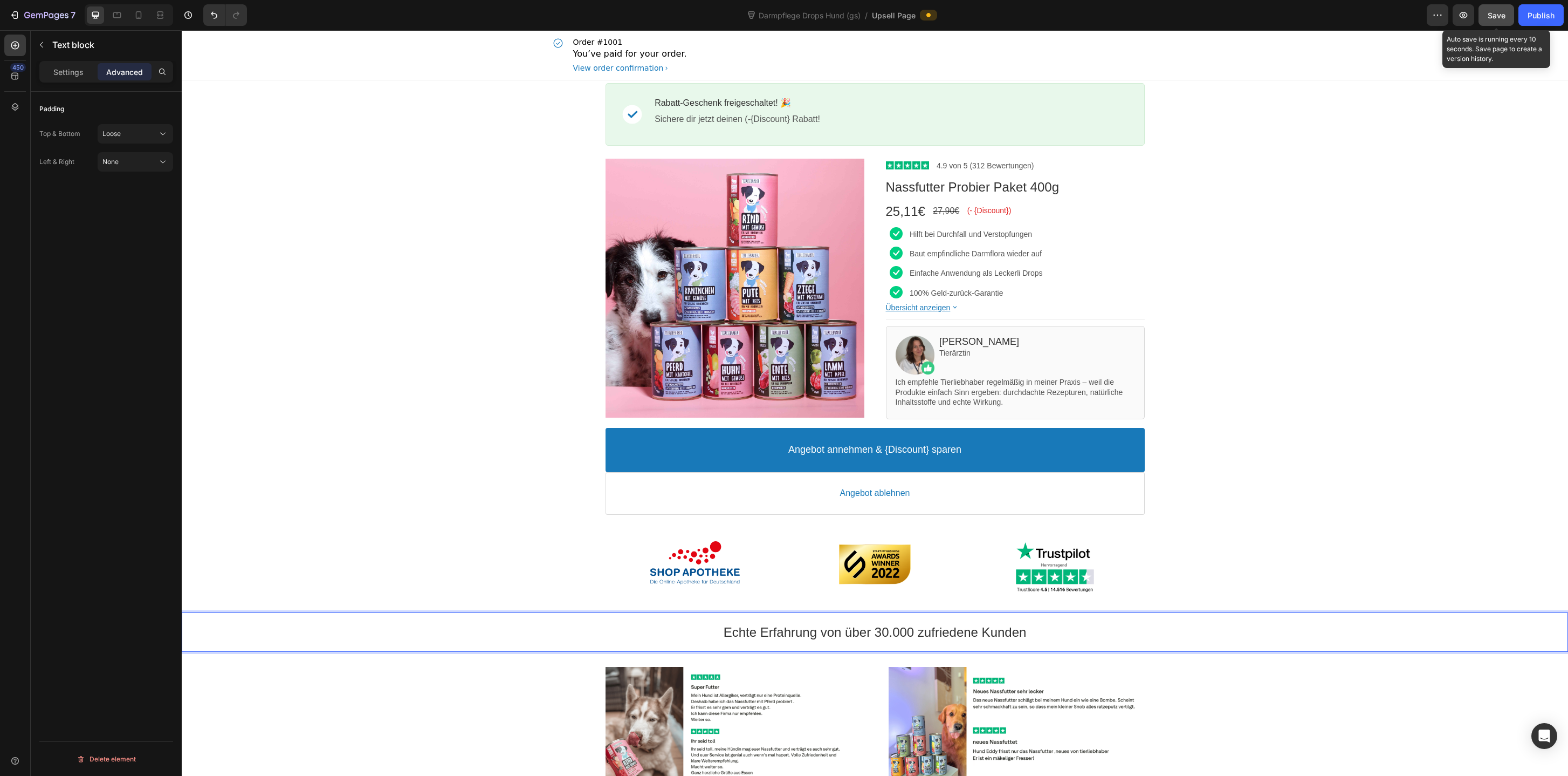
click at [1495, 18] on span "Save" at bounding box center [1496, 15] width 18 height 9
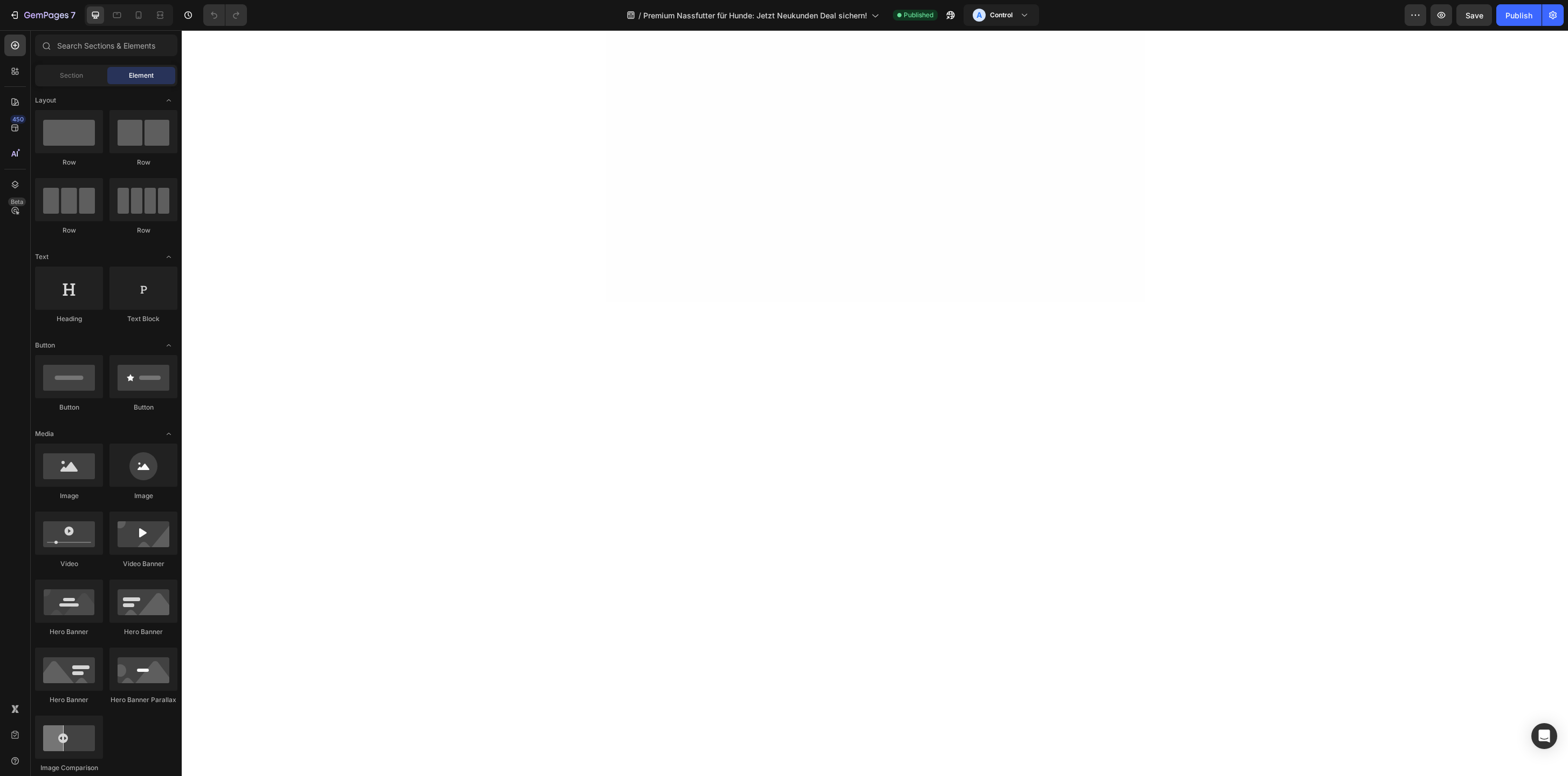
scroll to position [4143, 0]
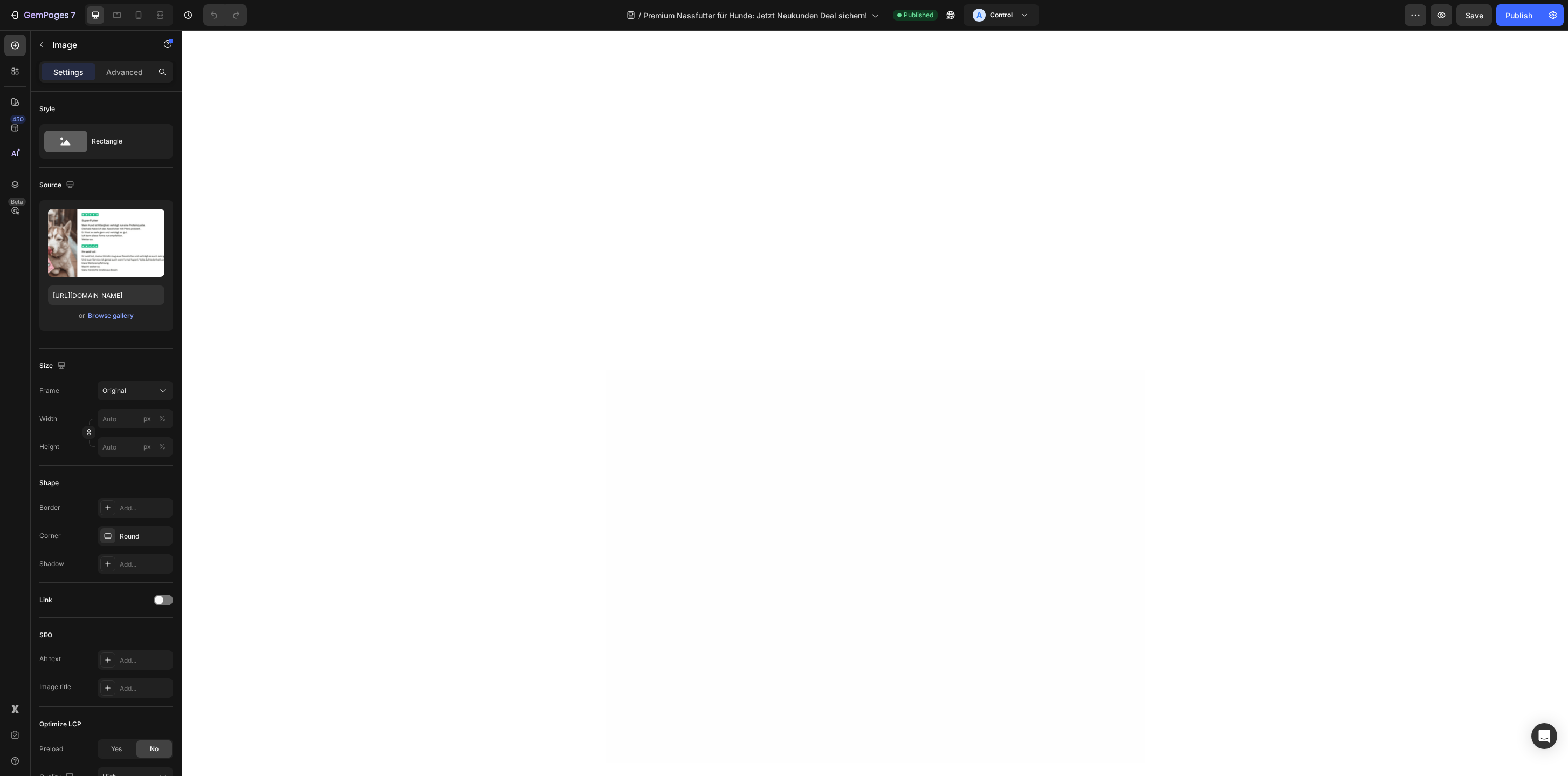
scroll to position [4058, 0]
click at [123, 296] on input "https://cdn.shopify.com/s/files/1/0587/2746/5119/files/gempages_534104955091420…" at bounding box center [106, 295] width 116 height 20
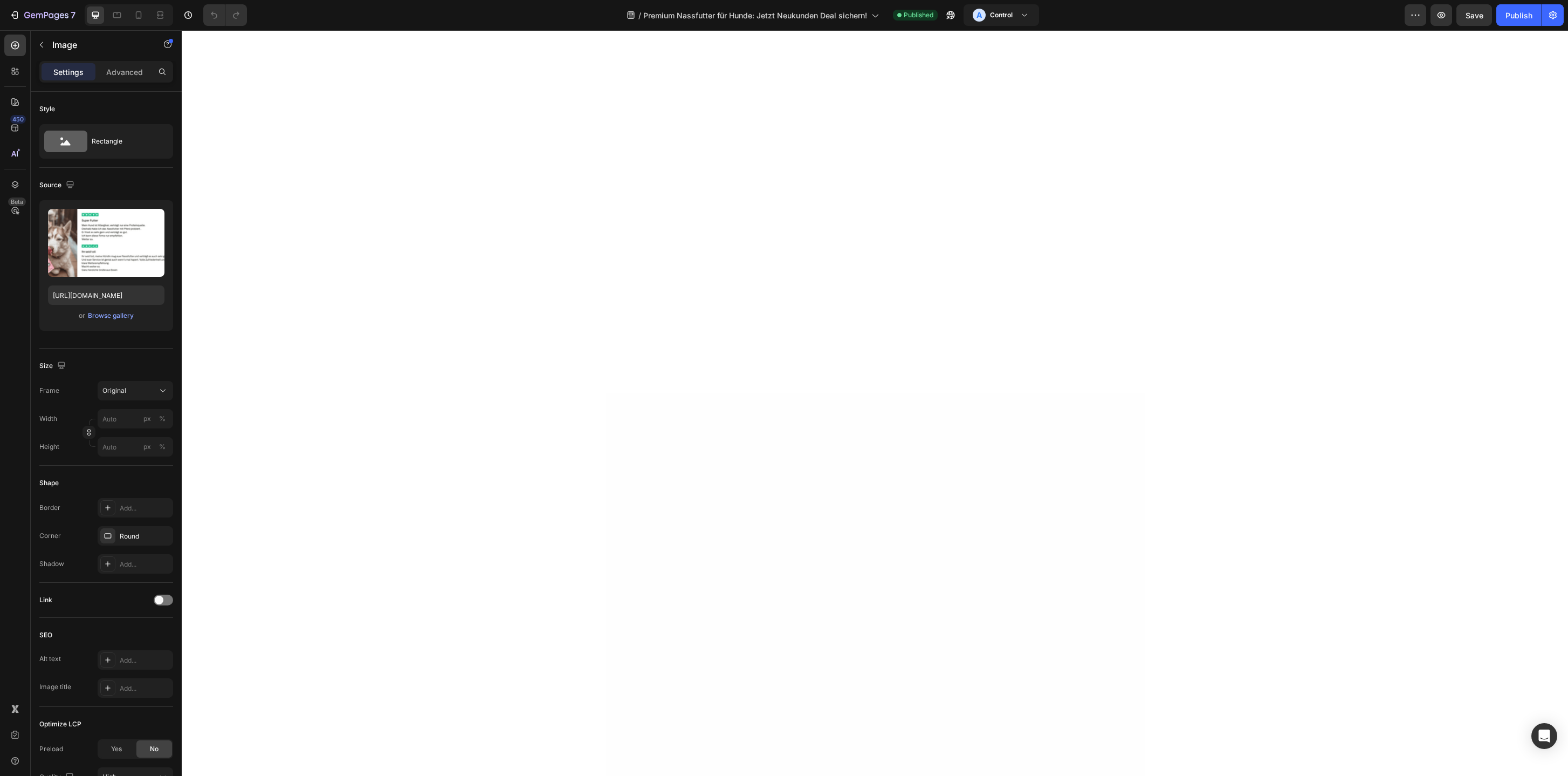
click at [113, 295] on input "https://cdn.shopify.com/s/files/1/0587/2746/5119/files/gempages_534104955091420…" at bounding box center [106, 295] width 116 height 20
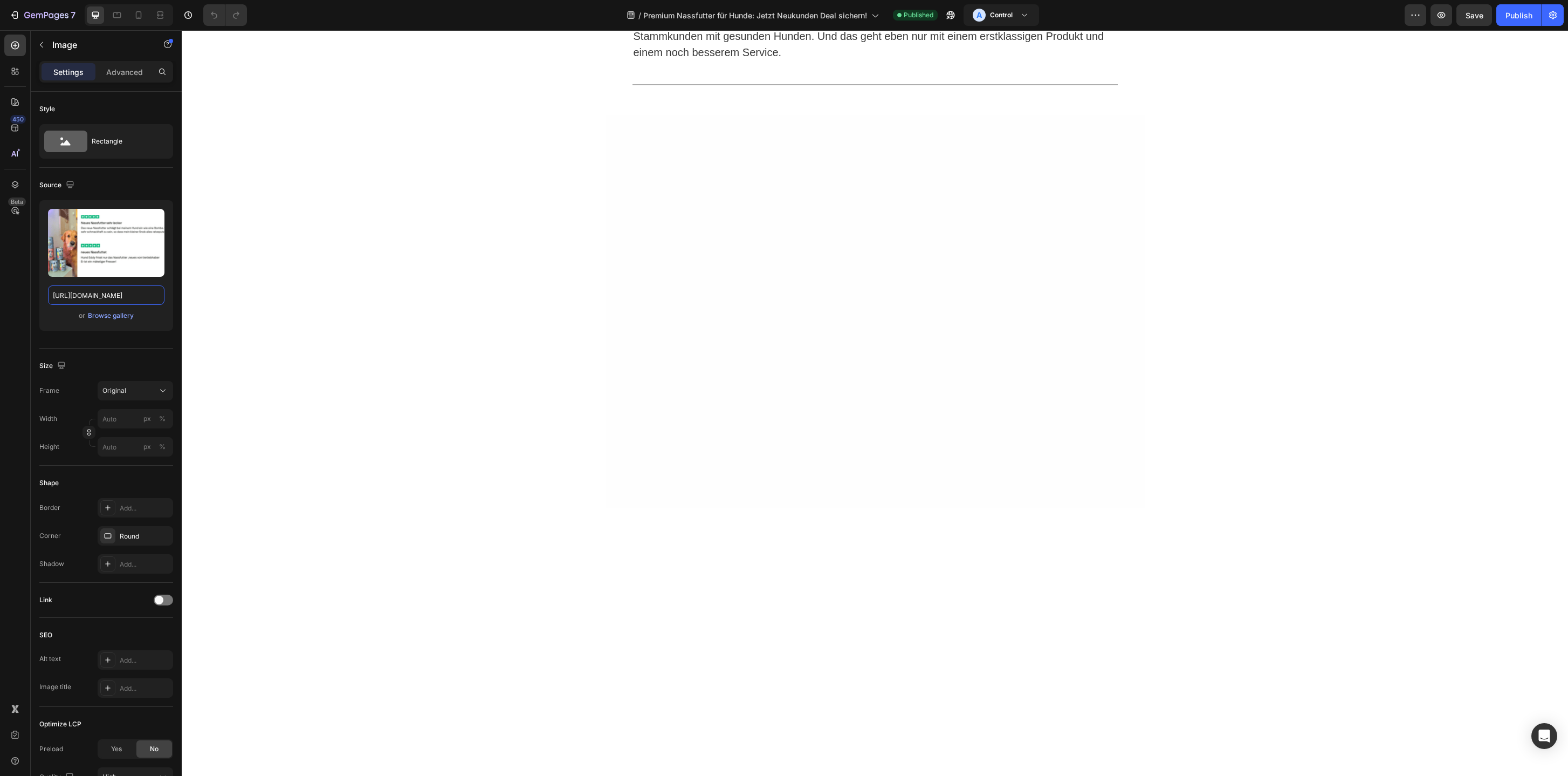
scroll to position [4521, 0]
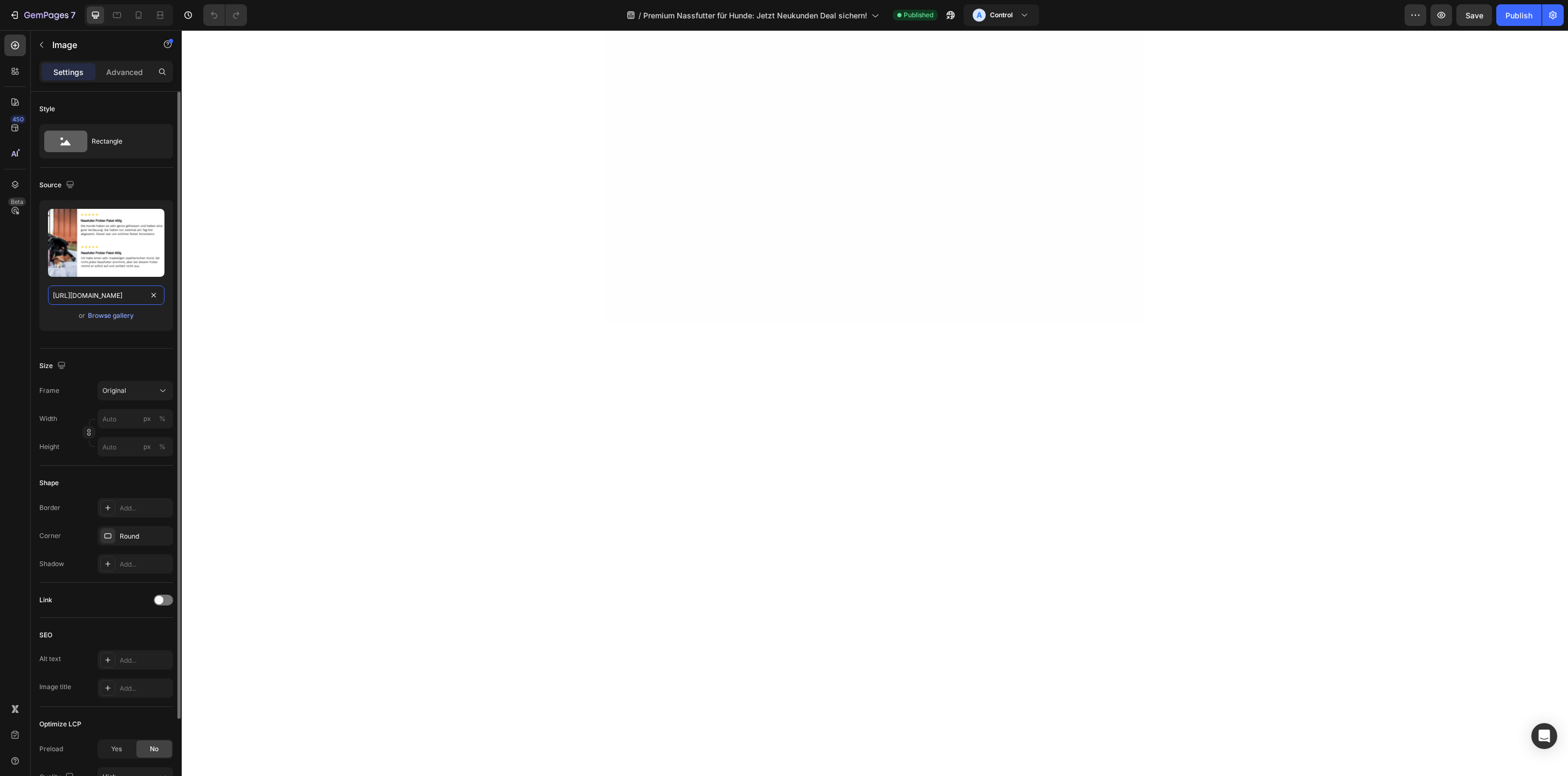
click at [83, 296] on input "https://cdn.shopify.com/s/files/1/0587/2746/5119/files/gempages_534104955091420…" at bounding box center [106, 295] width 116 height 20
click at [146, 16] on div at bounding box center [138, 15] width 17 height 17
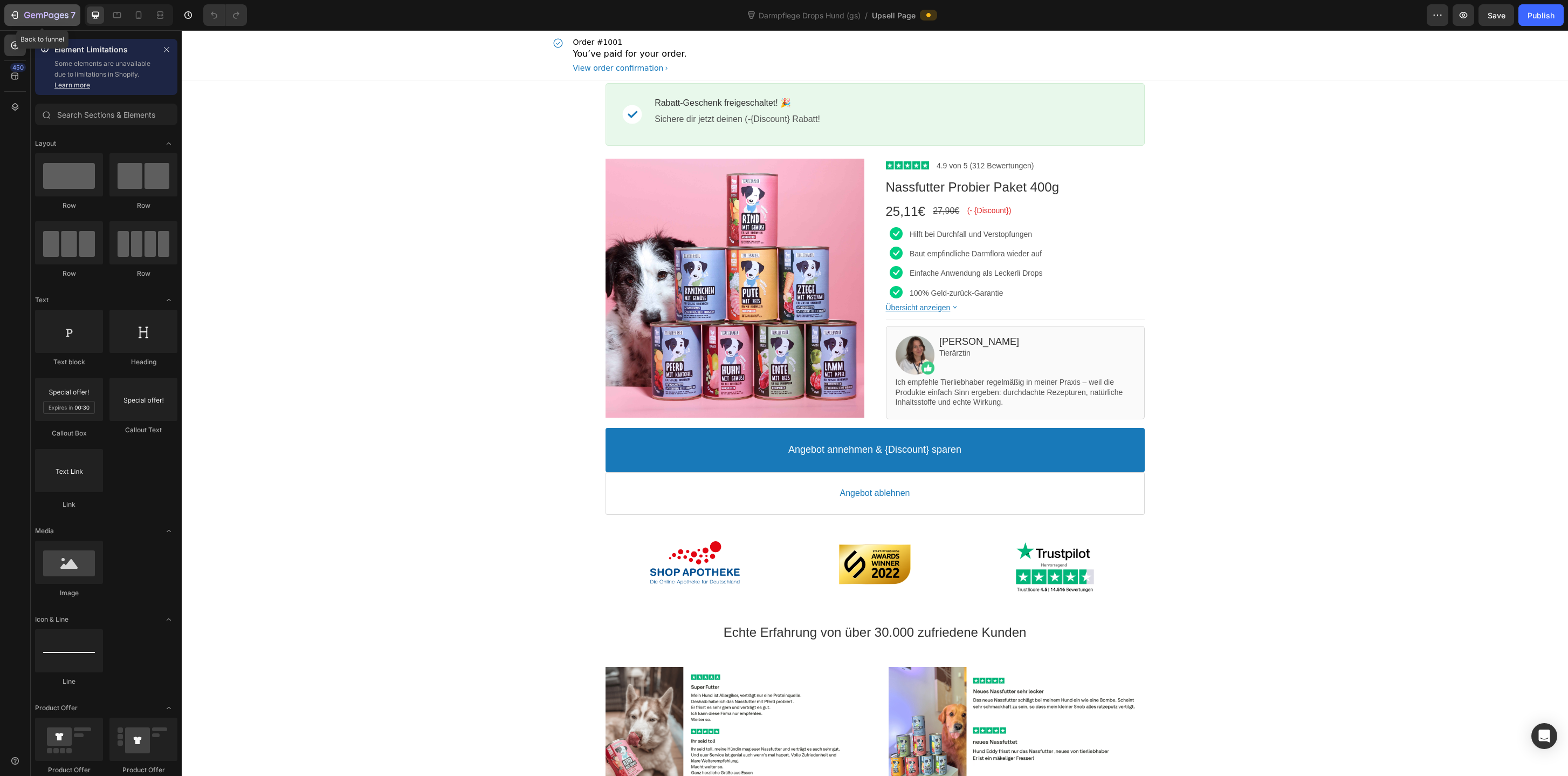
click at [56, 9] on div "7" at bounding box center [49, 15] width 51 height 13
